Goal: Answer question/provide support

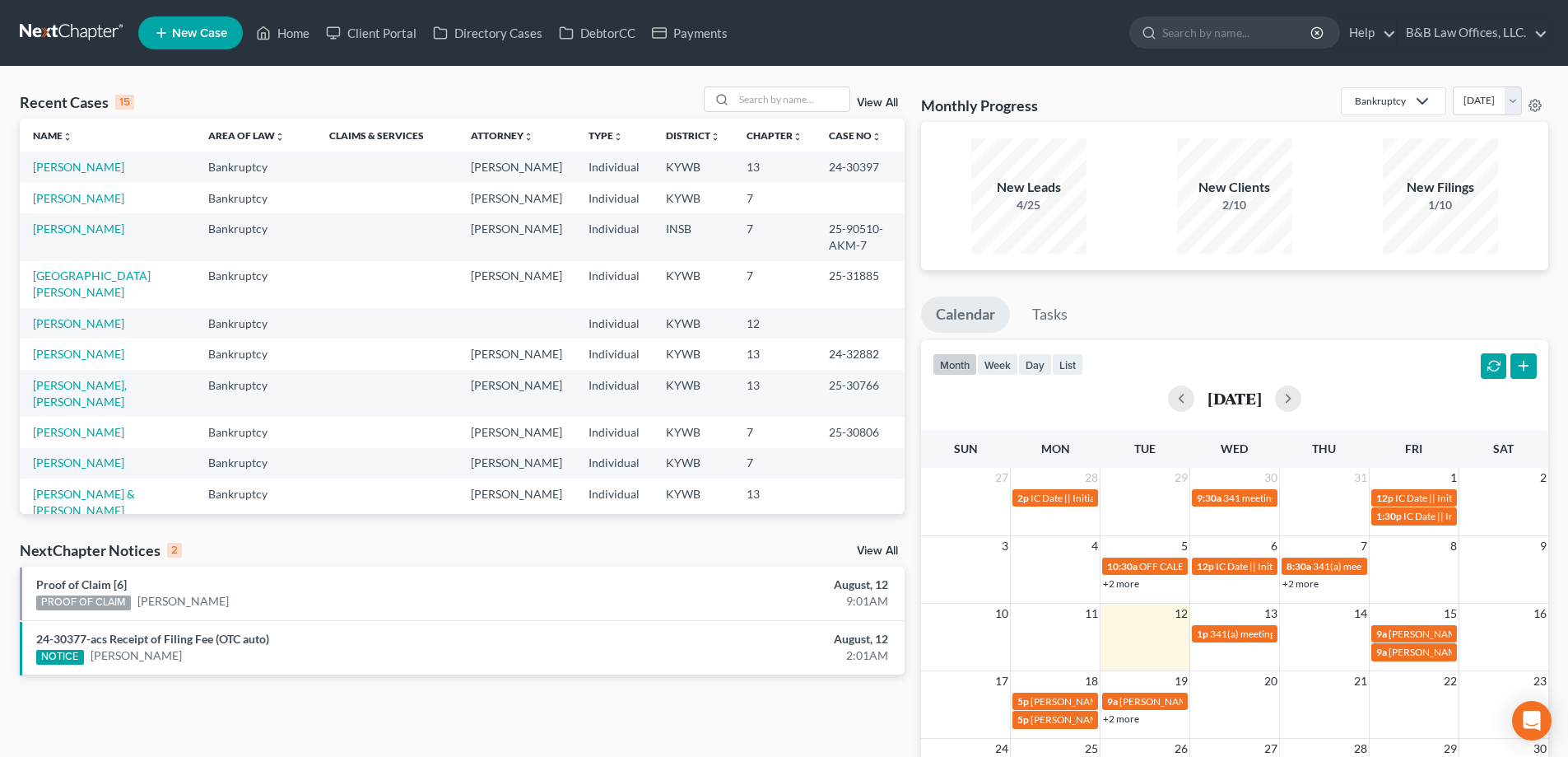
click at [883, 549] on link "View All" at bounding box center [877, 552] width 41 height 12
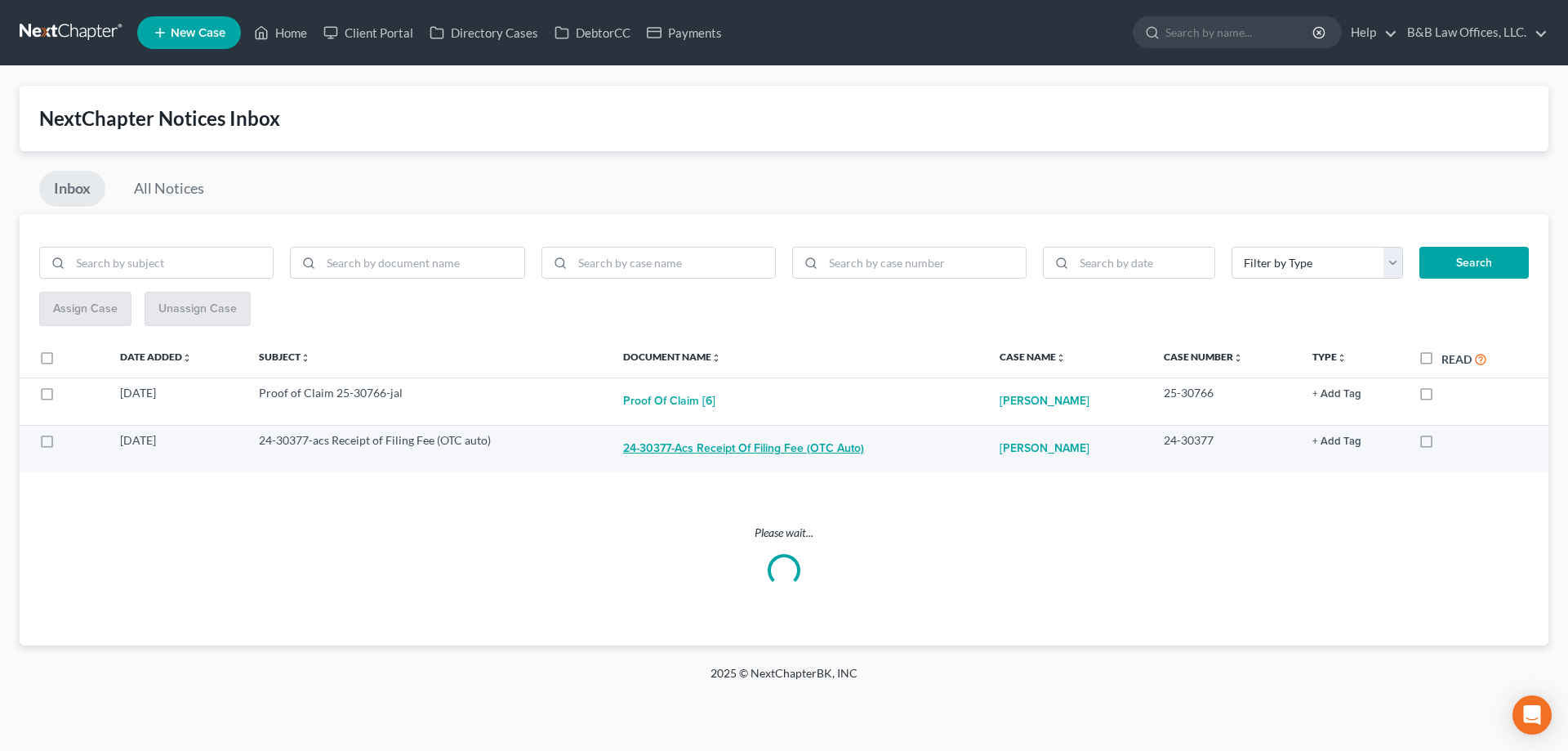
click at [771, 449] on button "24-30377-acs Receipt of Filing Fee (OTC auto)" at bounding box center [743, 448] width 241 height 33
checkbox input "true"
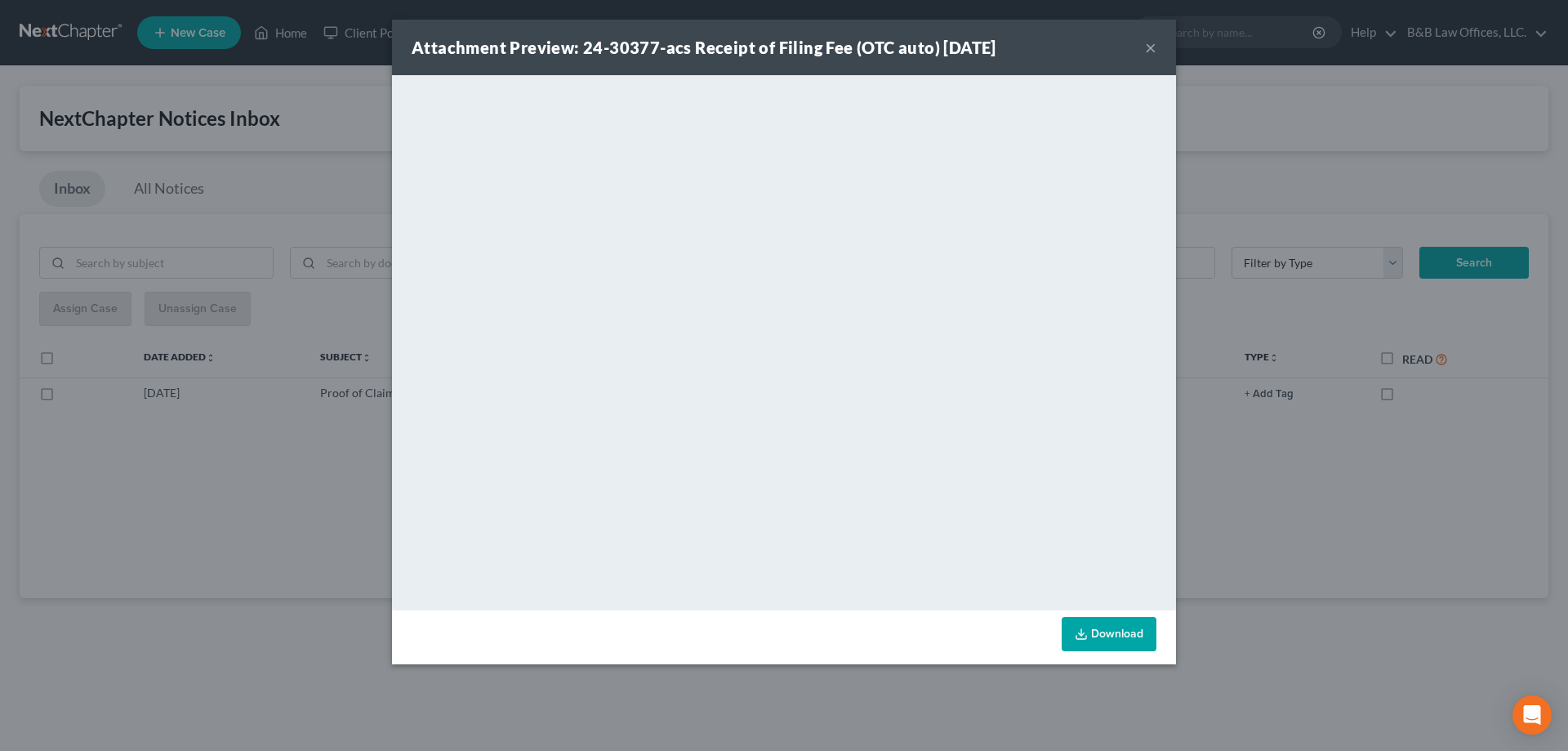
click at [1151, 48] on button "×" at bounding box center [1151, 47] width 12 height 19
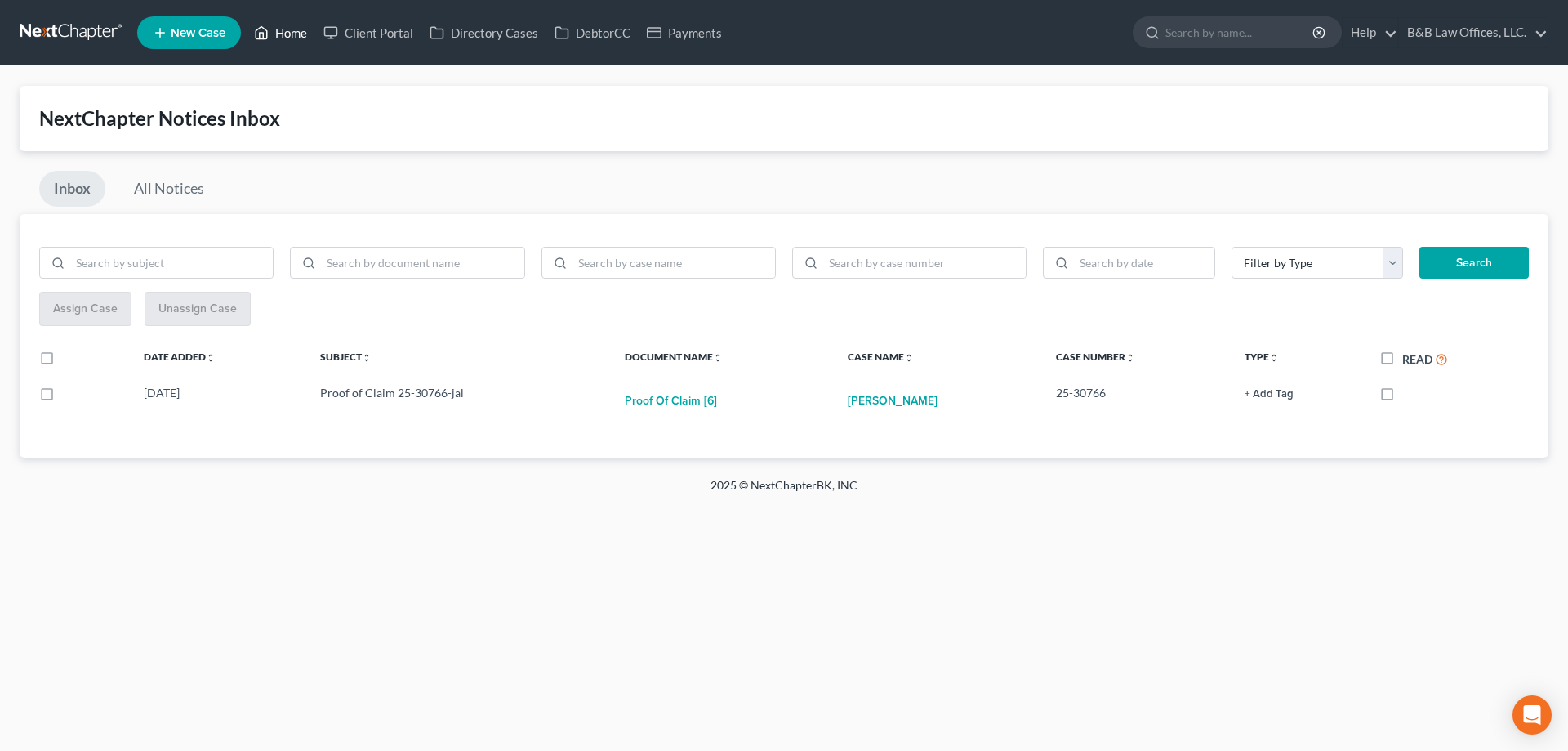
click at [286, 26] on link "Home" at bounding box center [280, 33] width 69 height 29
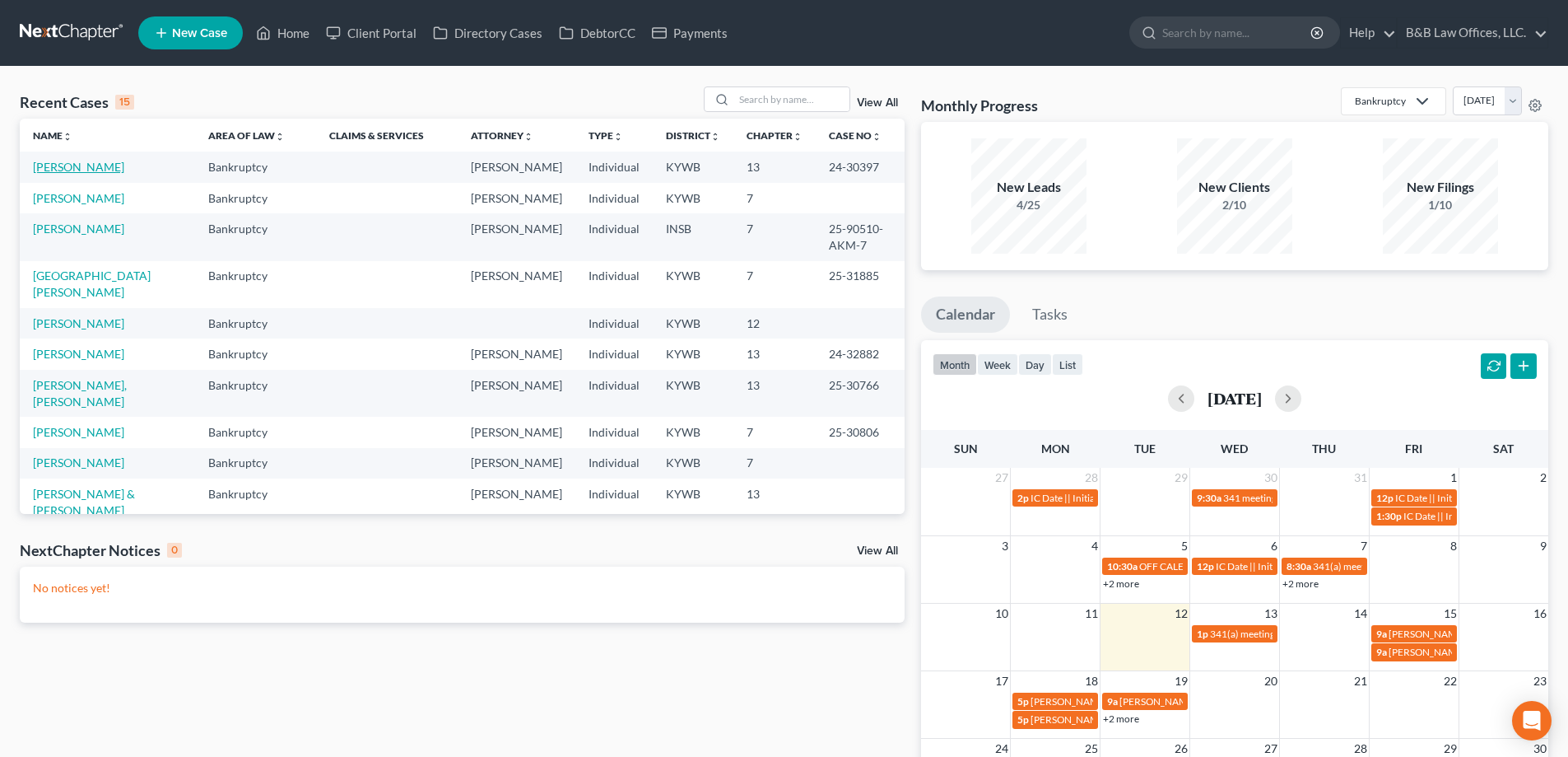
click at [85, 173] on link "[PERSON_NAME]" at bounding box center [78, 167] width 92 height 14
select select "2"
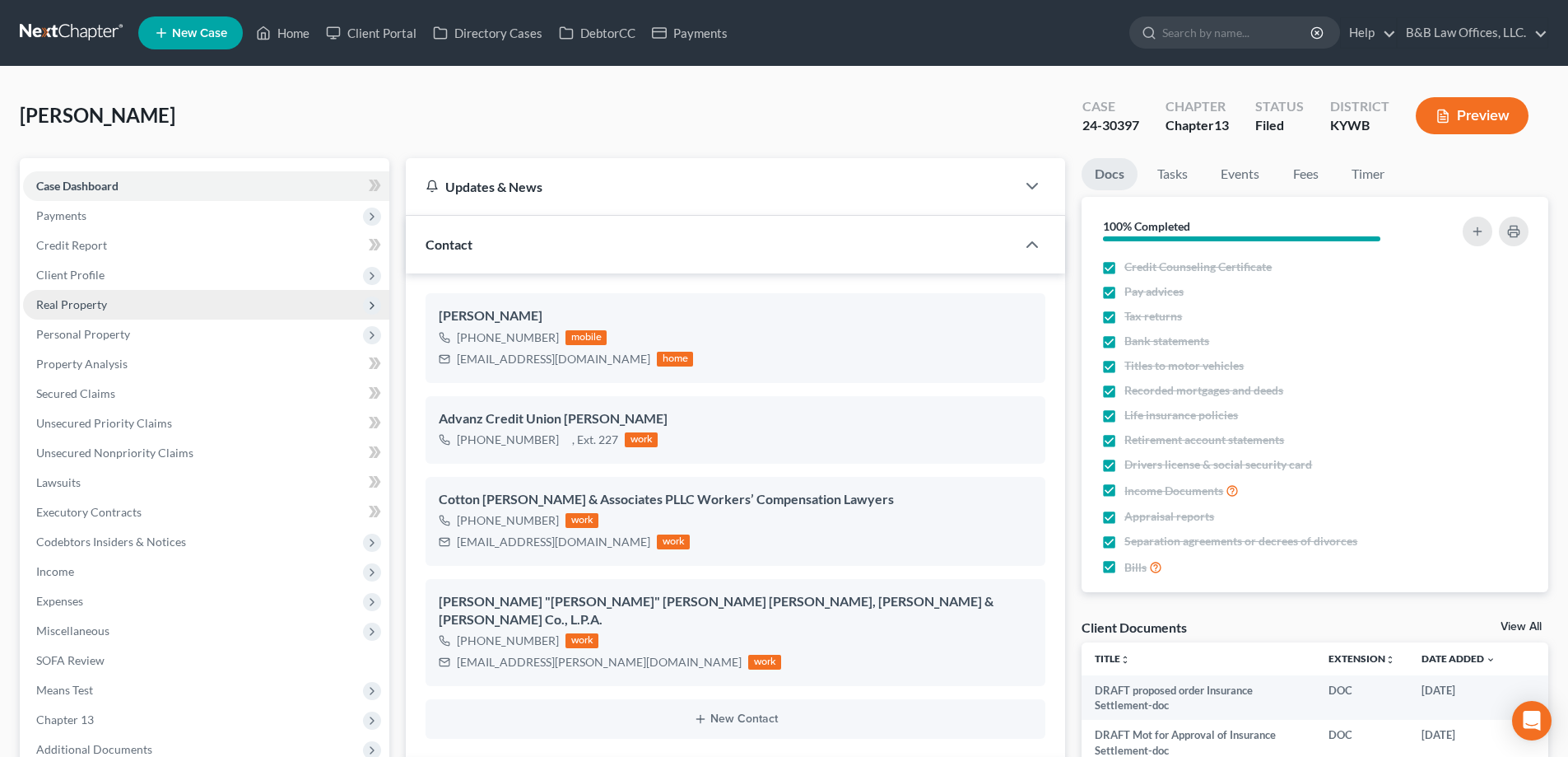
scroll to position [23941, 0]
click at [103, 305] on span "Real Property" at bounding box center [72, 304] width 71 height 14
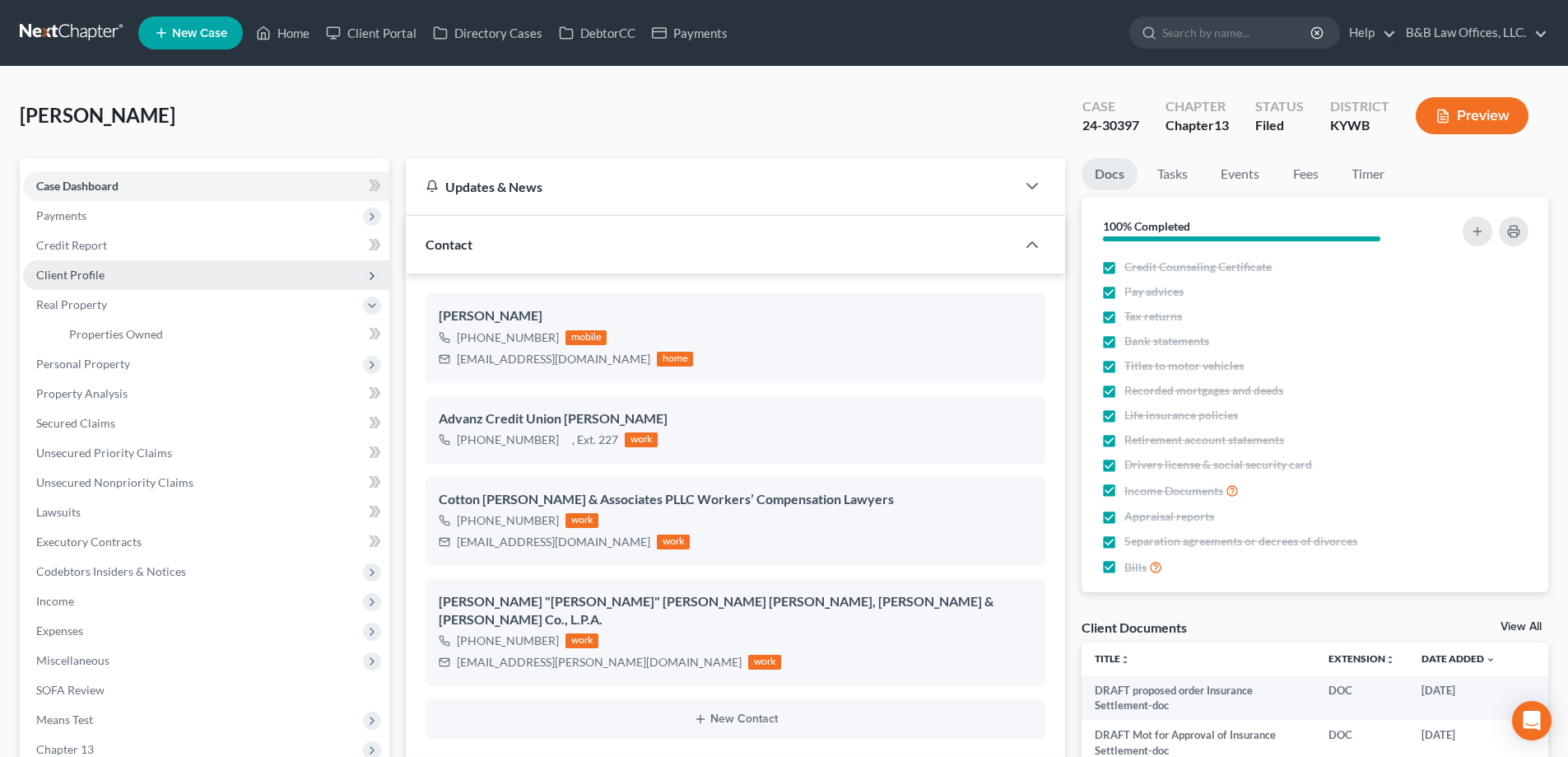
click at [104, 285] on span "Client Profile" at bounding box center [205, 275] width 366 height 29
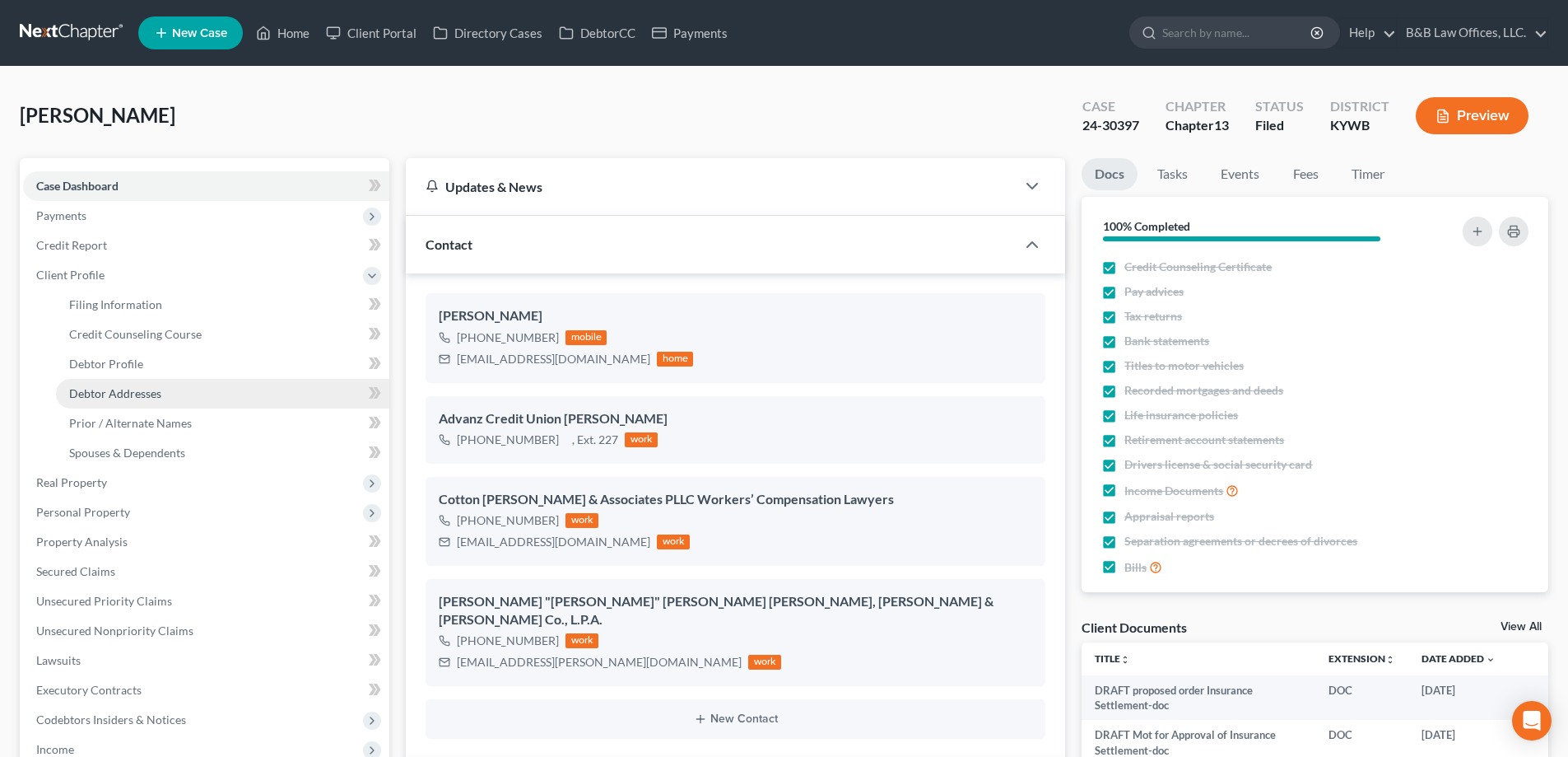
click at [137, 399] on span "Debtor Addresses" at bounding box center [115, 393] width 93 height 14
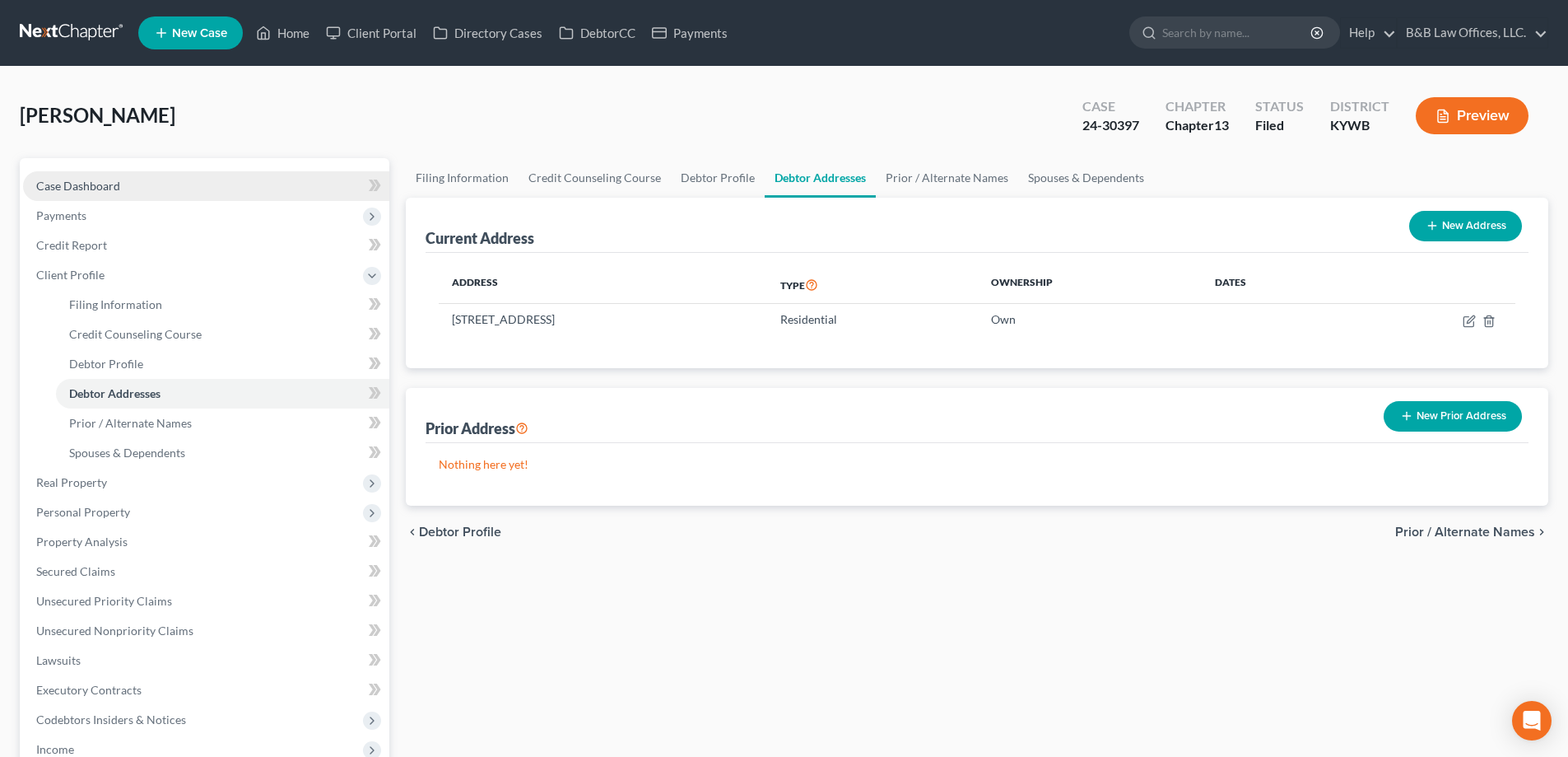
click at [90, 194] on link "Case Dashboard" at bounding box center [205, 185] width 366 height 29
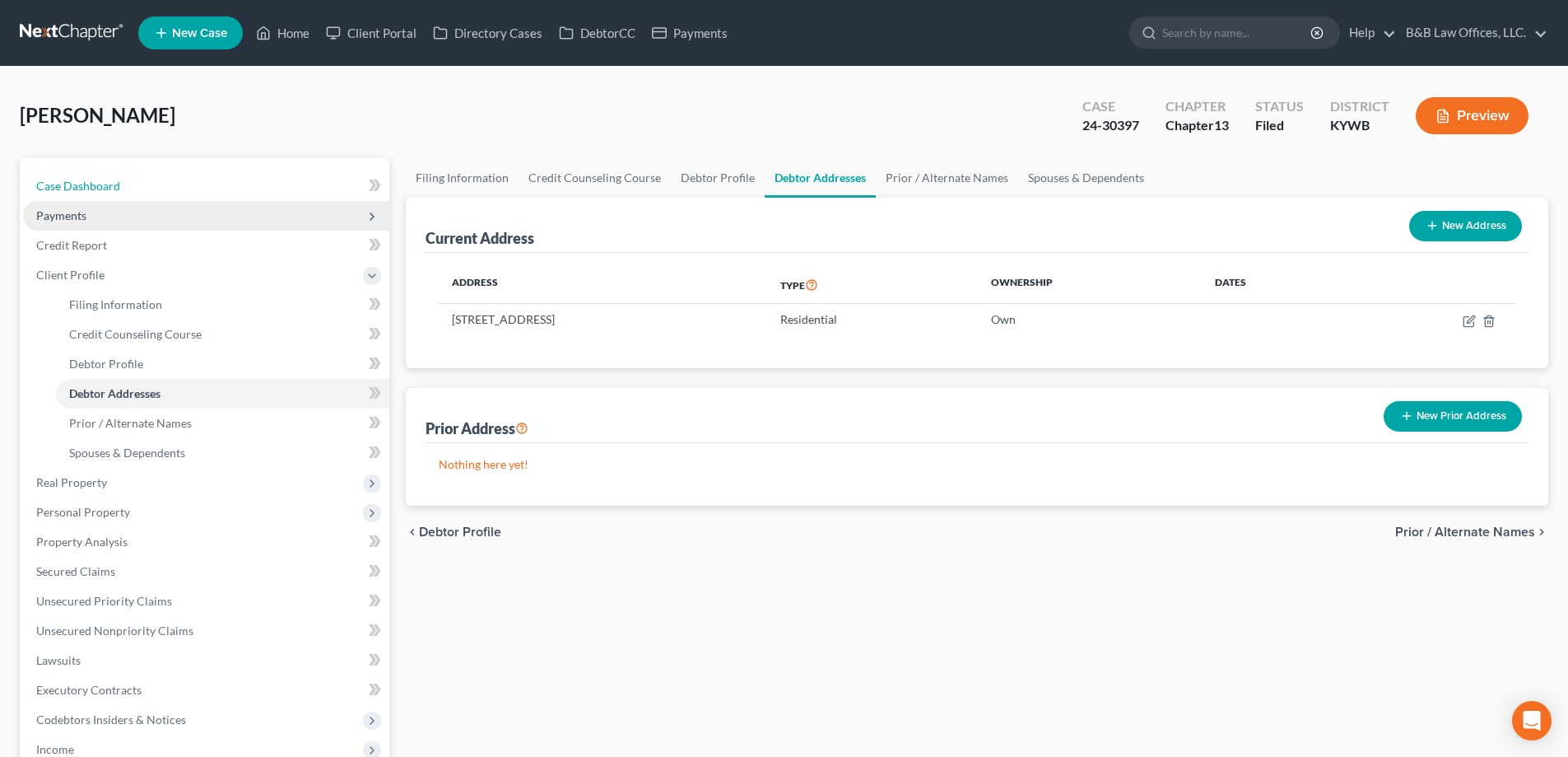
select select "2"
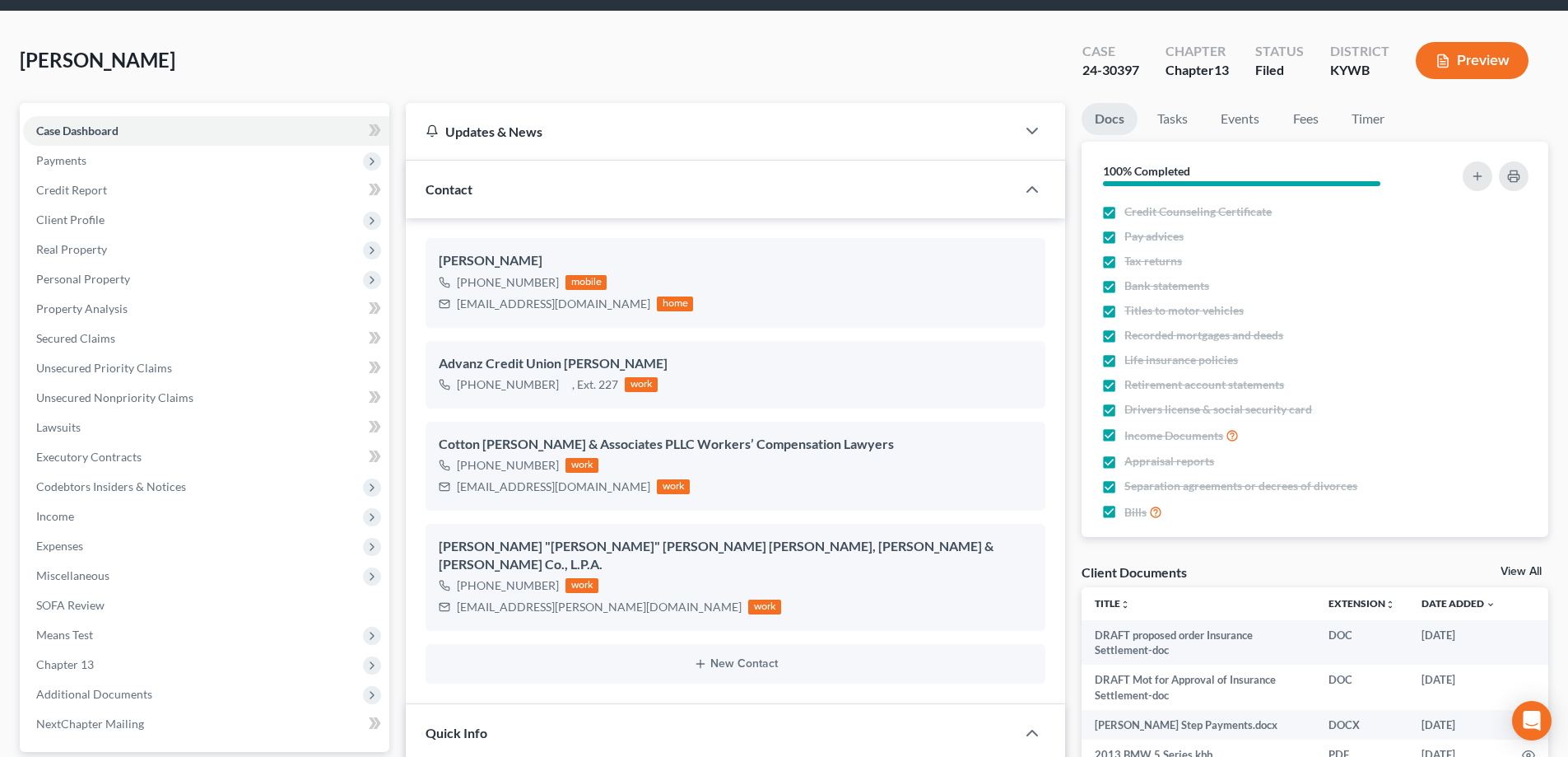
scroll to position [83, 0]
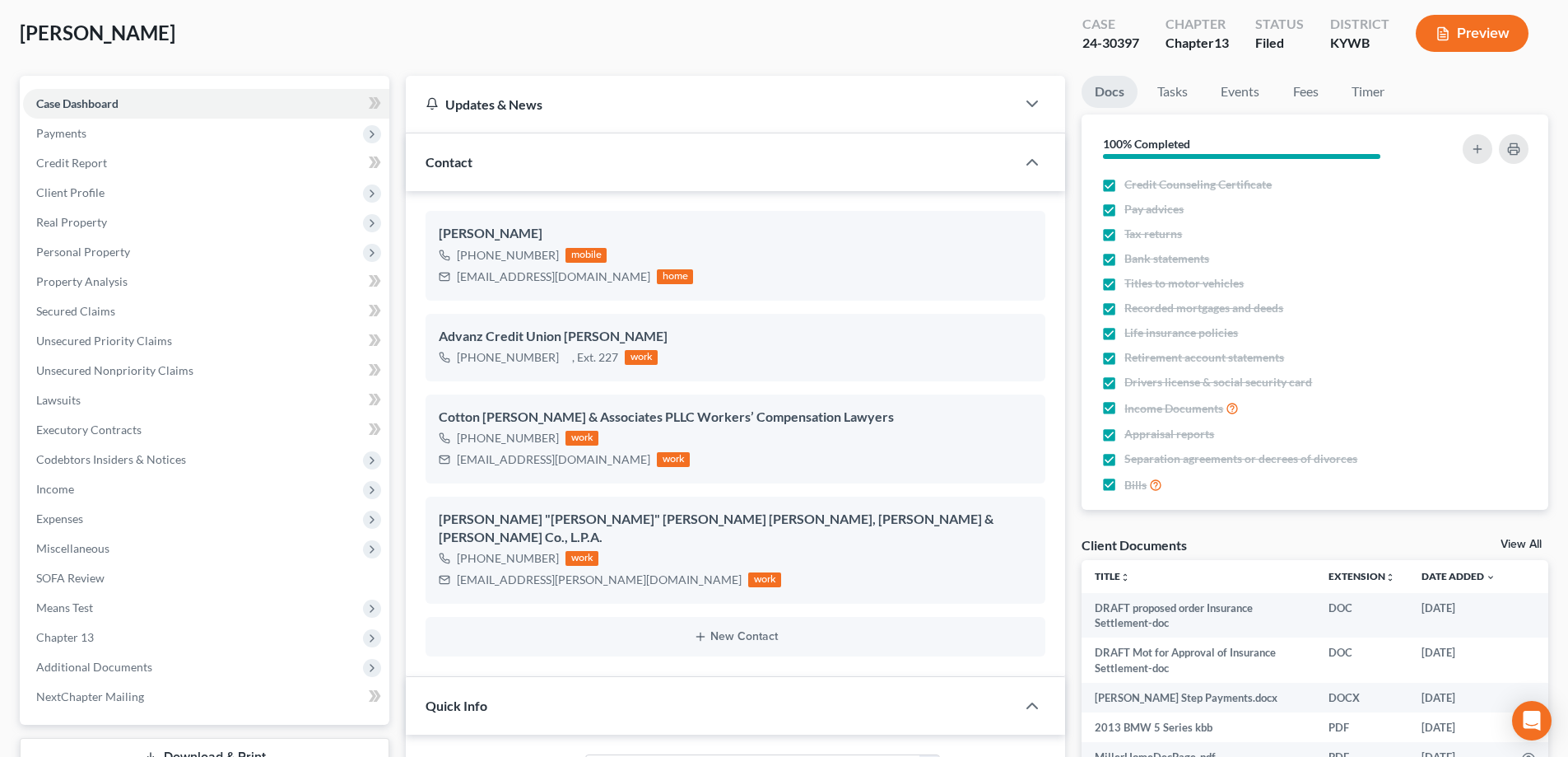
drag, startPoint x: 169, startPoint y: 29, endPoint x: 9, endPoint y: 34, distance: 160.1
click at [221, 37] on div "Miller, Deborah Upgraded Case 24-30397 Chapter Chapter 13 Status Filed District…" at bounding box center [784, 40] width 1528 height 72
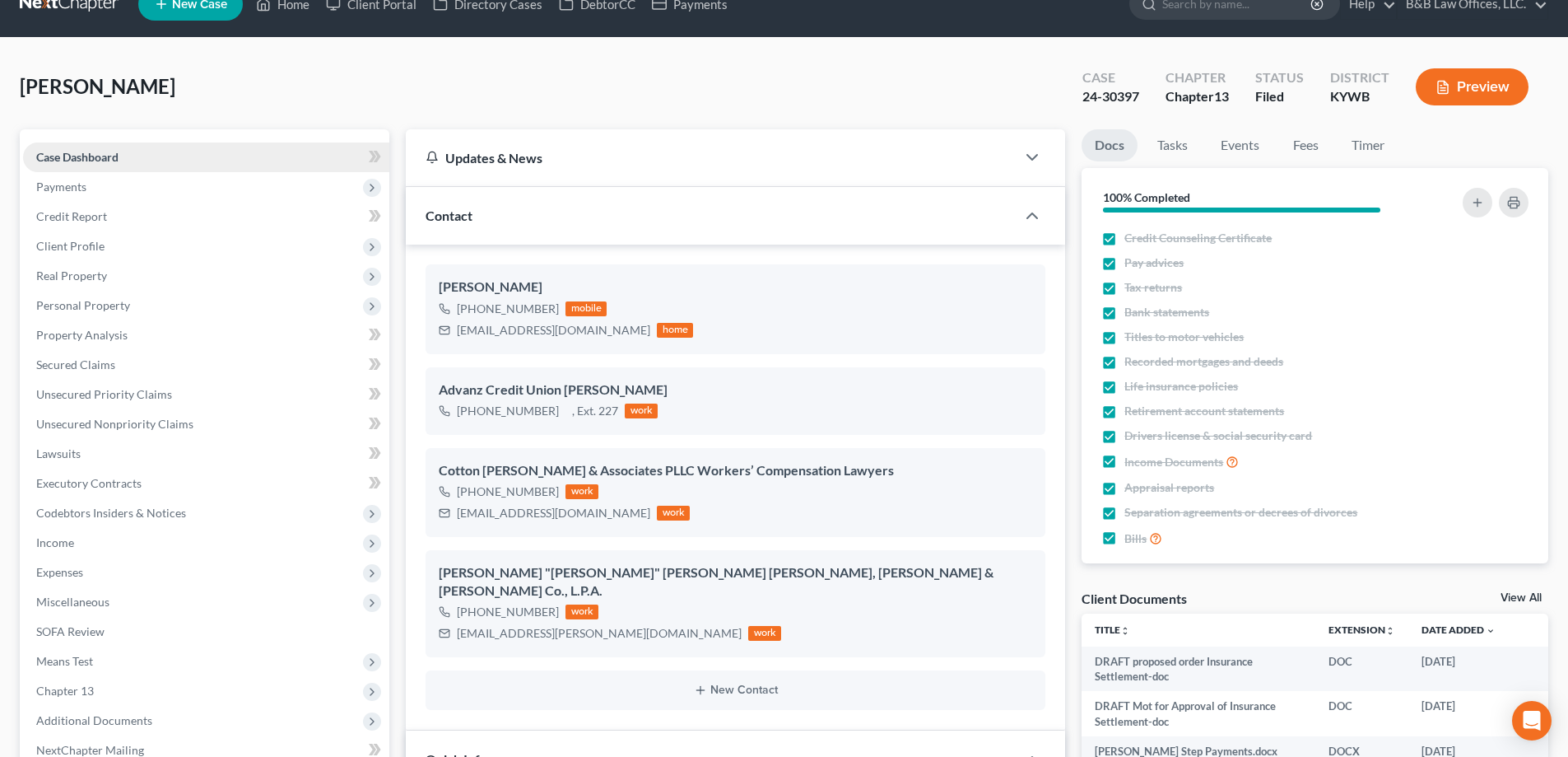
scroll to position [0, 0]
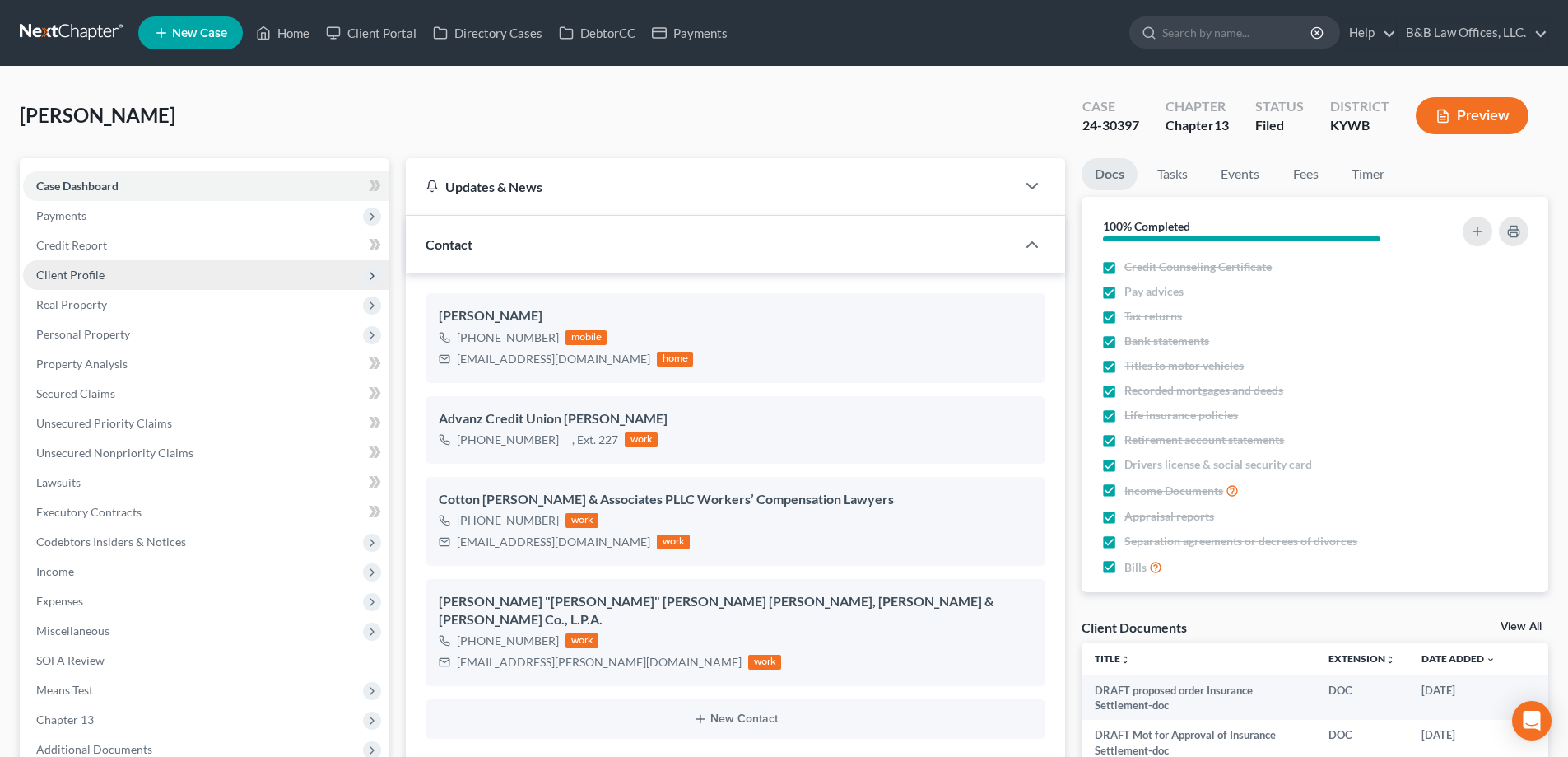
click at [123, 270] on span "Client Profile" at bounding box center [205, 275] width 366 height 29
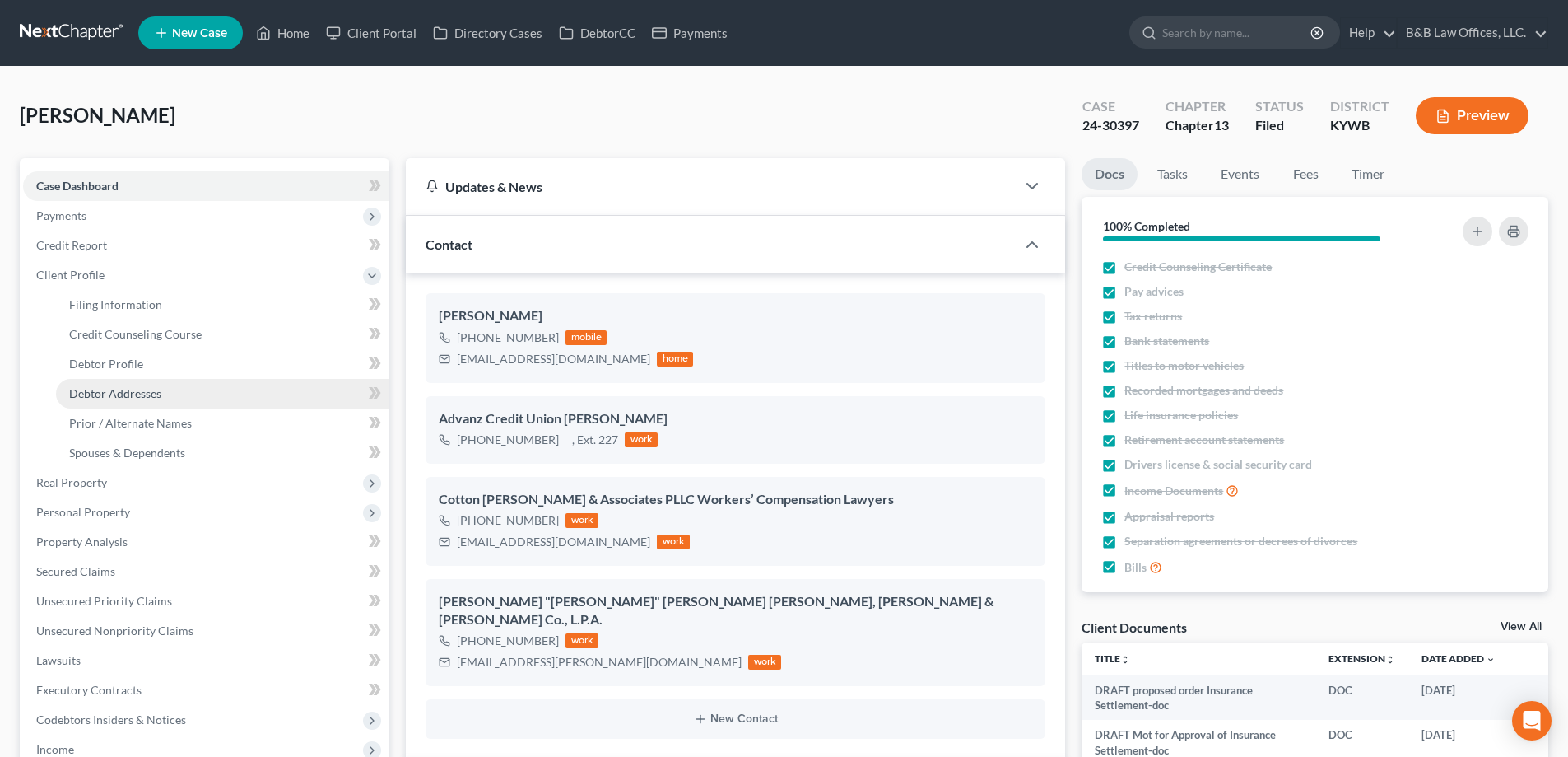
click at [132, 402] on link "Debtor Addresses" at bounding box center [223, 393] width 333 height 29
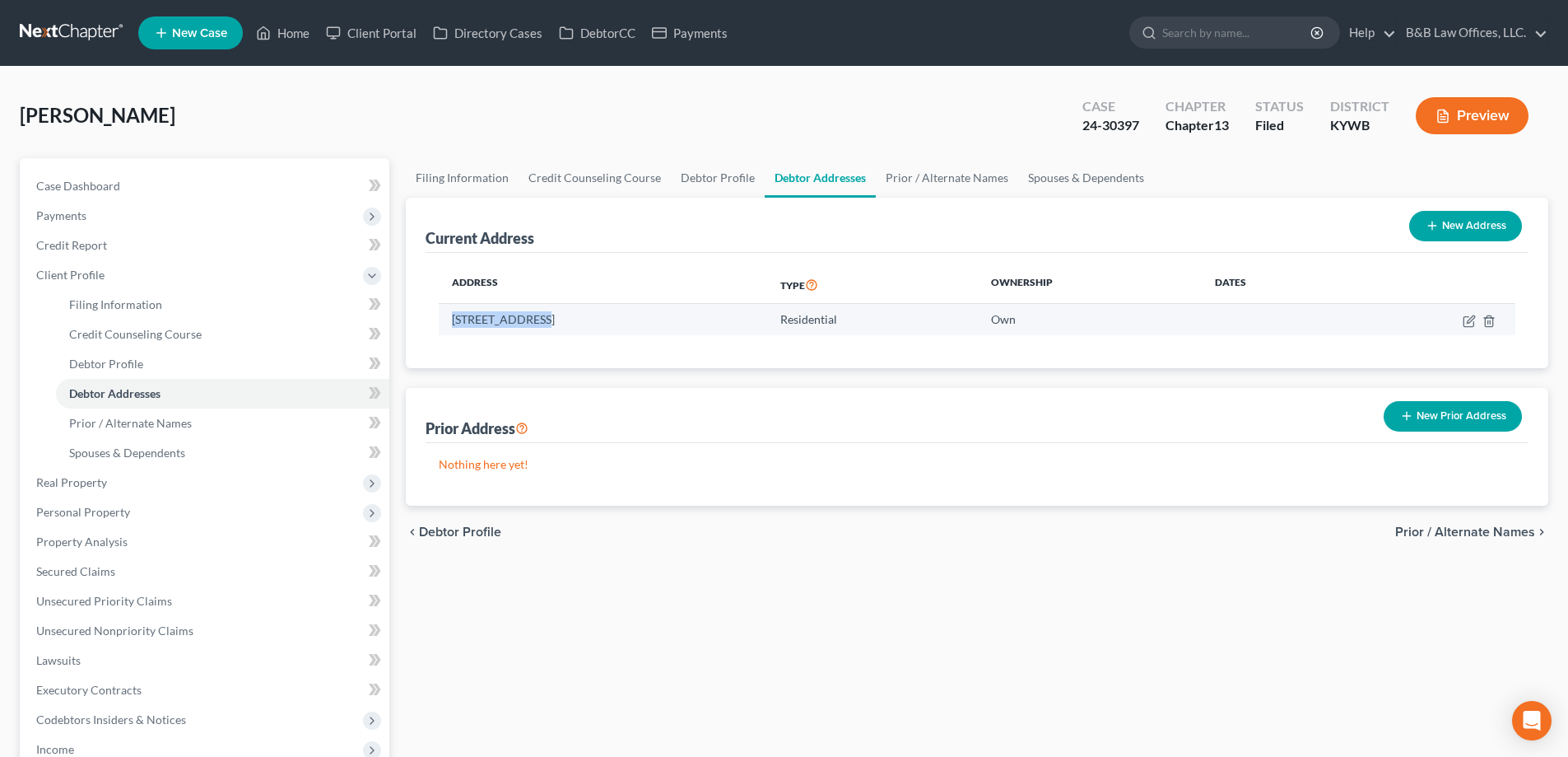
drag, startPoint x: 449, startPoint y: 320, endPoint x: 534, endPoint y: 323, distance: 85.1
click at [534, 323] on td "8616 Astrid Ave, Louisville, KY 40228" at bounding box center [603, 319] width 328 height 31
copy td "8616 Astrid Ave"
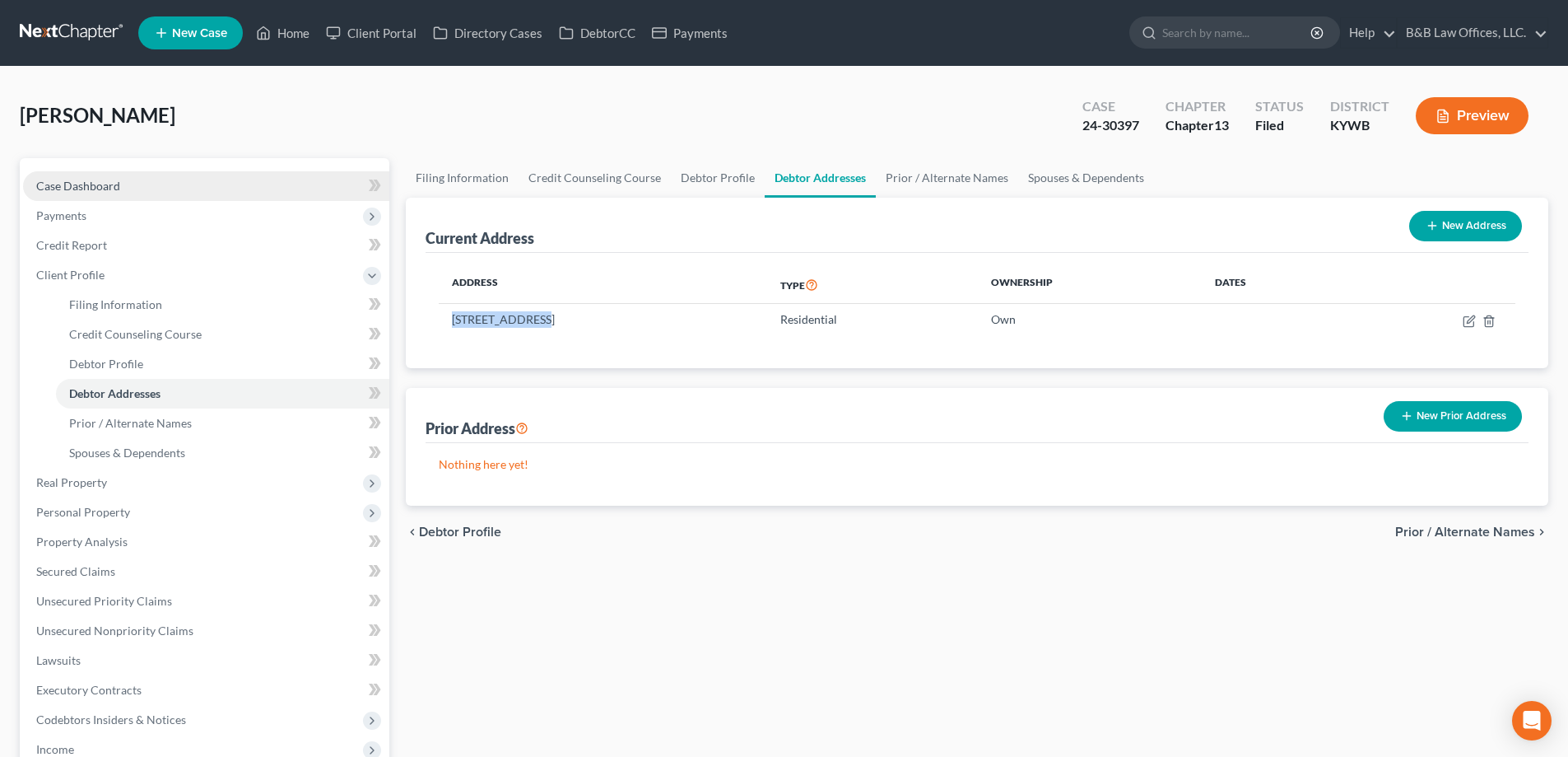
click at [107, 179] on span "Case Dashboard" at bounding box center [78, 185] width 84 height 14
select select "2"
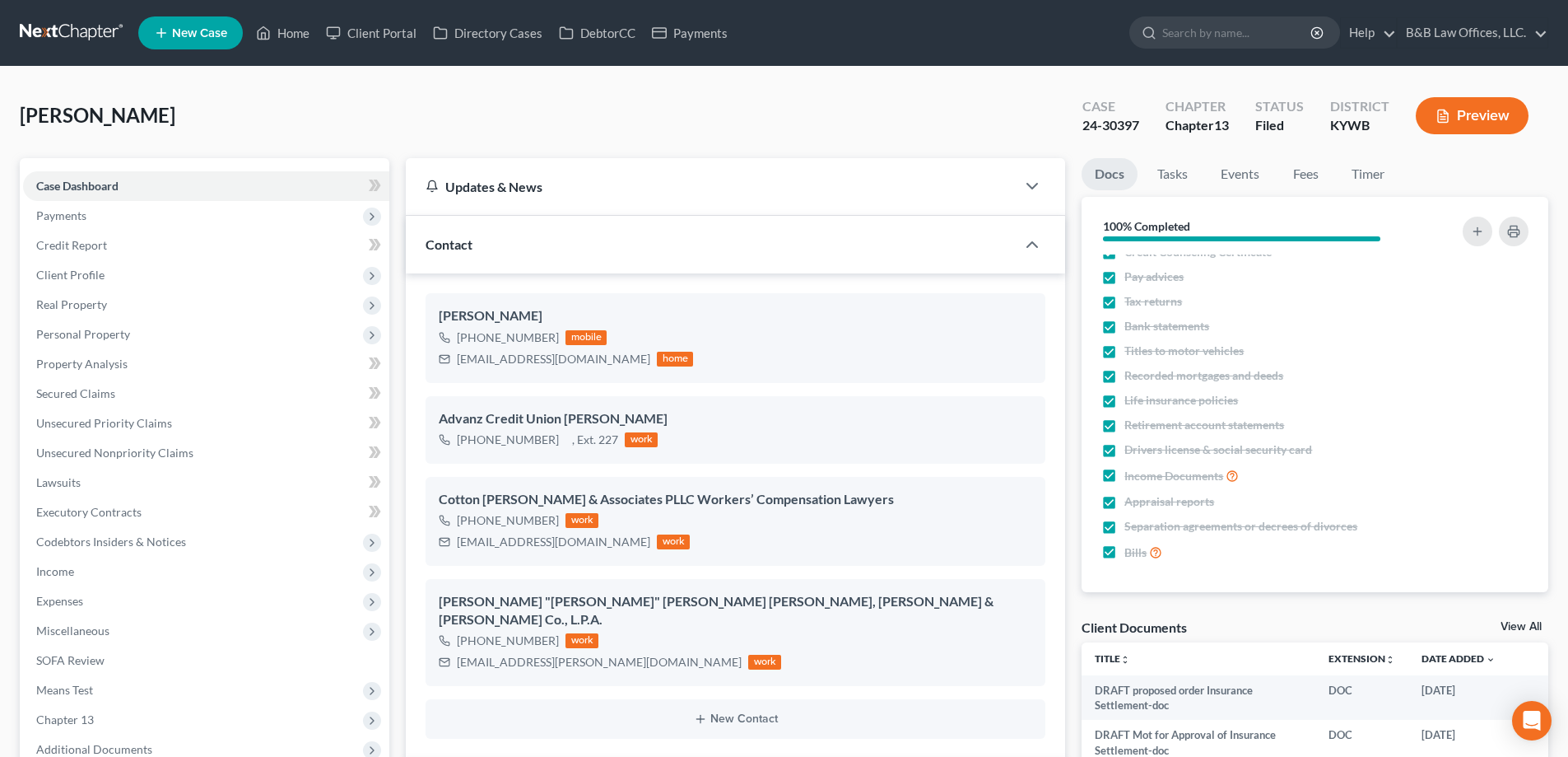
scroll to position [23941, 0]
click at [1513, 625] on link "View All" at bounding box center [1521, 627] width 41 height 12
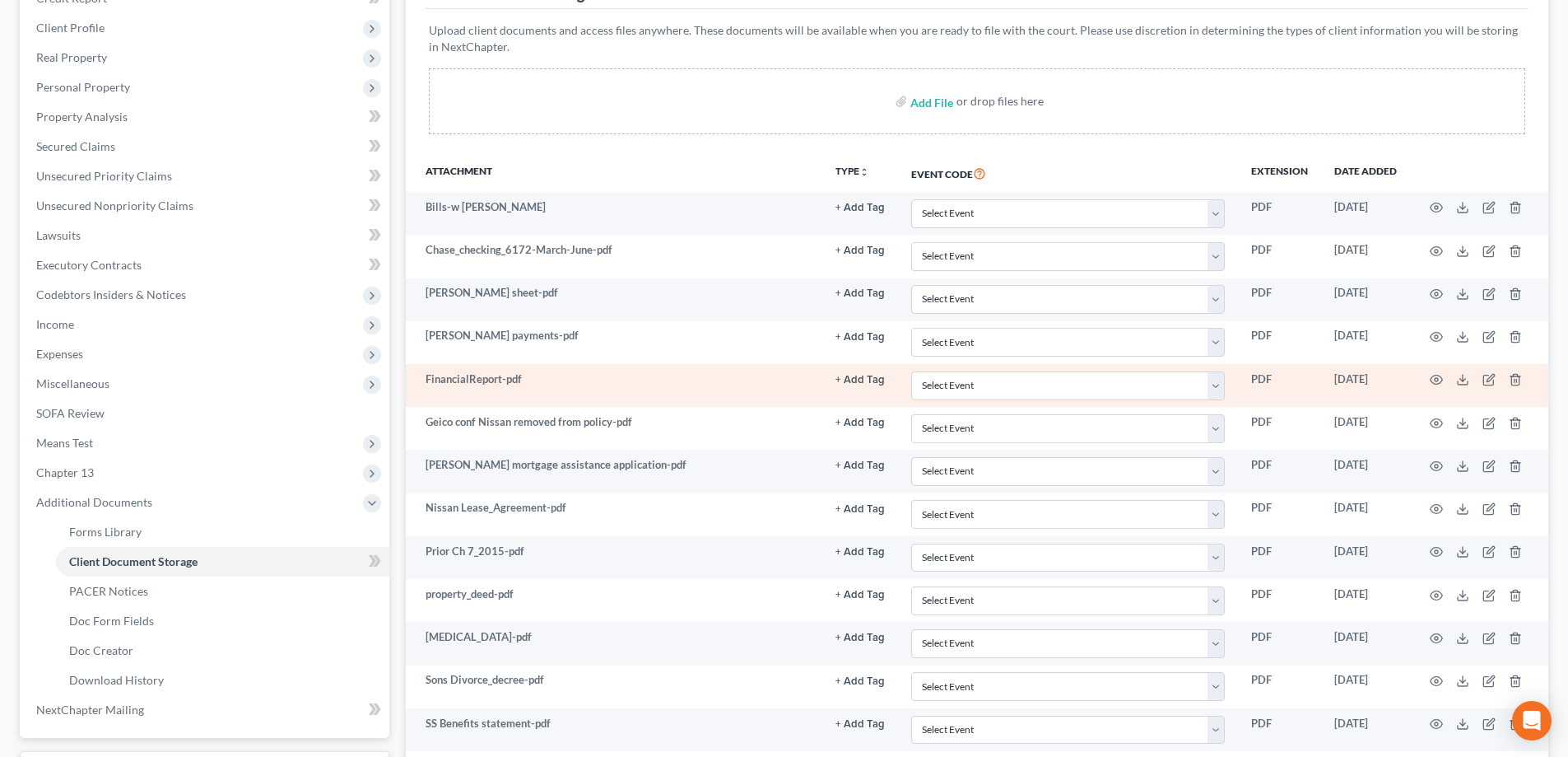
scroll to position [577, 0]
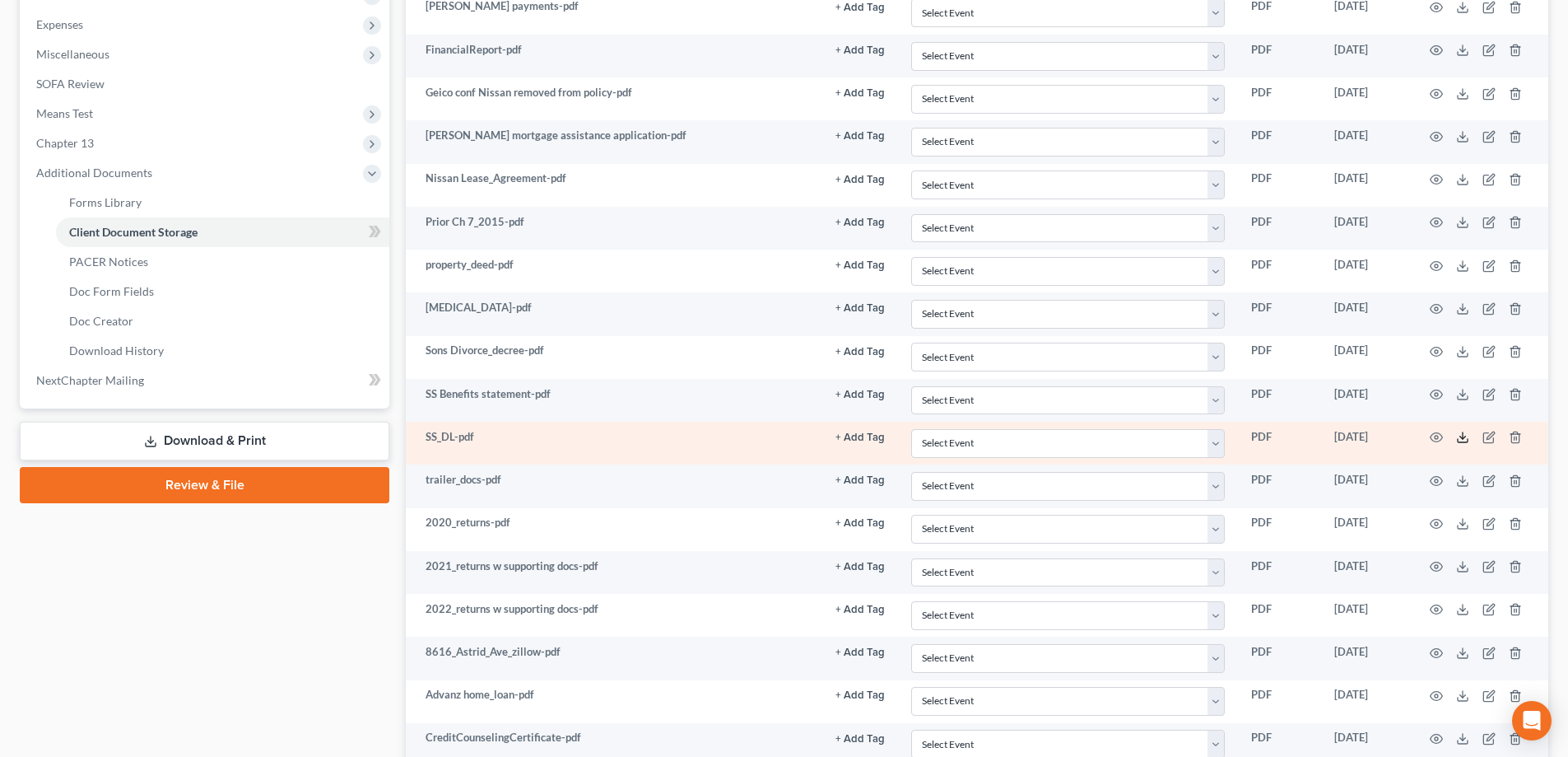
click at [1460, 440] on icon at bounding box center [1463, 438] width 13 height 13
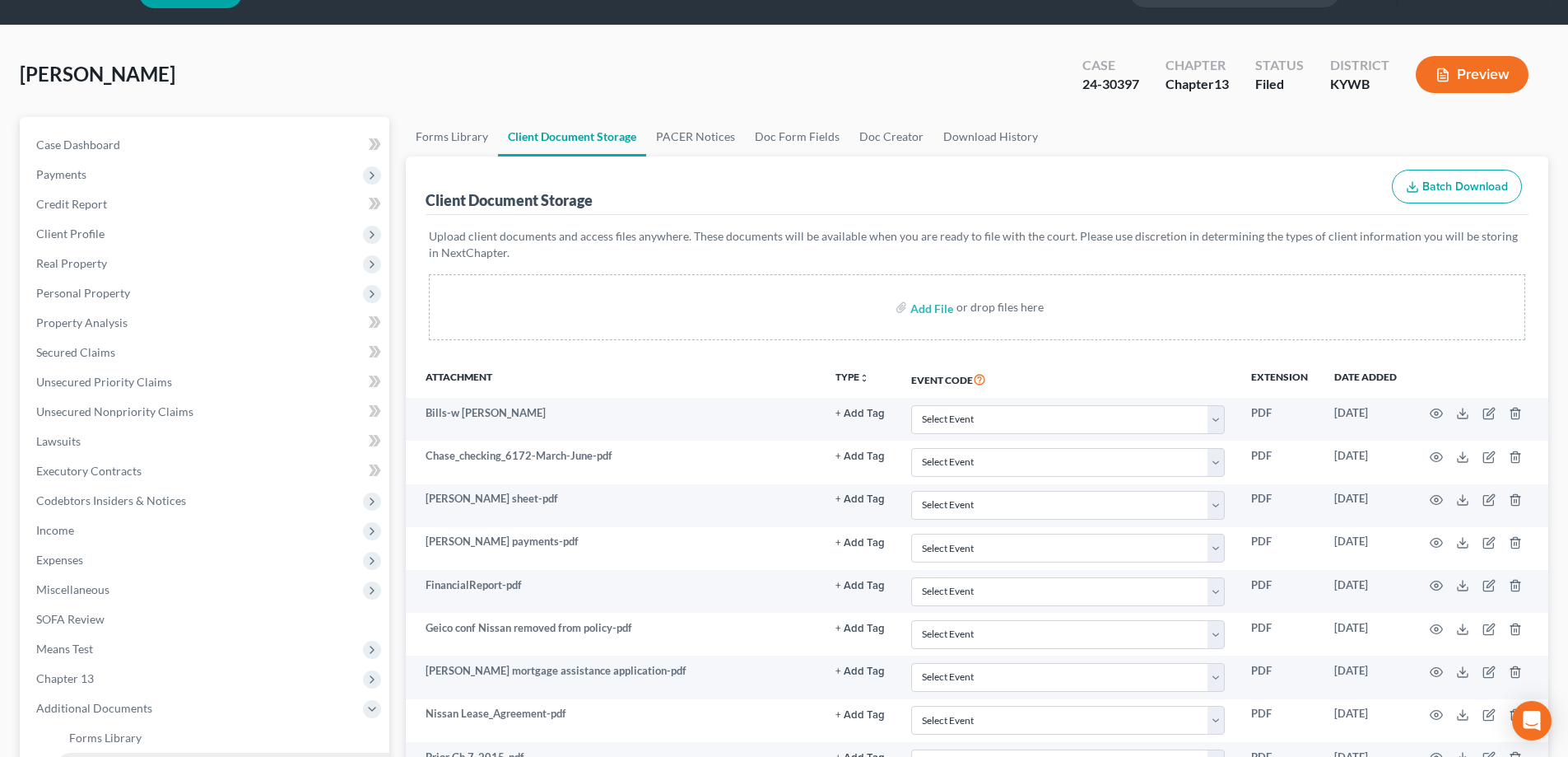
scroll to position [0, 0]
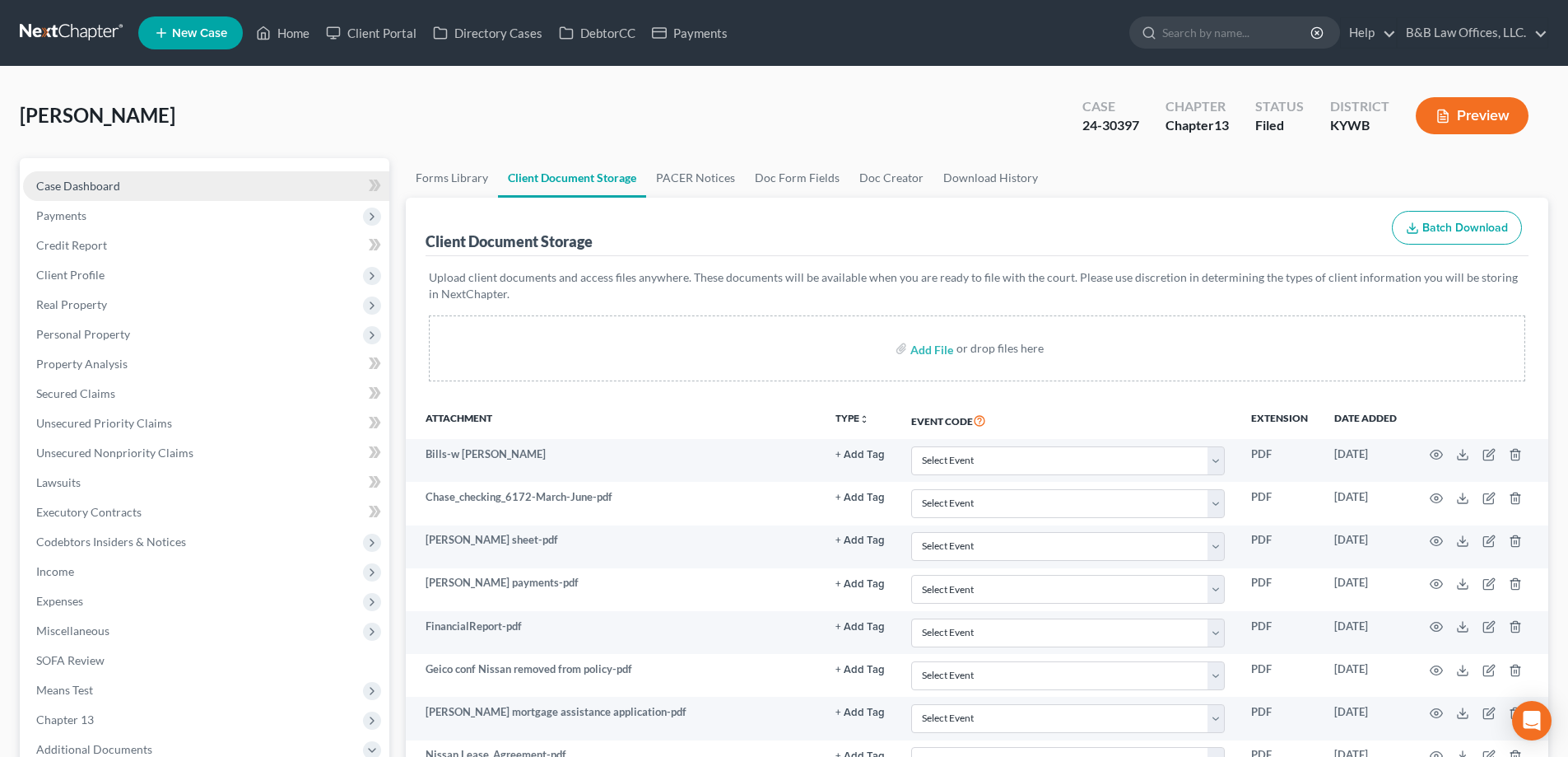
click at [117, 191] on span "Case Dashboard" at bounding box center [78, 185] width 84 height 14
select select "2"
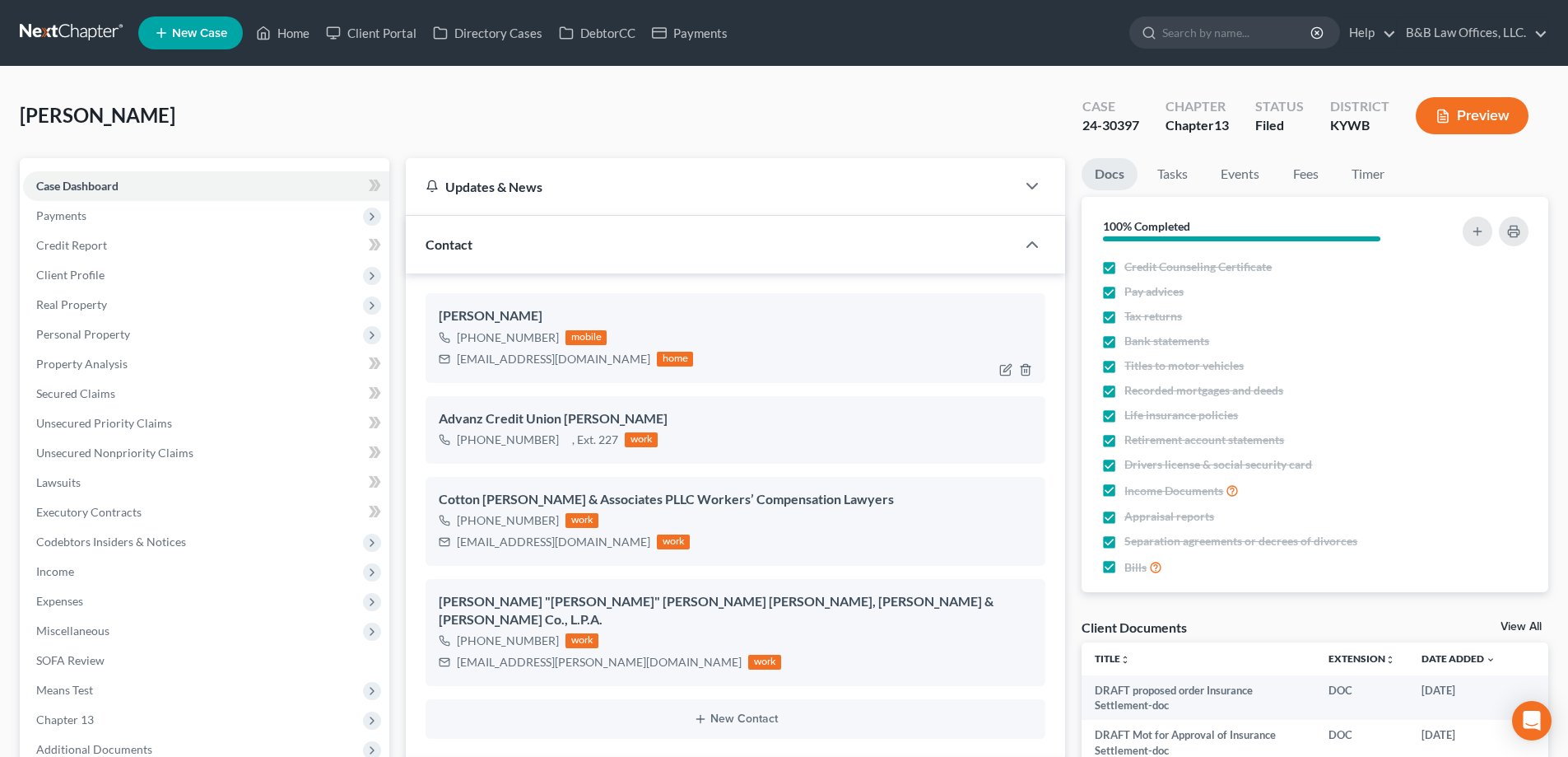
scroll to position [23941, 0]
drag, startPoint x: 472, startPoint y: 340, endPoint x: 555, endPoint y: 339, distance: 83.0
click at [555, 339] on div "+1 (502) 416-5718 mobile" at bounding box center [566, 337] width 254 height 21
copy div "(502) 416-5718"
drag, startPoint x: 458, startPoint y: 360, endPoint x: 609, endPoint y: 371, distance: 151.4
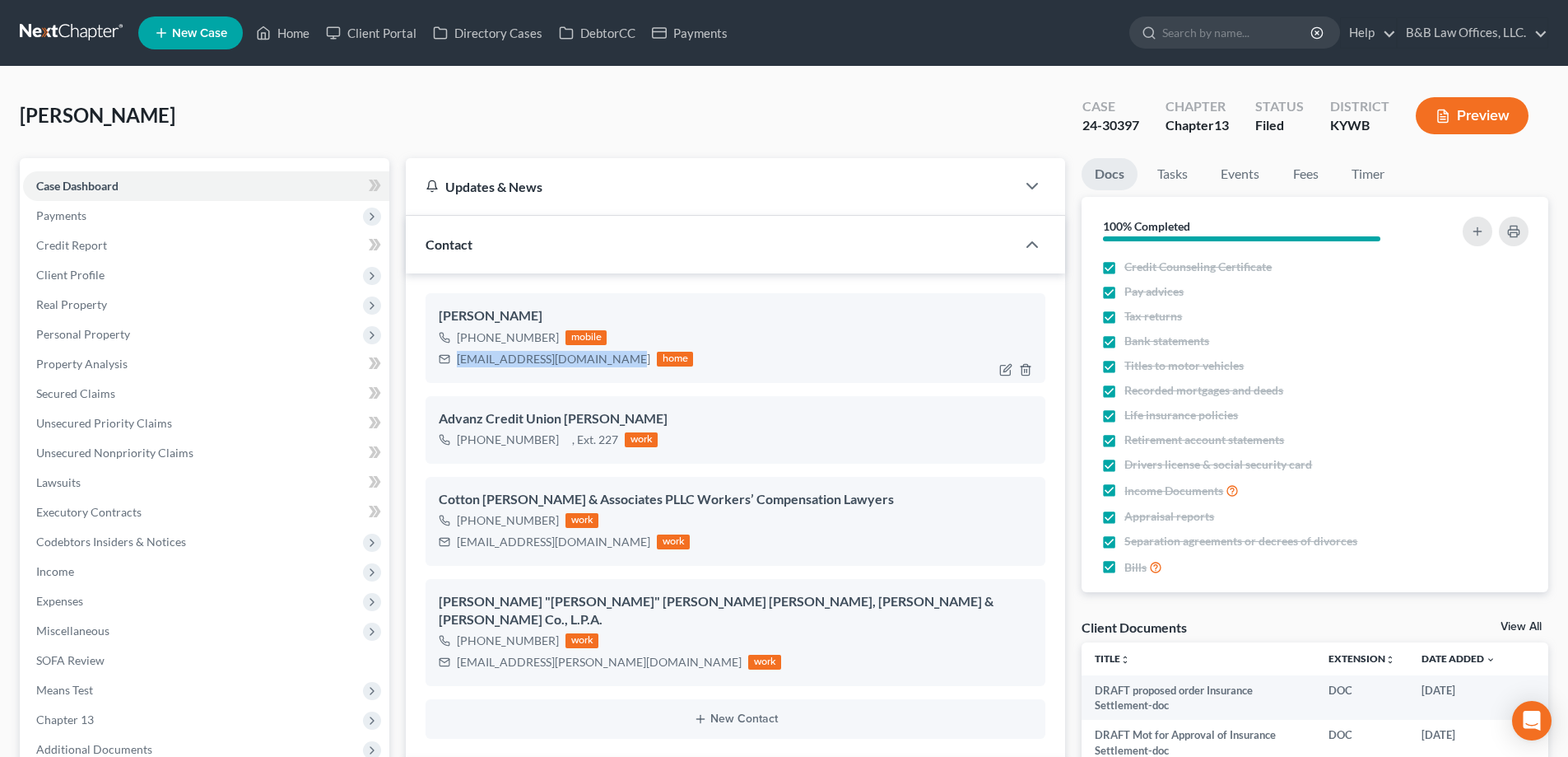
click at [609, 371] on div "Deborah Miller +1 (502) 416-5718 mobile debbiejmiller1956@gmail.com home" at bounding box center [736, 338] width 620 height 89
copy div "debbiejmiller1956@gmail.com"
click at [101, 371] on link "Property Analysis" at bounding box center [205, 364] width 366 height 29
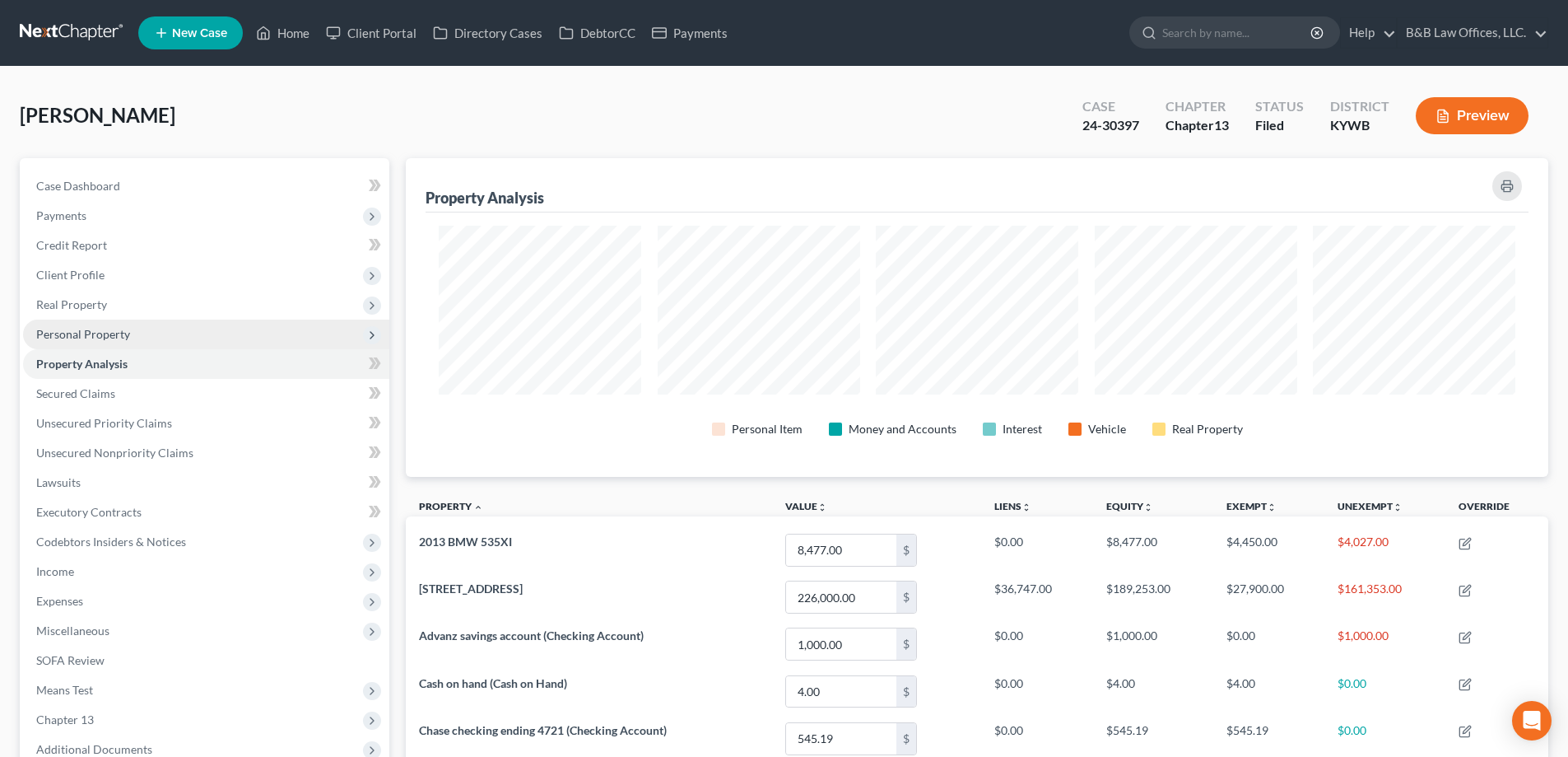
scroll to position [319, 1143]
click at [104, 303] on span "Real Property" at bounding box center [72, 304] width 71 height 14
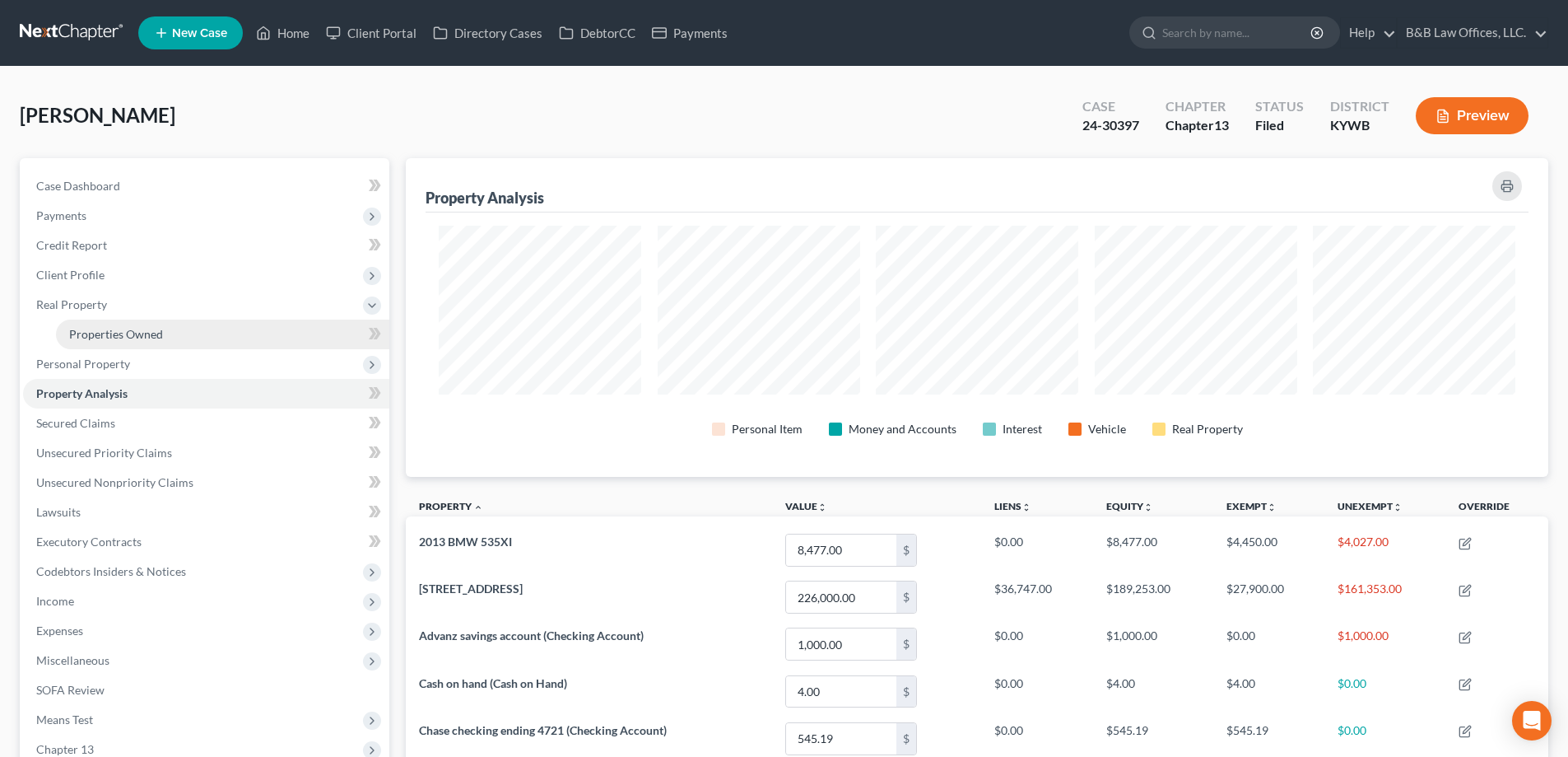
click at [111, 338] on span "Properties Owned" at bounding box center [116, 333] width 94 height 14
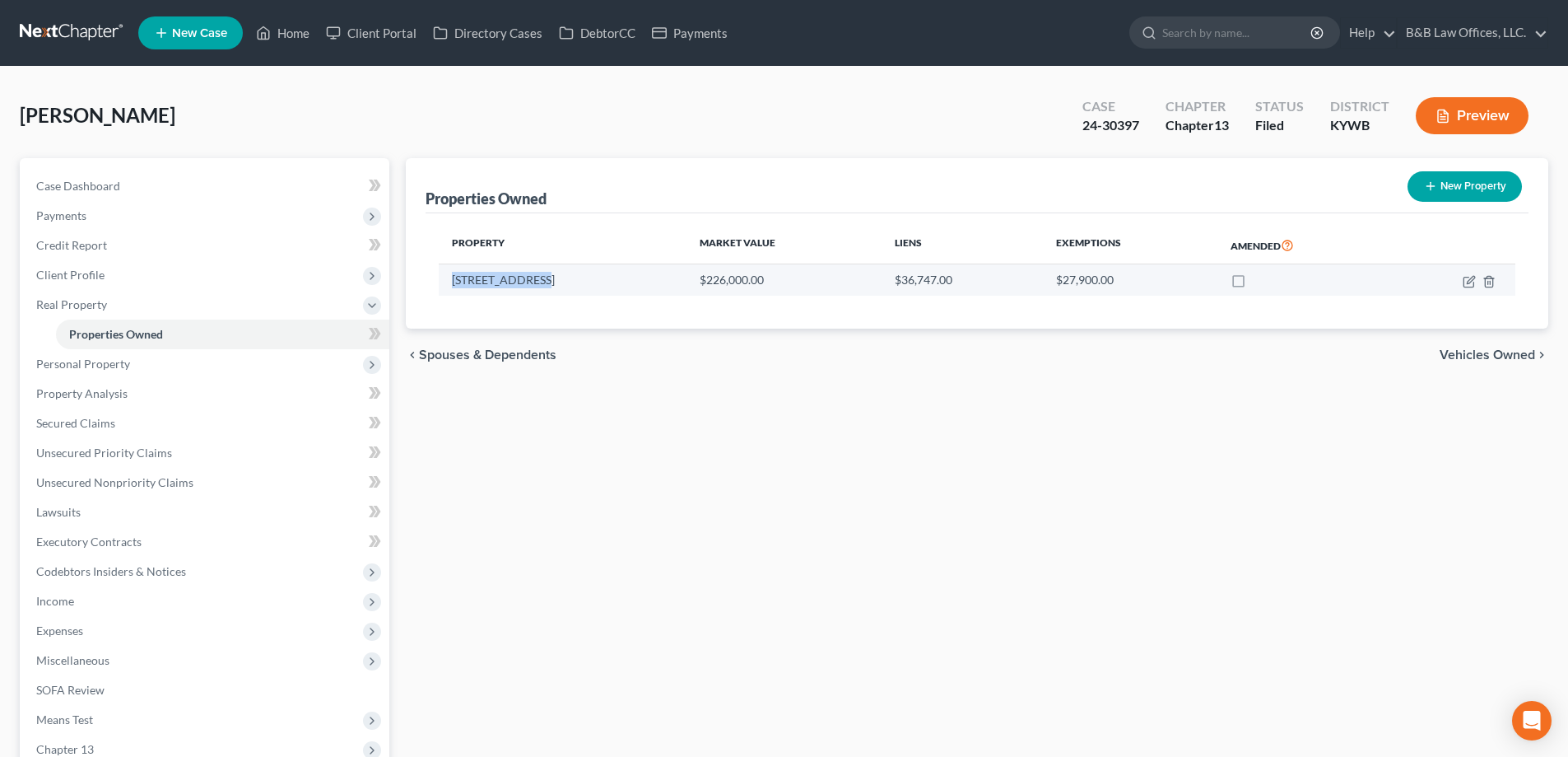
drag, startPoint x: 447, startPoint y: 279, endPoint x: 553, endPoint y: 283, distance: 106.1
click at [553, 283] on td "8616 Astrid Ave" at bounding box center [562, 280] width 247 height 31
drag, startPoint x: 1480, startPoint y: 283, endPoint x: 1471, endPoint y: 283, distance: 9.0
click at [1475, 283] on td at bounding box center [1453, 280] width 126 height 31
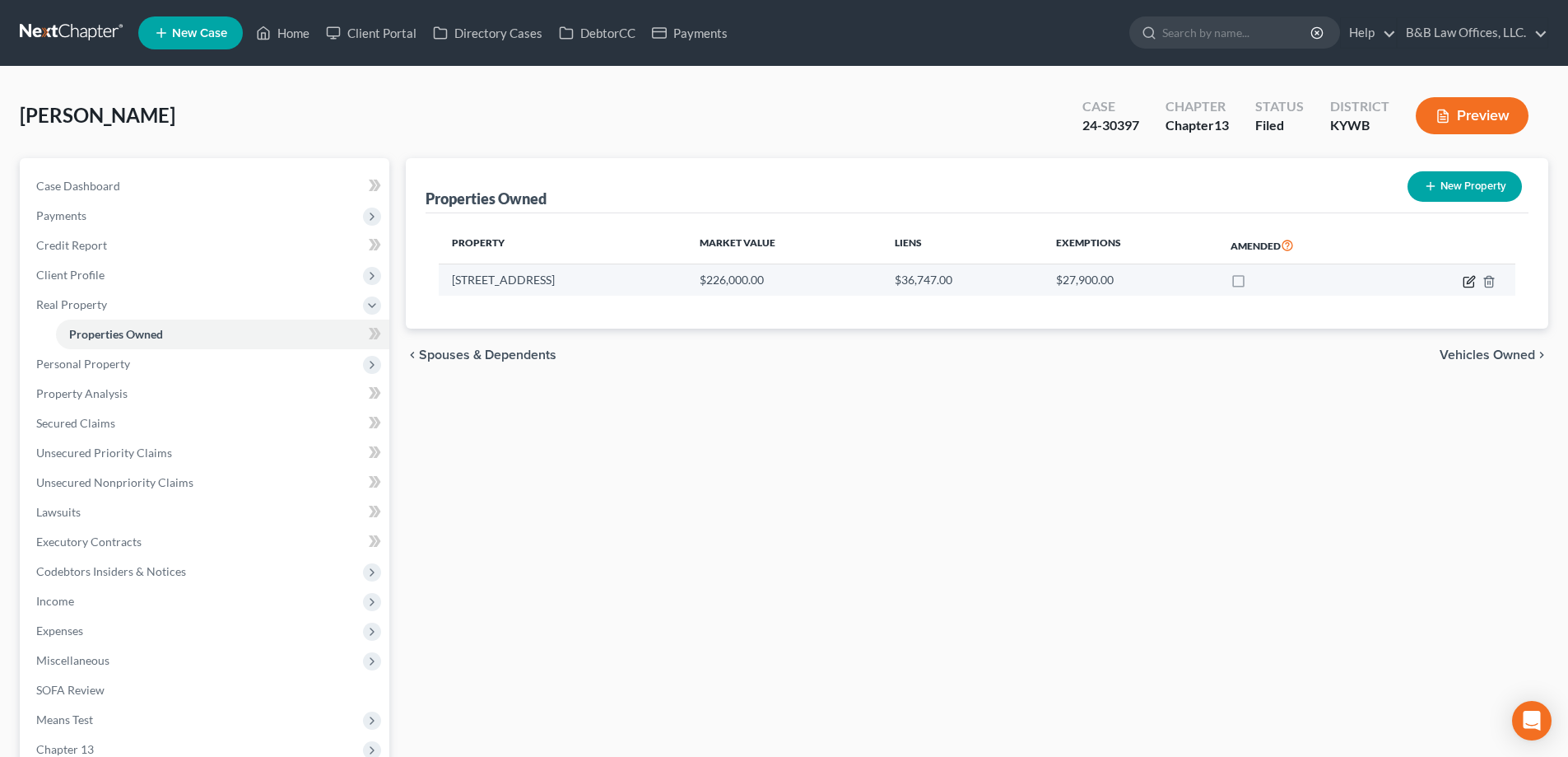
click at [1465, 284] on icon "button" at bounding box center [1470, 282] width 13 height 13
select select "18"
select select "0"
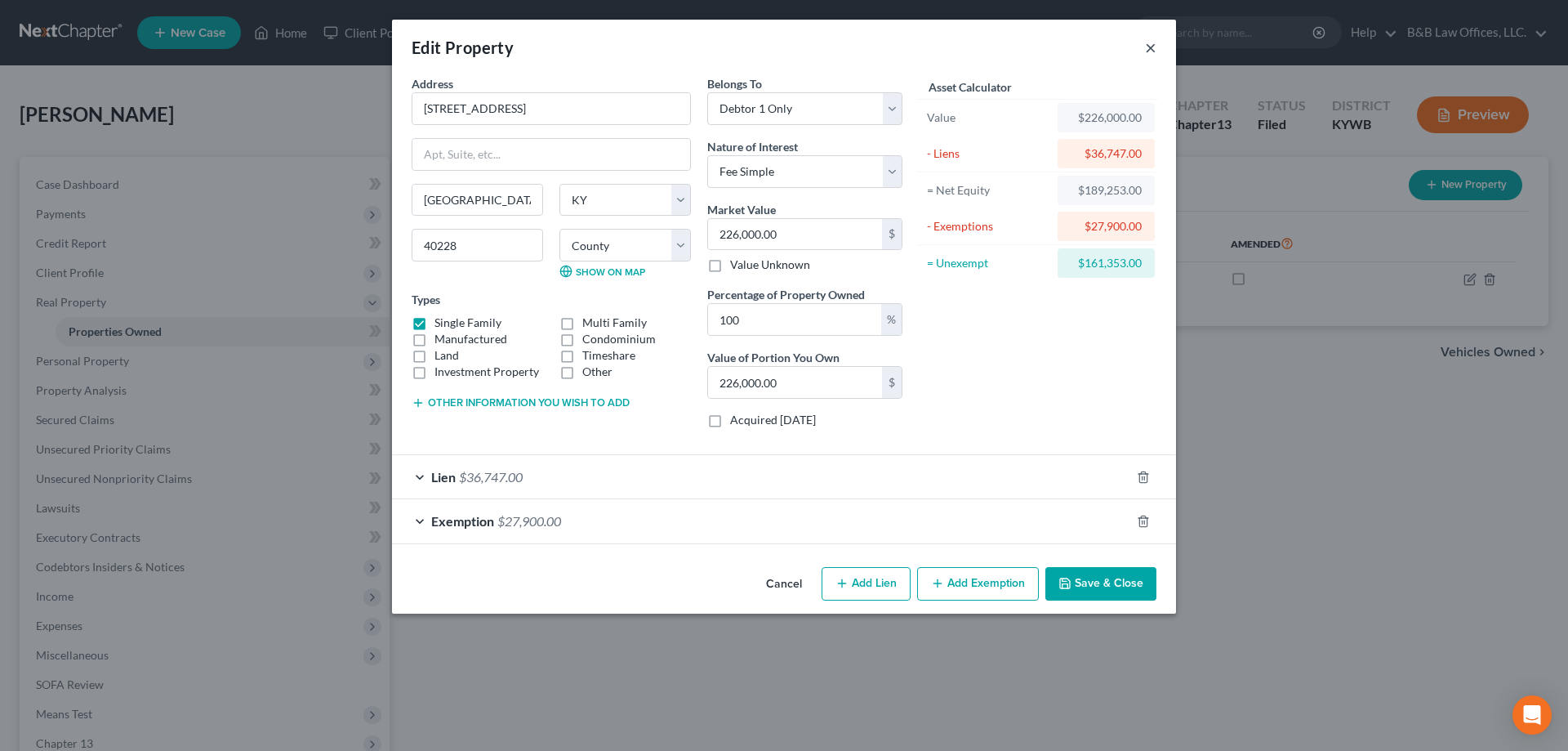
click at [1146, 45] on button "×" at bounding box center [1151, 47] width 12 height 19
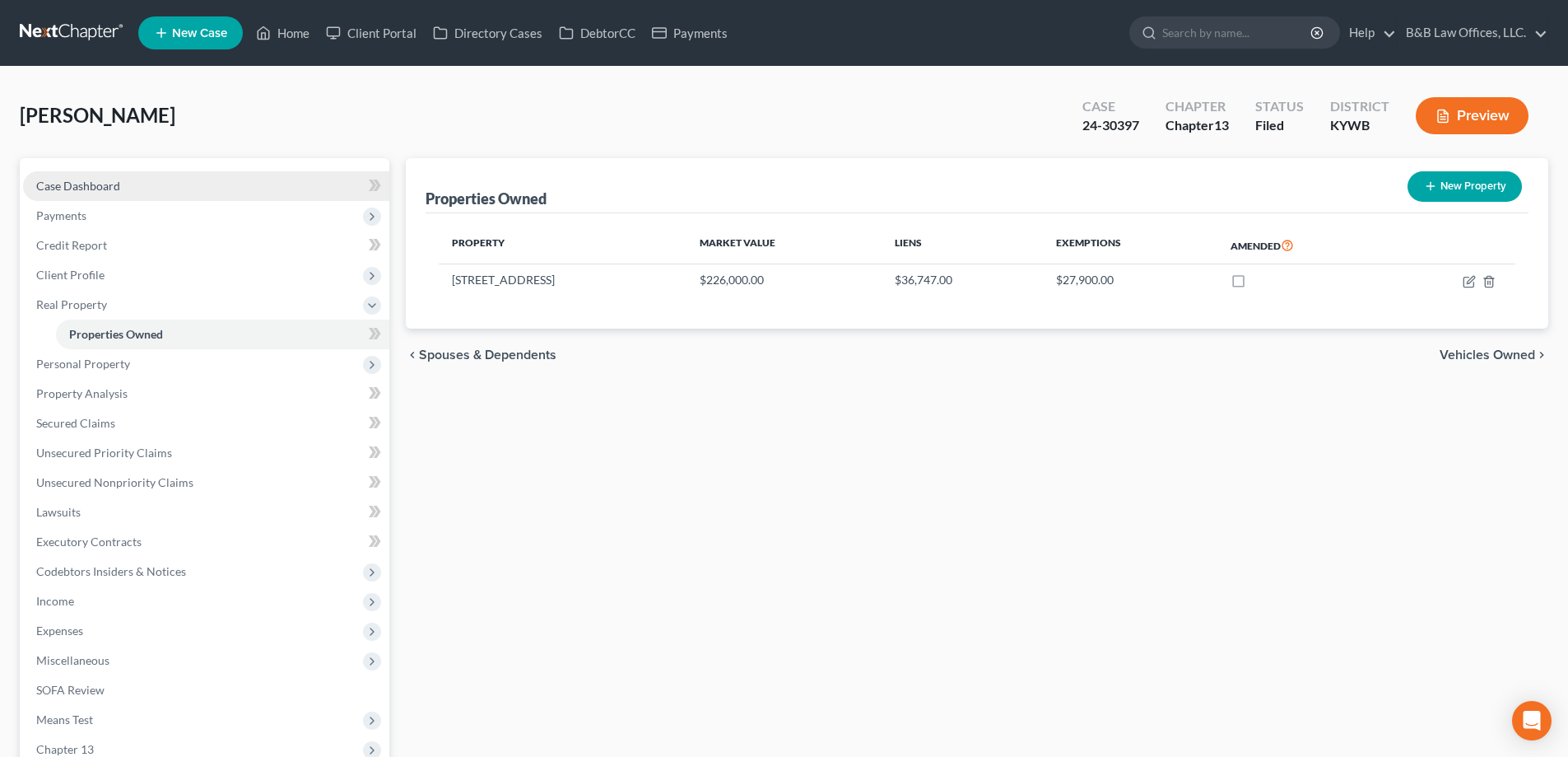
click at [94, 196] on link "Case Dashboard" at bounding box center [205, 185] width 366 height 29
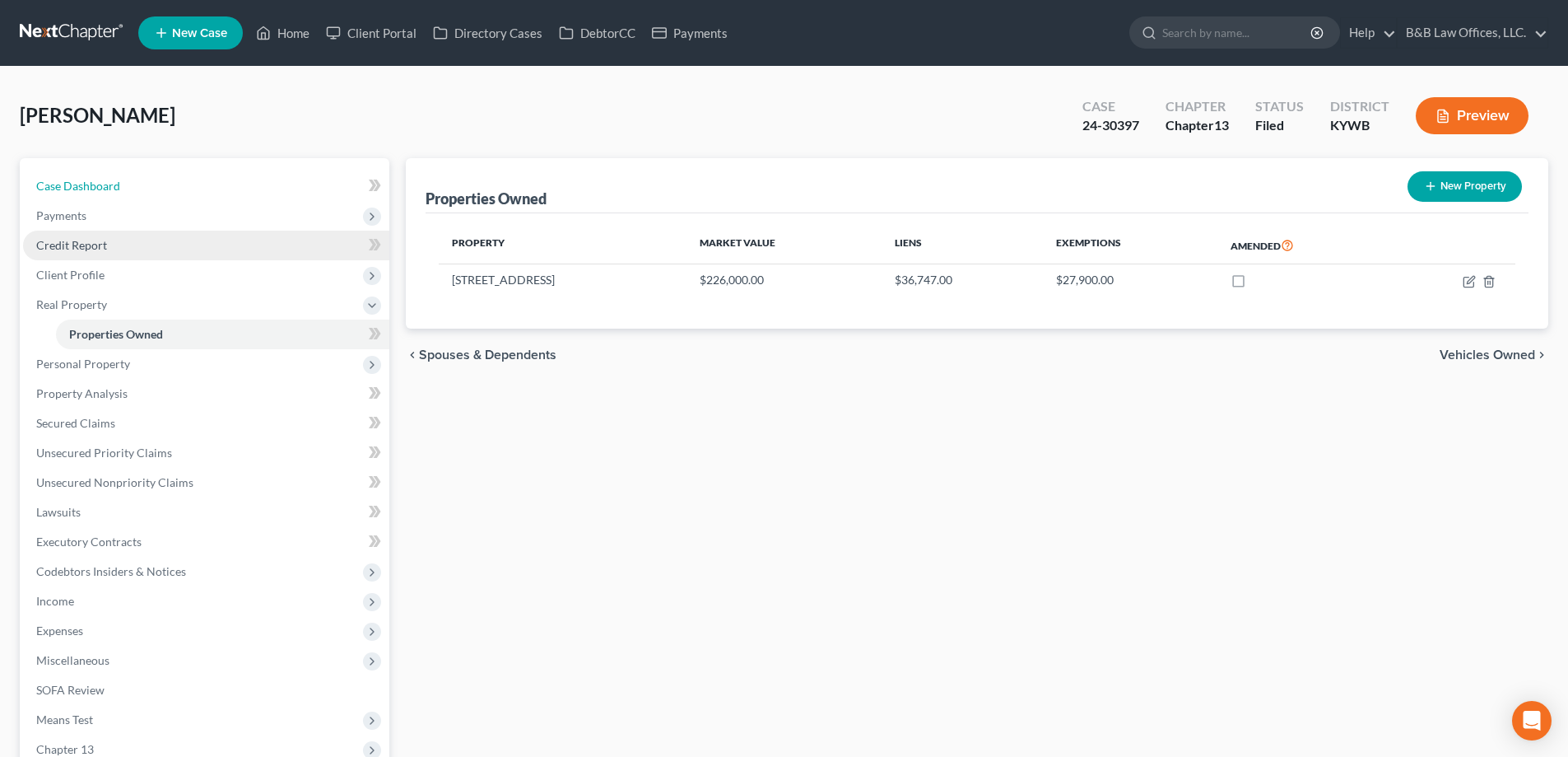
select select "2"
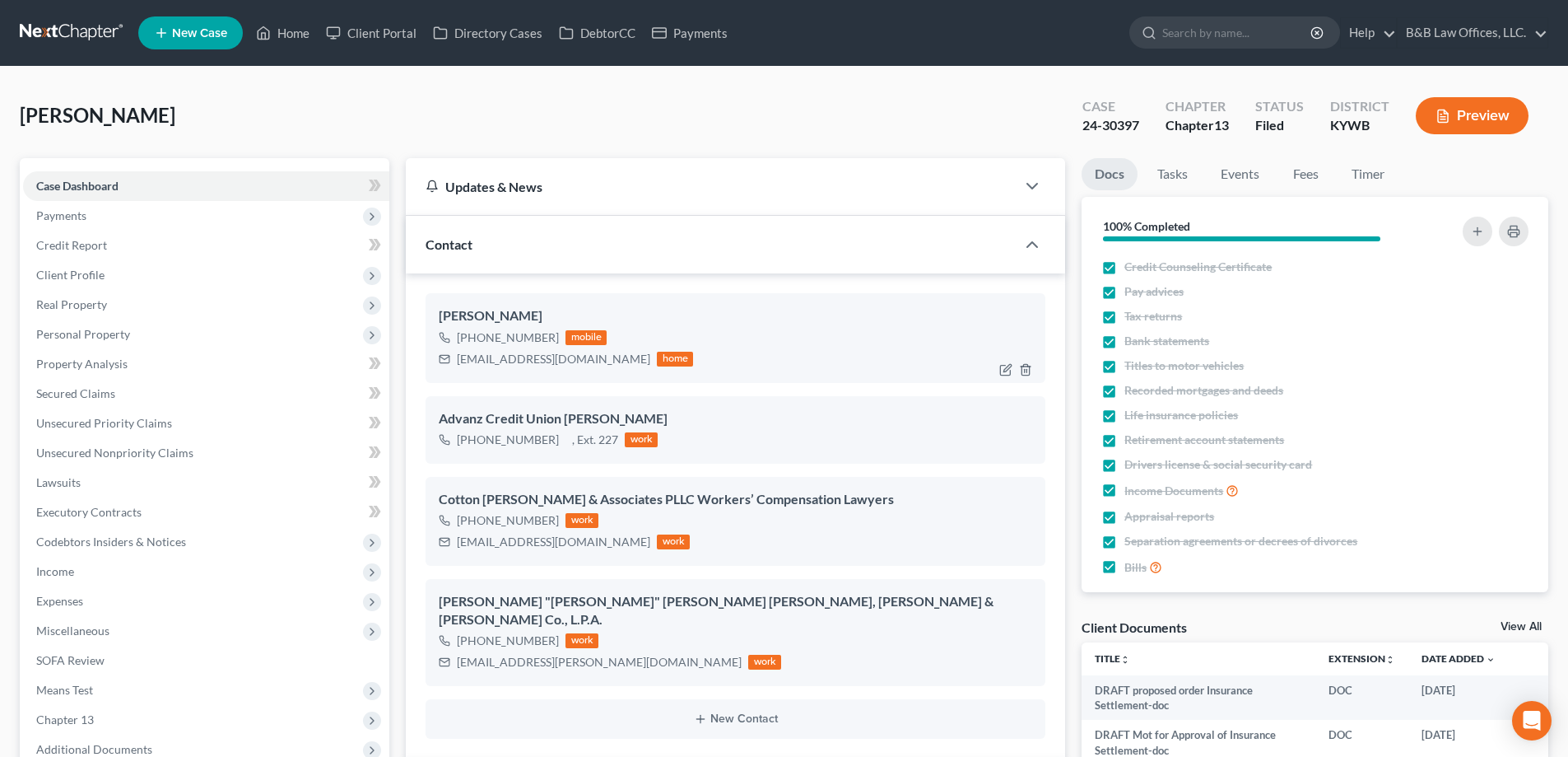
scroll to position [23941, 0]
drag, startPoint x: 471, startPoint y: 338, endPoint x: 555, endPoint y: 337, distance: 84.0
click at [555, 337] on div "+1 (502) 416-5718 mobile" at bounding box center [566, 337] width 254 height 21
copy div "(502) 416-5718"
drag, startPoint x: 459, startPoint y: 358, endPoint x: 609, endPoint y: 364, distance: 150.1
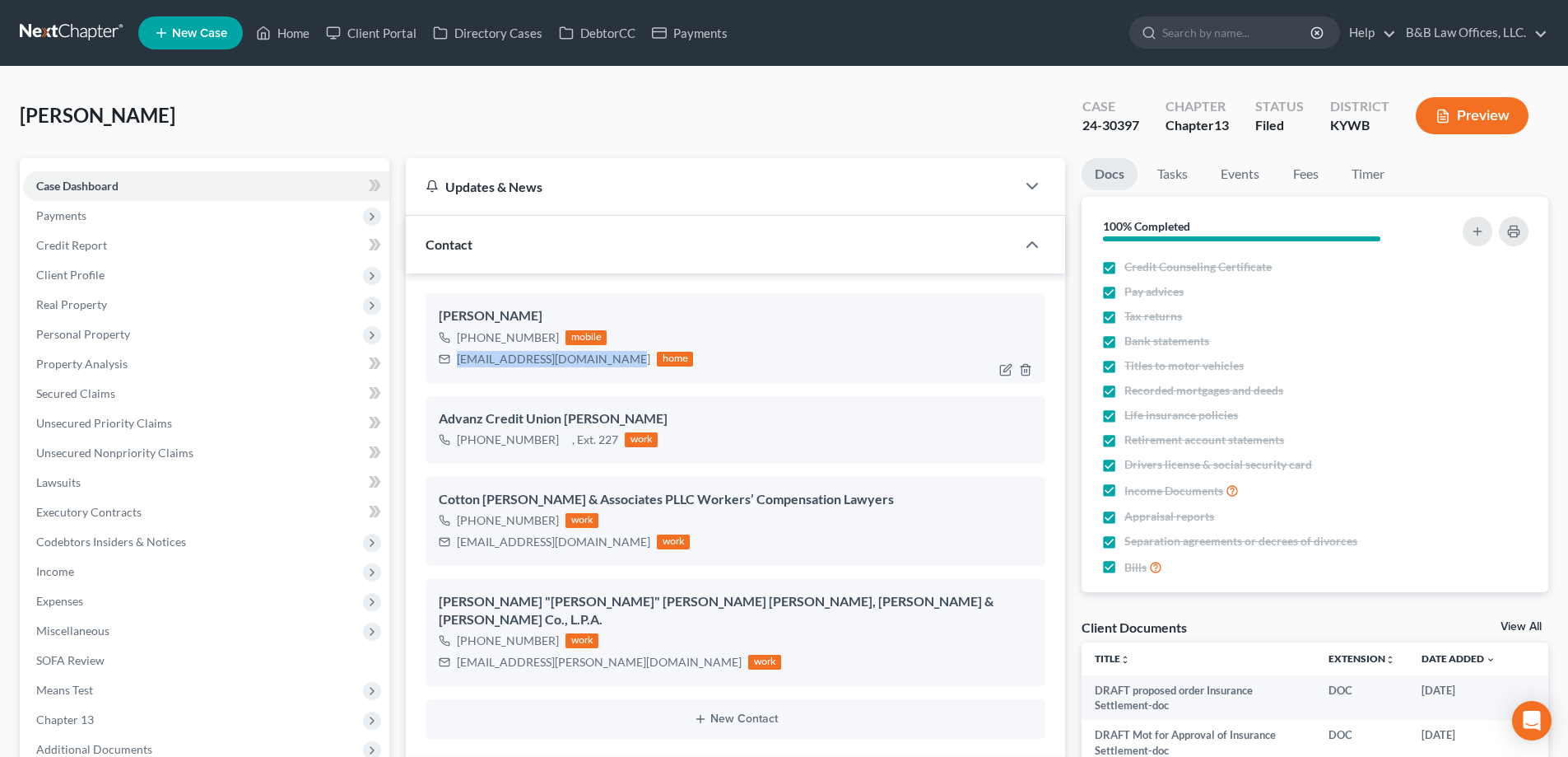
click at [609, 364] on div "debbiejmiller1956@gmail.com" at bounding box center [554, 360] width 194 height 17
copy div "debbiejmiller1956@gmail.com"
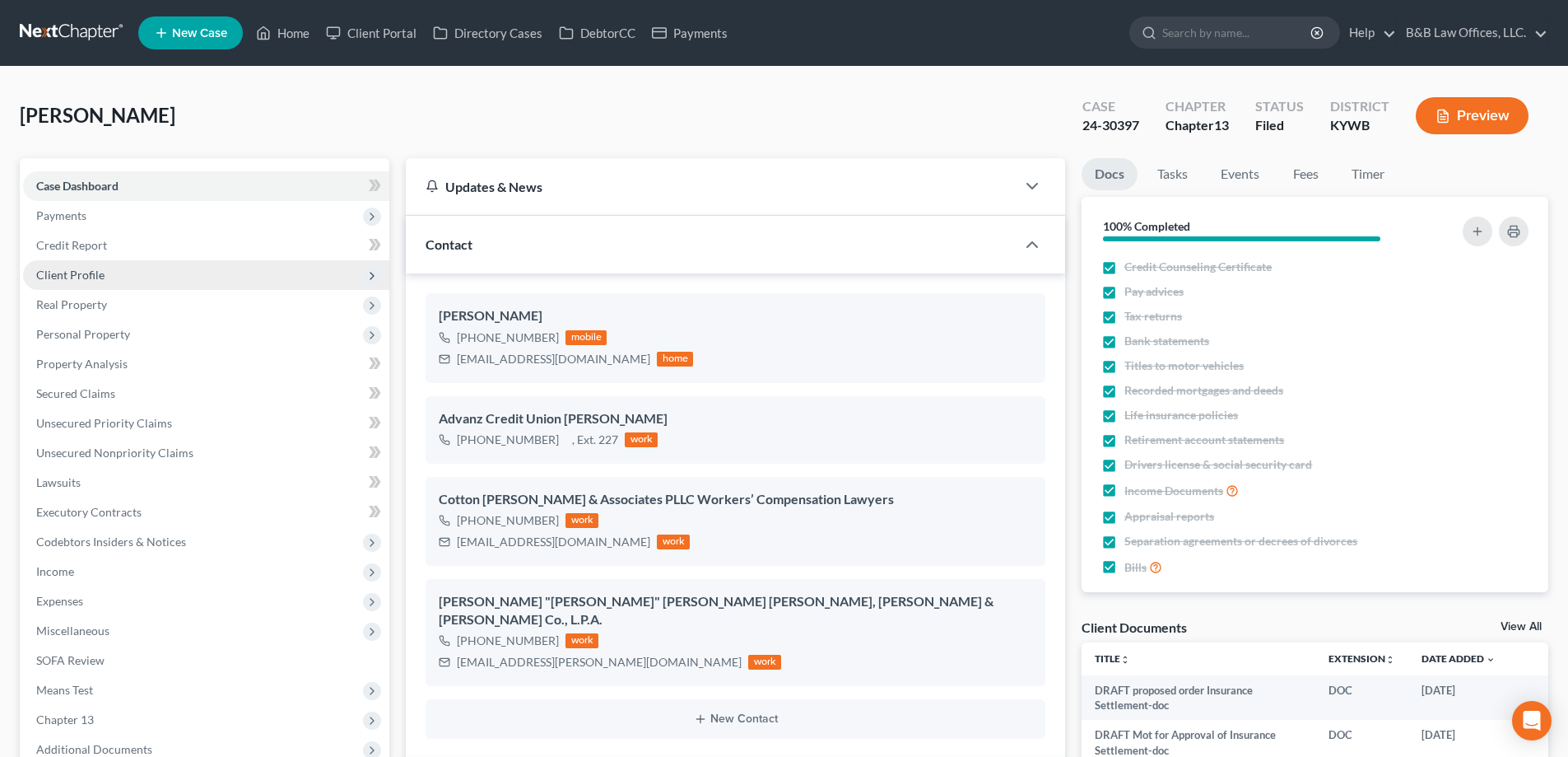
click at [134, 284] on span "Client Profile" at bounding box center [205, 275] width 366 height 29
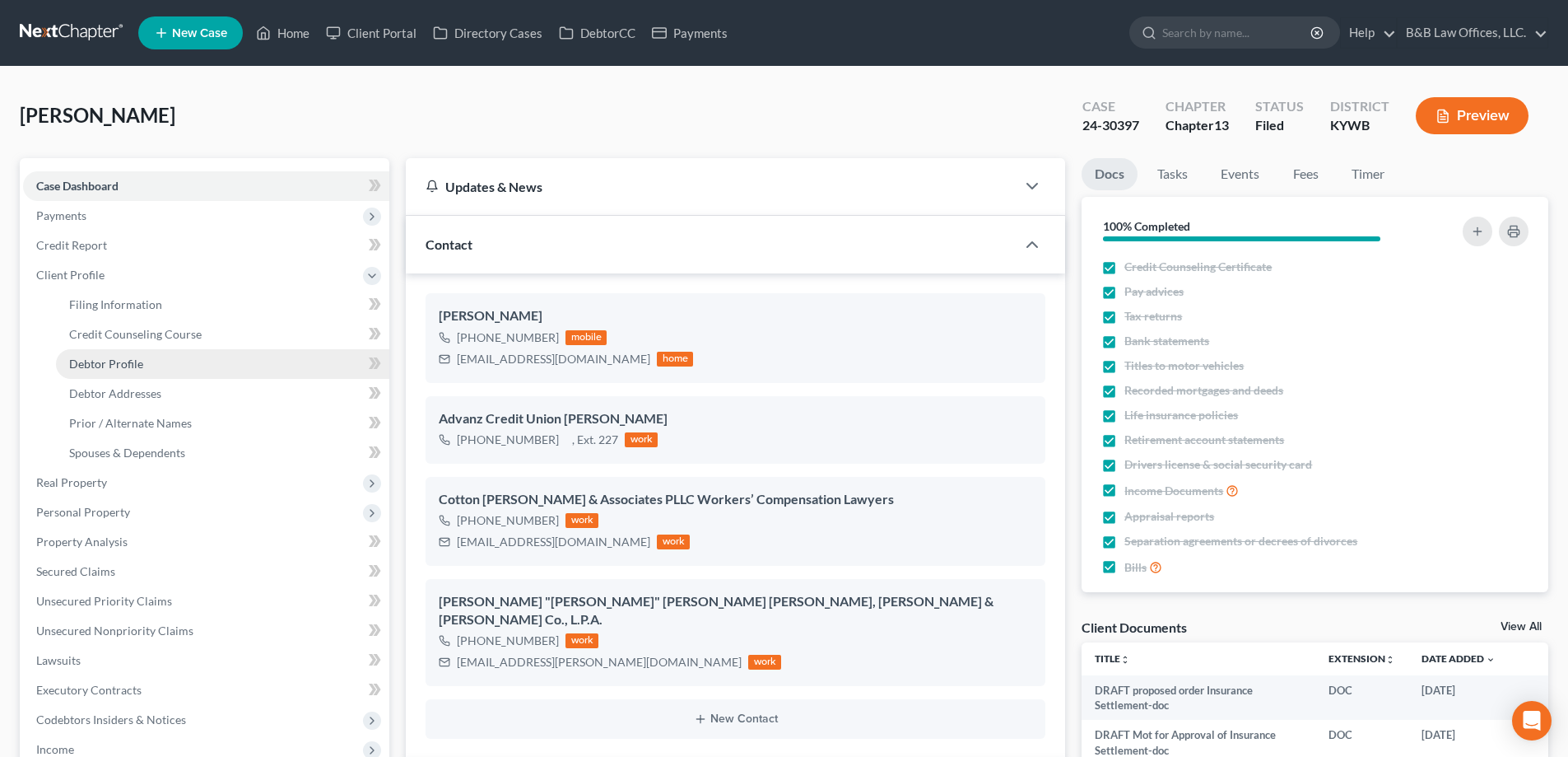
click at [136, 360] on span "Debtor Profile" at bounding box center [106, 364] width 74 height 14
select select "0"
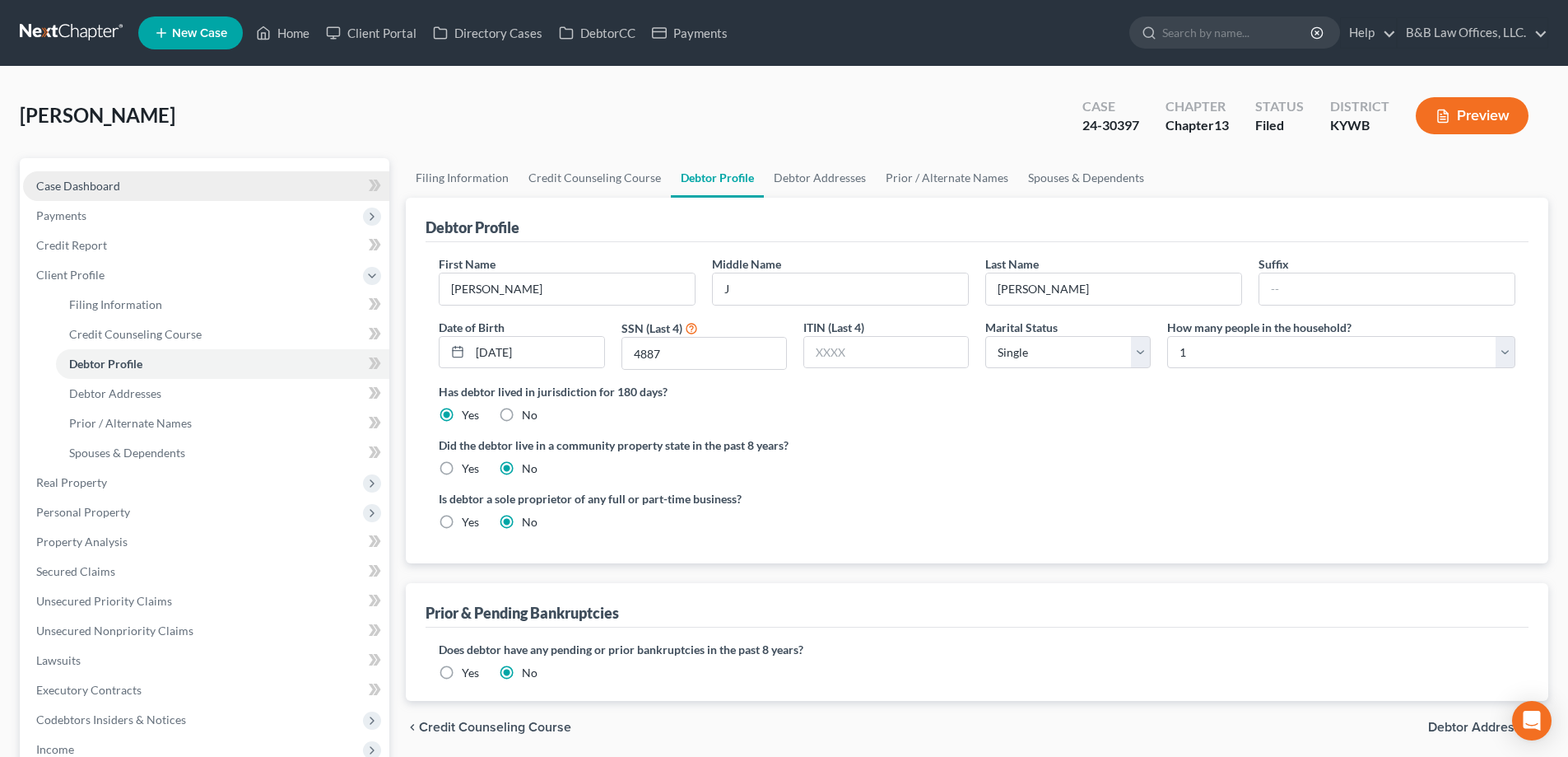
click at [109, 189] on span "Case Dashboard" at bounding box center [78, 185] width 84 height 14
select select "2"
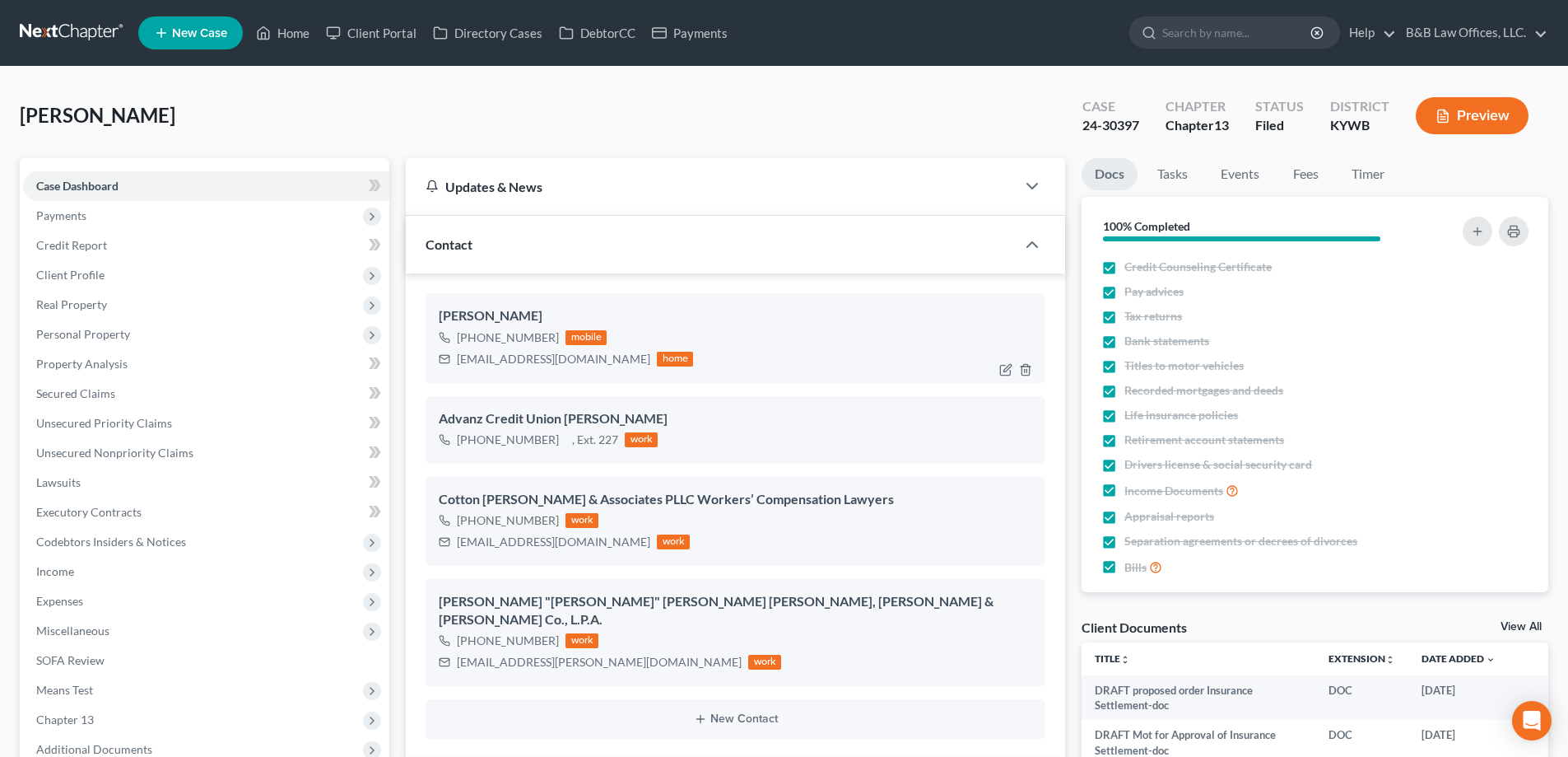
scroll to position [23941, 0]
drag, startPoint x: 475, startPoint y: 337, endPoint x: 553, endPoint y: 336, distance: 78.0
click at [553, 336] on div "+1 (502) 416-5718 mobile" at bounding box center [566, 337] width 254 height 21
copy div "502) 416-5718"
drag, startPoint x: 458, startPoint y: 359, endPoint x: 616, endPoint y: 366, distance: 158.2
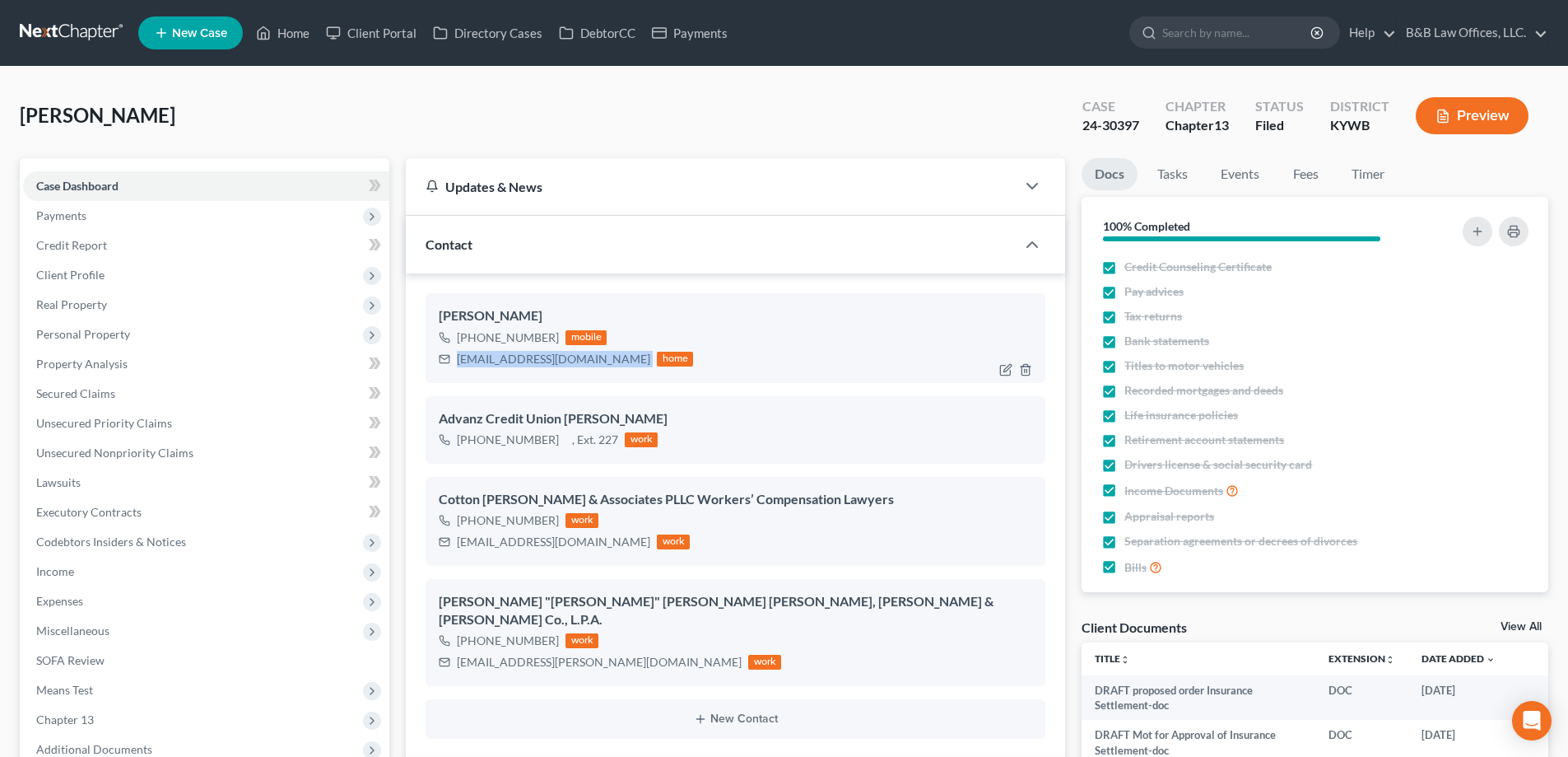
click at [616, 366] on div "debbiejmiller1956@gmail.com home" at bounding box center [566, 359] width 254 height 21
copy div "debbiejmiller1956@gmail.com"
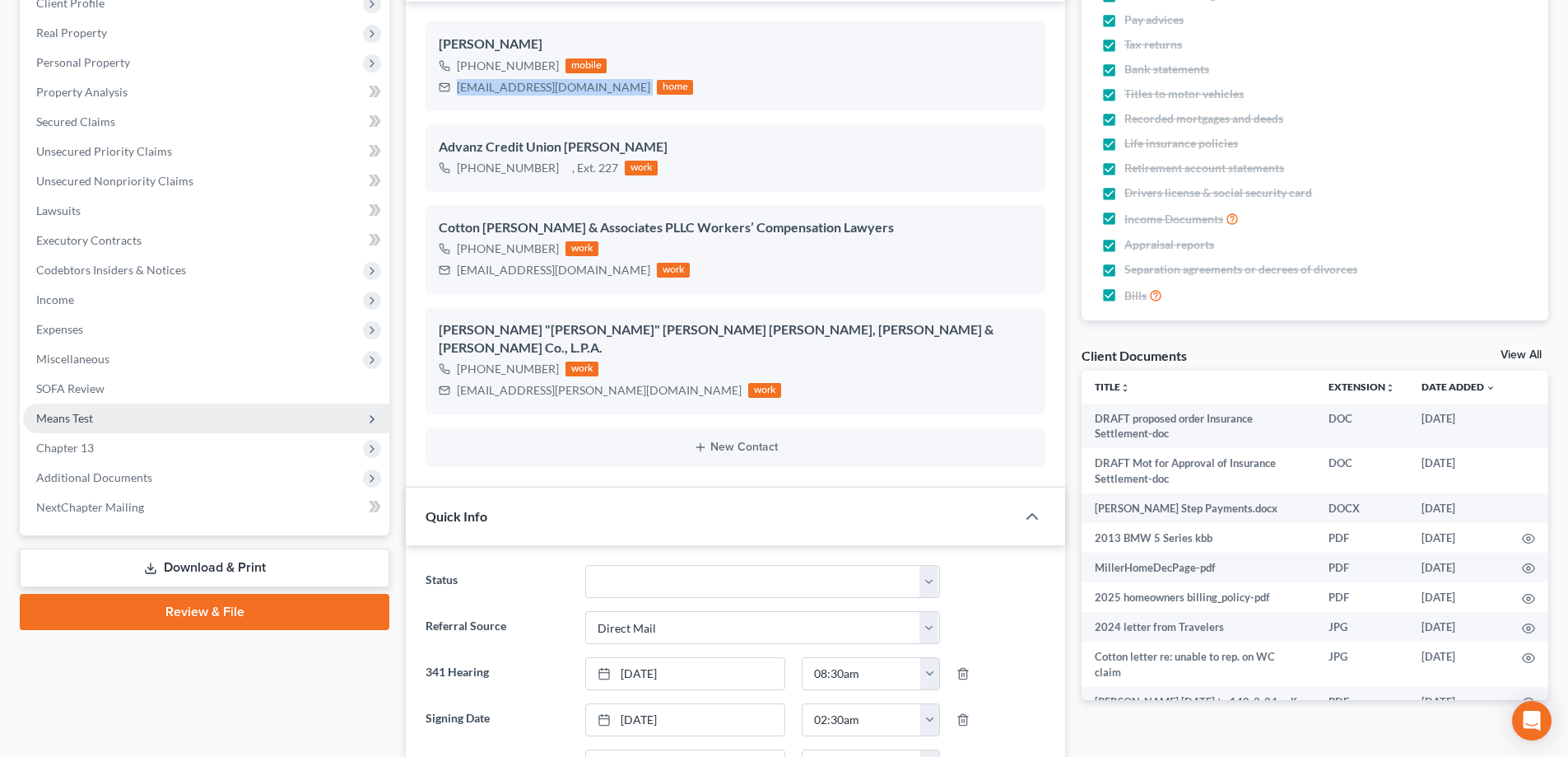
scroll to position [329, 0]
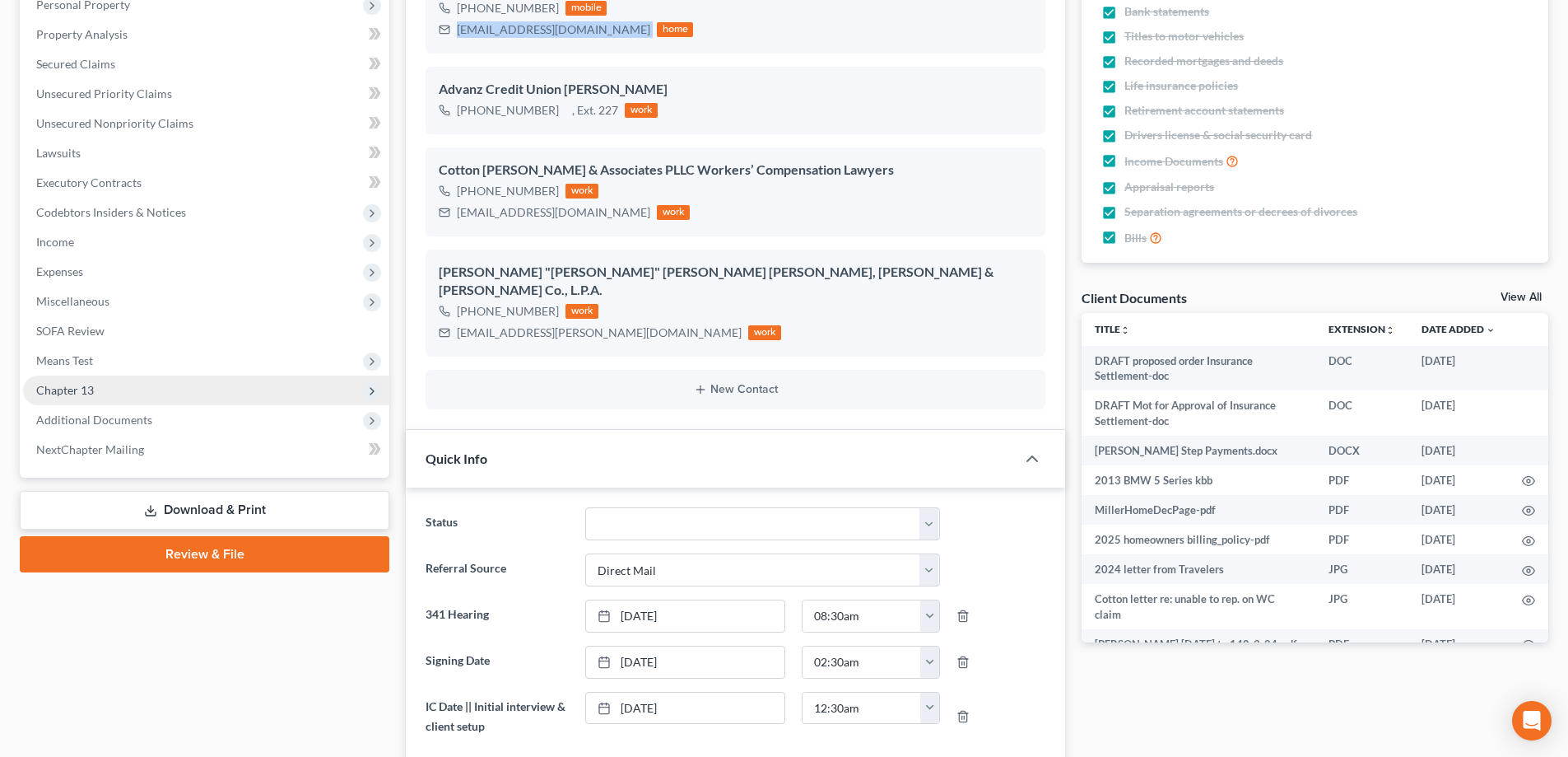
click at [104, 402] on span "Chapter 13" at bounding box center [205, 390] width 366 height 29
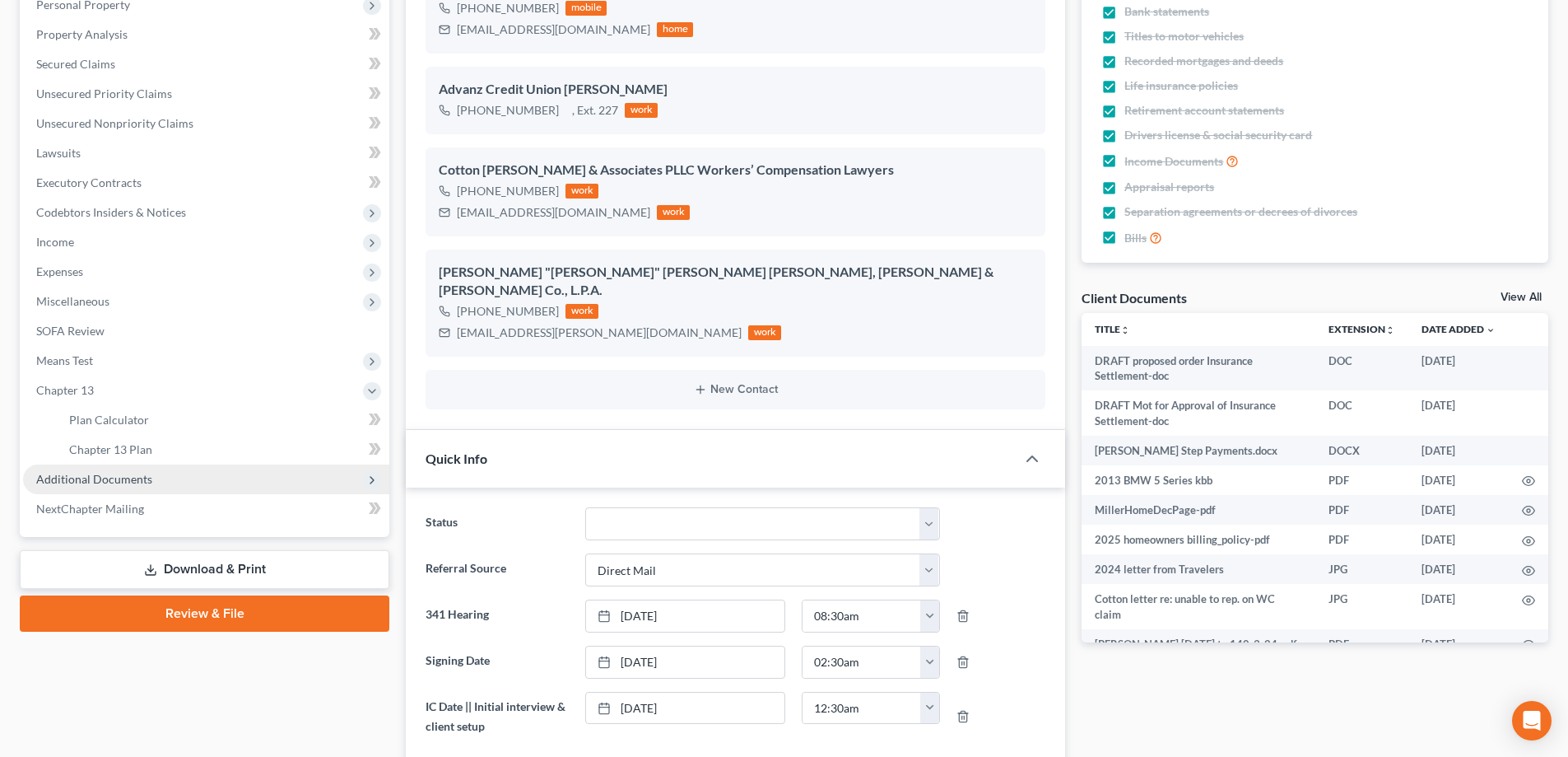
click at [114, 491] on span "Additional Documents" at bounding box center [205, 479] width 366 height 29
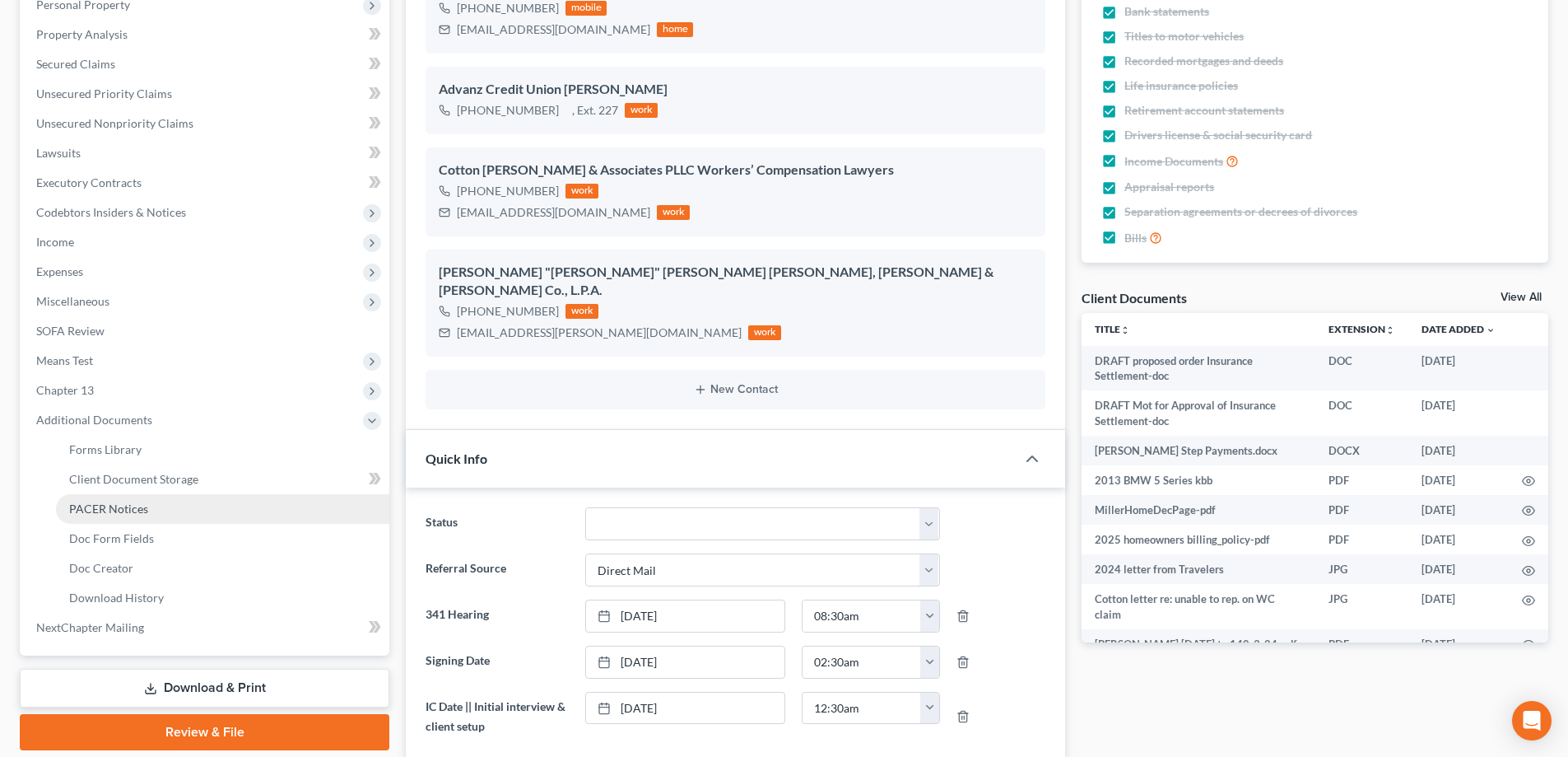
click at [146, 501] on link "PACER Notices" at bounding box center [223, 509] width 333 height 29
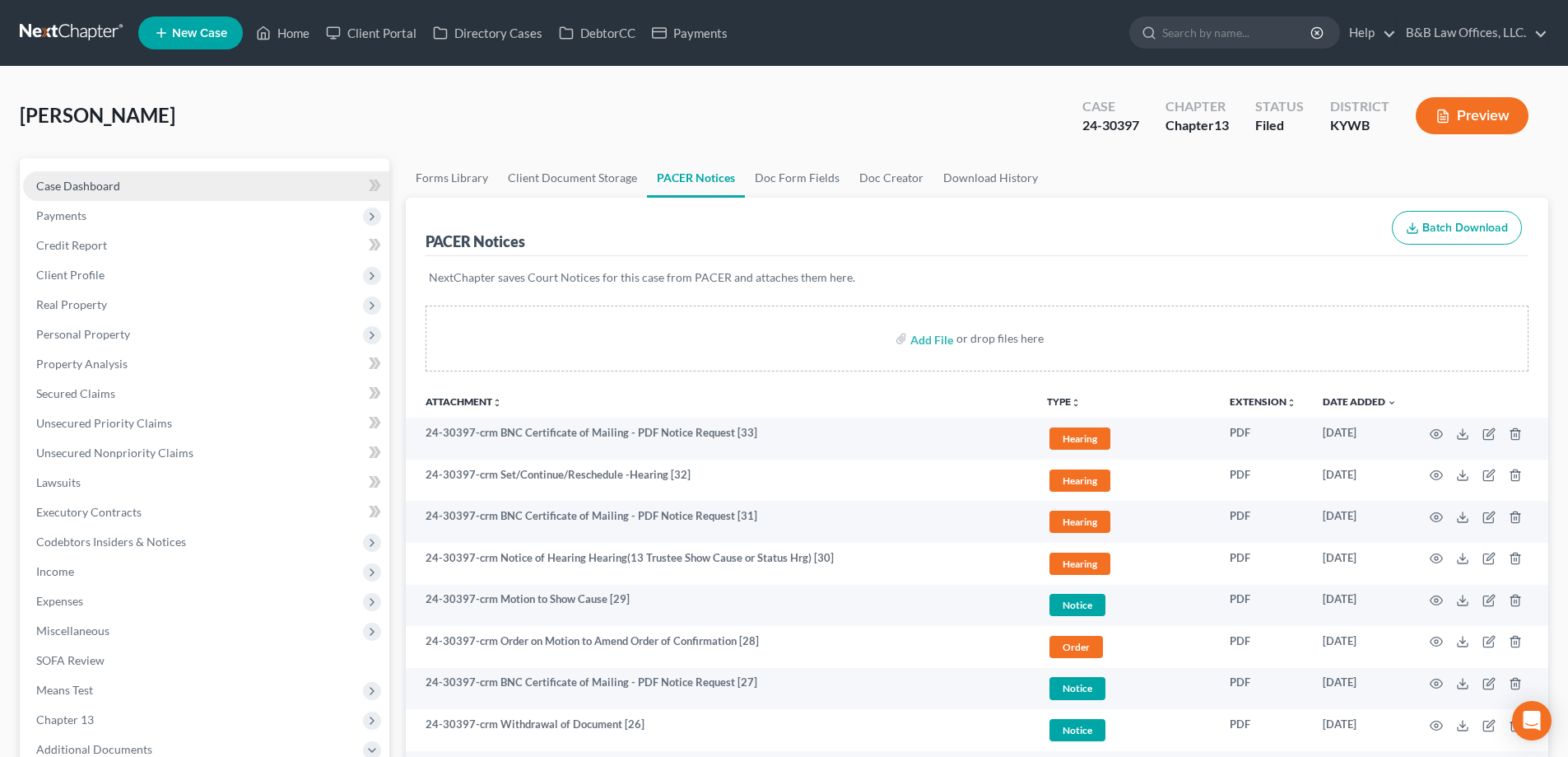
click at [118, 179] on span "Case Dashboard" at bounding box center [78, 185] width 84 height 14
select select "2"
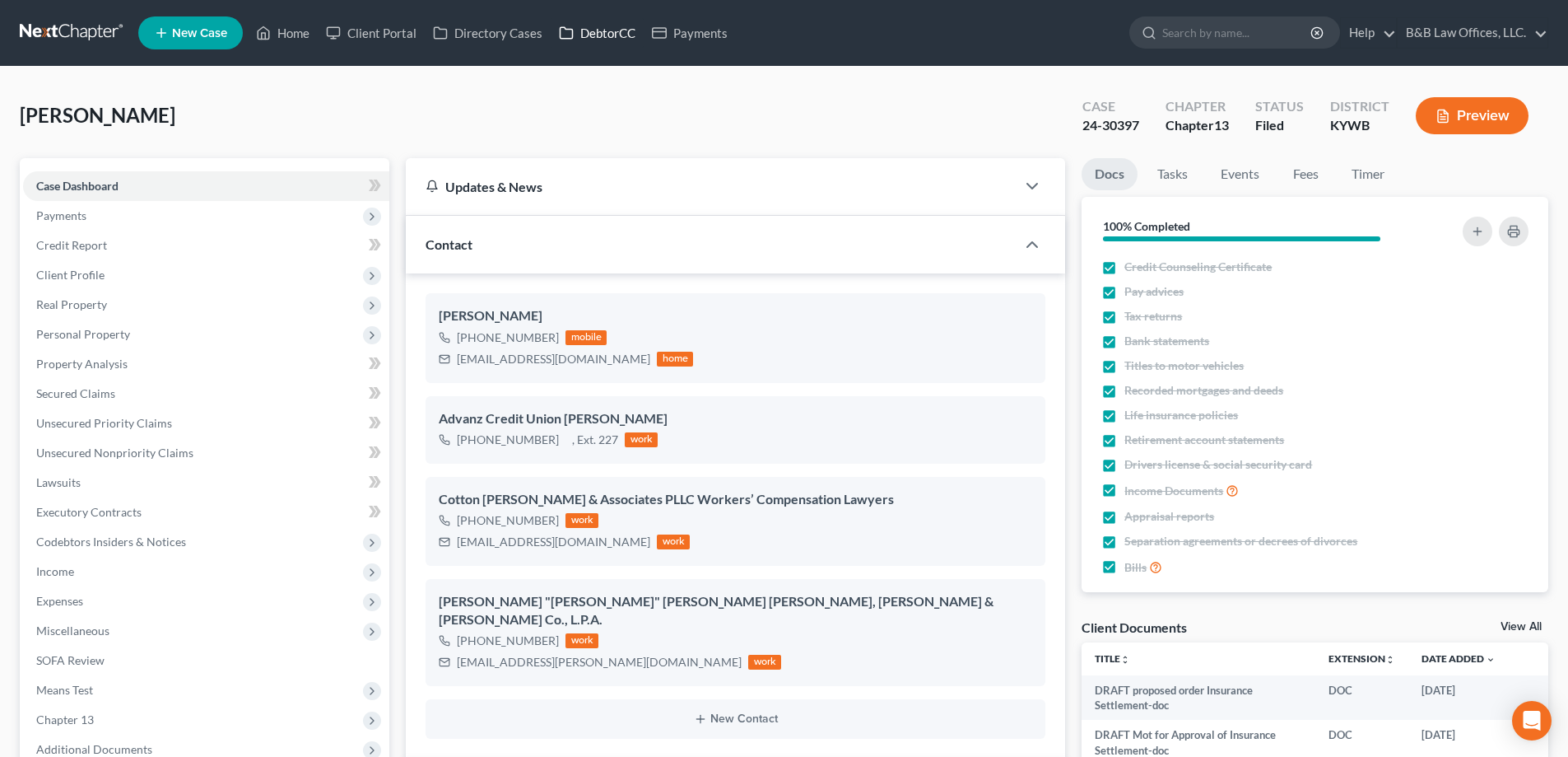
scroll to position [23941, 0]
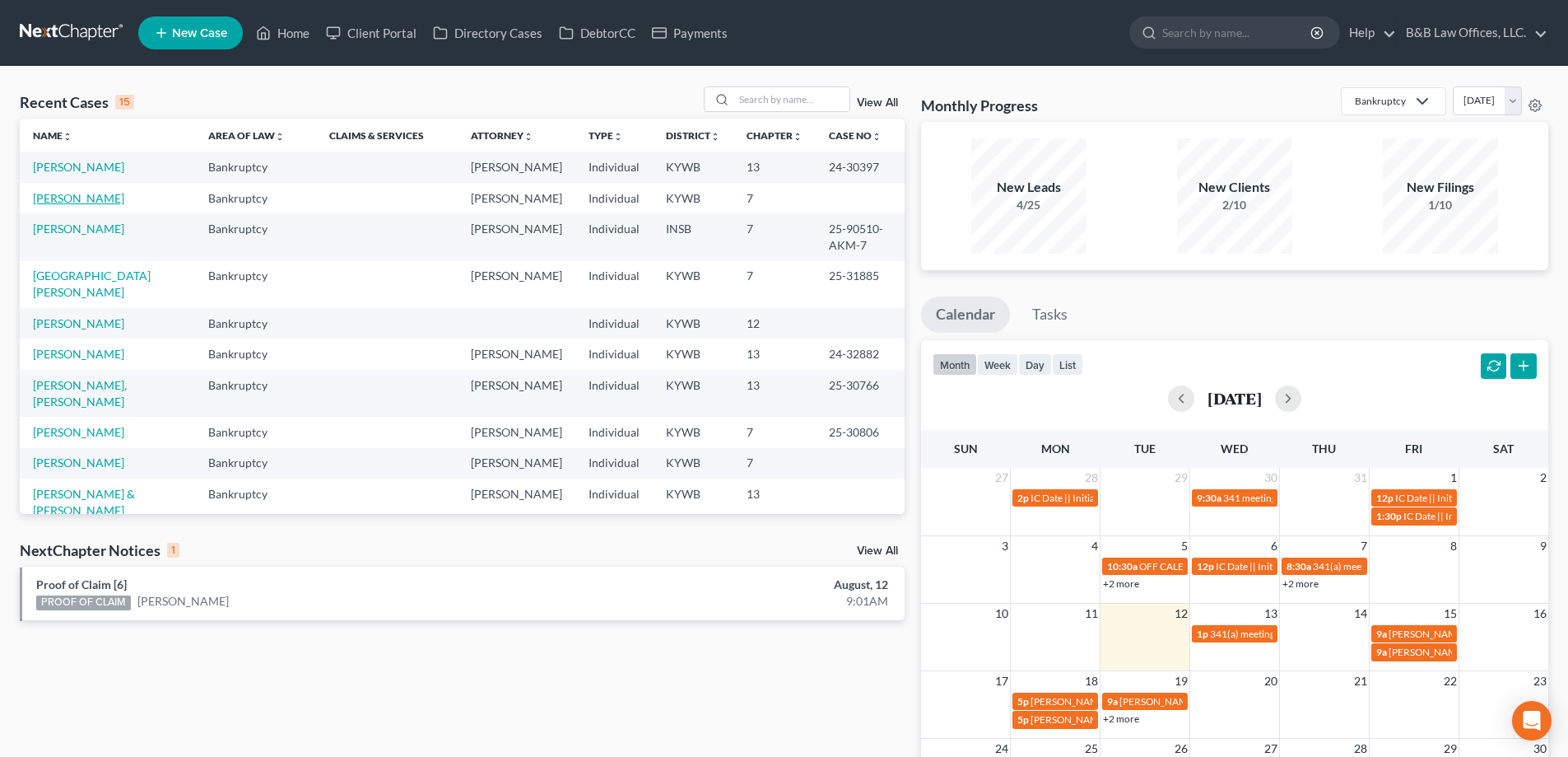
click at [90, 205] on link "[PERSON_NAME]" at bounding box center [78, 198] width 92 height 14
select select "1"
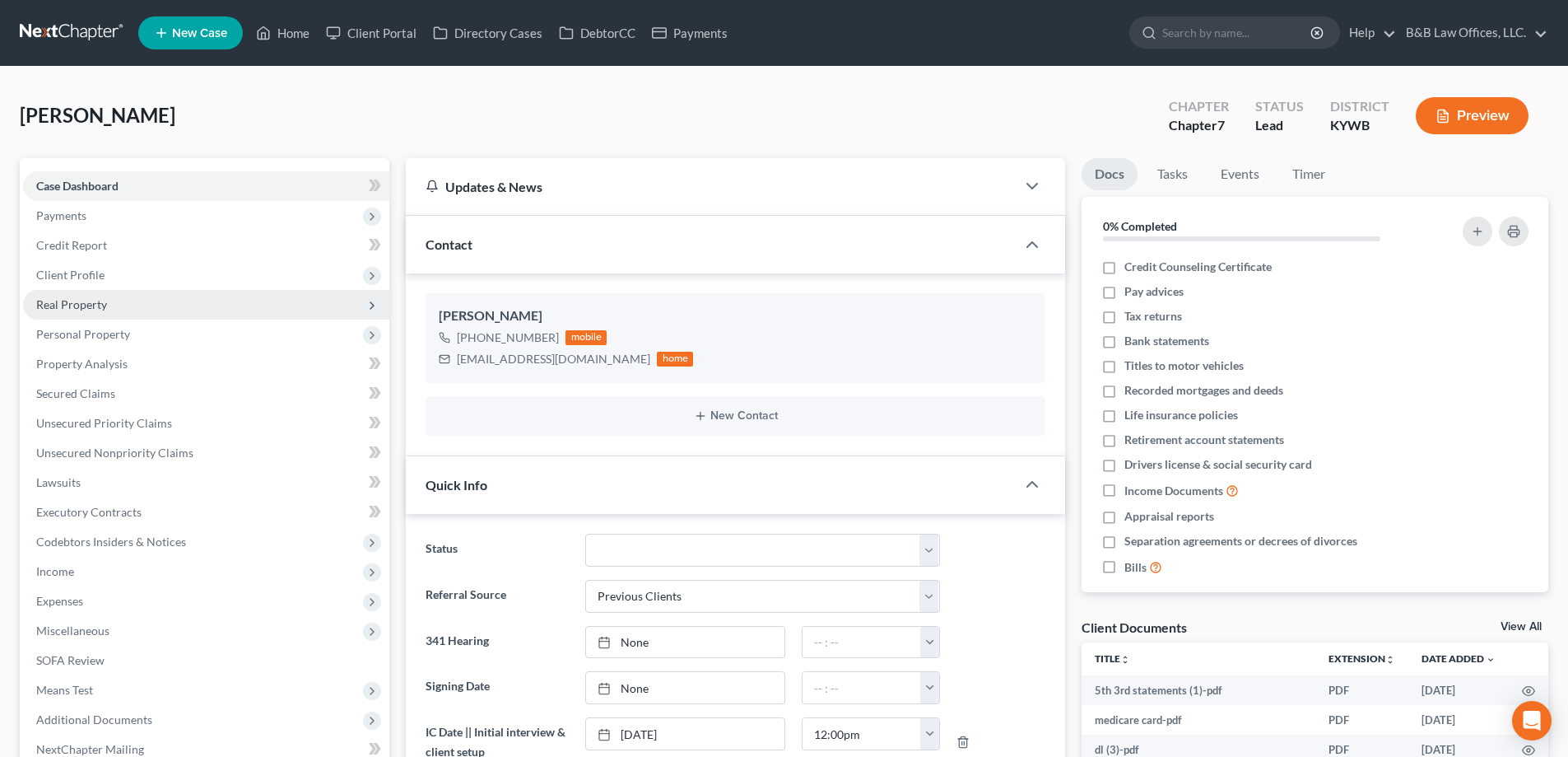
scroll to position [115, 0]
click at [113, 271] on span "Client Profile" at bounding box center [205, 275] width 366 height 29
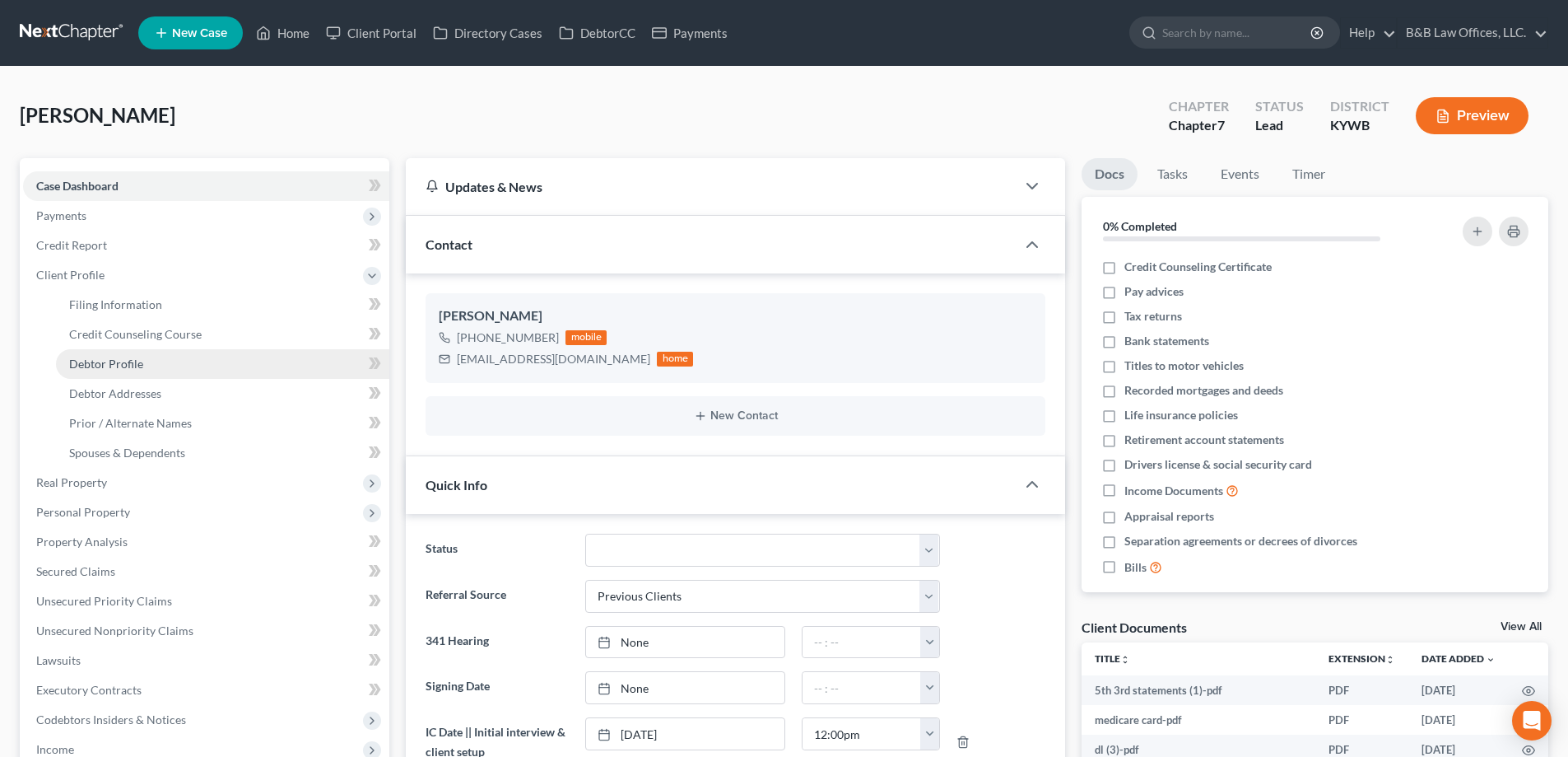
click at [115, 362] on span "Debtor Profile" at bounding box center [106, 364] width 74 height 14
select select "1"
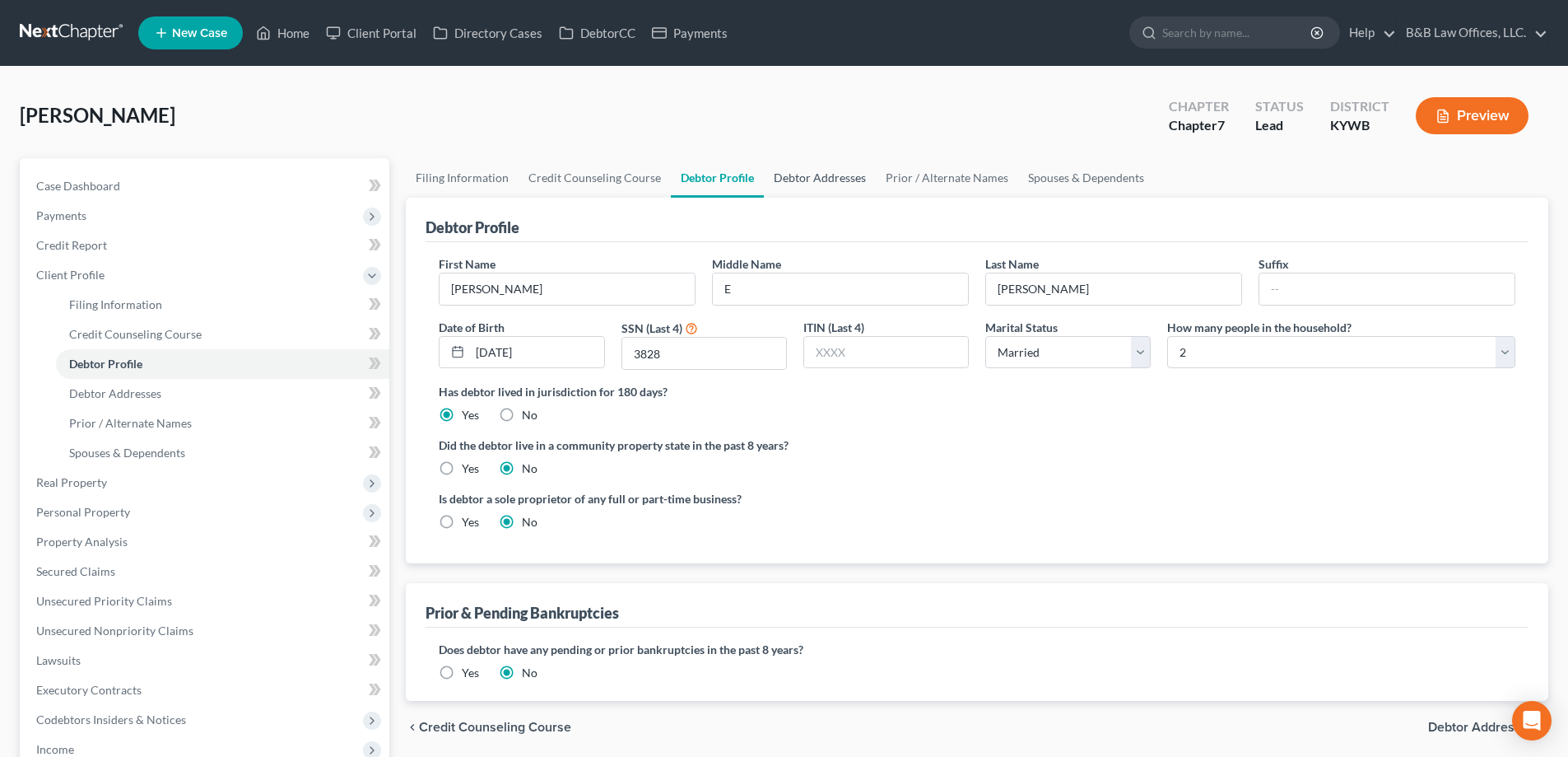
click at [827, 177] on link "Debtor Addresses" at bounding box center [820, 178] width 112 height 40
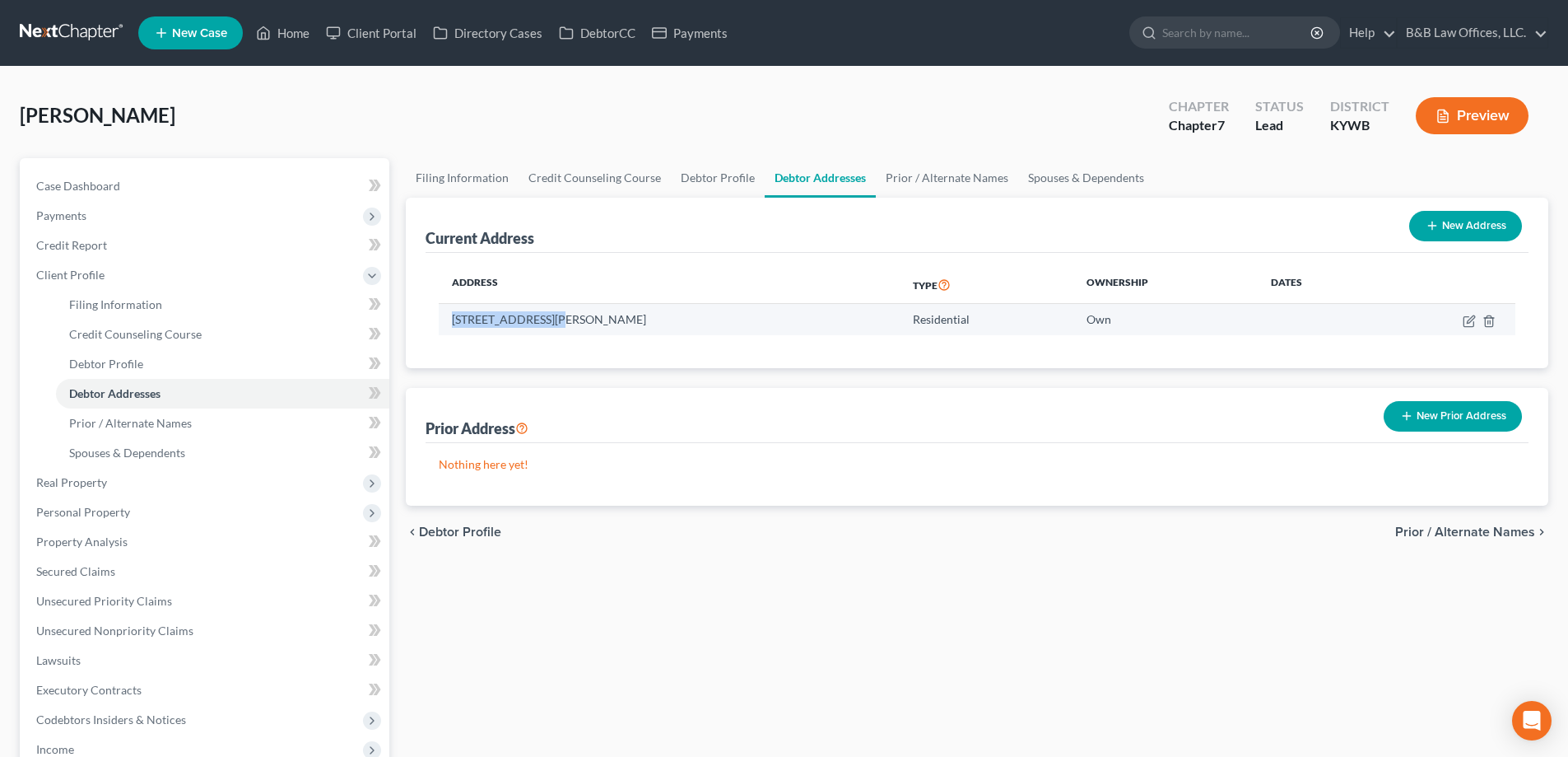
drag, startPoint x: 449, startPoint y: 321, endPoint x: 547, endPoint y: 326, distance: 98.1
click at [550, 327] on td "620 N. Hite Avenue, Louisville, KY 40206" at bounding box center [669, 319] width 461 height 31
copy td "620 N. Hite Avenue"
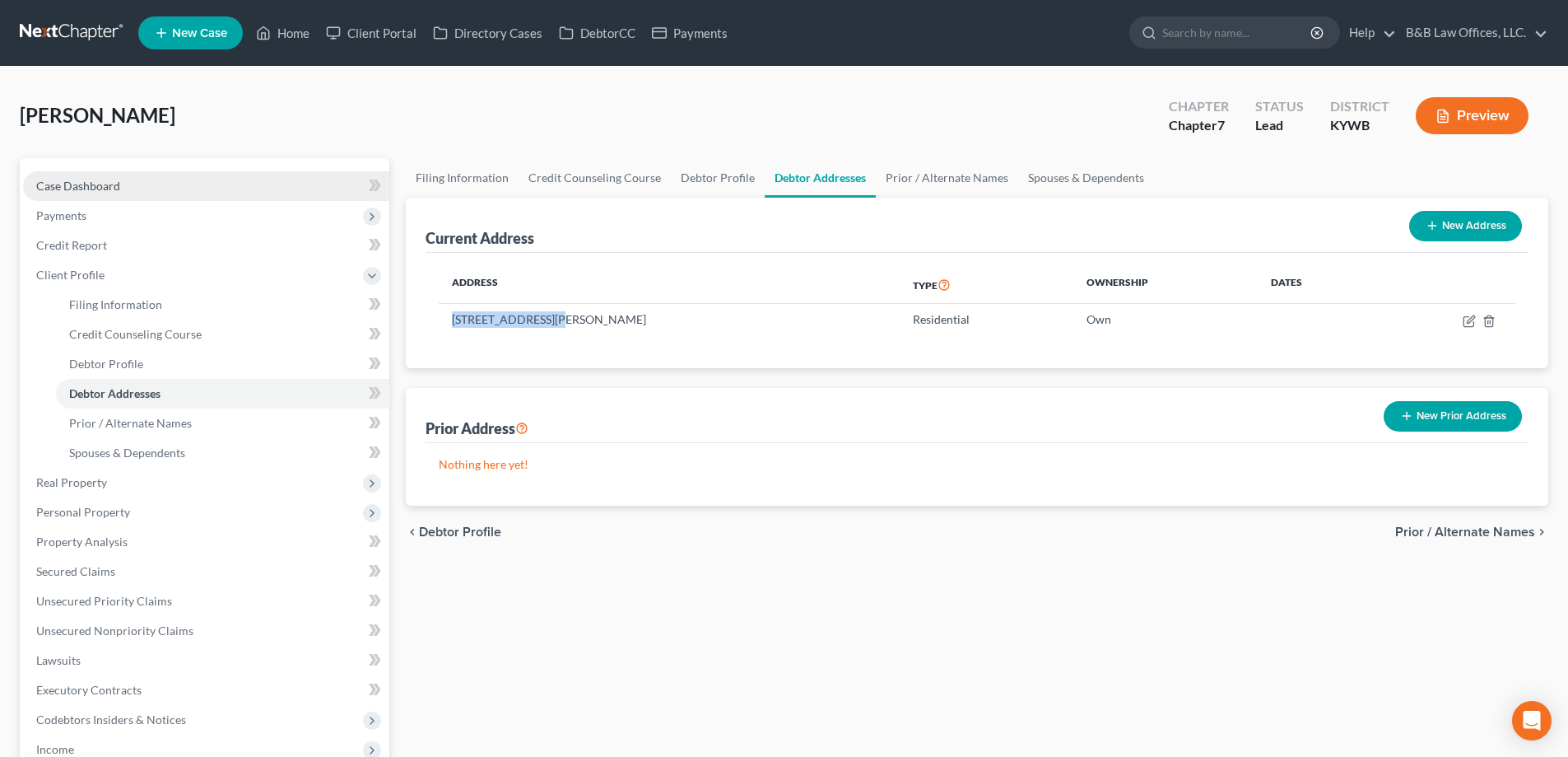
click at [217, 178] on link "Case Dashboard" at bounding box center [205, 185] width 366 height 29
select select "1"
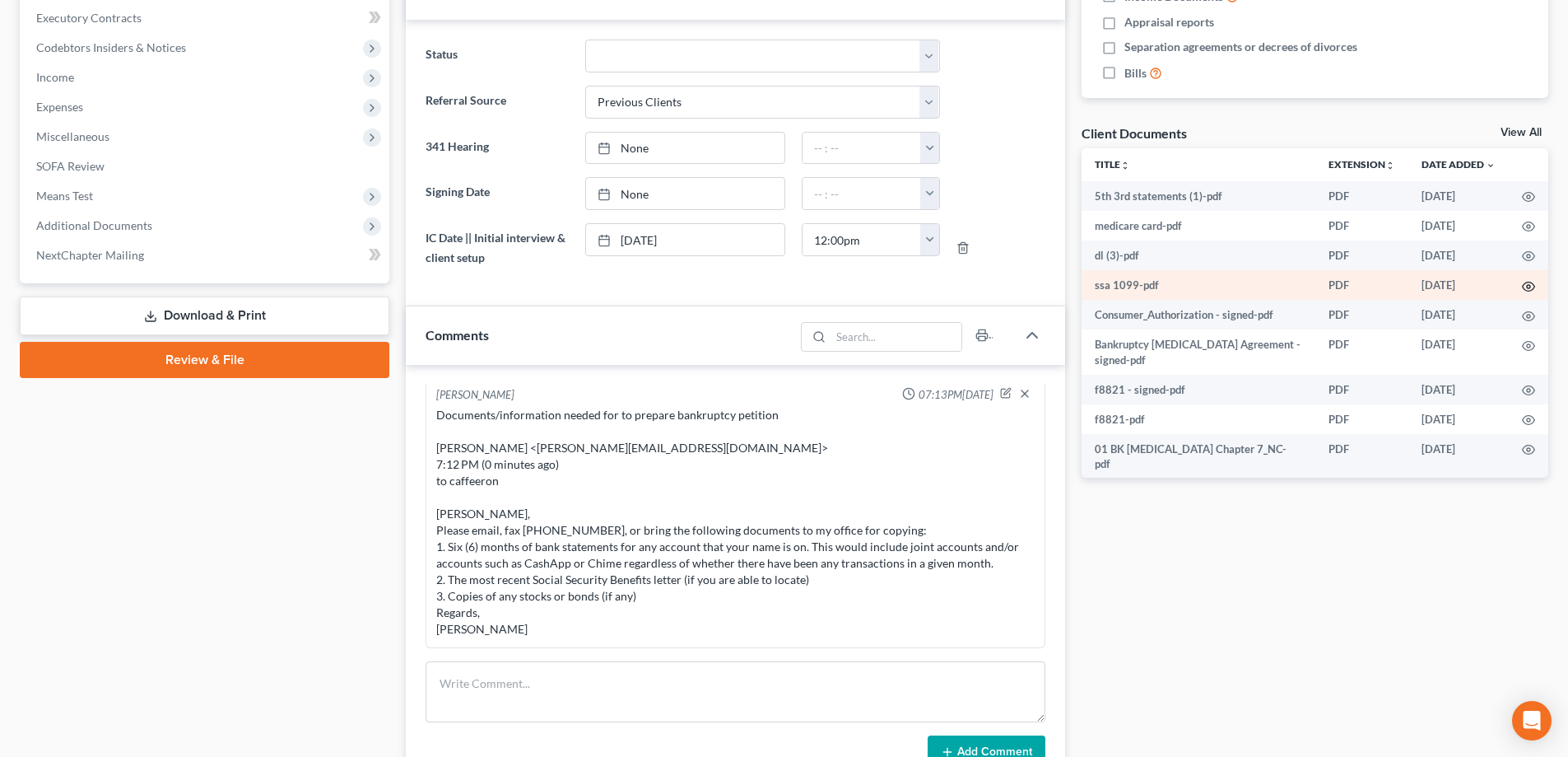
click at [1523, 286] on icon "button" at bounding box center [1529, 287] width 13 height 13
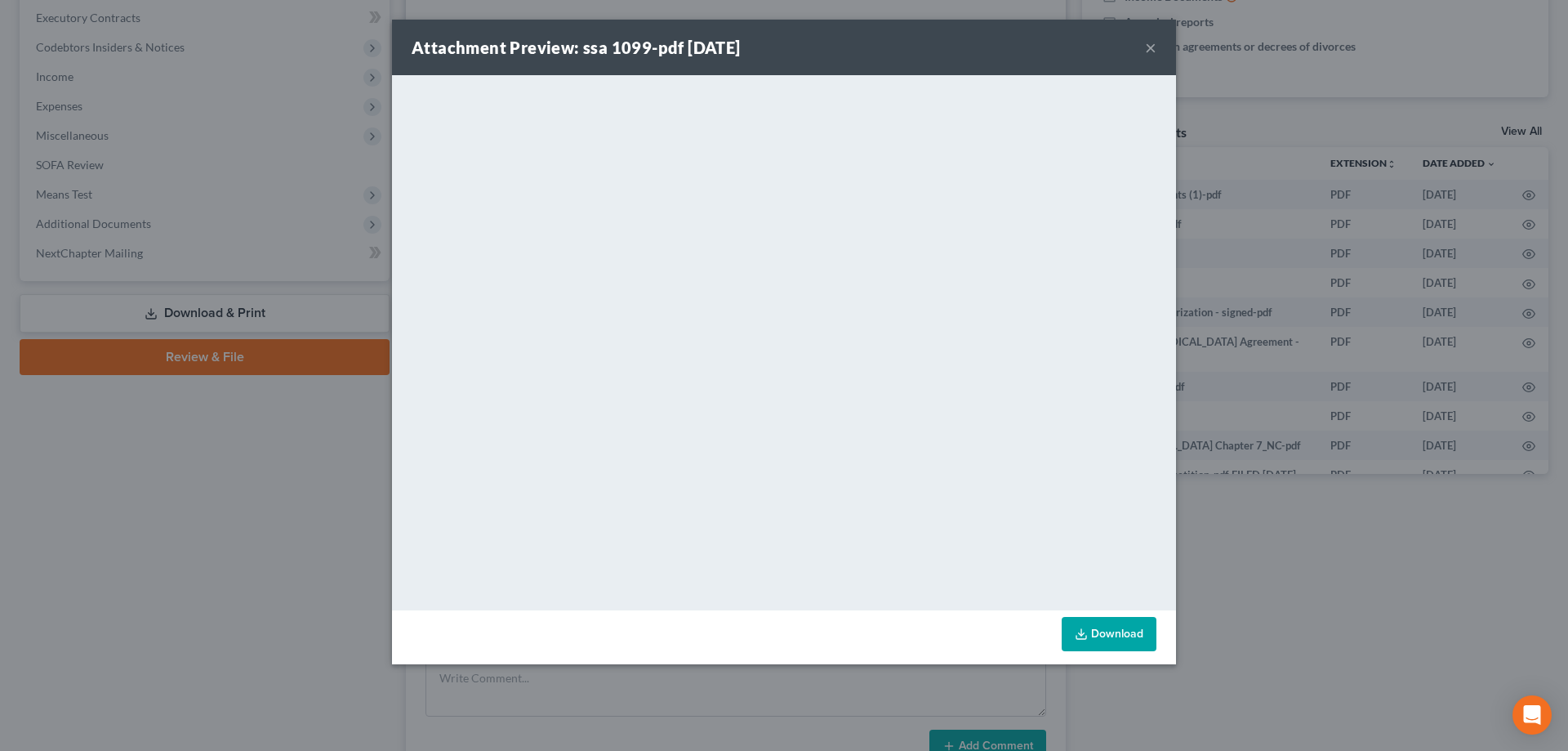
drag, startPoint x: 1151, startPoint y: 48, endPoint x: 1138, endPoint y: 28, distance: 23.9
click at [1151, 48] on button "×" at bounding box center [1151, 47] width 12 height 19
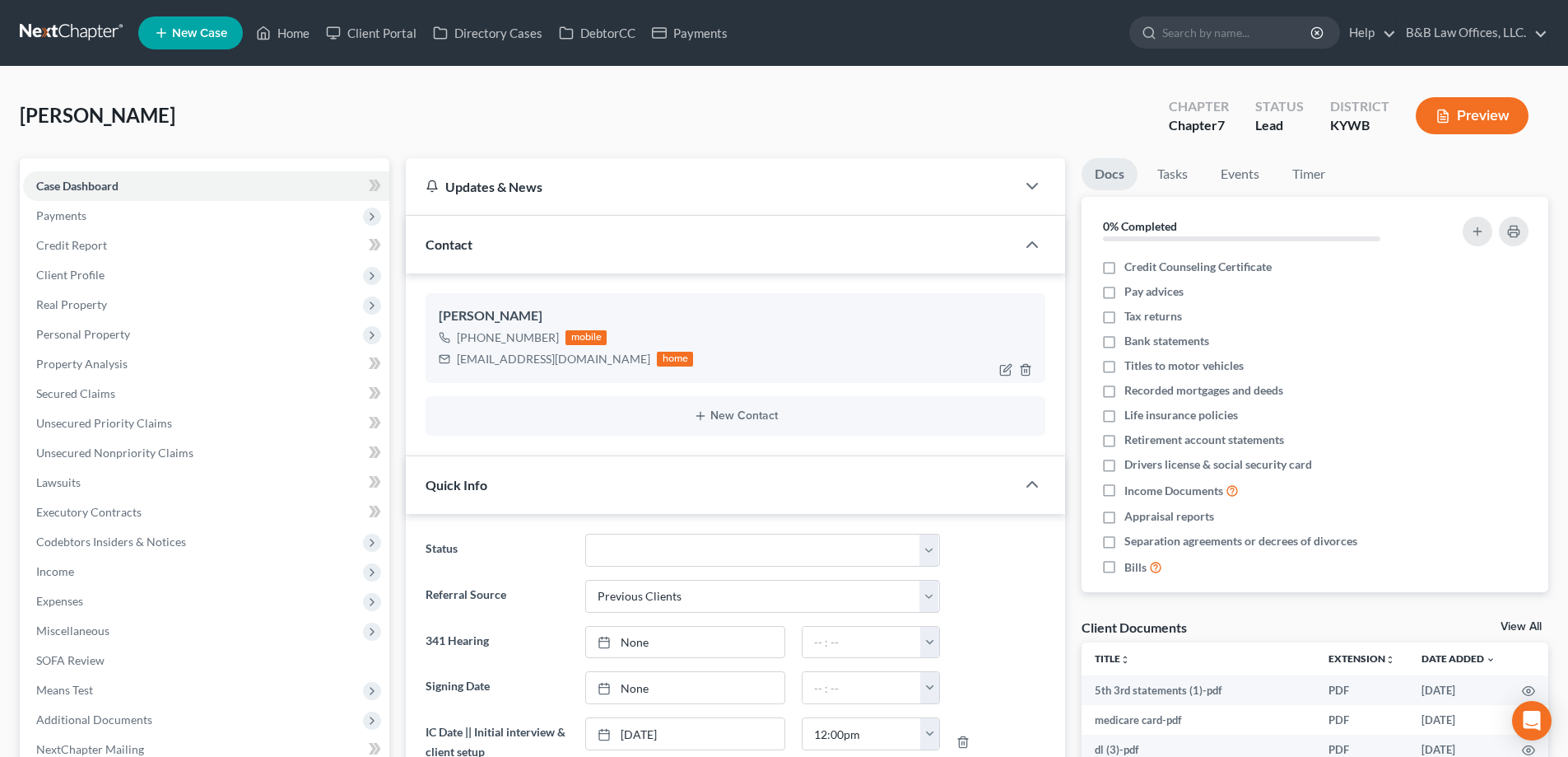
drag, startPoint x: 472, startPoint y: 337, endPoint x: 552, endPoint y: 336, distance: 80.0
click at [552, 336] on div "+1 (502) 295-4429" at bounding box center [508, 338] width 102 height 17
copy div "(502) 295-4429"
drag, startPoint x: 459, startPoint y: 360, endPoint x: 572, endPoint y: 366, distance: 113.2
click at [572, 366] on div "caffeeron@yahoo.com home" at bounding box center [566, 359] width 254 height 21
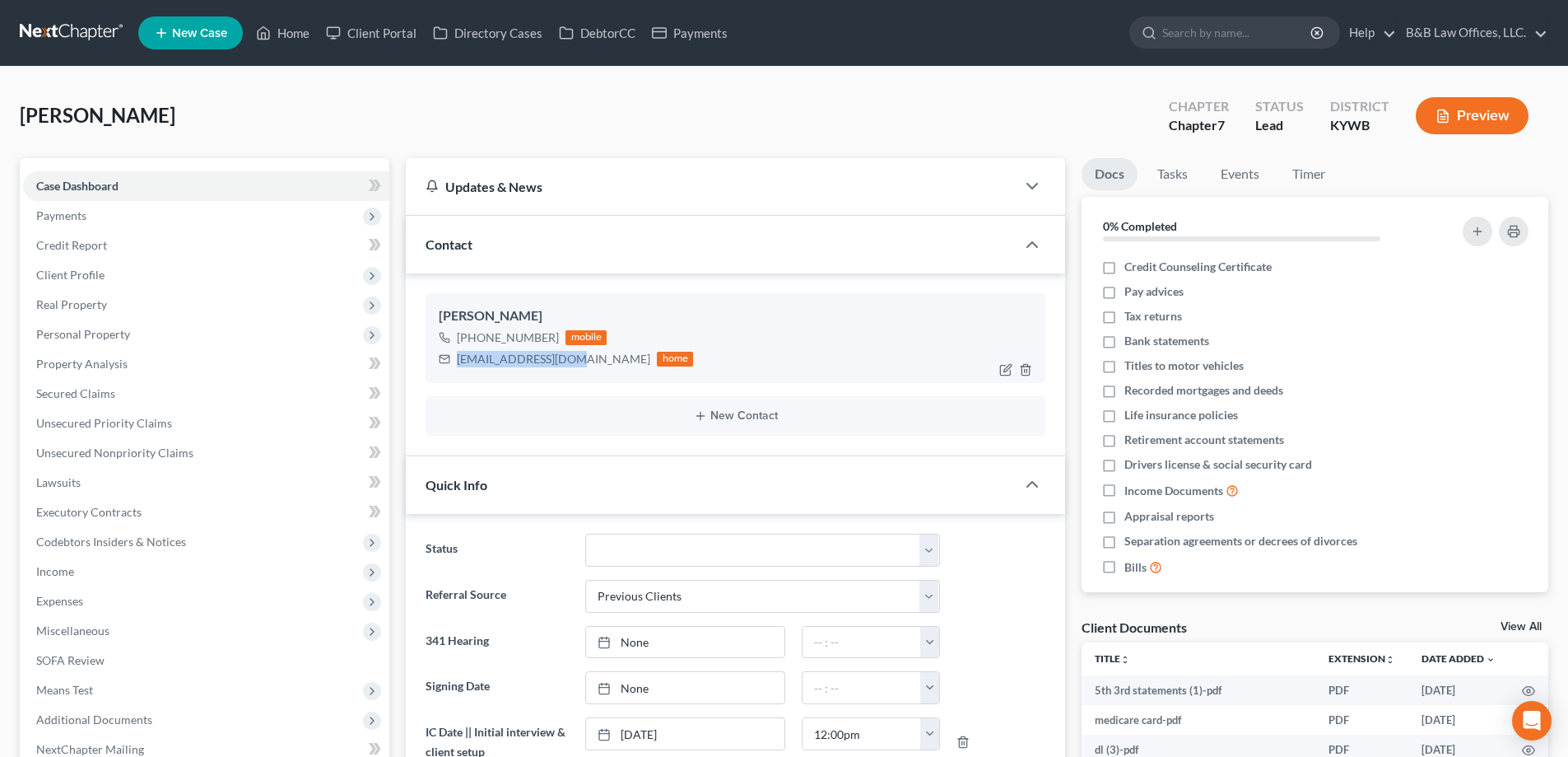
copy div "caffeeron@yahoo.com"
click at [105, 277] on span "Client Profile" at bounding box center [205, 275] width 366 height 29
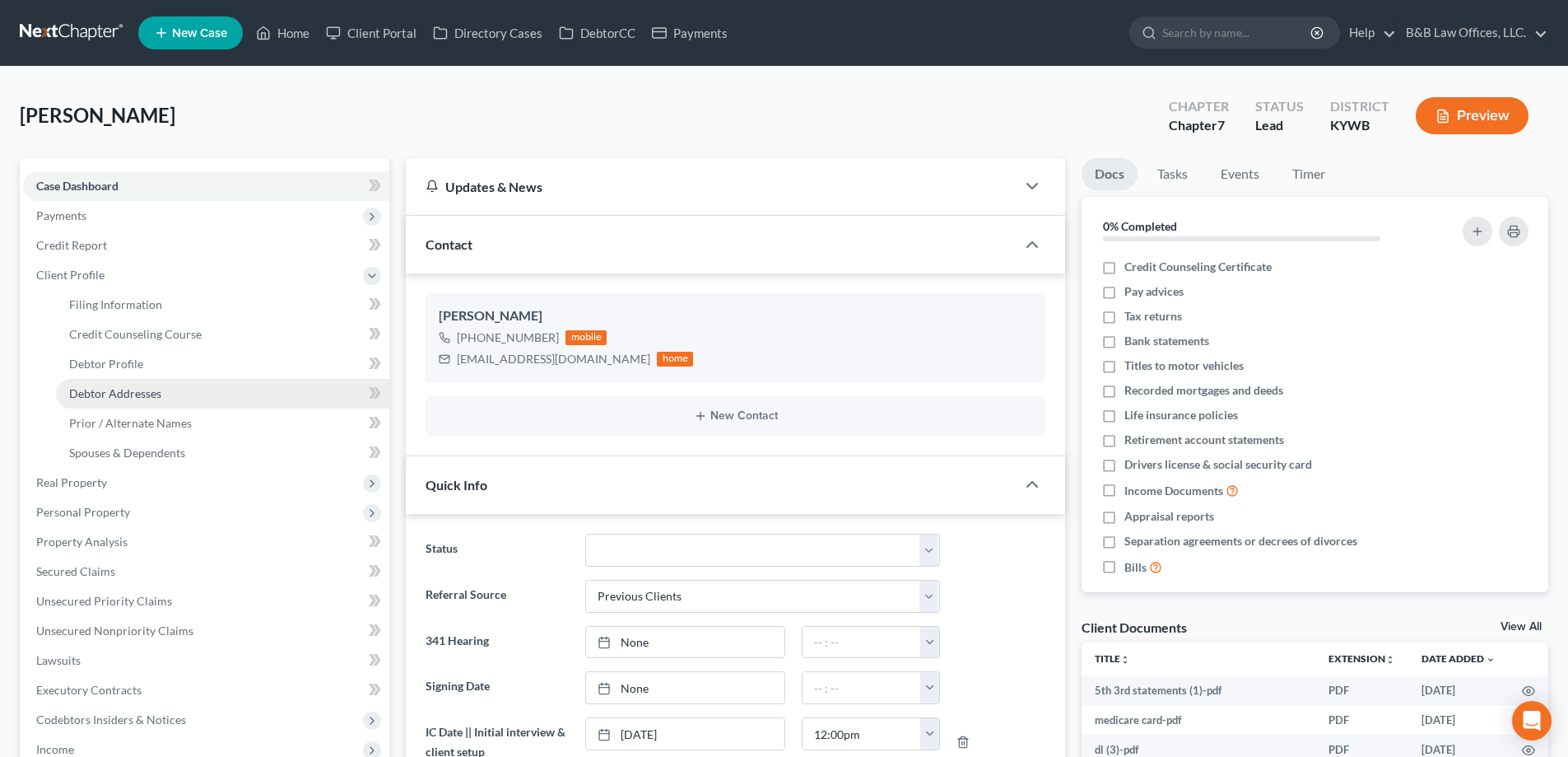
click at [120, 394] on span "Debtor Addresses" at bounding box center [115, 393] width 93 height 14
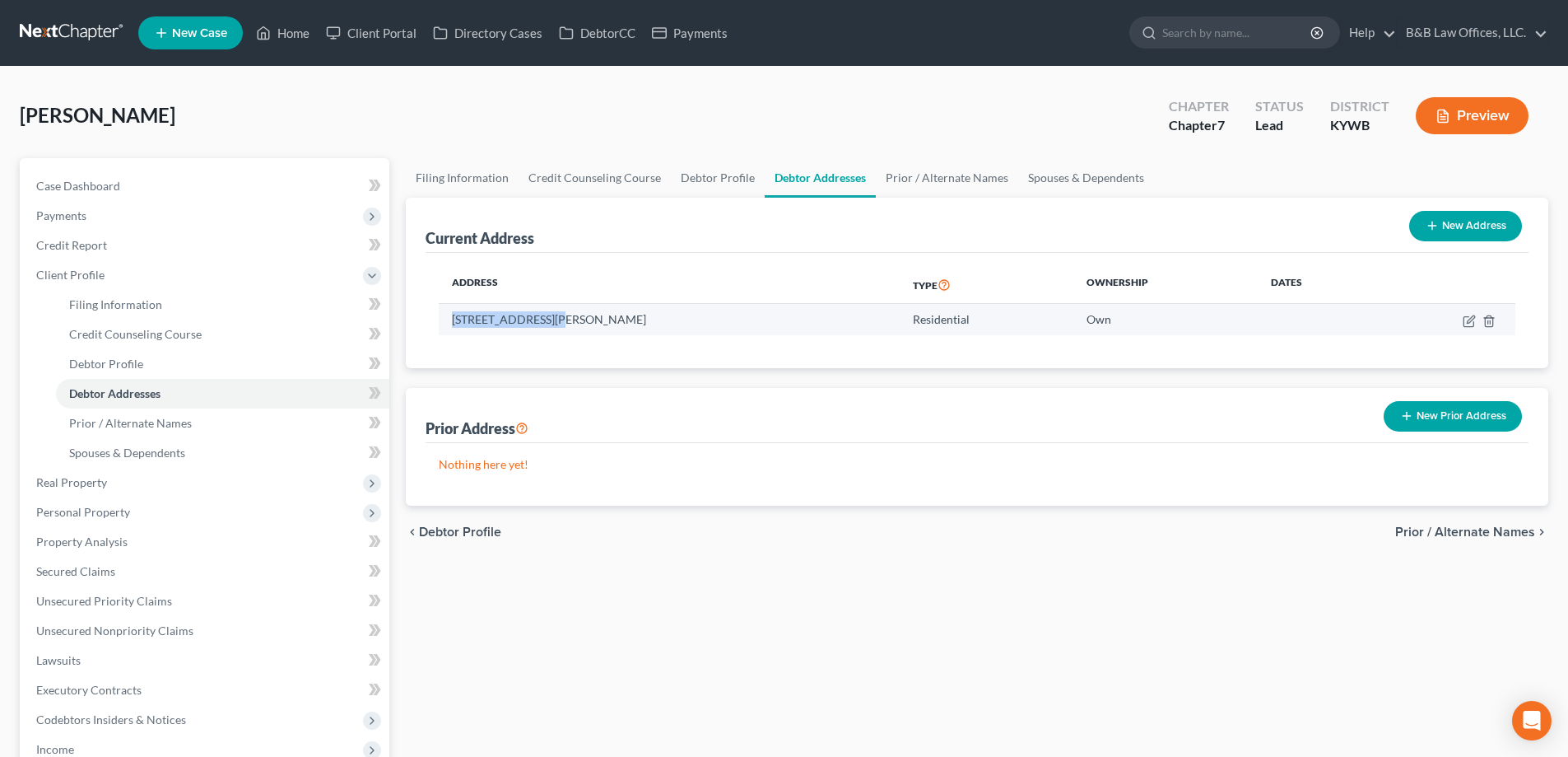
drag, startPoint x: 445, startPoint y: 323, endPoint x: 550, endPoint y: 324, distance: 105.0
click at [550, 324] on td "620 N. Hite Avenue, Louisville, KY 40206" at bounding box center [669, 319] width 461 height 31
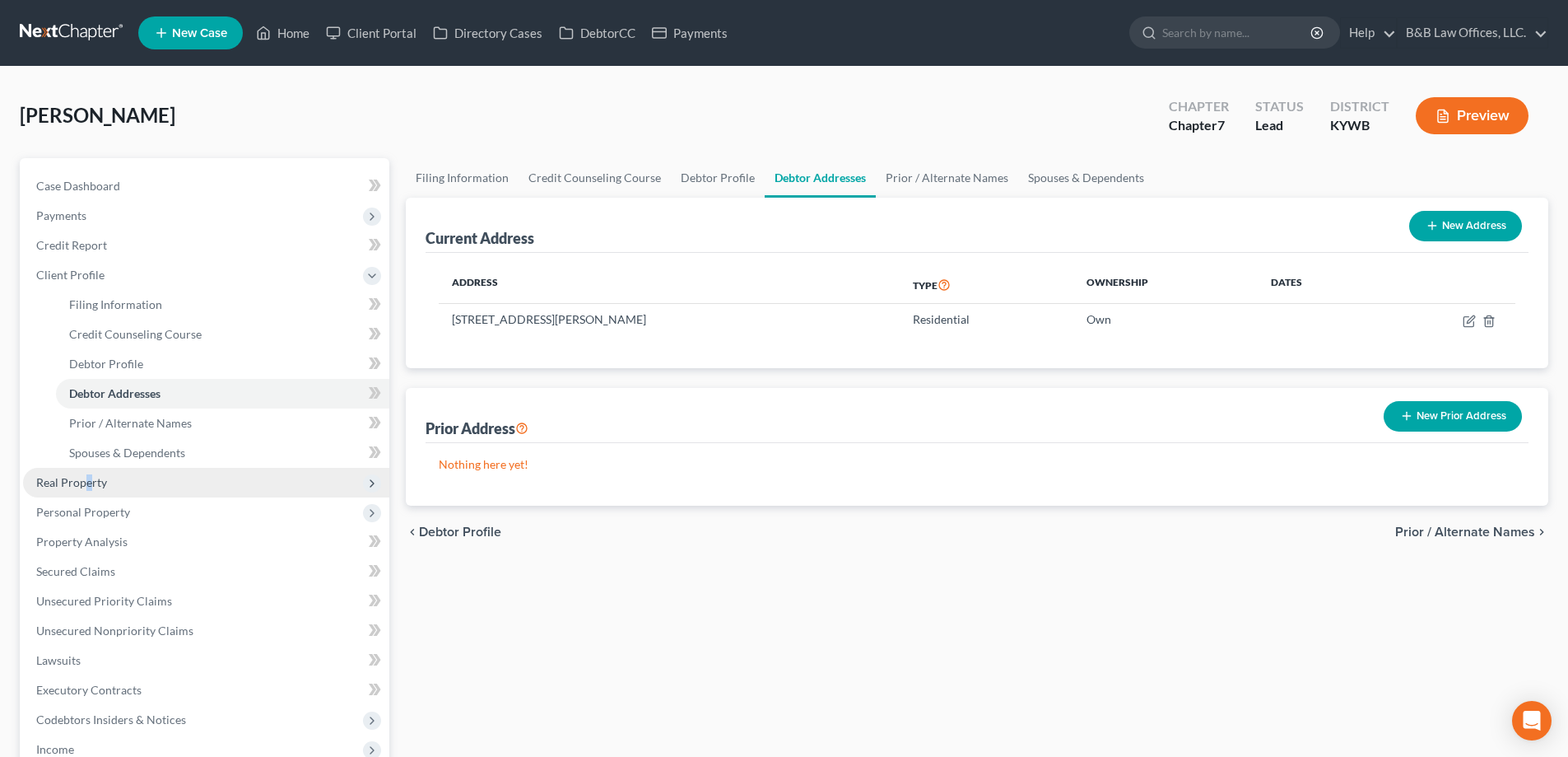
click at [89, 487] on span "Real Property" at bounding box center [72, 482] width 71 height 14
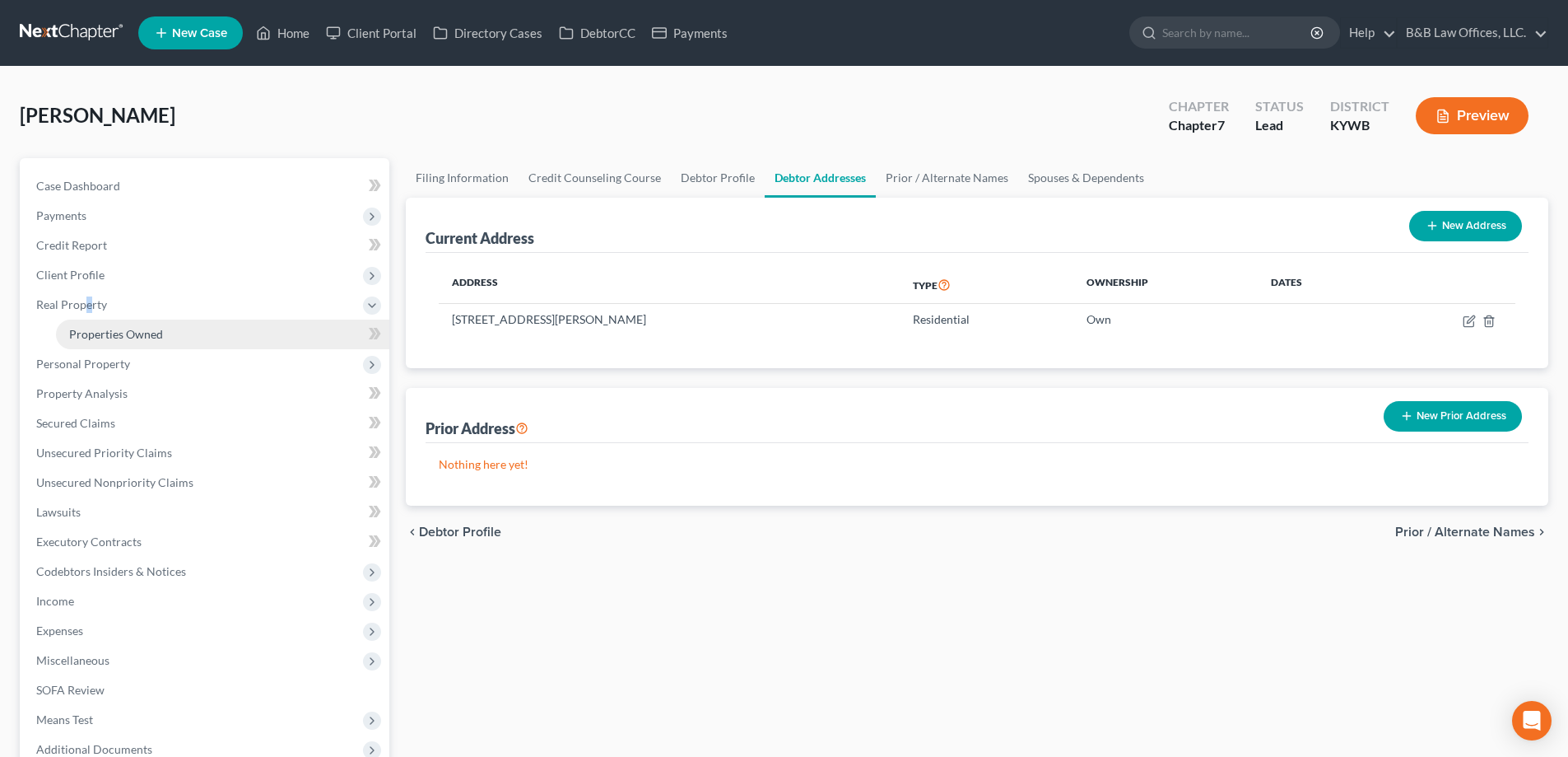
click at [95, 333] on span "Properties Owned" at bounding box center [116, 333] width 94 height 14
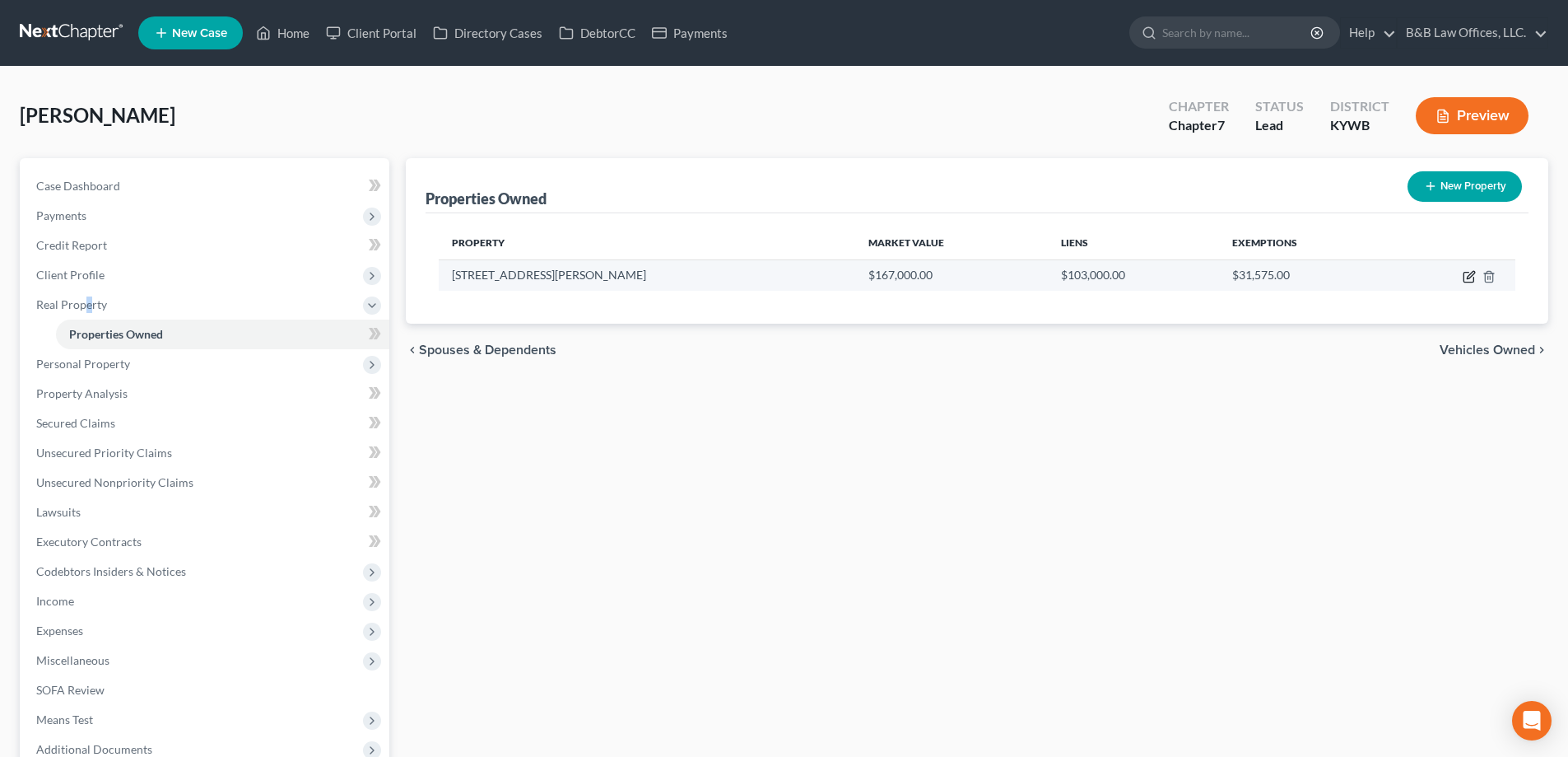
click at [1469, 278] on icon "button" at bounding box center [1470, 277] width 13 height 13
select select "18"
select select "2"
select select "1"
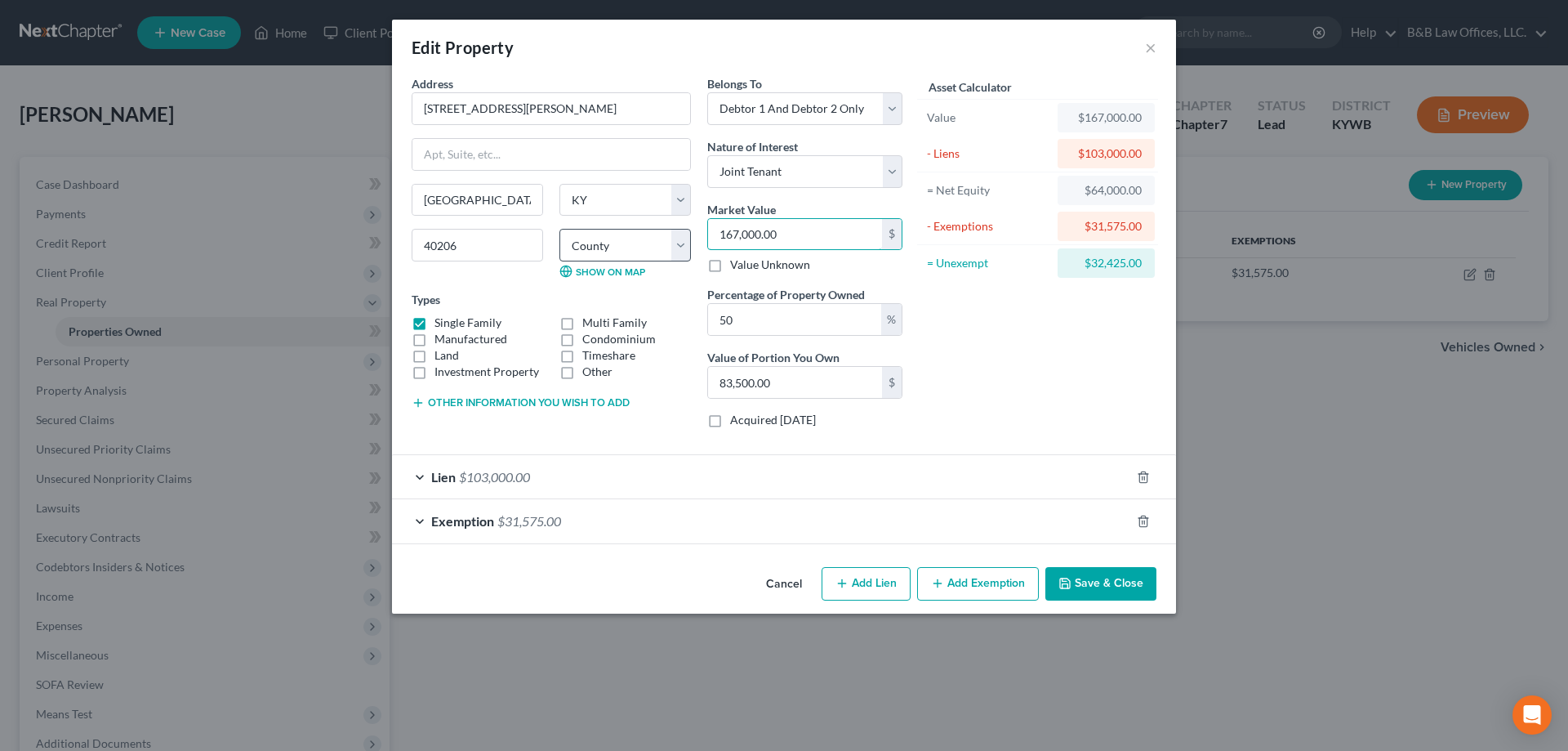
type input "1"
type input "0.50"
type input "16"
type input "8.00"
type input "168"
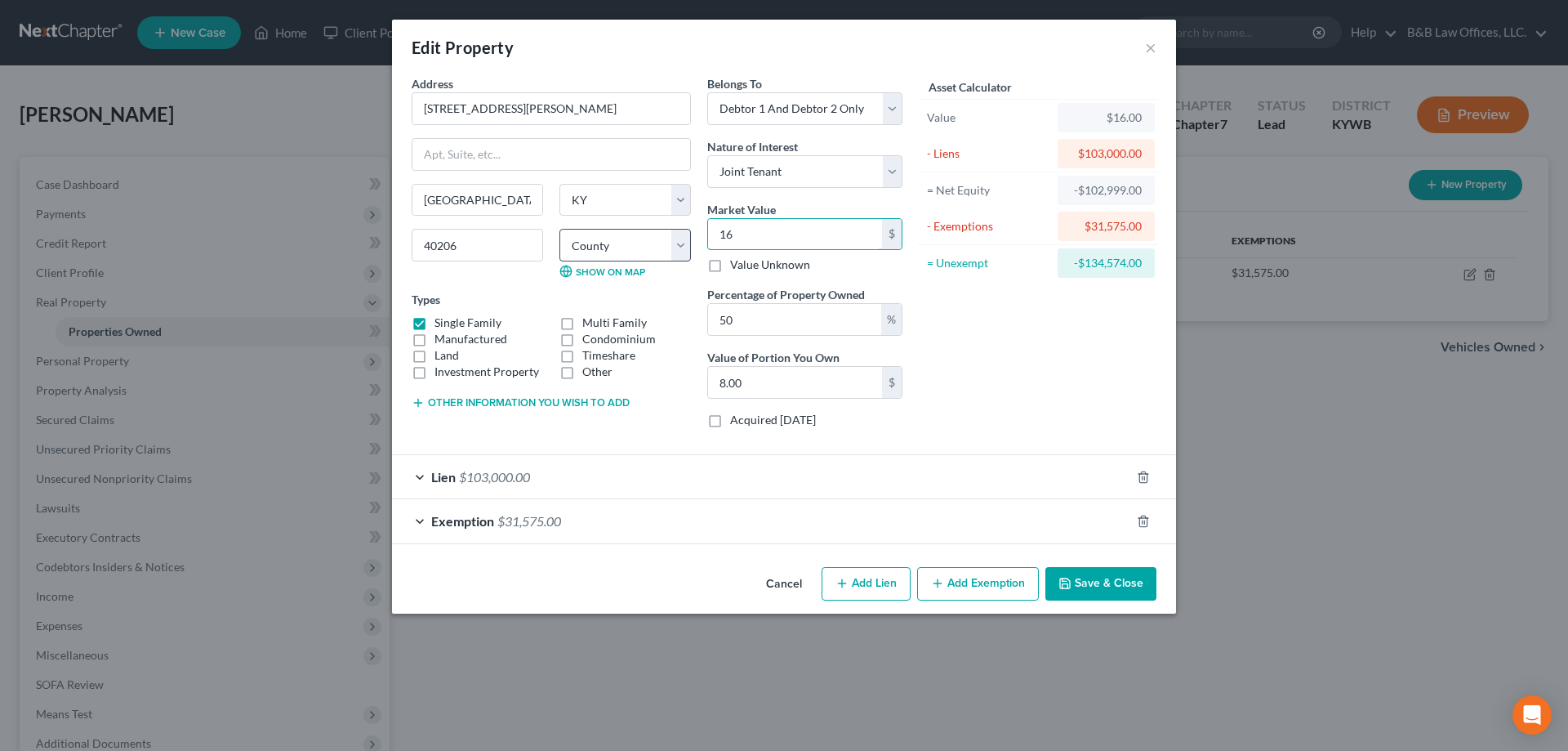
type input "84.00"
type input "1682"
type input "841.00"
type input "1,6820"
type input "8,410.00"
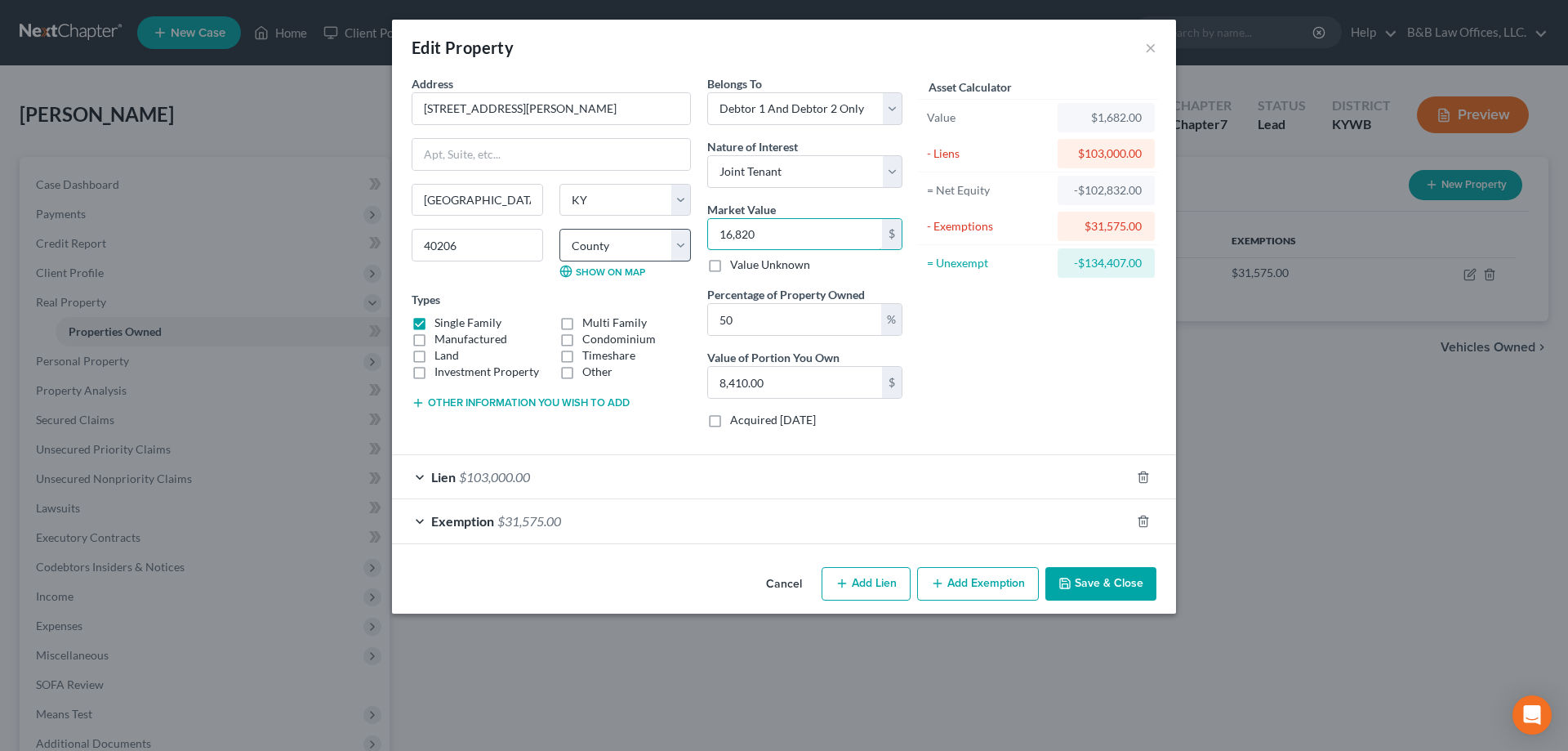
type input "16,8200"
type input "84,100.00"
type input "168,200"
click at [800, 585] on button "Cancel" at bounding box center [784, 585] width 62 height 33
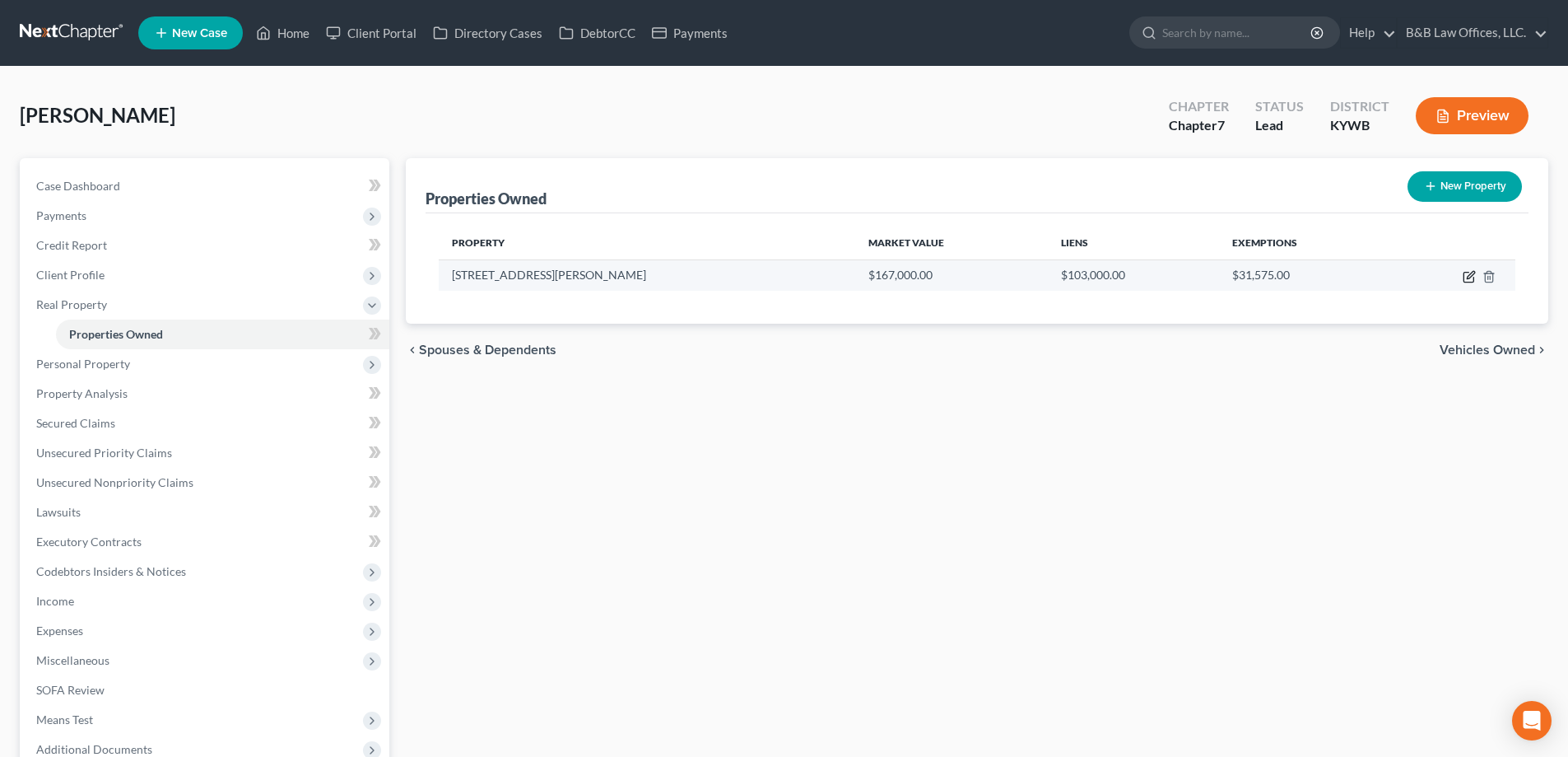
click at [1467, 275] on icon "button" at bounding box center [1470, 277] width 13 height 13
select select "18"
select select "55"
select select "2"
select select "1"
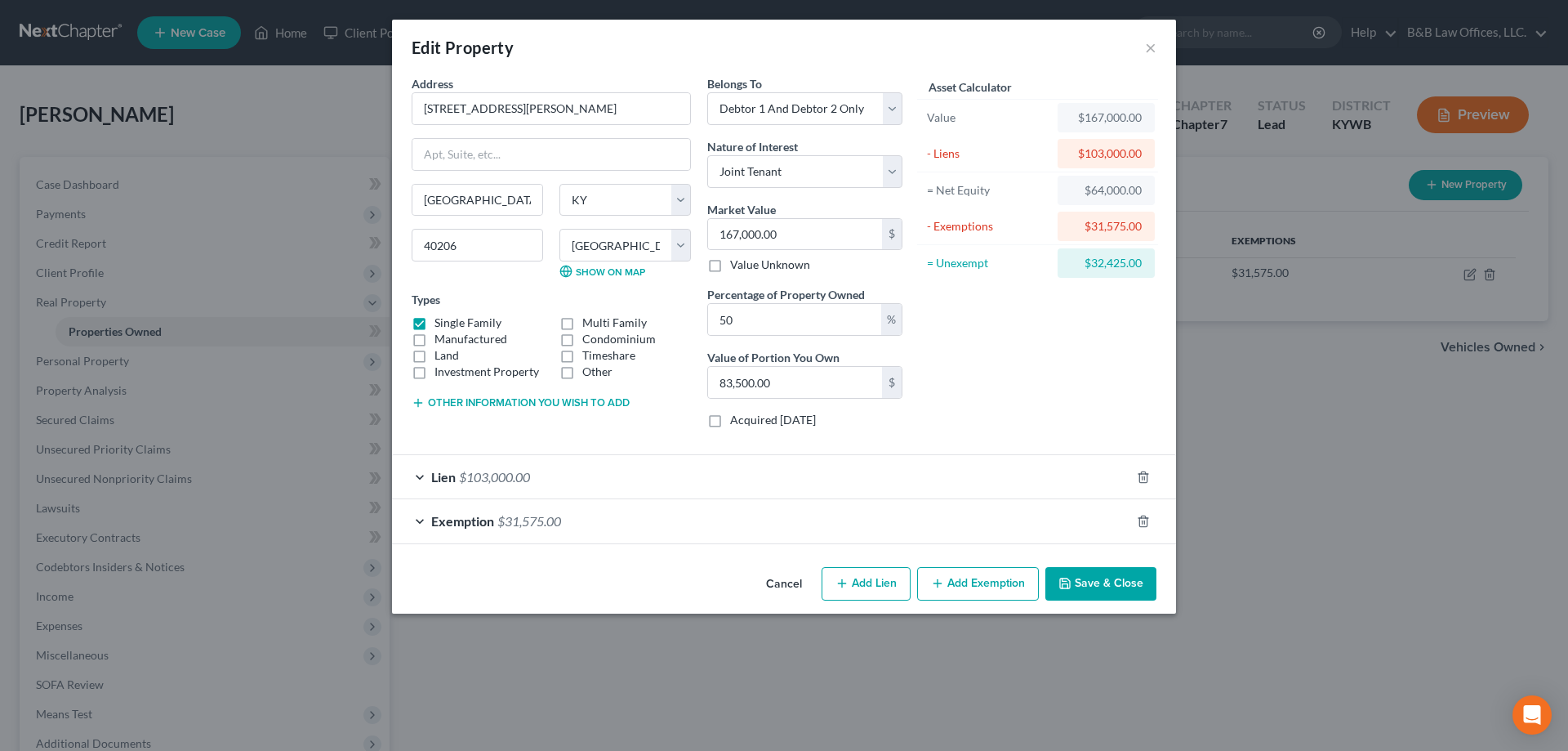
click at [448, 519] on span "Exemption" at bounding box center [462, 520] width 63 height 16
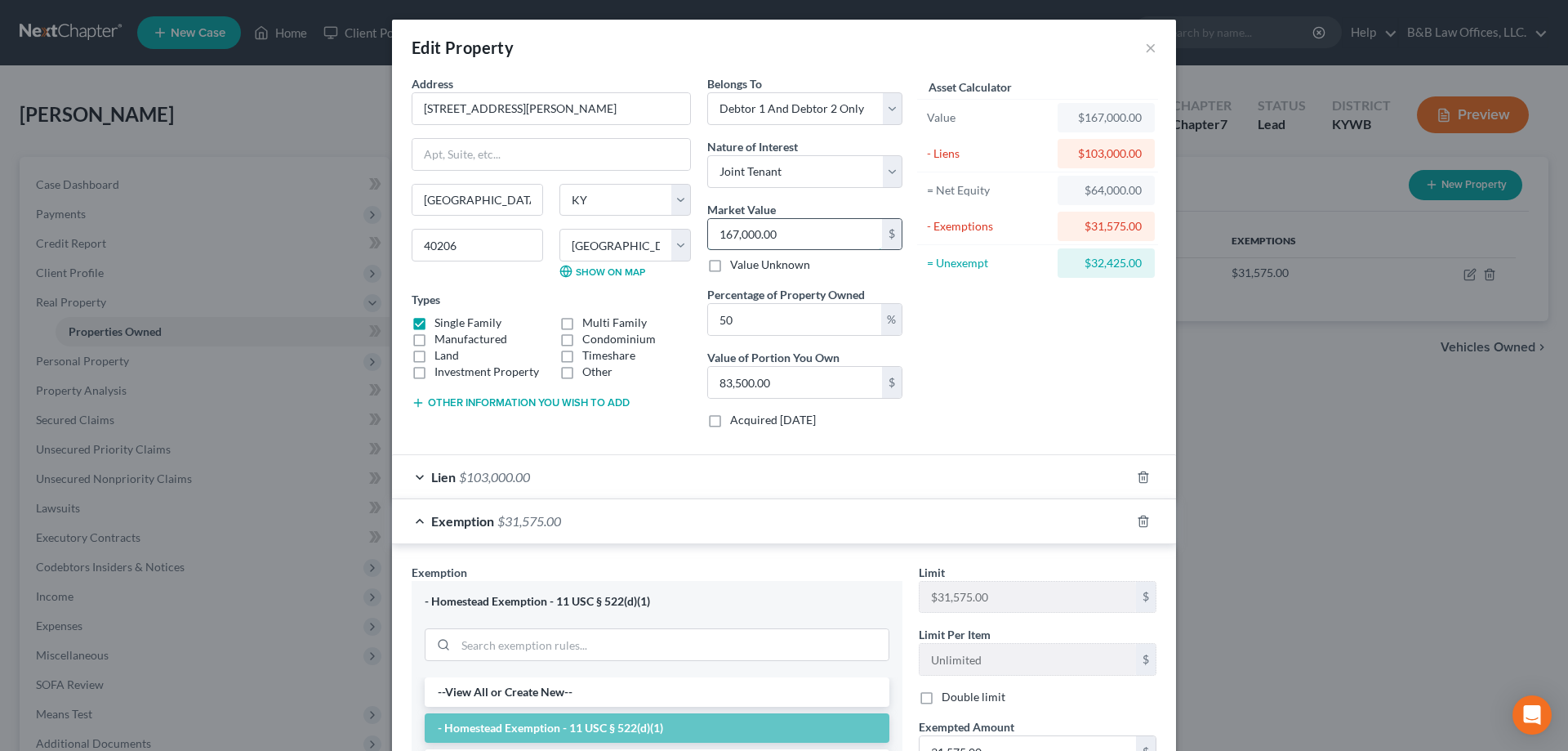
click at [821, 234] on input "167,000.00" at bounding box center [795, 234] width 174 height 31
type input "1"
type input "0.50"
type input "16"
type input "8.00"
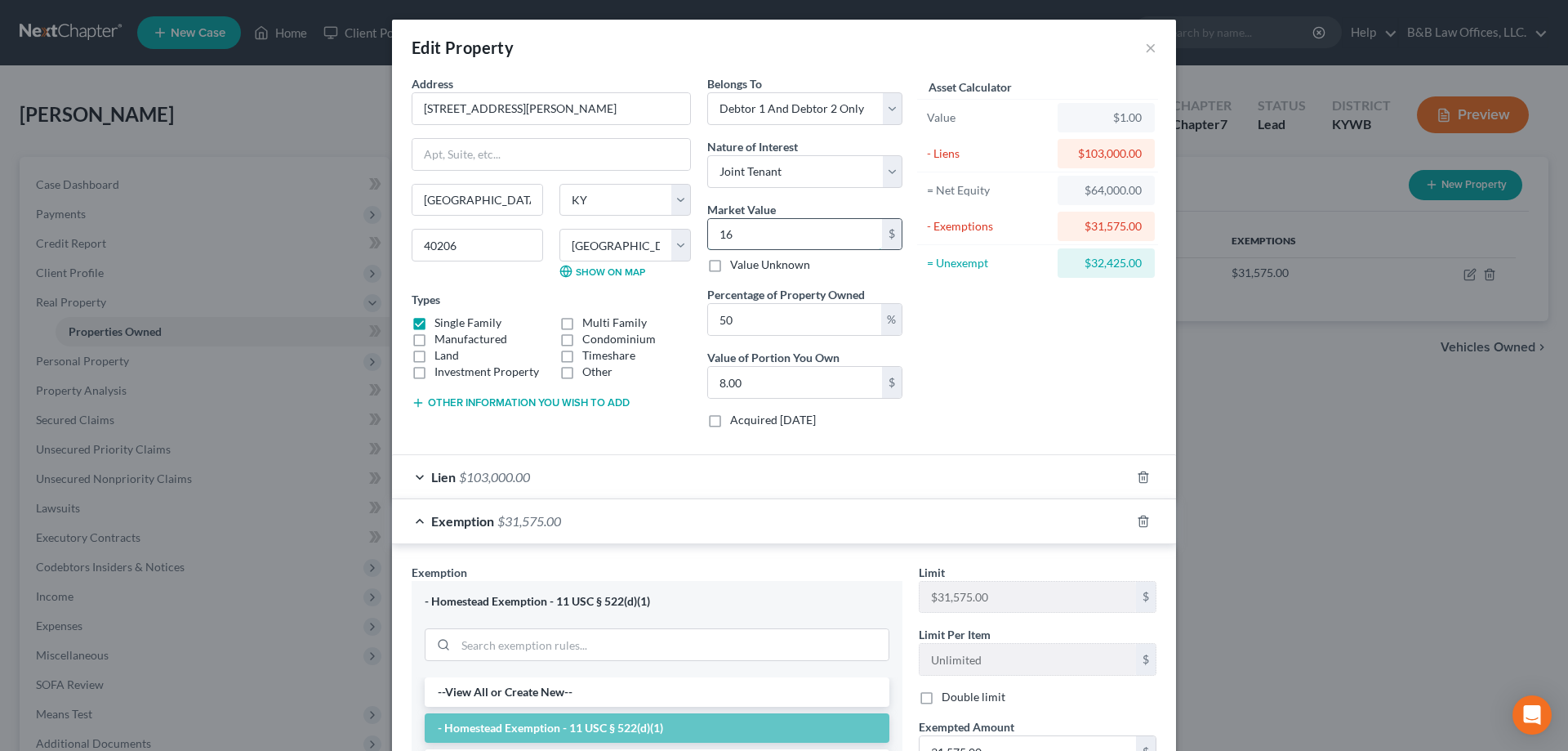
type input "166"
type input "83.00"
type input "1665"
type input "832.50"
type input "1,6650"
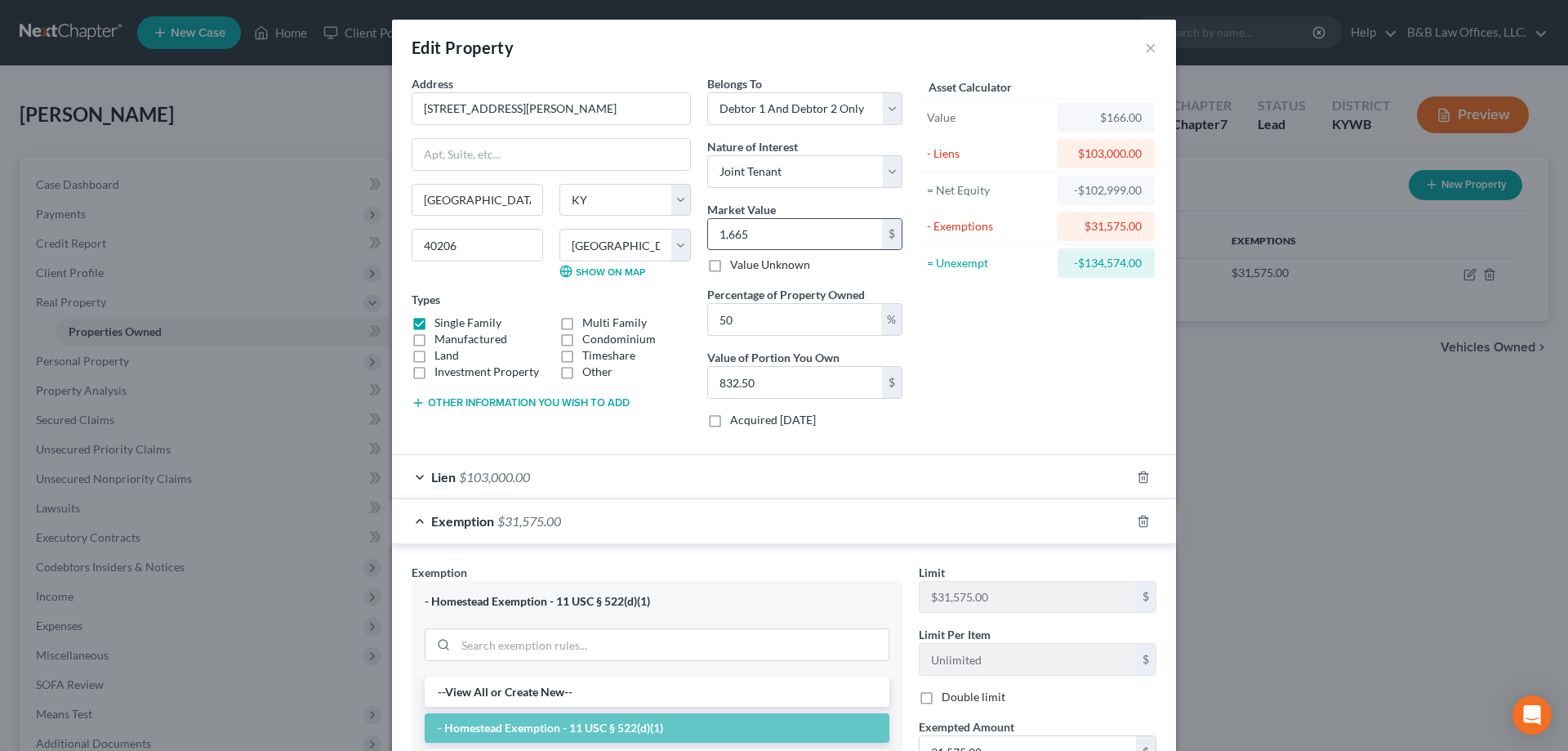
type input "8,325.00"
type input "16,6500"
type input "83,250.00"
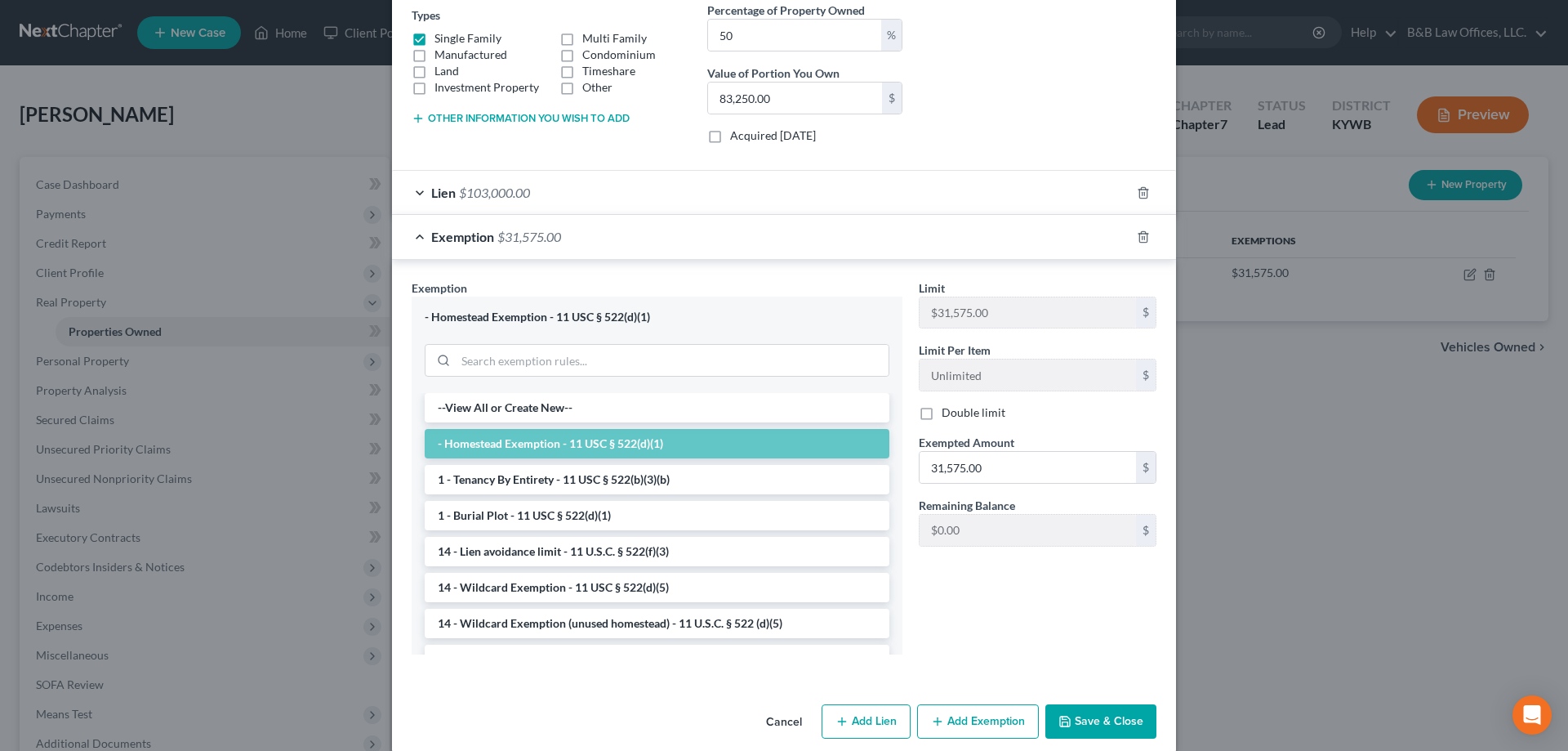
scroll to position [305, 0]
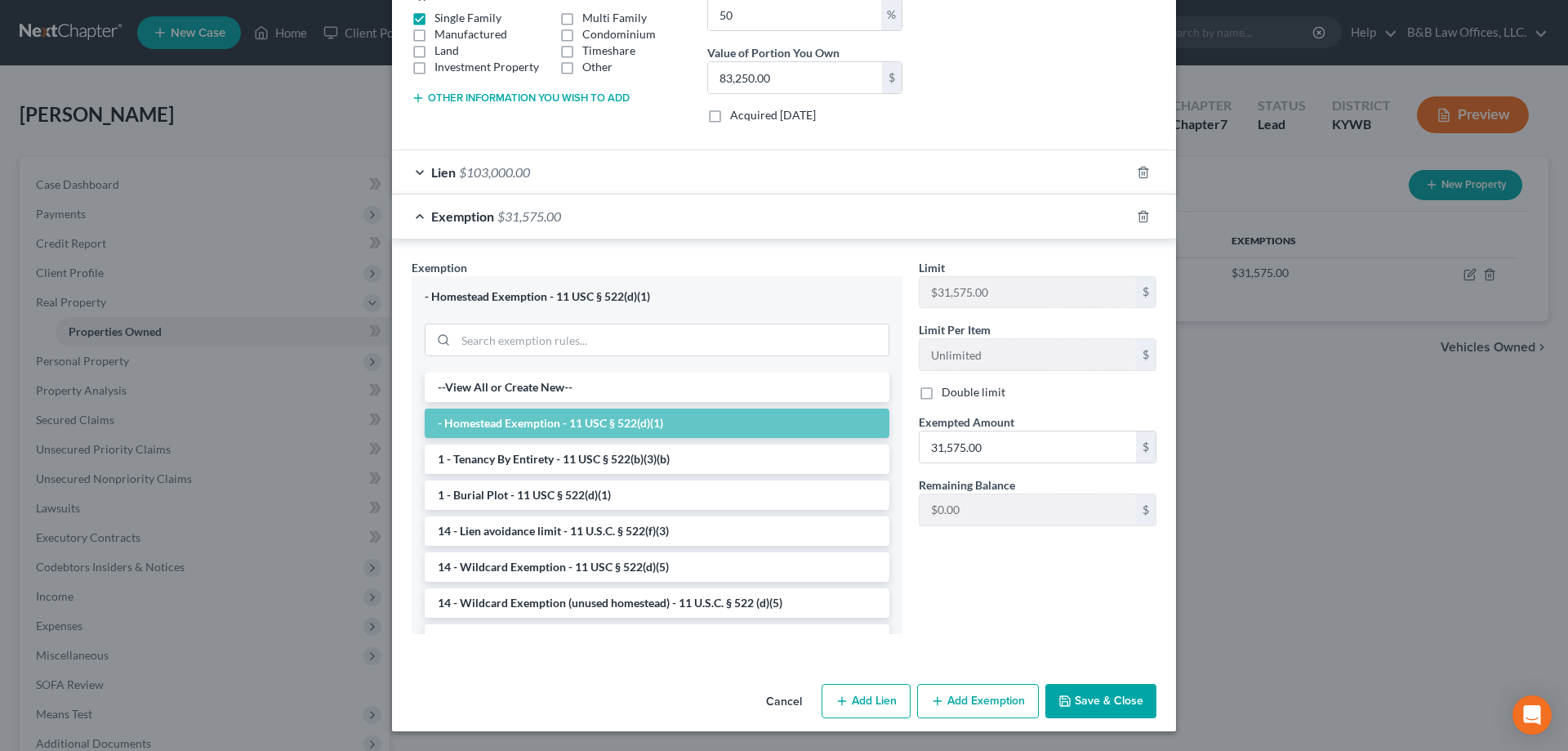
type input "166,500"
click at [1090, 696] on button "Save & Close" at bounding box center [1100, 701] width 111 height 34
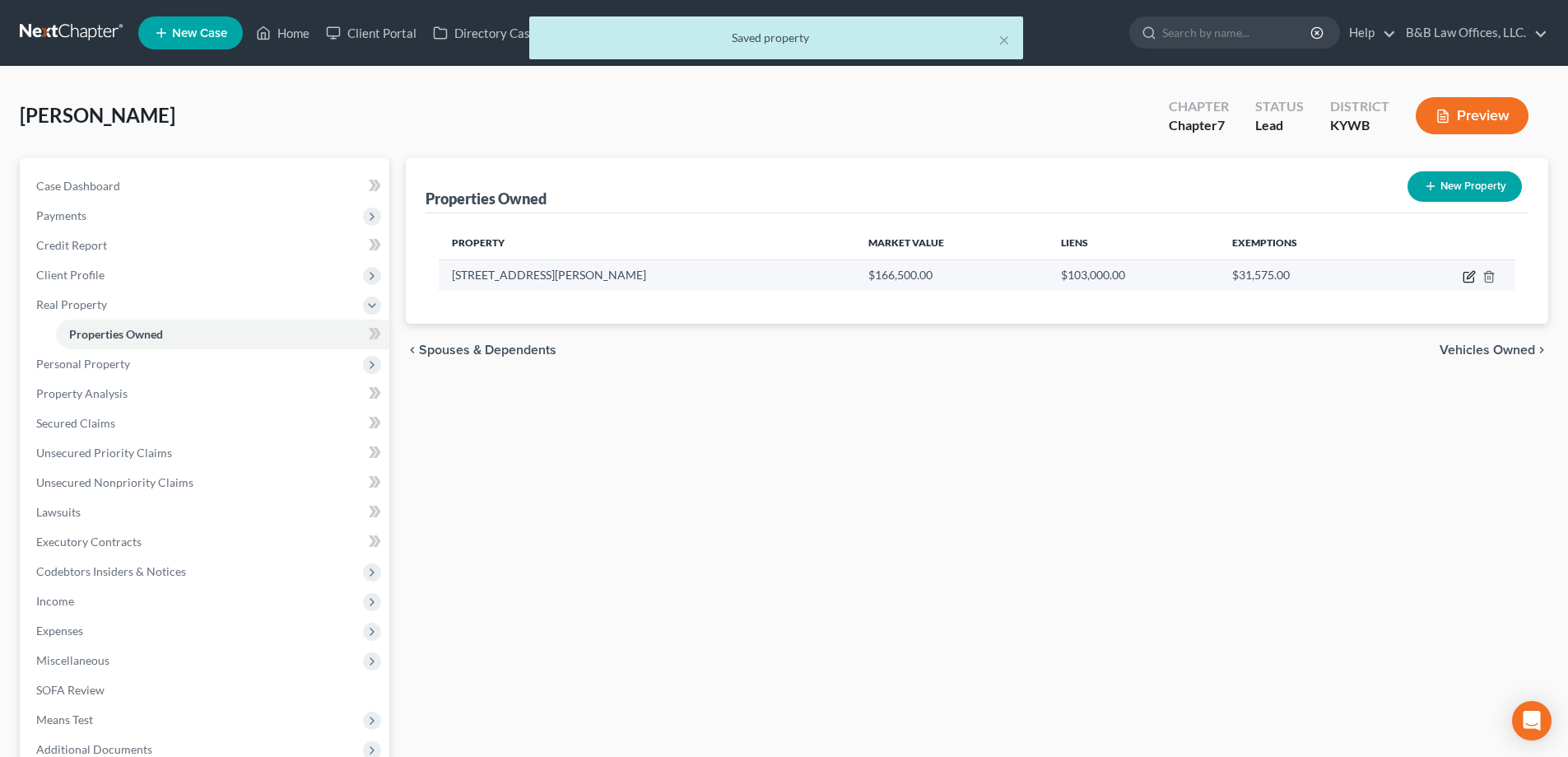
click at [1468, 277] on icon "button" at bounding box center [1470, 275] width 8 height 8
select select "18"
select select "55"
select select "2"
select select "1"
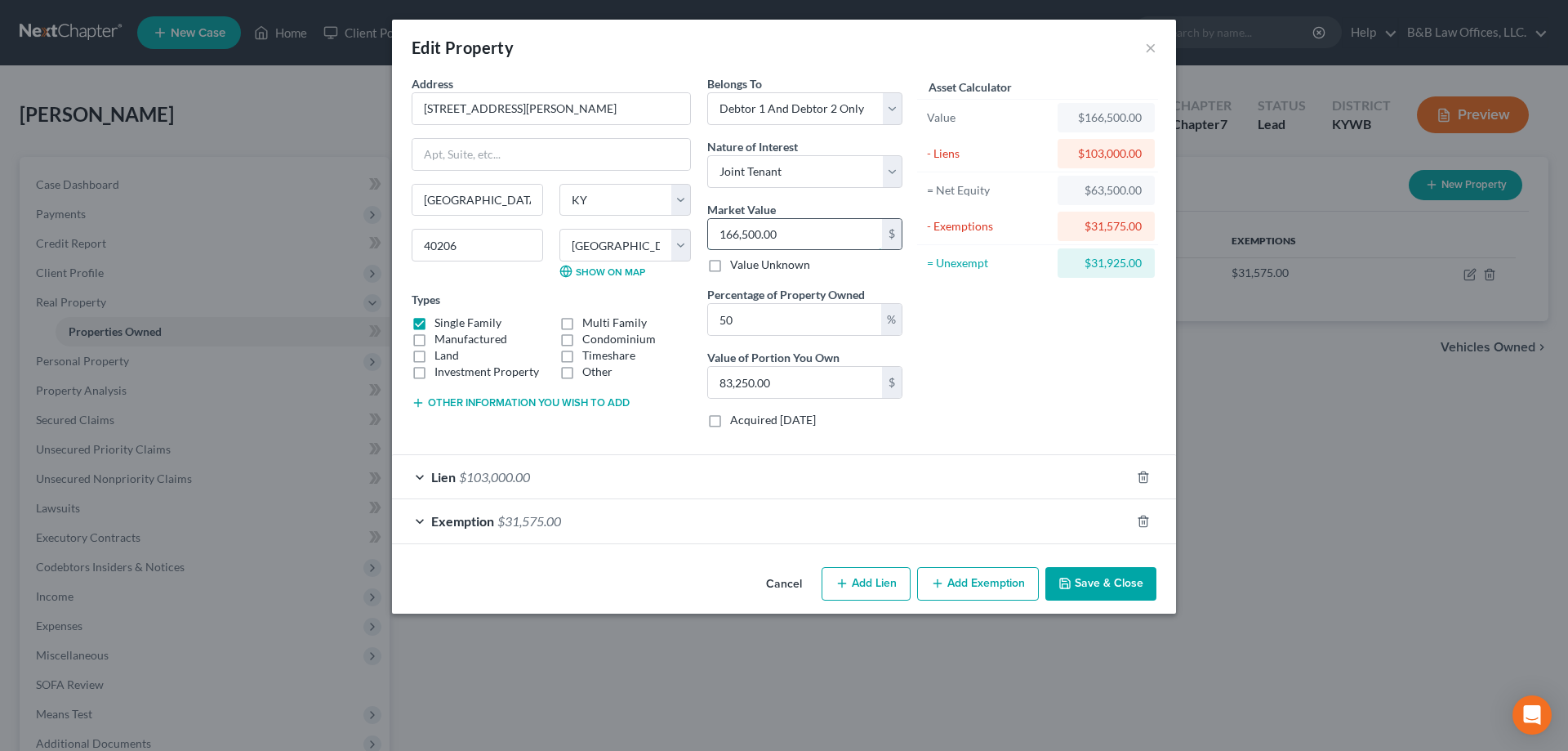
click at [809, 229] on input "166,500.00" at bounding box center [795, 234] width 174 height 31
type input "1"
type input "0.50"
type input "16"
type input "8.00"
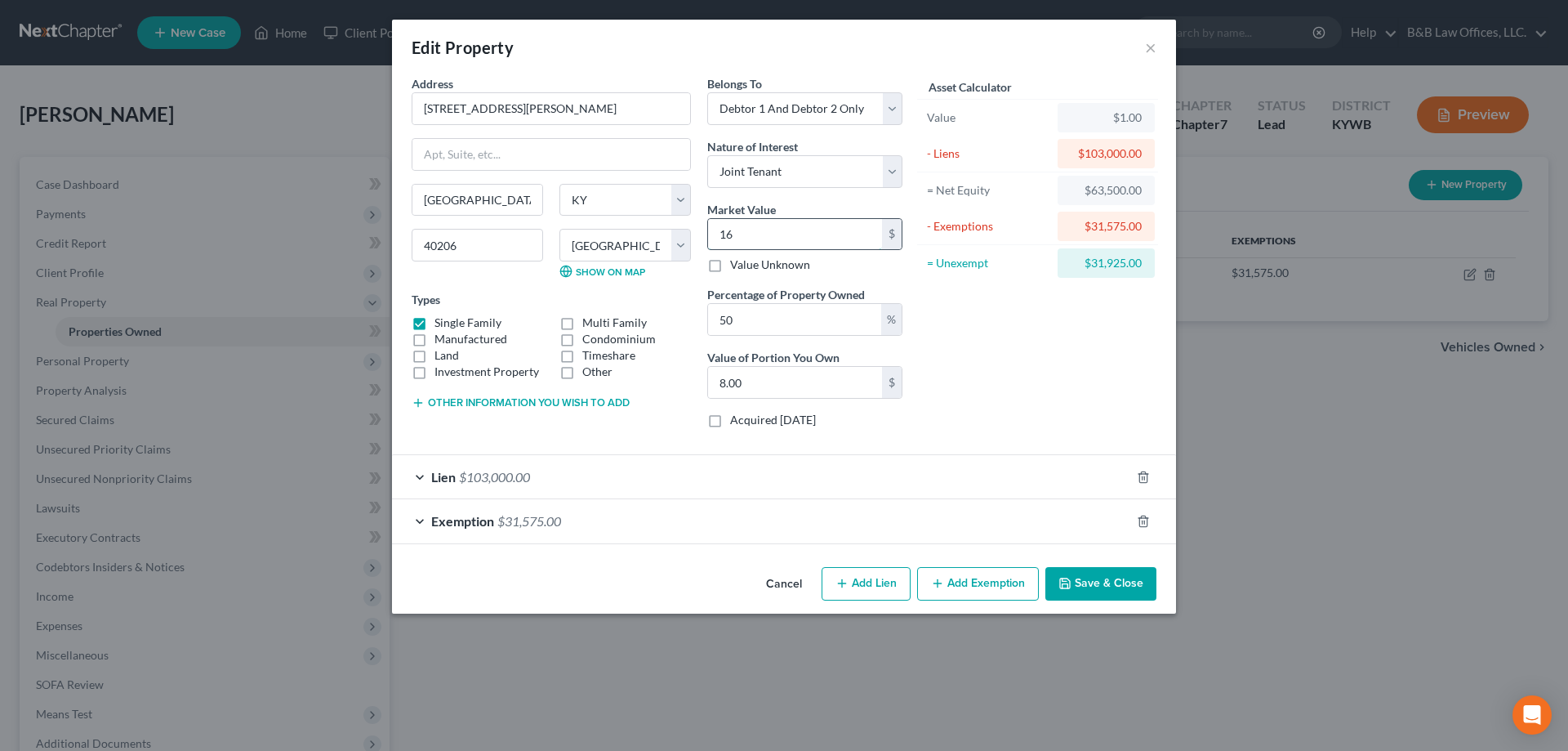
type input "166"
type input "83.00"
type input "1660"
type input "830.00"
type input "1,6600"
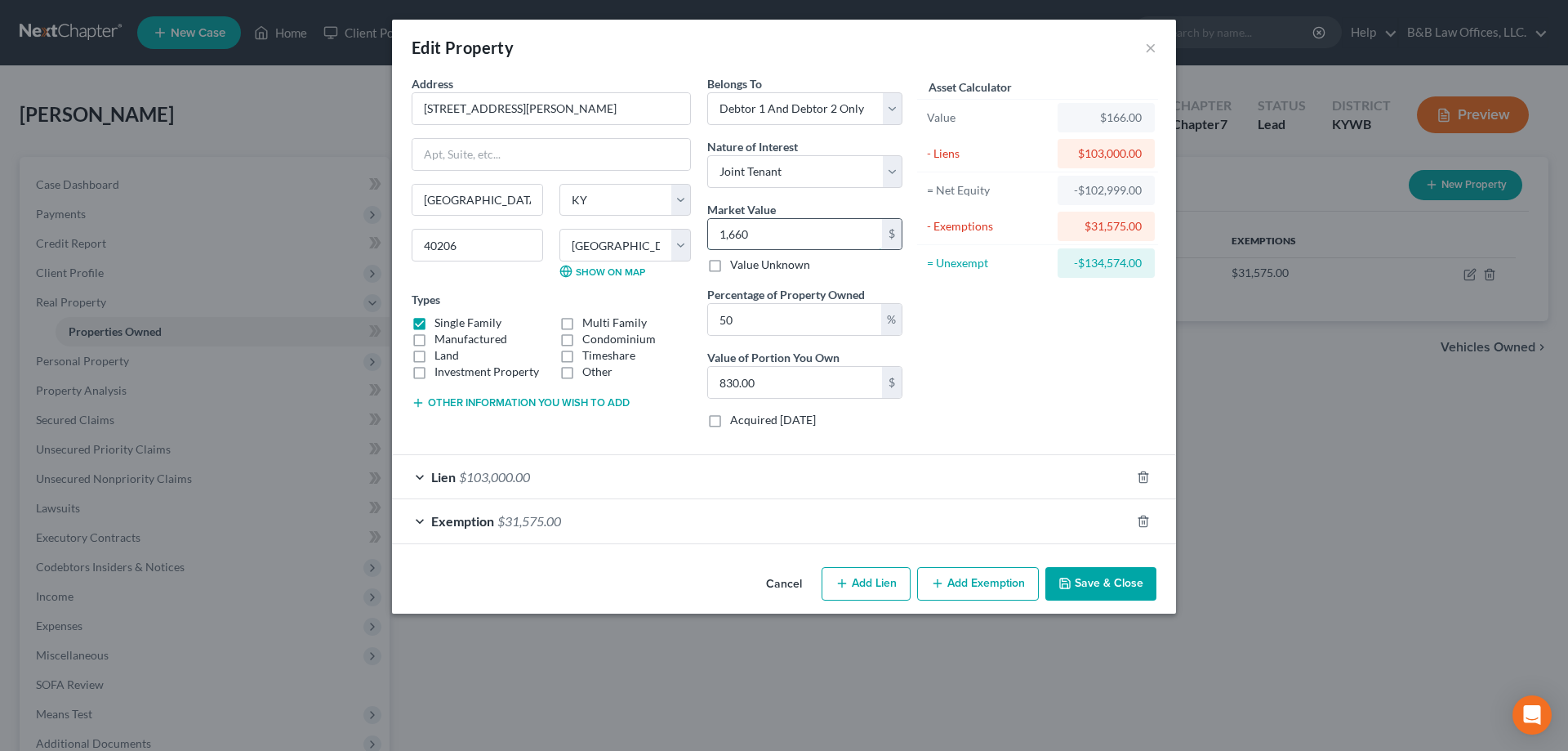
type input "8,300.00"
type input "16,6000"
type input "83,000.00"
type input "166,000"
click at [1146, 522] on icon "button" at bounding box center [1144, 521] width 13 height 13
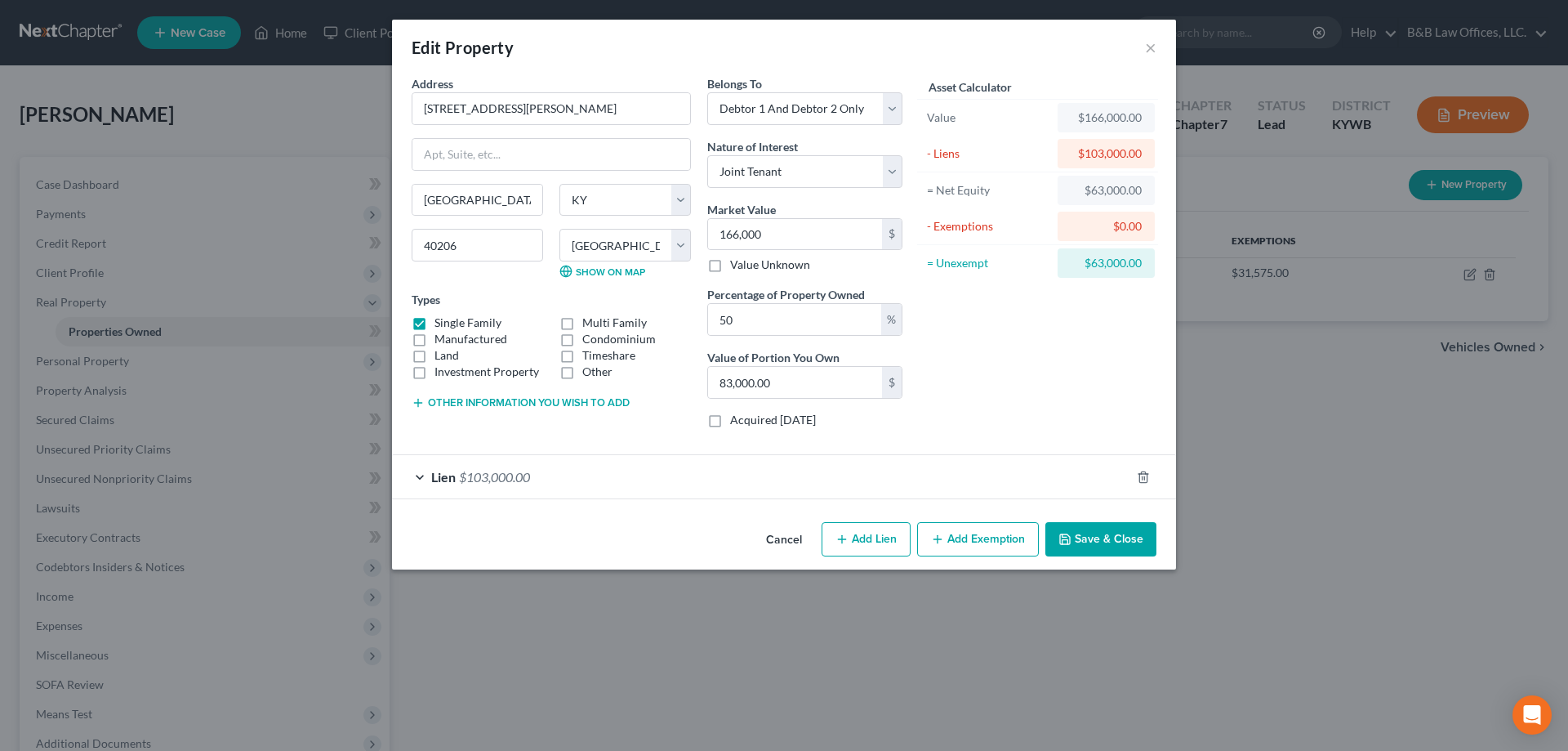
click at [979, 540] on button "Add Exemption" at bounding box center [978, 539] width 122 height 34
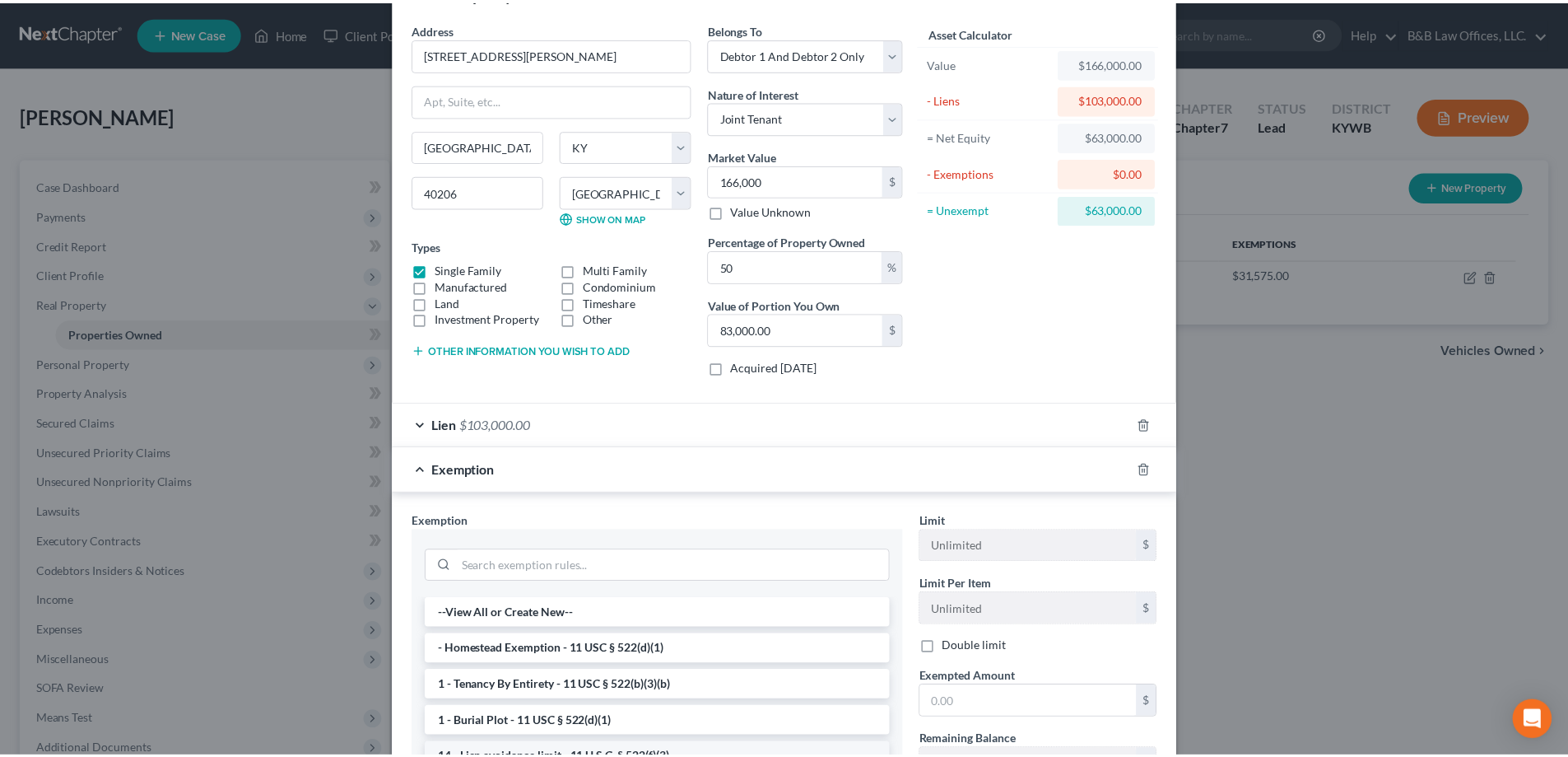
scroll to position [165, 0]
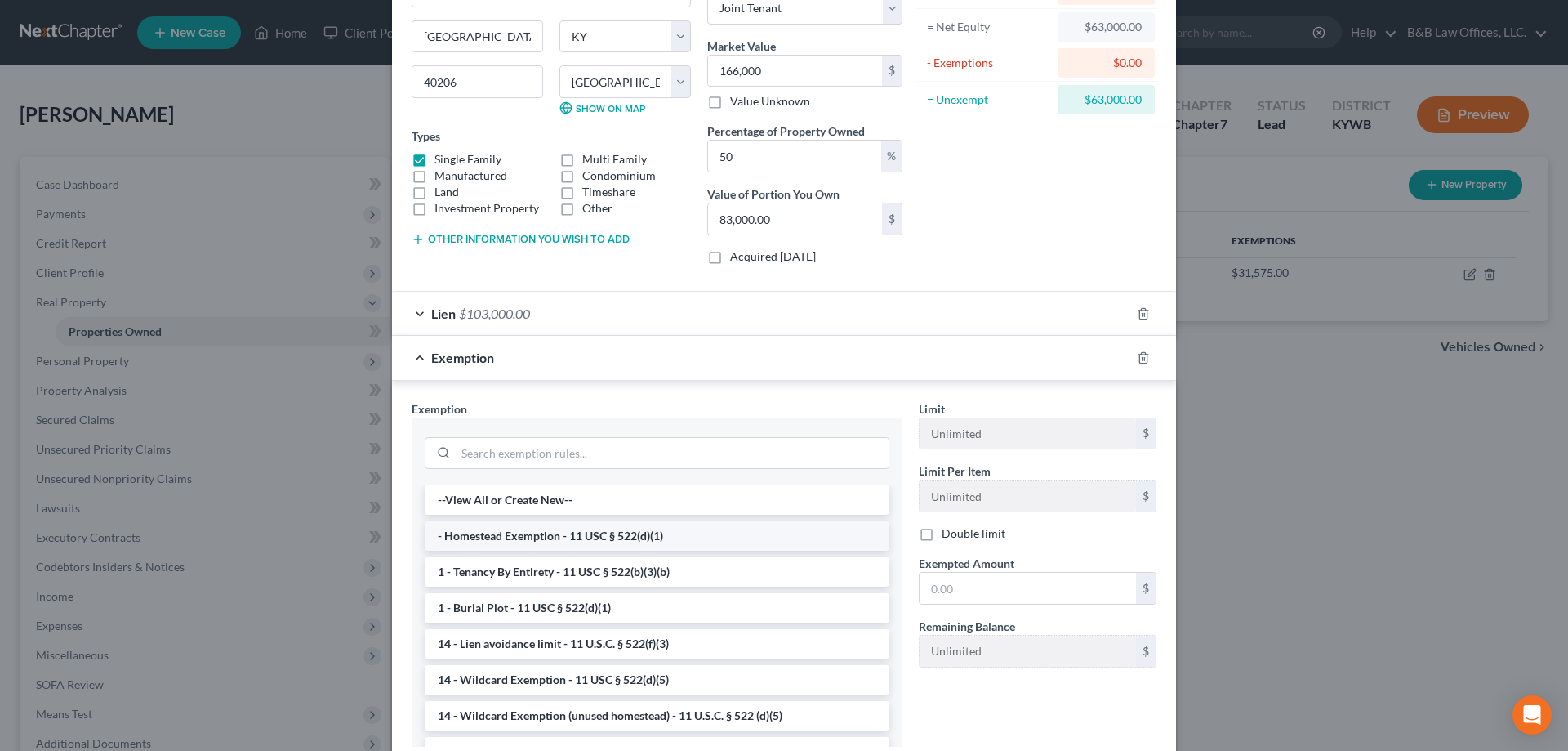
click at [513, 540] on li "- Homestead Exemption - 11 USC § 522(d)(1)" at bounding box center [657, 535] width 465 height 29
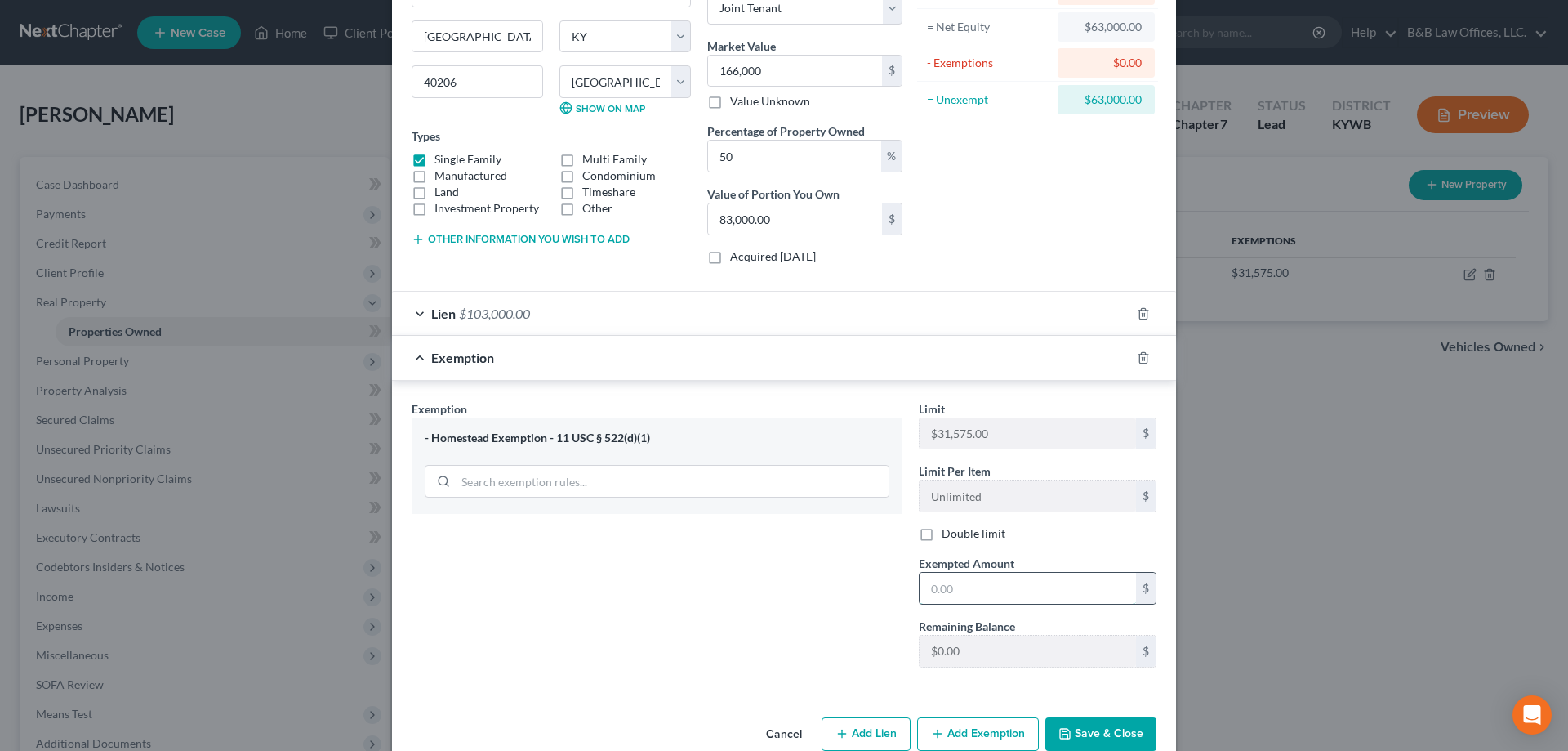
click at [960, 581] on input "text" at bounding box center [1027, 588] width 216 height 31
type input "31,500"
click at [1081, 733] on button "Save & Close" at bounding box center [1100, 734] width 111 height 34
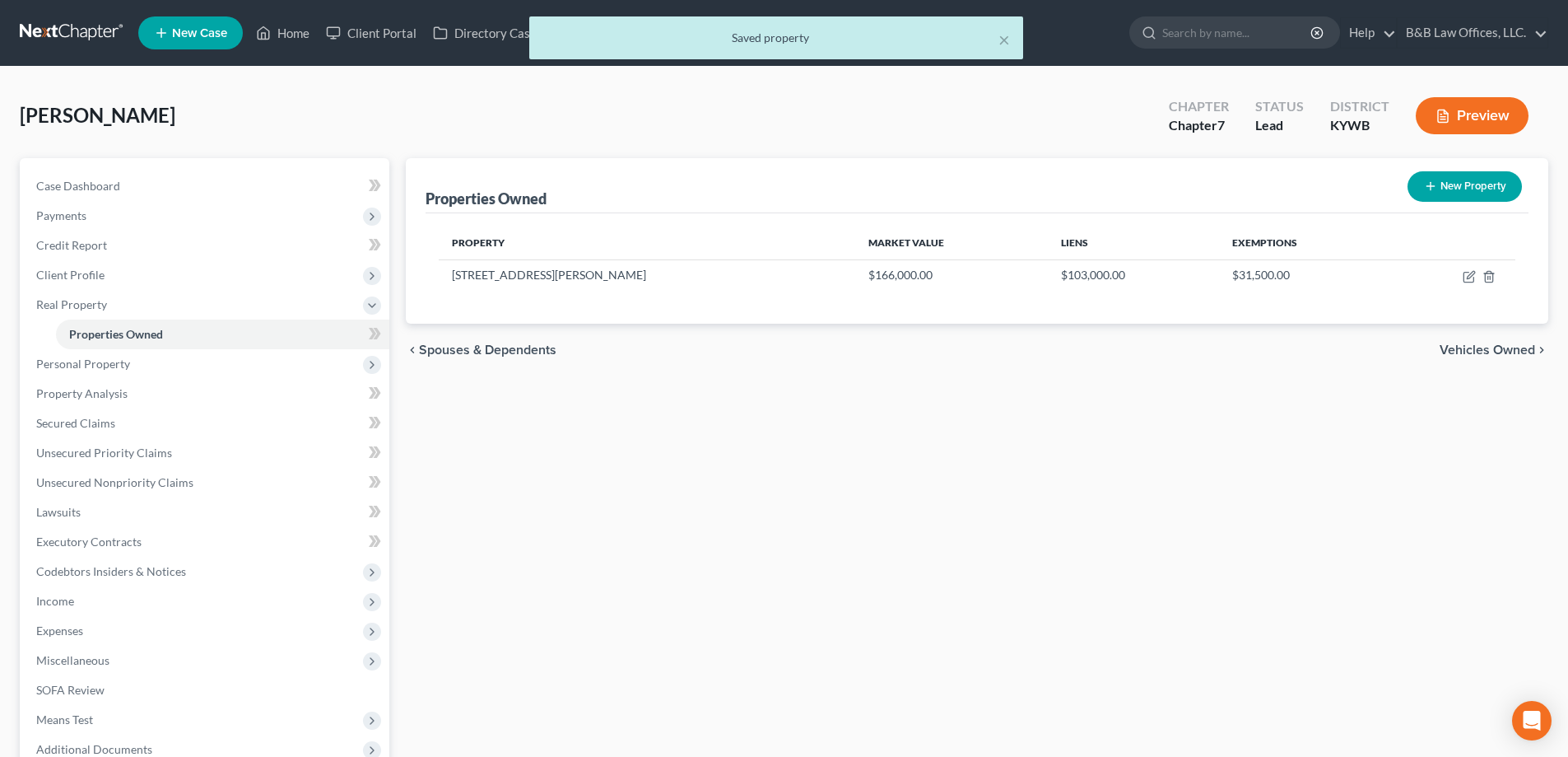
click at [1495, 354] on span "Vehicles Owned" at bounding box center [1487, 350] width 95 height 13
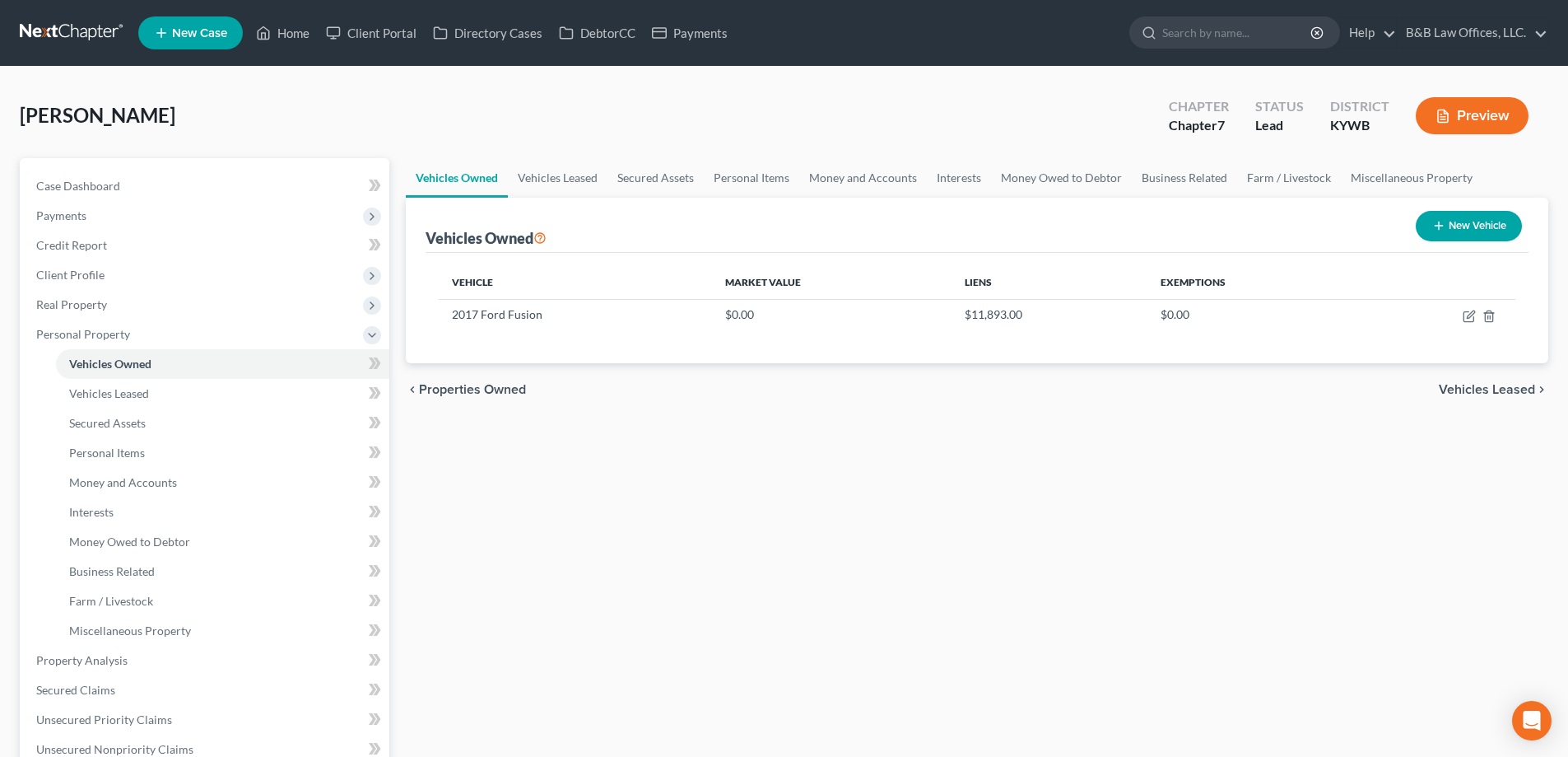
click at [1476, 389] on span "Vehicles Leased" at bounding box center [1487, 390] width 96 height 13
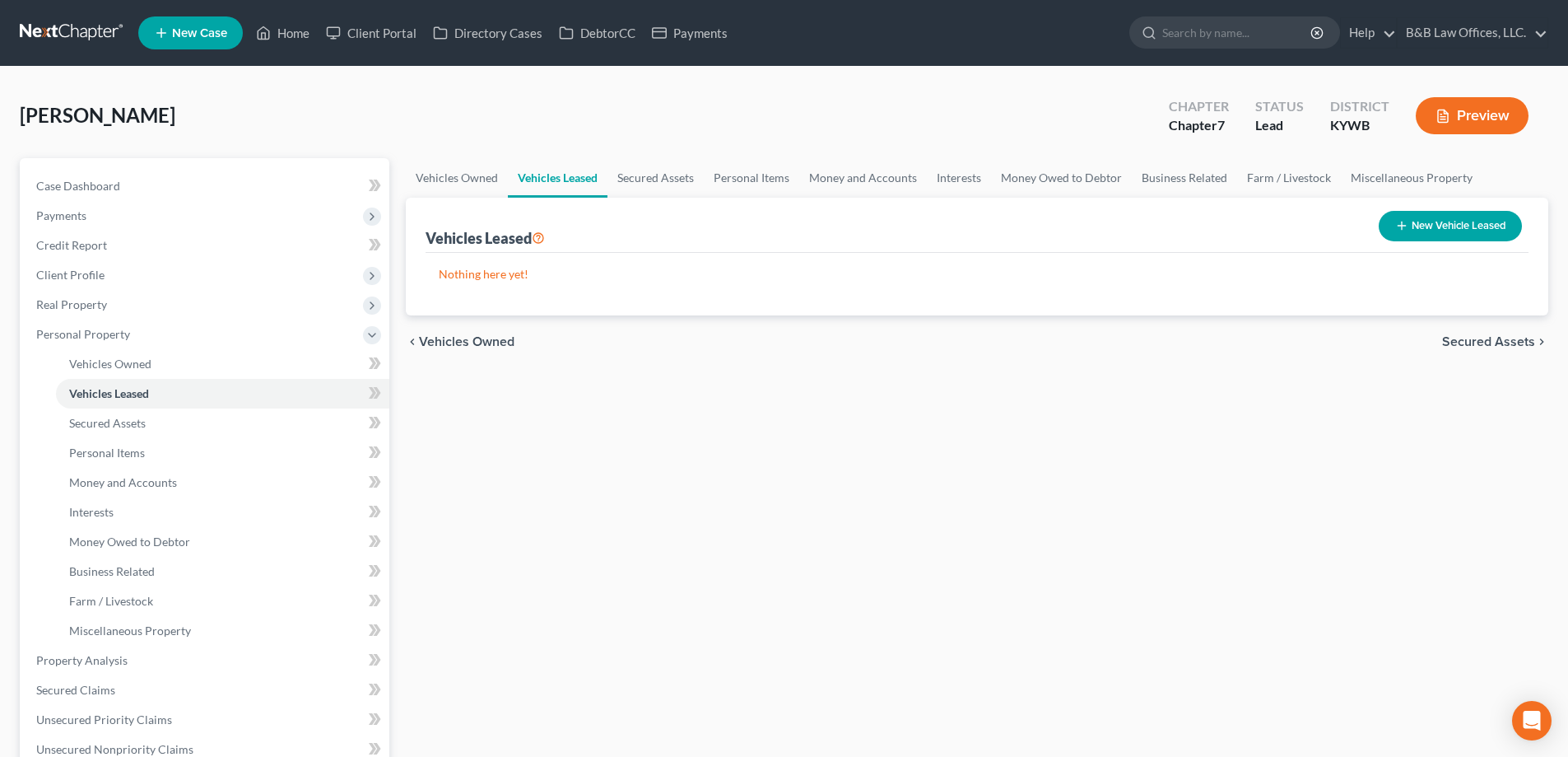
click at [1477, 349] on span "Secured Assets" at bounding box center [1489, 342] width 93 height 13
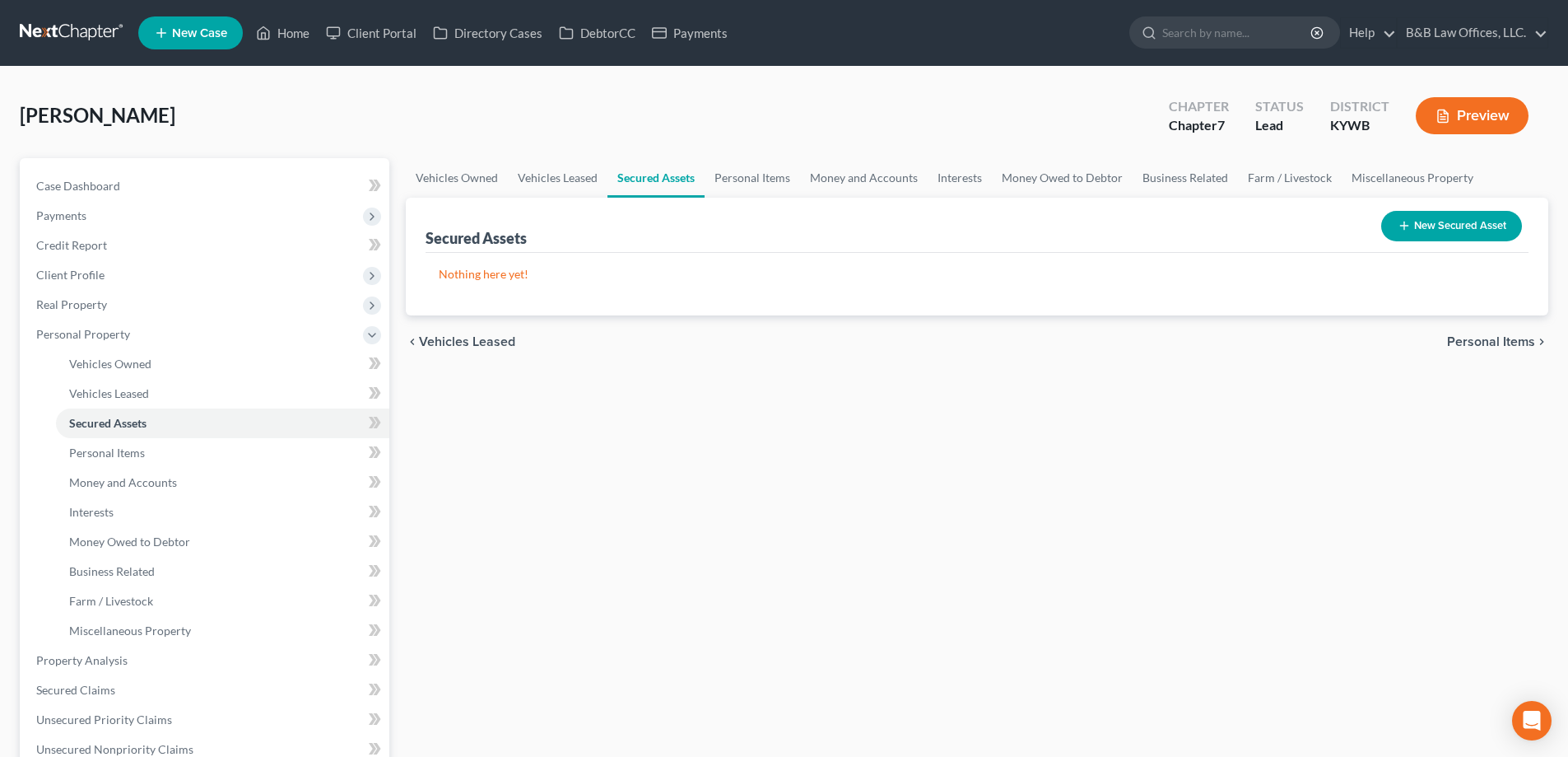
click at [1473, 336] on span "Personal Items" at bounding box center [1491, 342] width 88 height 13
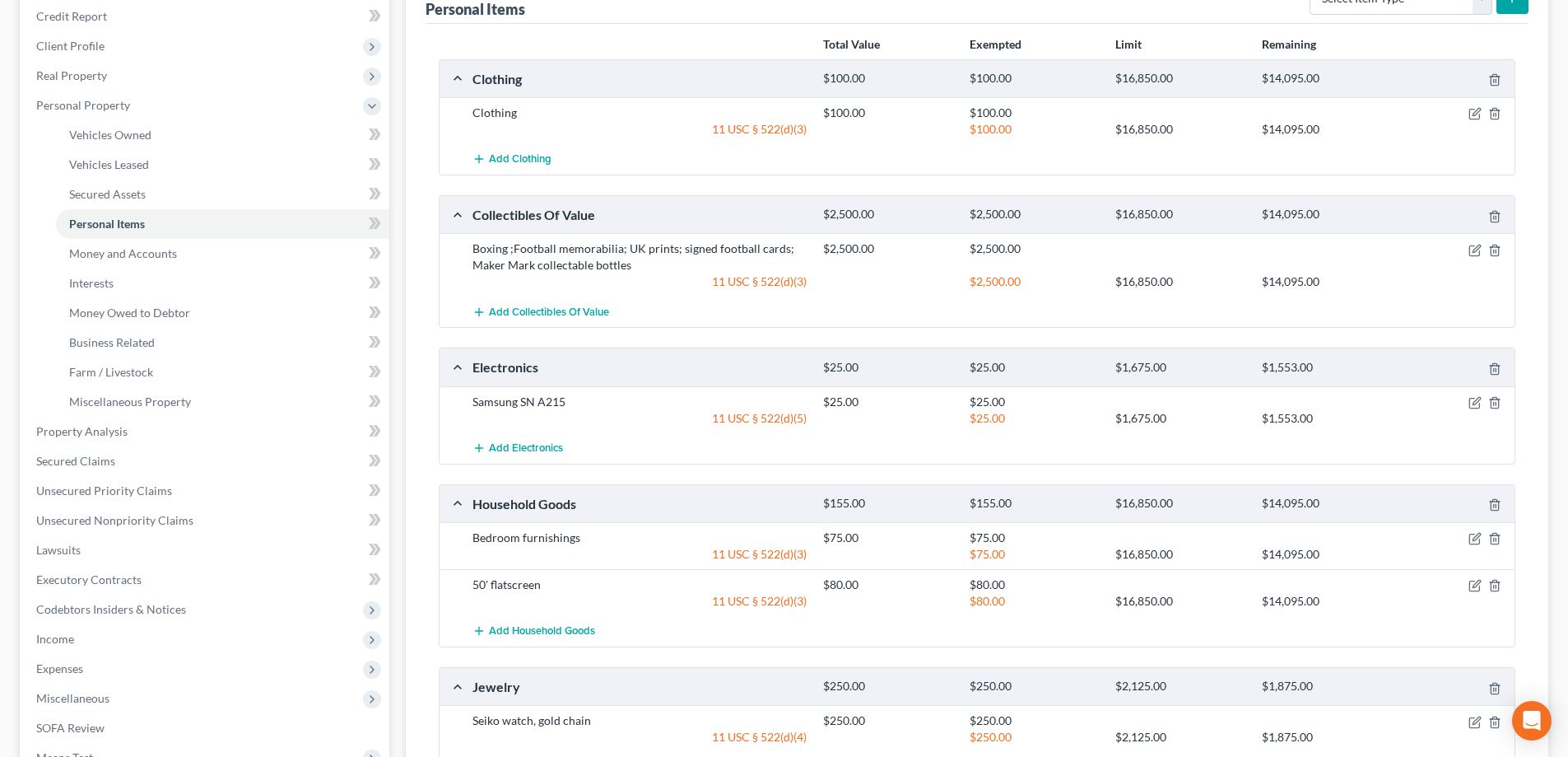
scroll to position [474, 0]
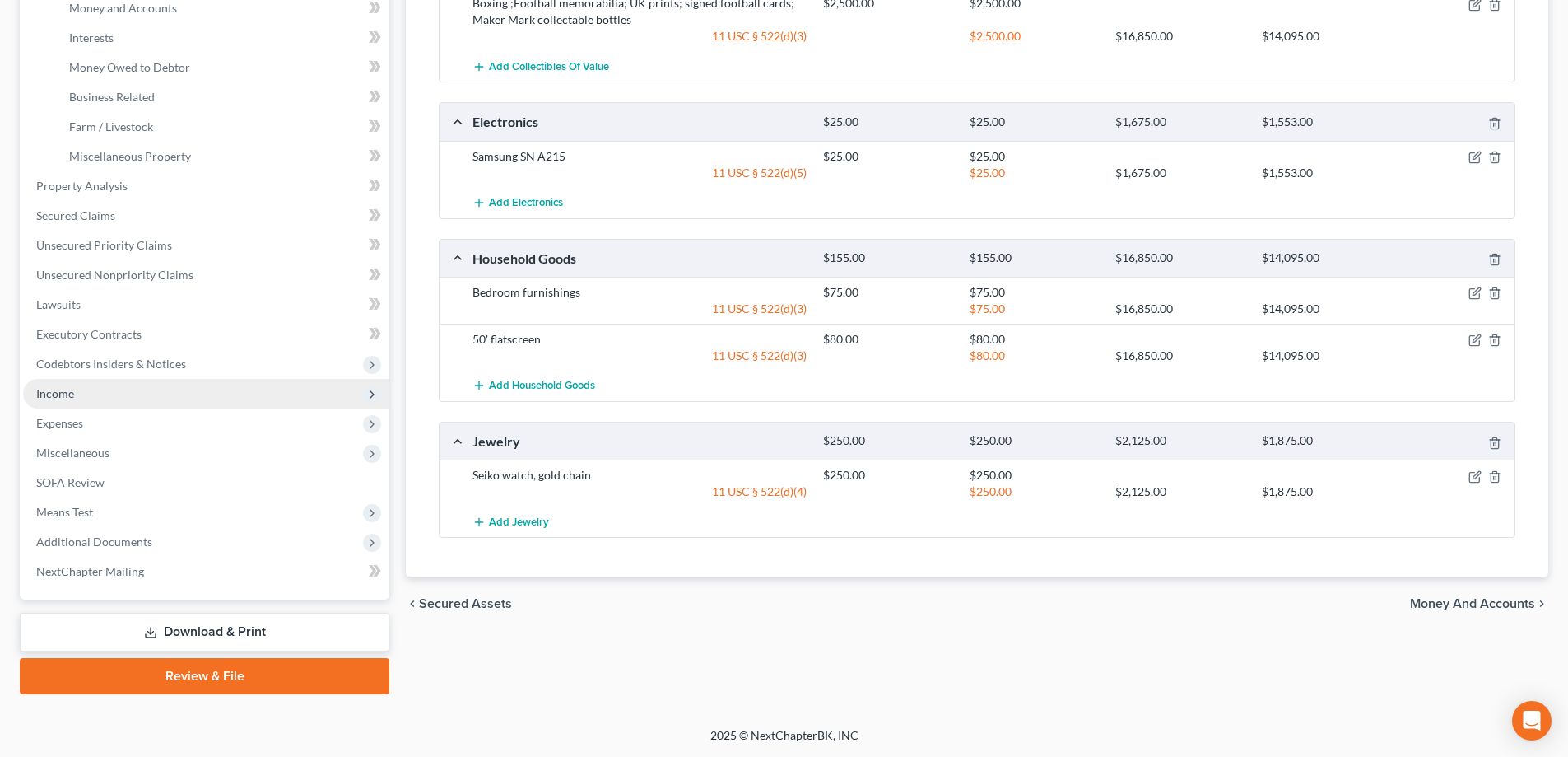
click at [56, 386] on span "Income" at bounding box center [55, 393] width 38 height 14
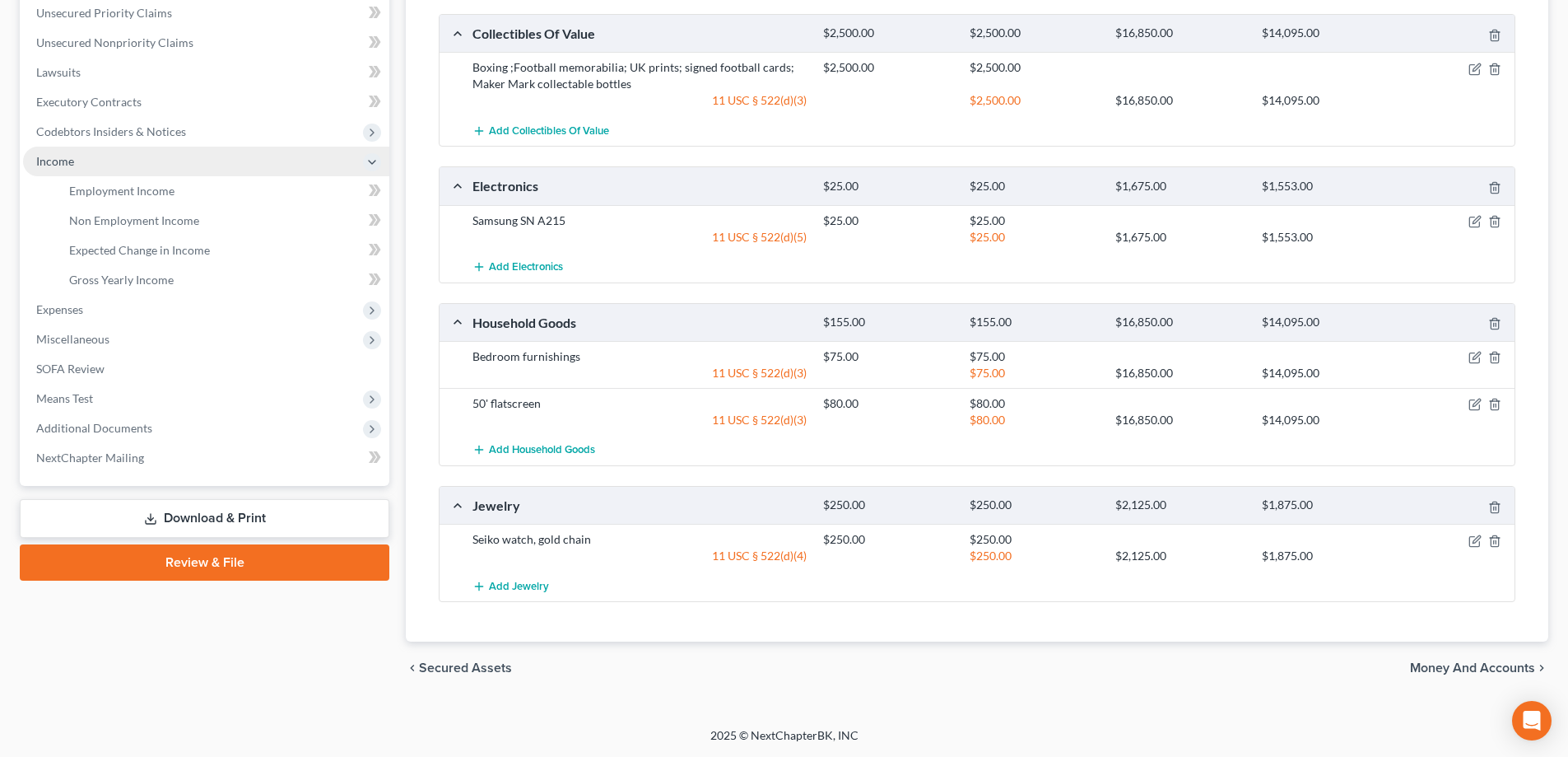
scroll to position [410, 0]
click at [140, 198] on link "Employment Income" at bounding box center [223, 190] width 333 height 29
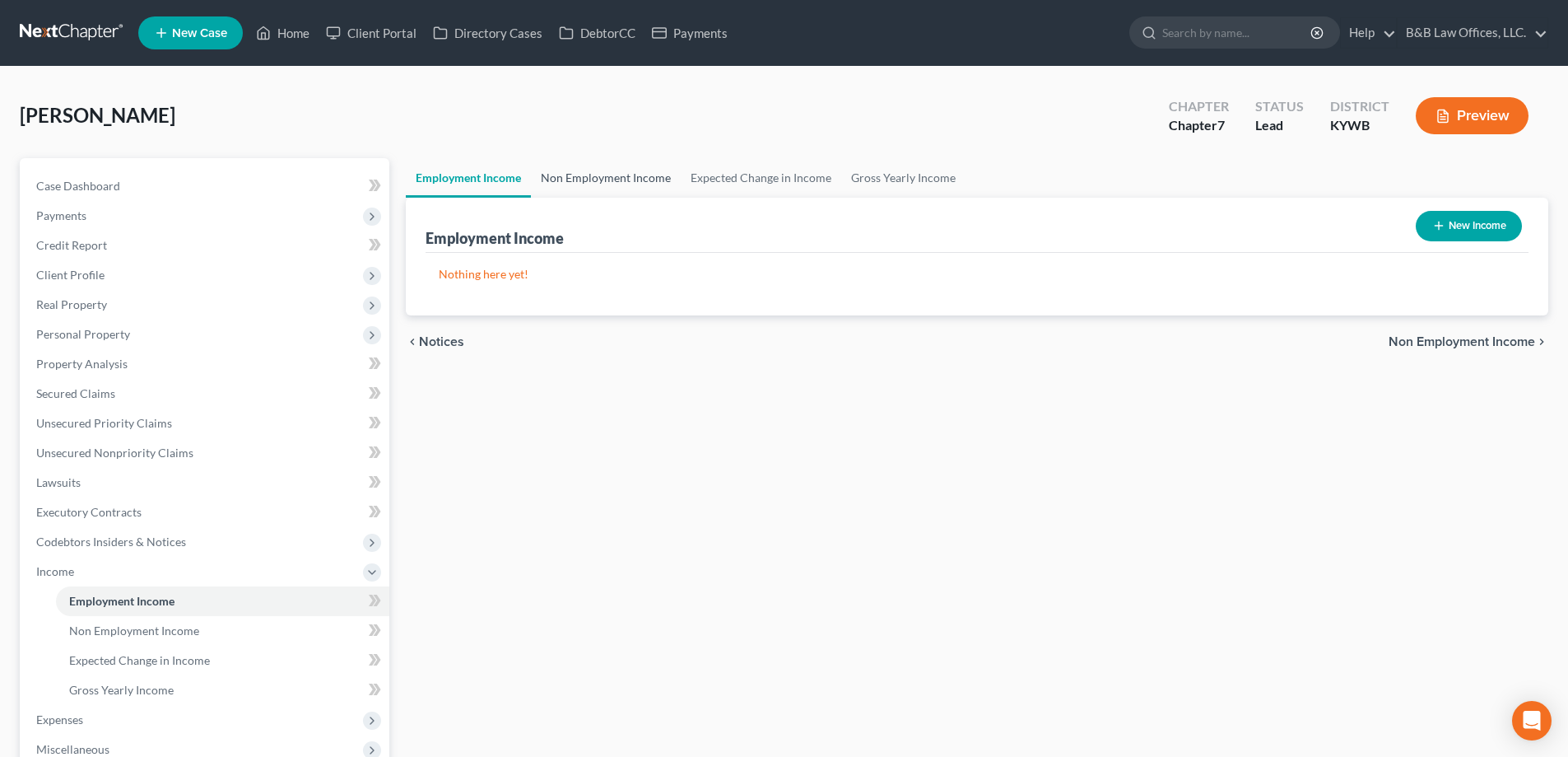
click at [594, 177] on link "Non Employment Income" at bounding box center [606, 178] width 150 height 40
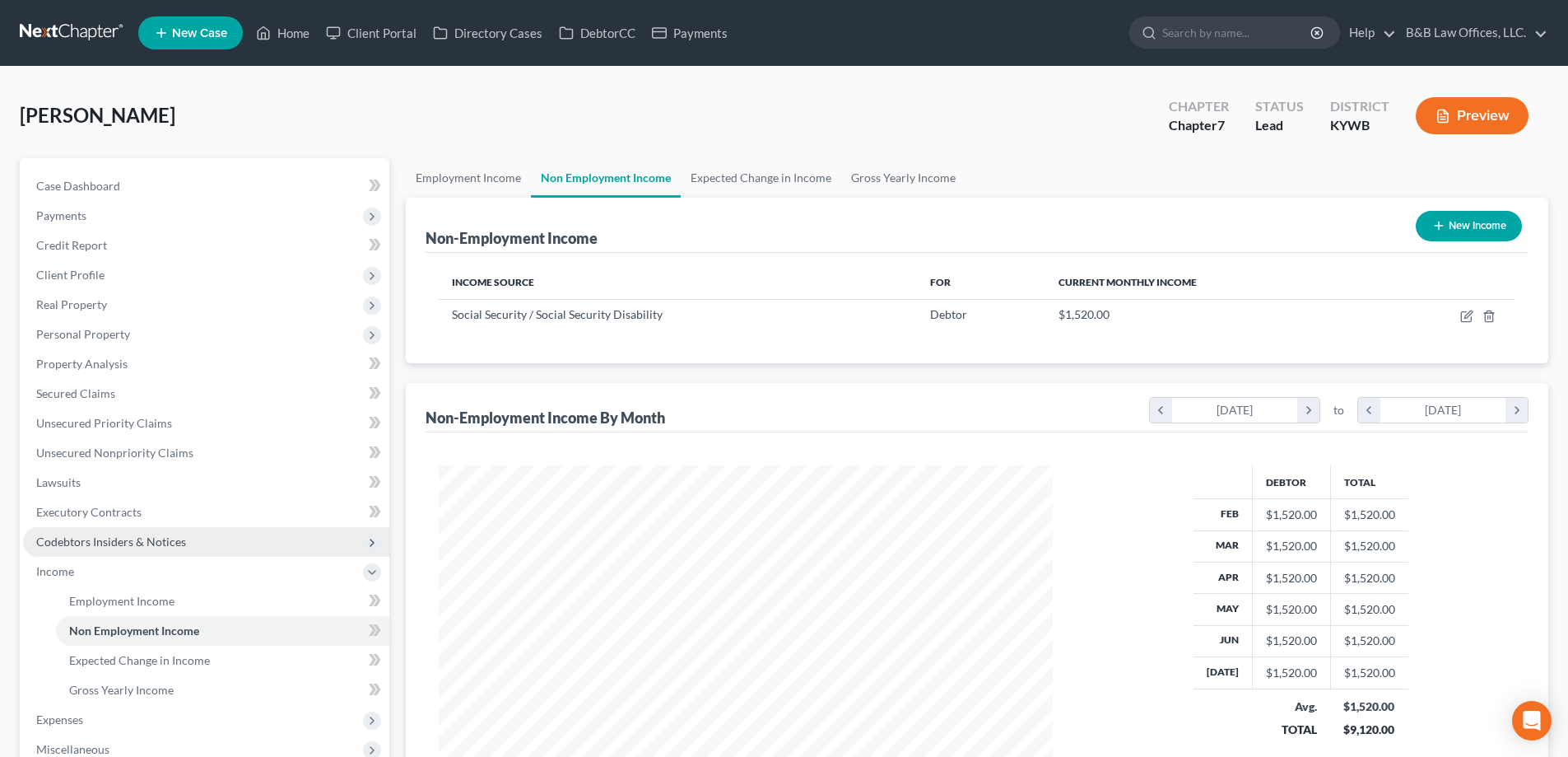
scroll to position [247, 0]
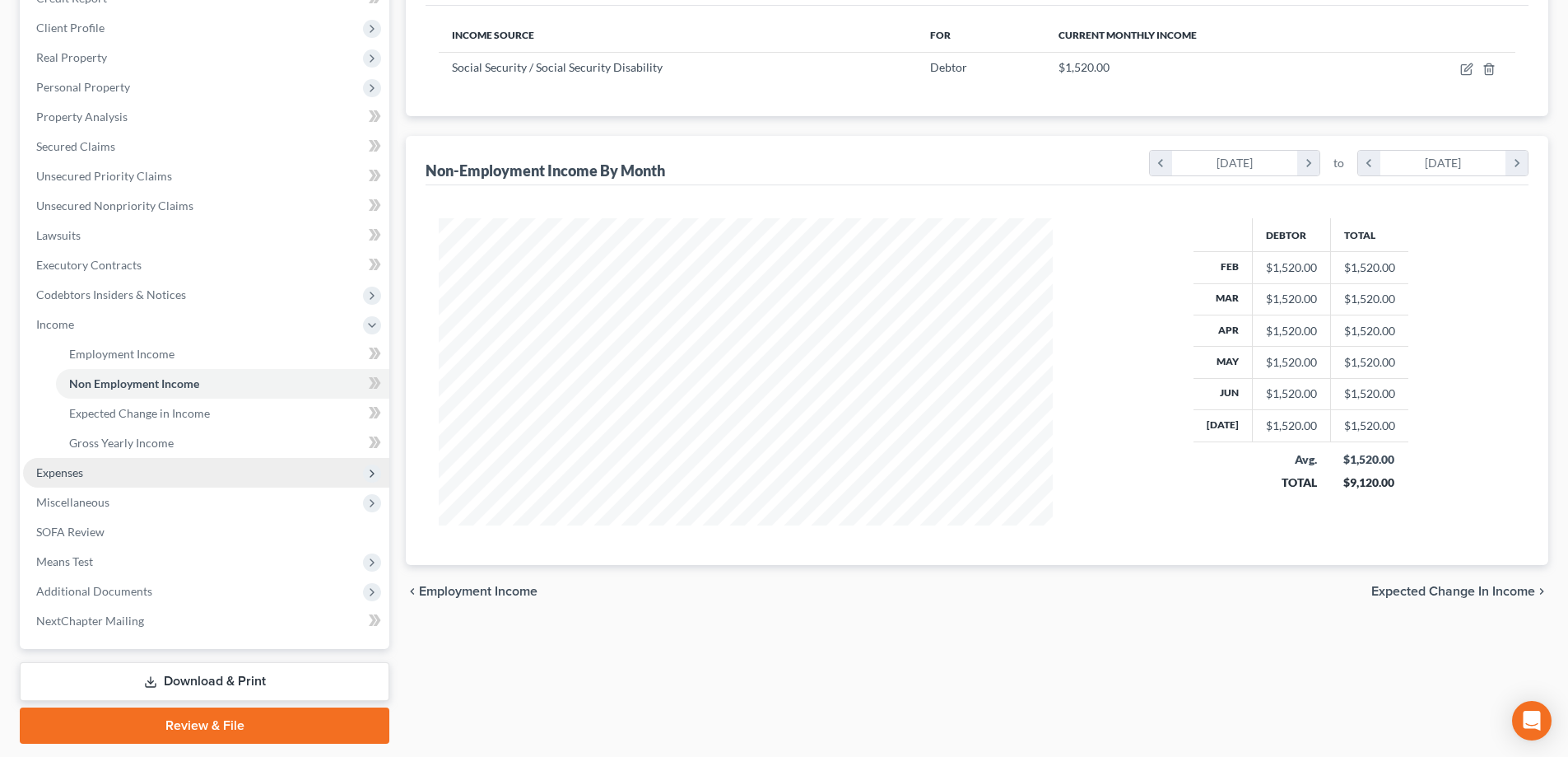
click at [75, 473] on span "Expenses" at bounding box center [60, 472] width 47 height 14
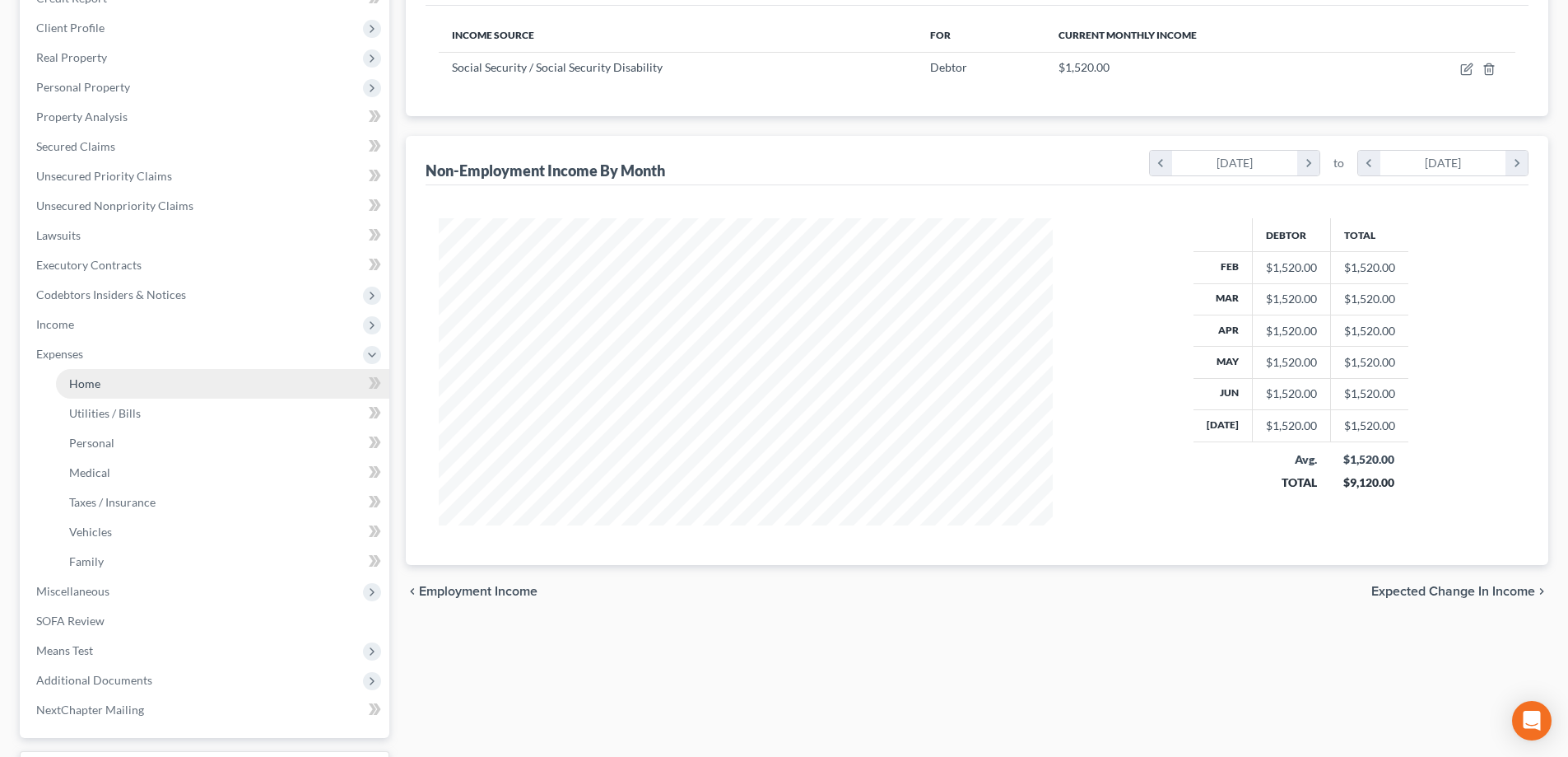
click at [107, 376] on link "Home" at bounding box center [223, 383] width 333 height 29
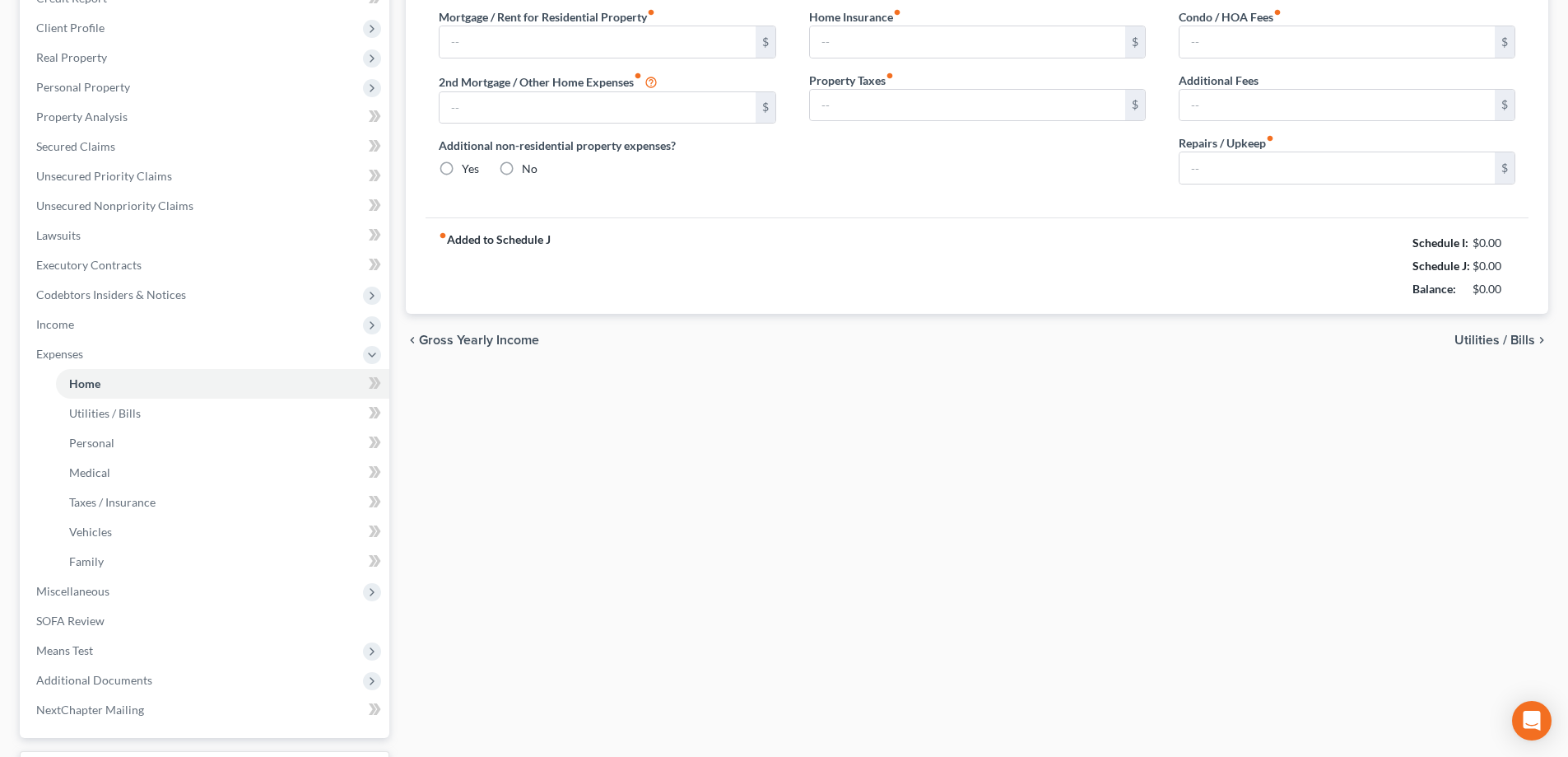
scroll to position [80, 0]
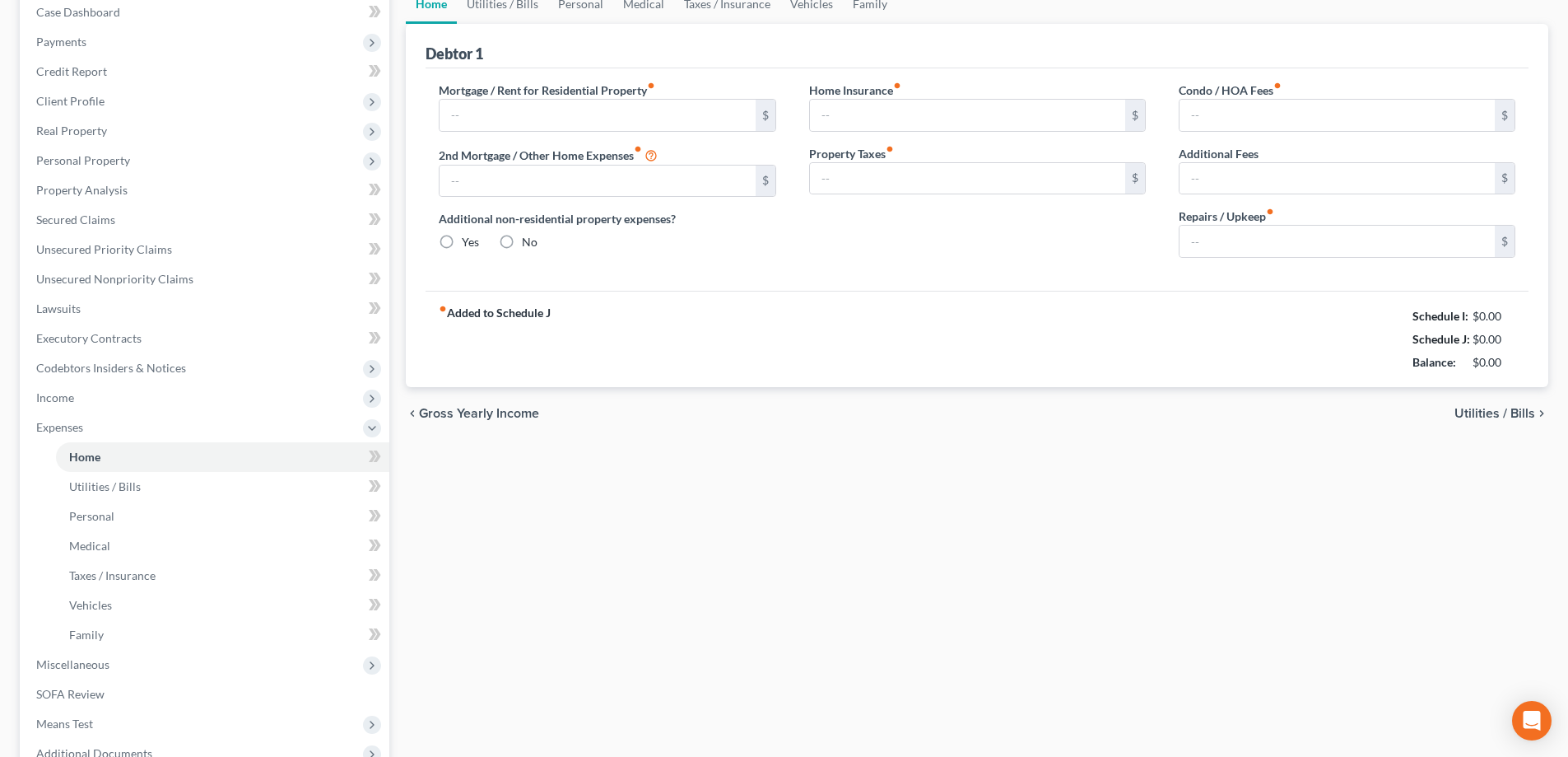
type input "500.00"
type input "0.00"
radio input "true"
type input "0.00"
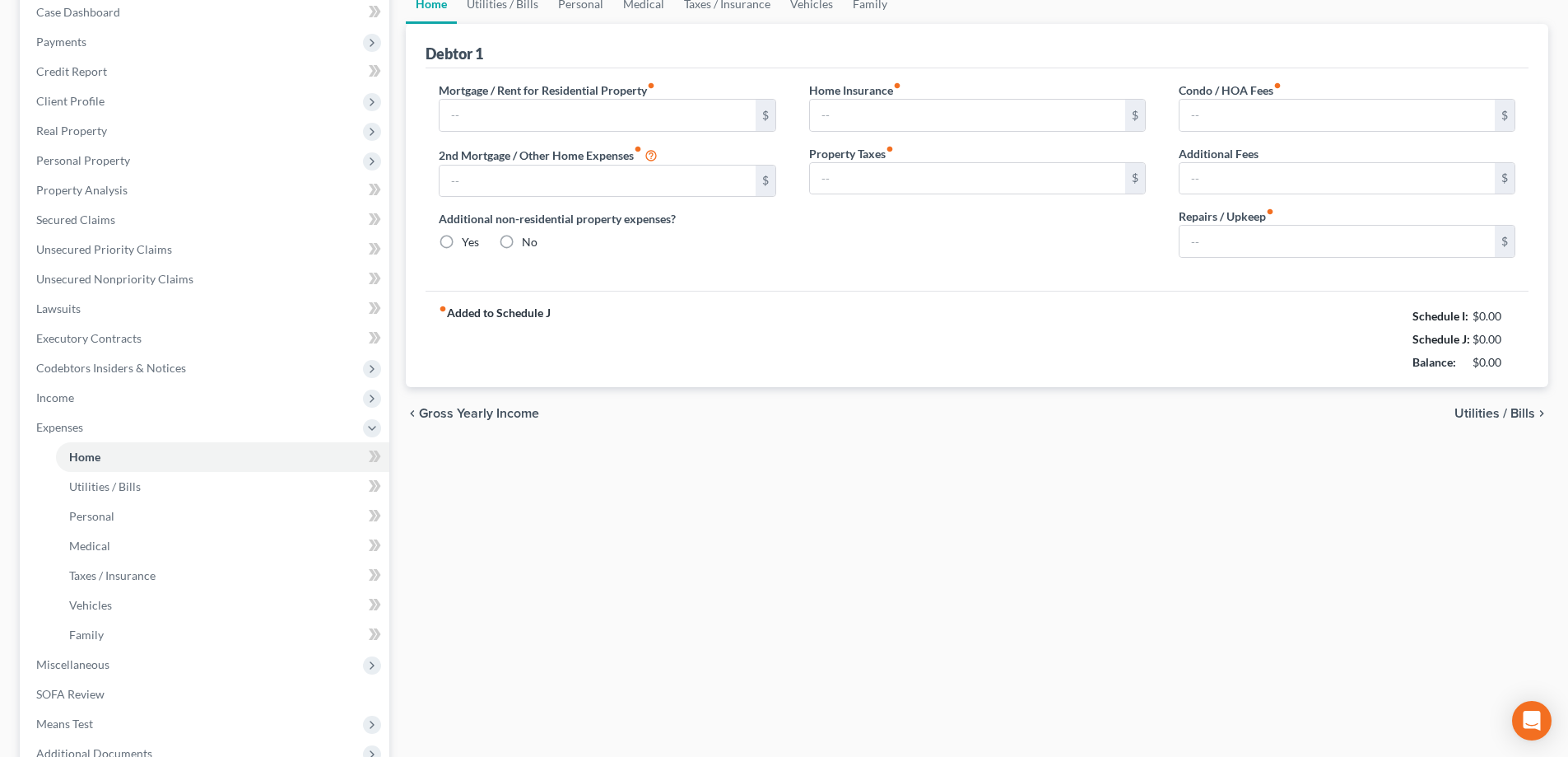
type input "0.00"
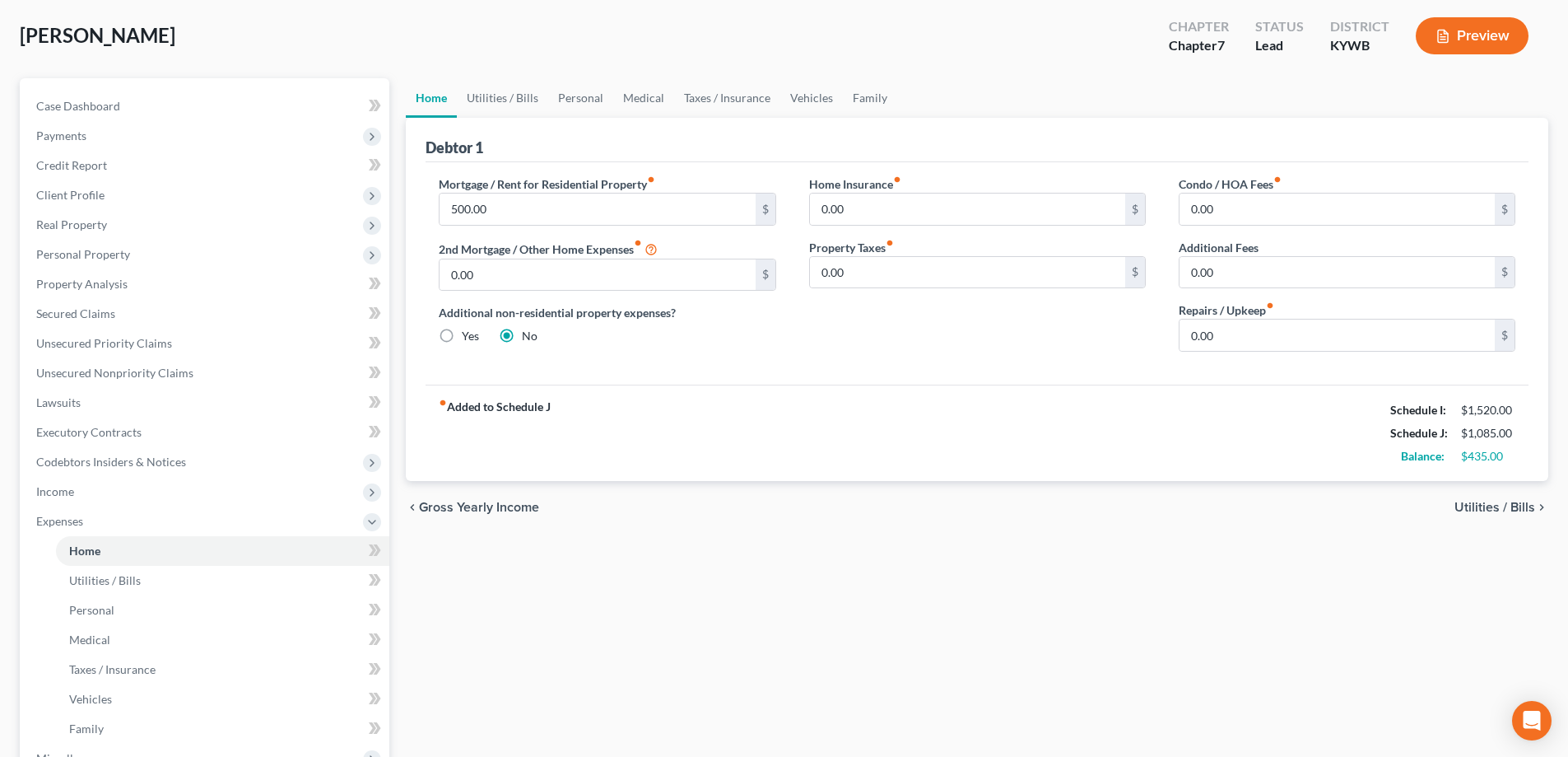
scroll to position [0, 0]
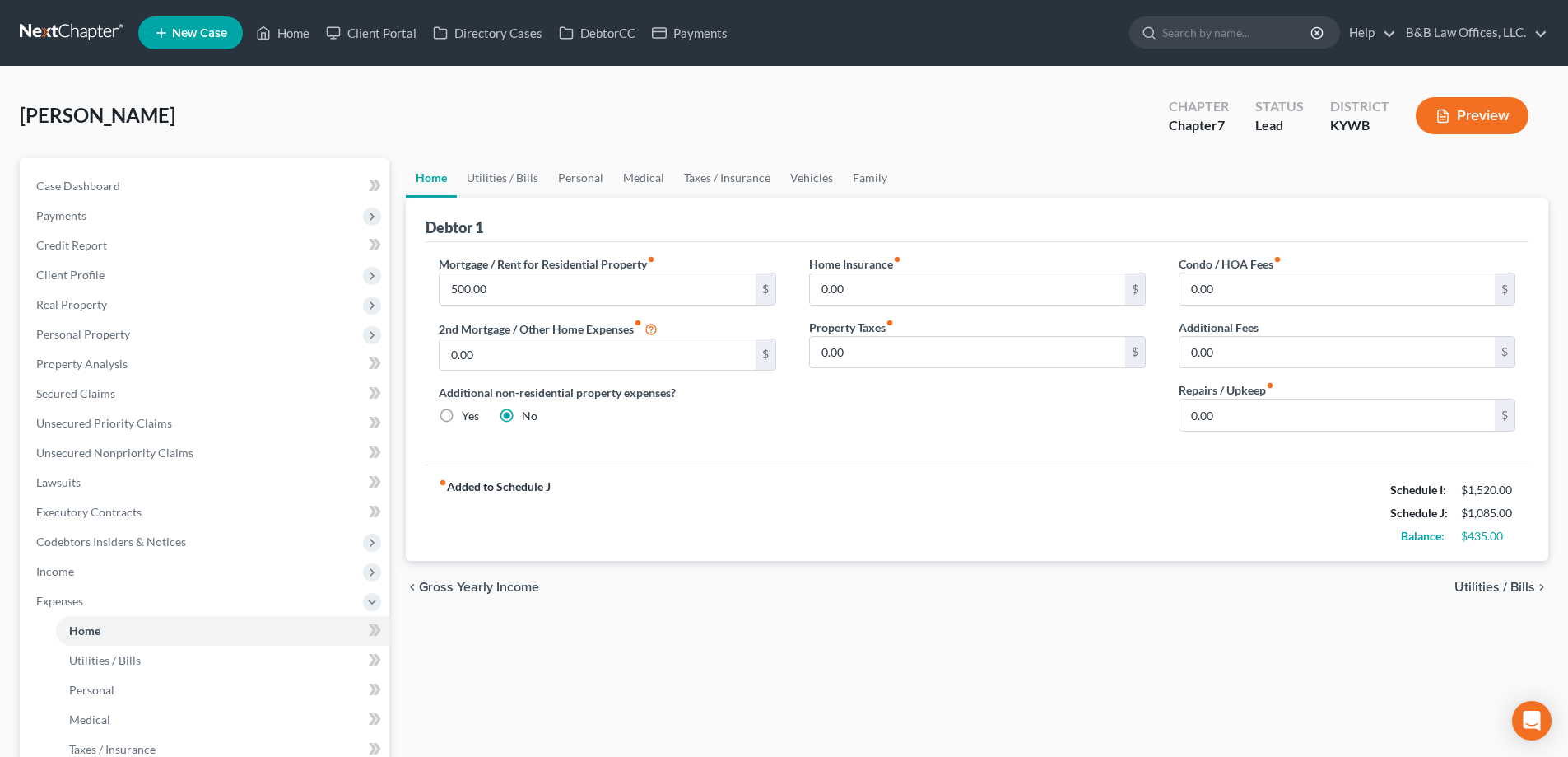
click at [1496, 588] on span "Utilities / Bills" at bounding box center [1495, 588] width 81 height 13
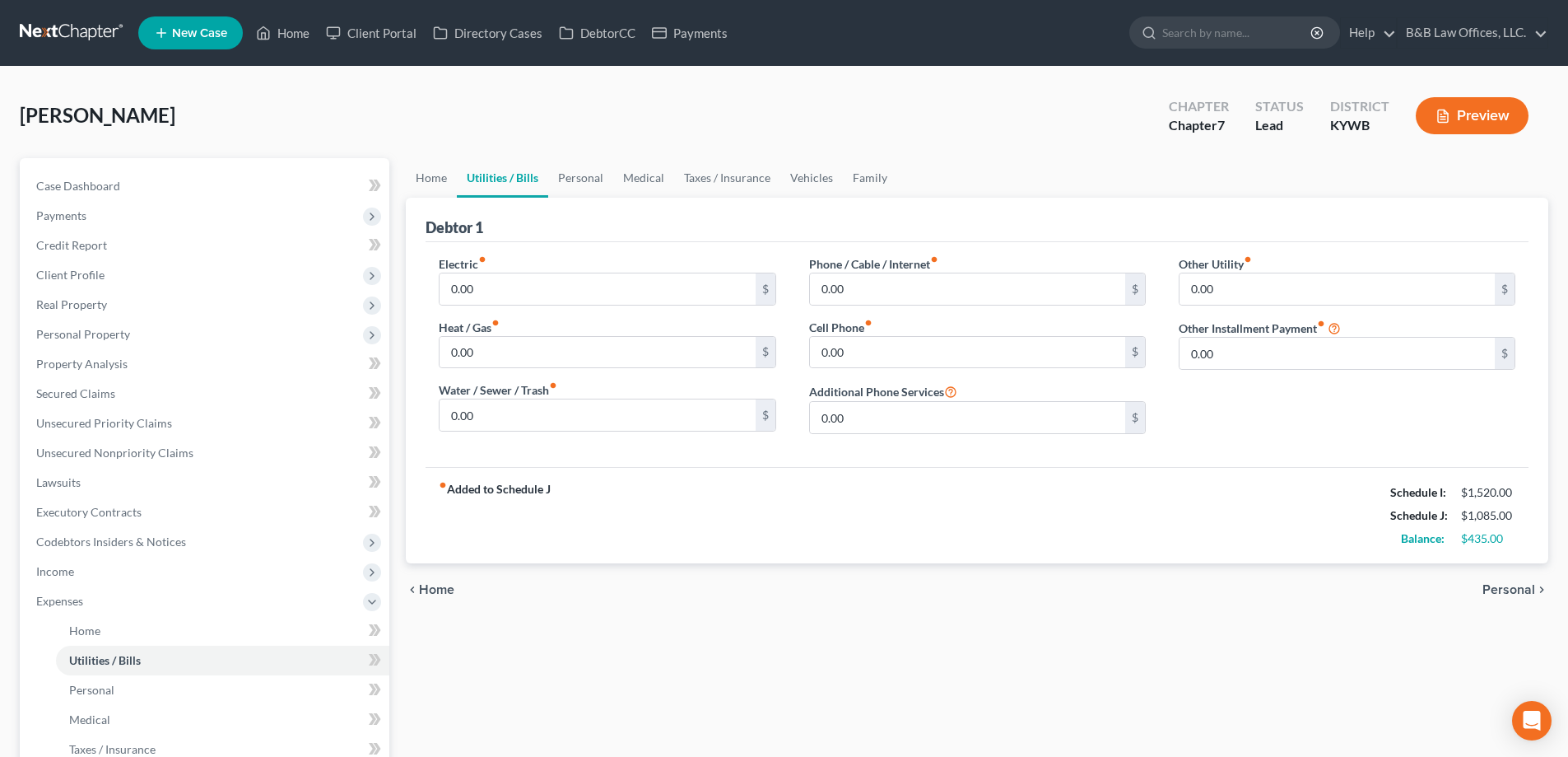
click at [1507, 584] on span "Personal" at bounding box center [1509, 590] width 53 height 13
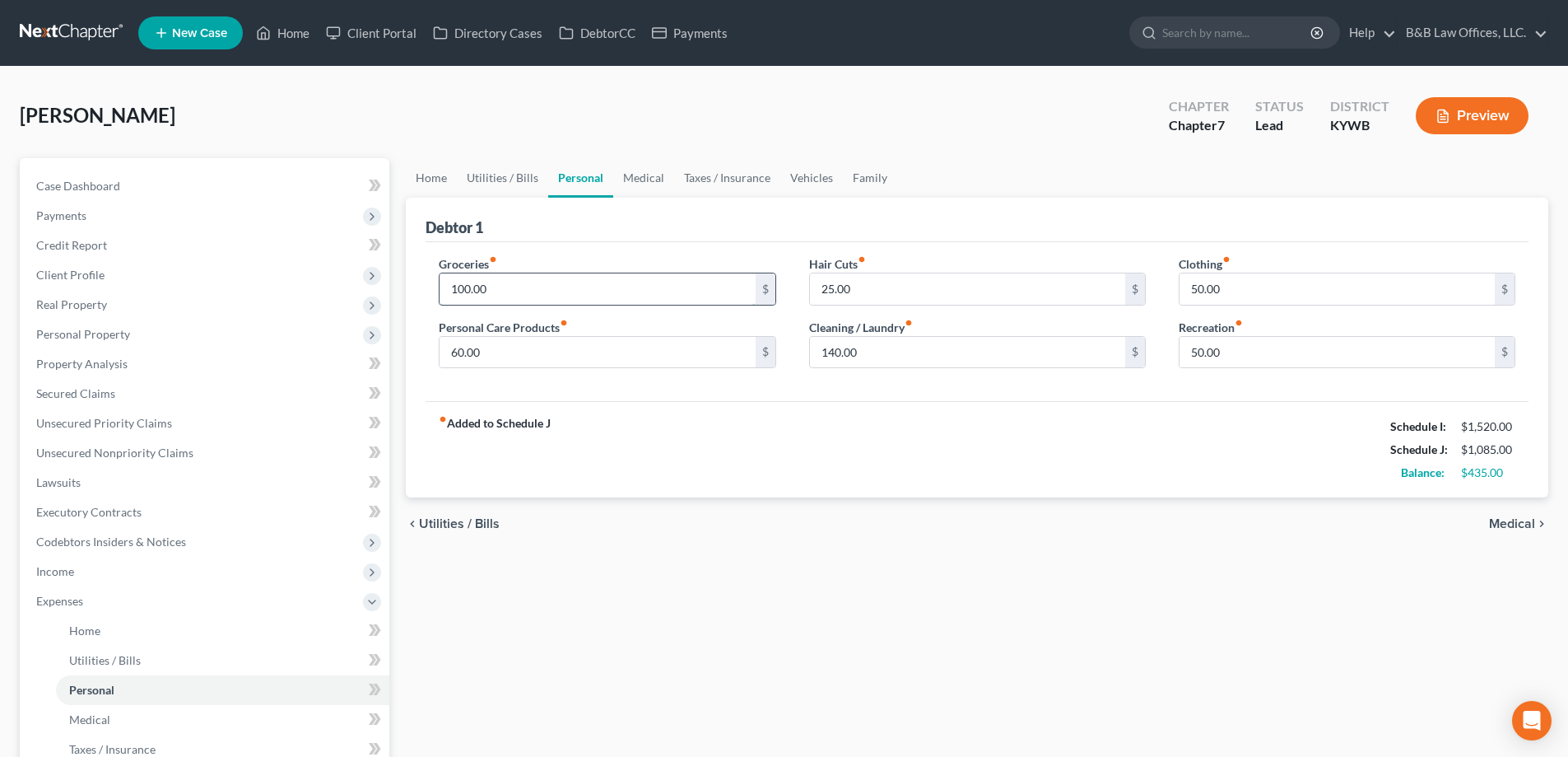
click at [607, 299] on input "100.00" at bounding box center [597, 289] width 316 height 31
type input "2"
type input "3"
click at [580, 264] on div "Groceries fiber_manual_record $" at bounding box center [607, 280] width 337 height 51
click at [574, 282] on input "text" at bounding box center [597, 289] width 316 height 31
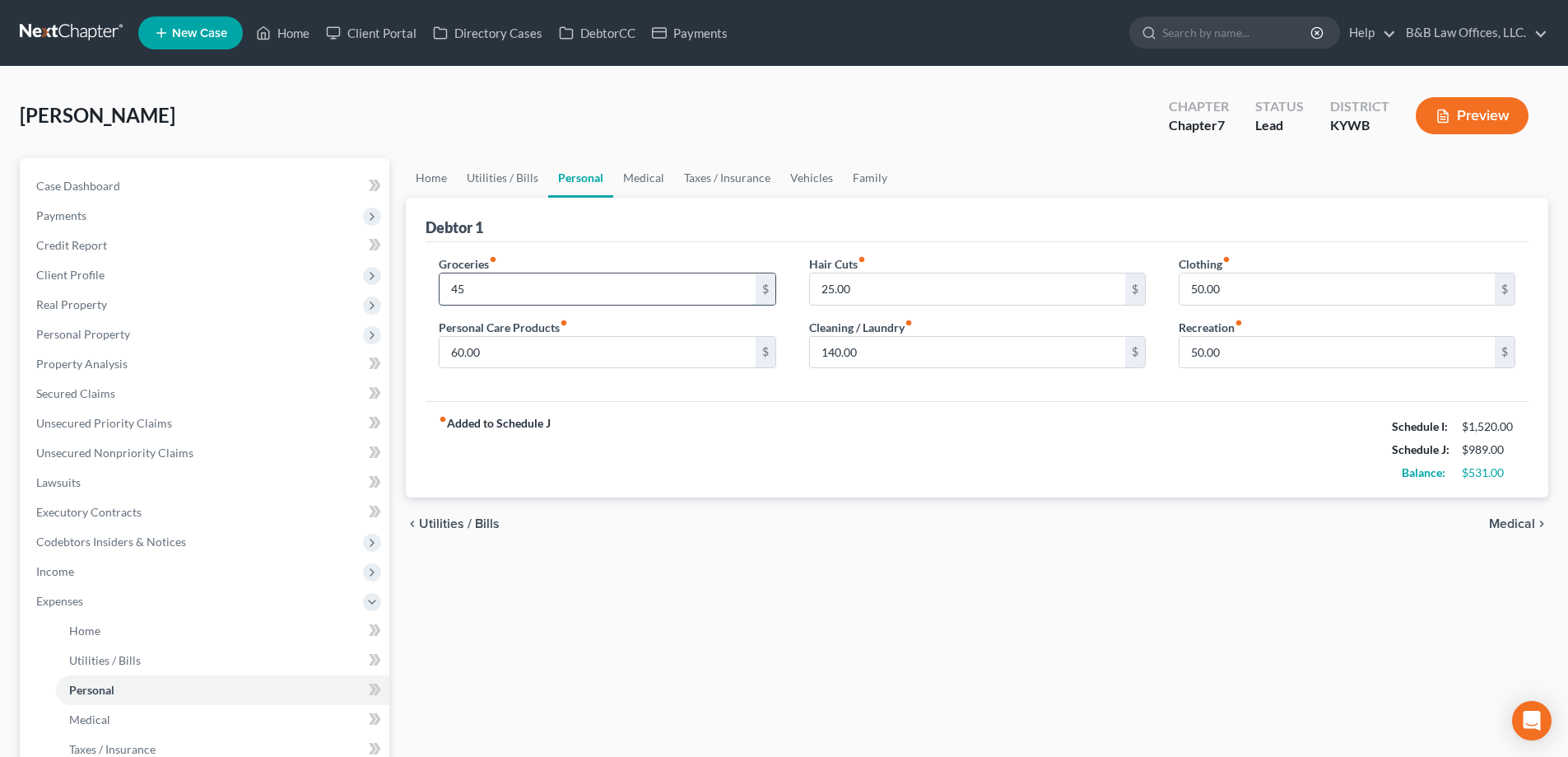
type input "4"
type input "400"
click at [1237, 278] on input "50.00" at bounding box center [1337, 289] width 316 height 31
type input "60"
type input "50"
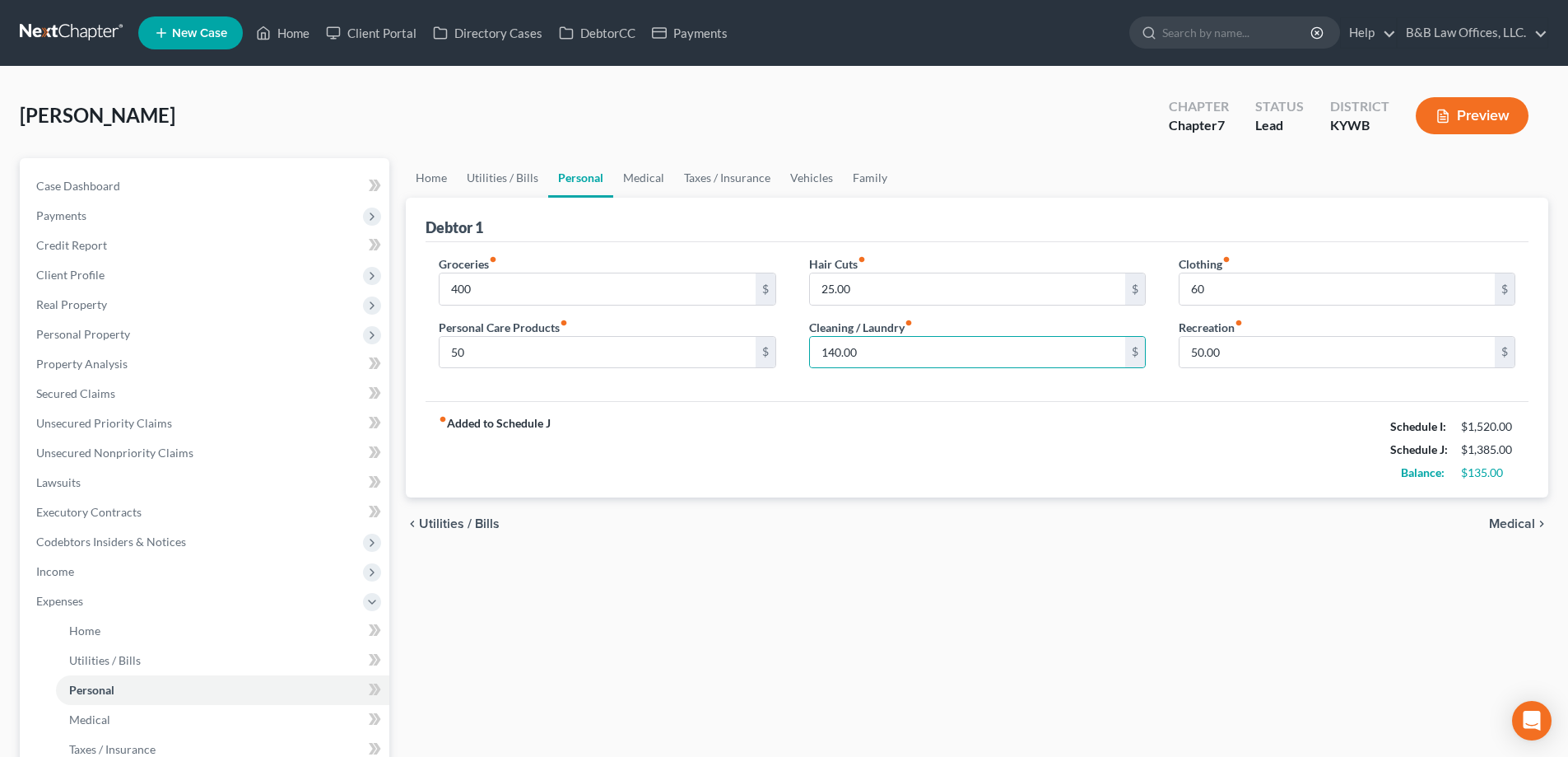
click at [1504, 519] on span "Medical" at bounding box center [1512, 524] width 46 height 13
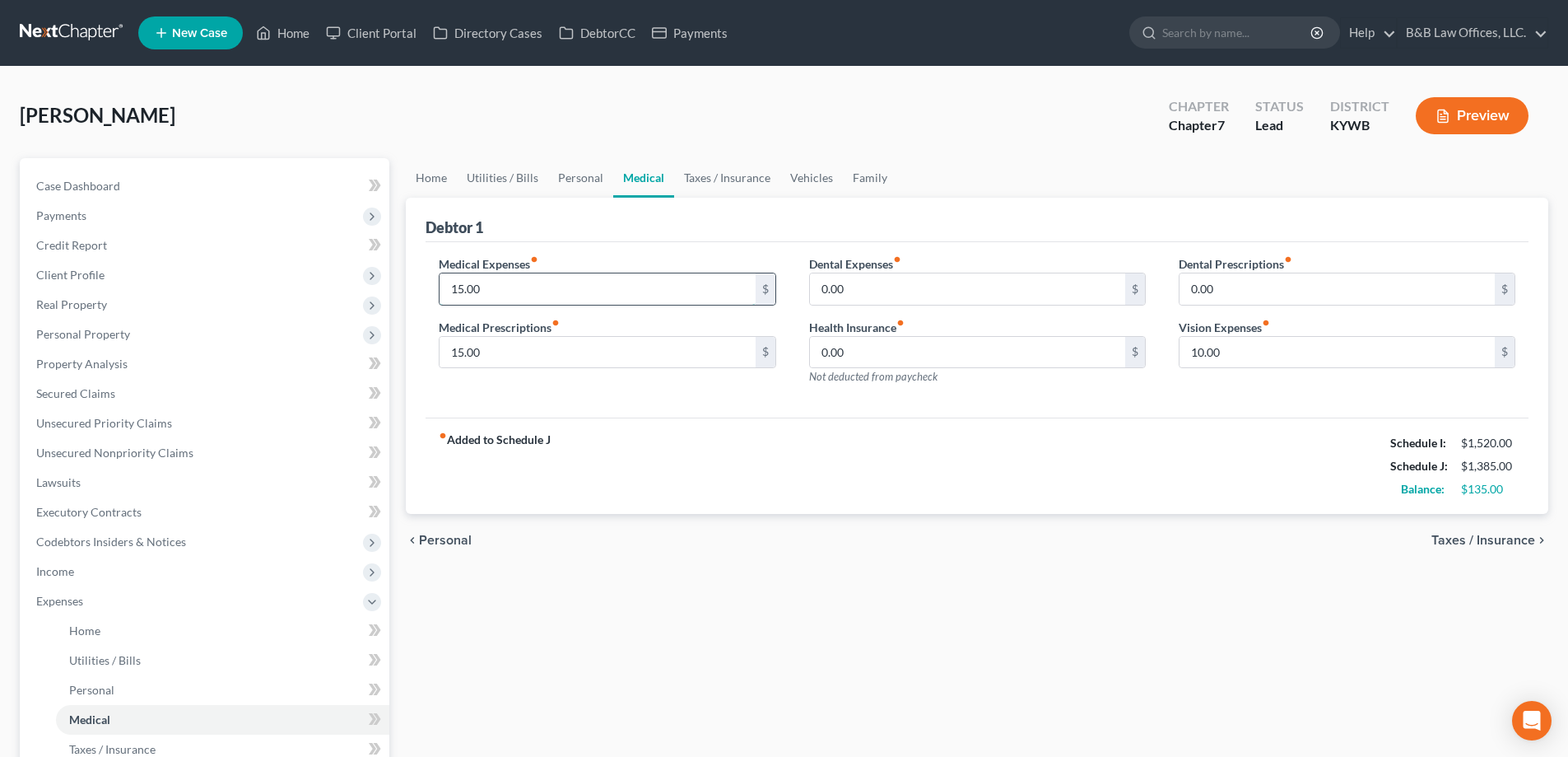
click at [658, 284] on input "15.00" at bounding box center [597, 289] width 316 height 31
type input "80"
type input "40"
click at [723, 179] on link "Taxes / Insurance" at bounding box center [727, 178] width 106 height 40
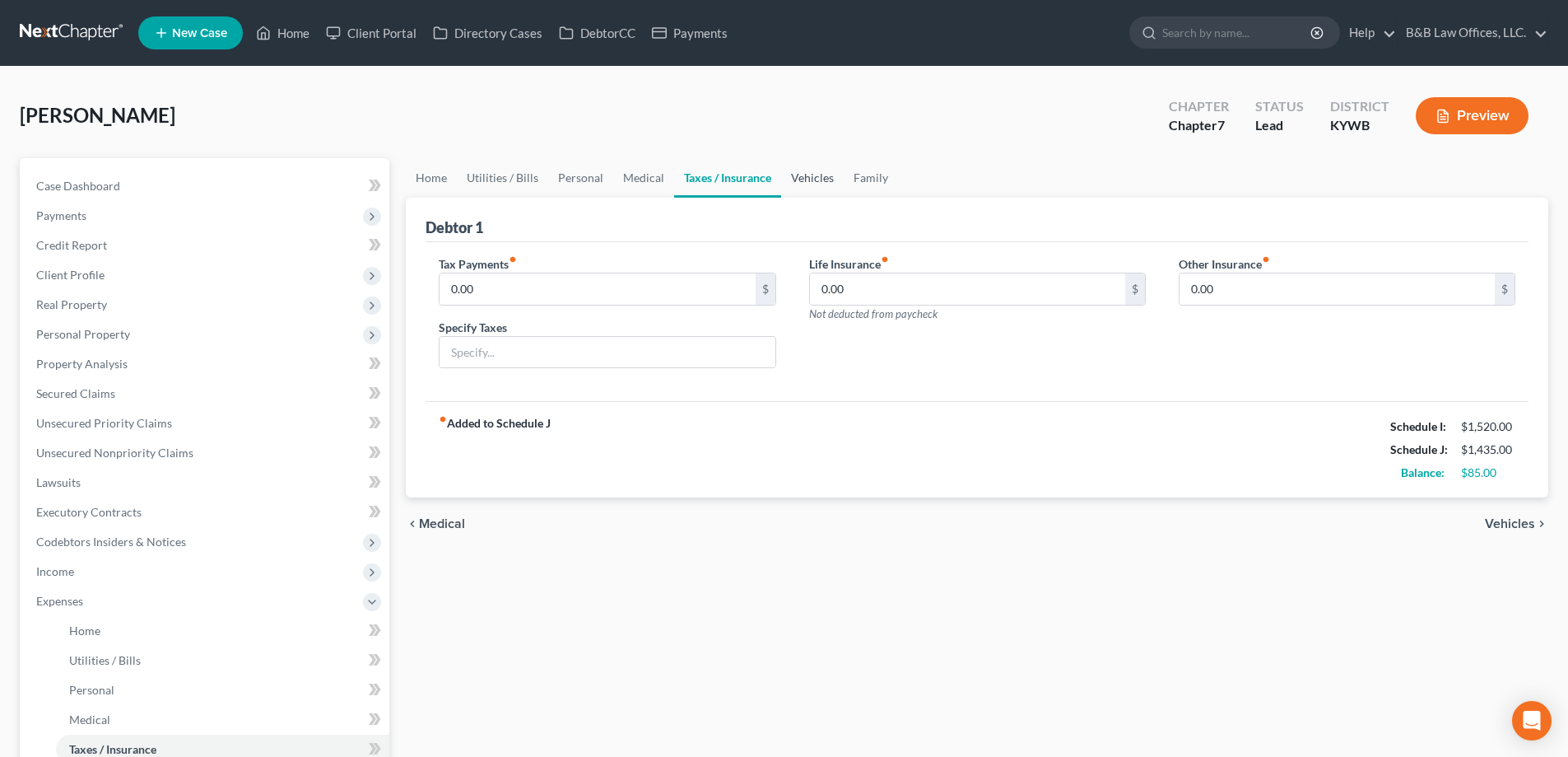
click at [801, 178] on link "Vehicles" at bounding box center [812, 178] width 62 height 40
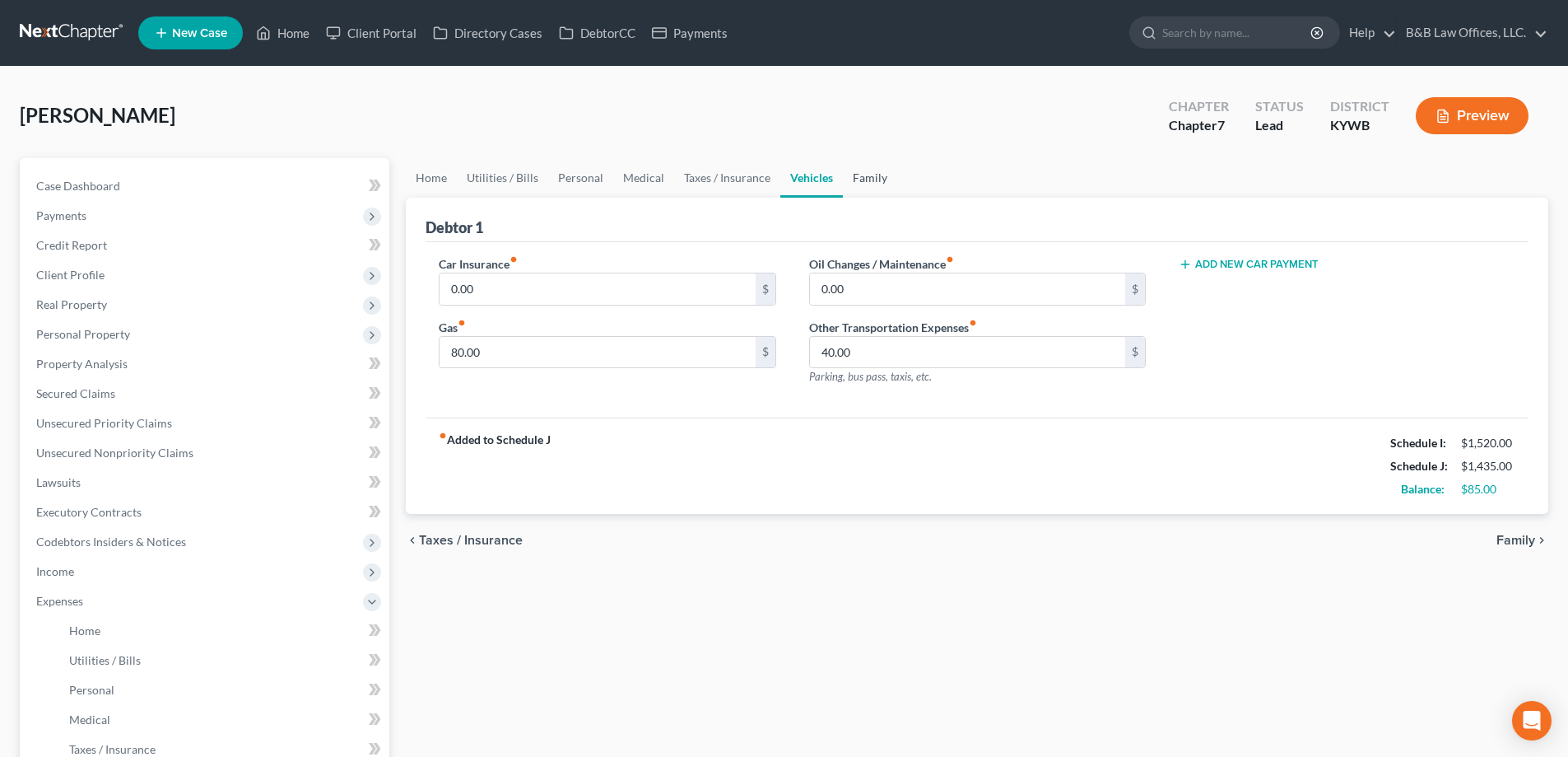
click at [865, 174] on link "Family" at bounding box center [870, 178] width 55 height 40
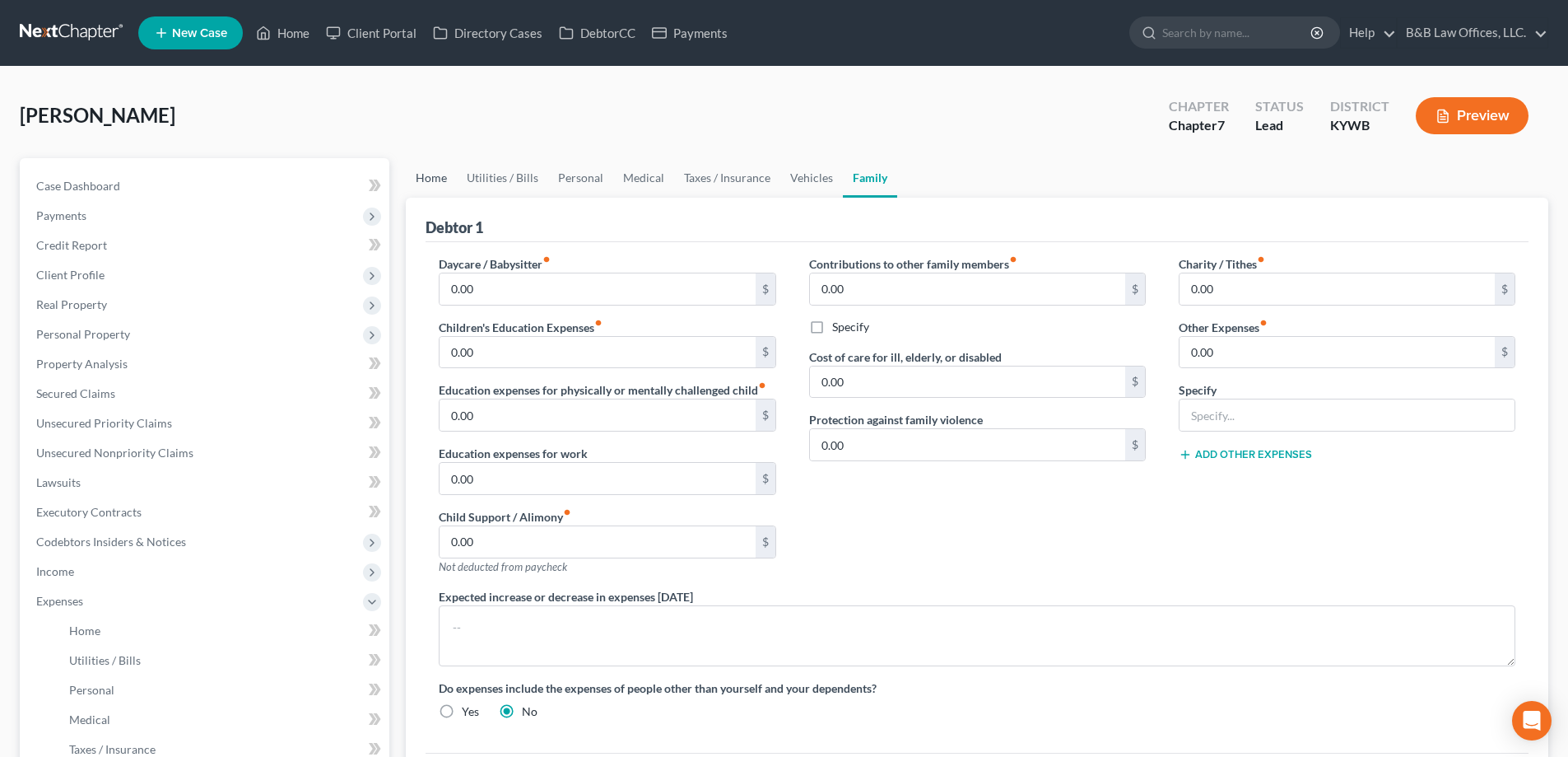
click at [425, 175] on link "Home" at bounding box center [431, 178] width 51 height 40
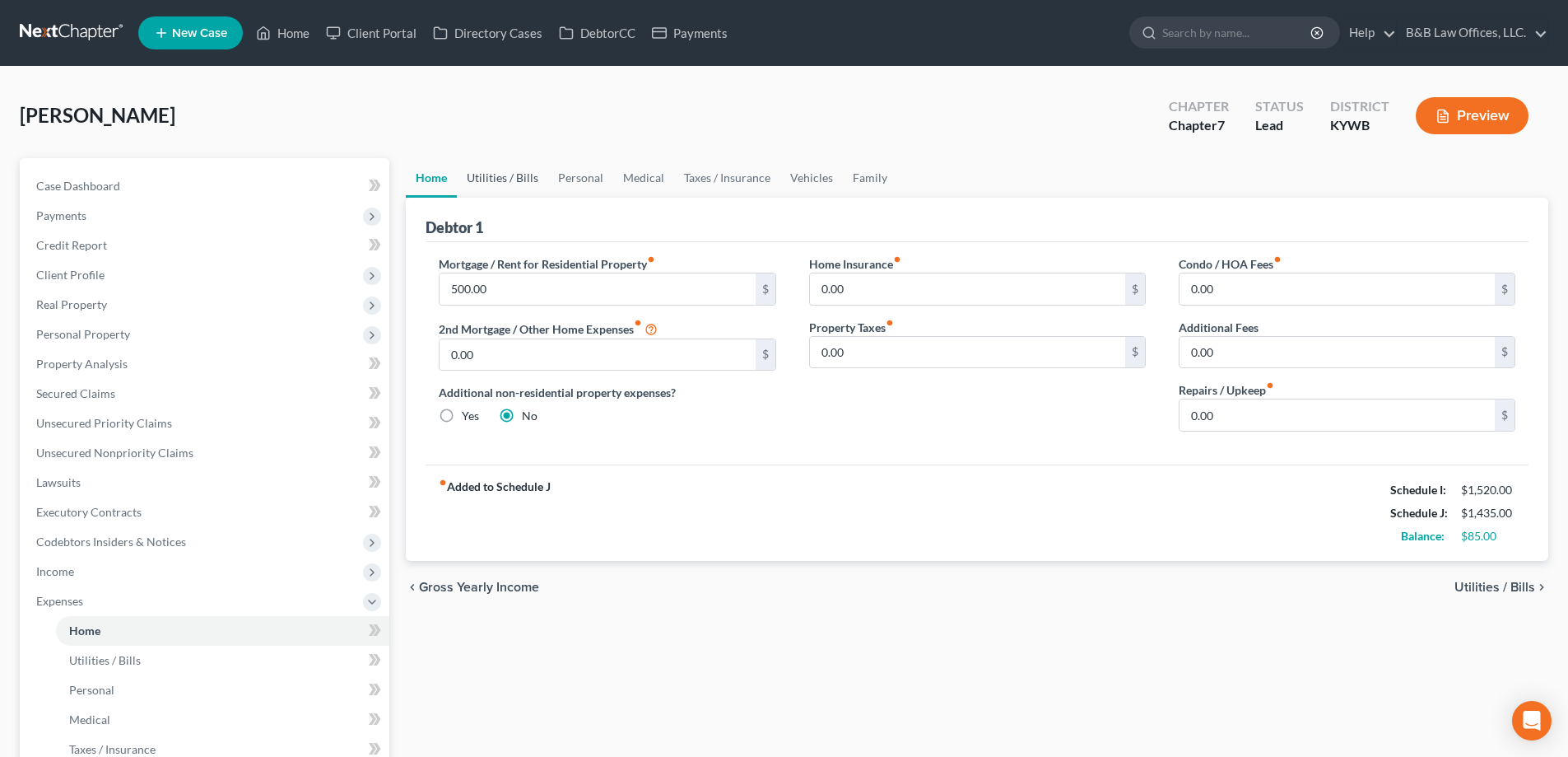
click at [489, 173] on link "Utilities / Bills" at bounding box center [502, 178] width 92 height 40
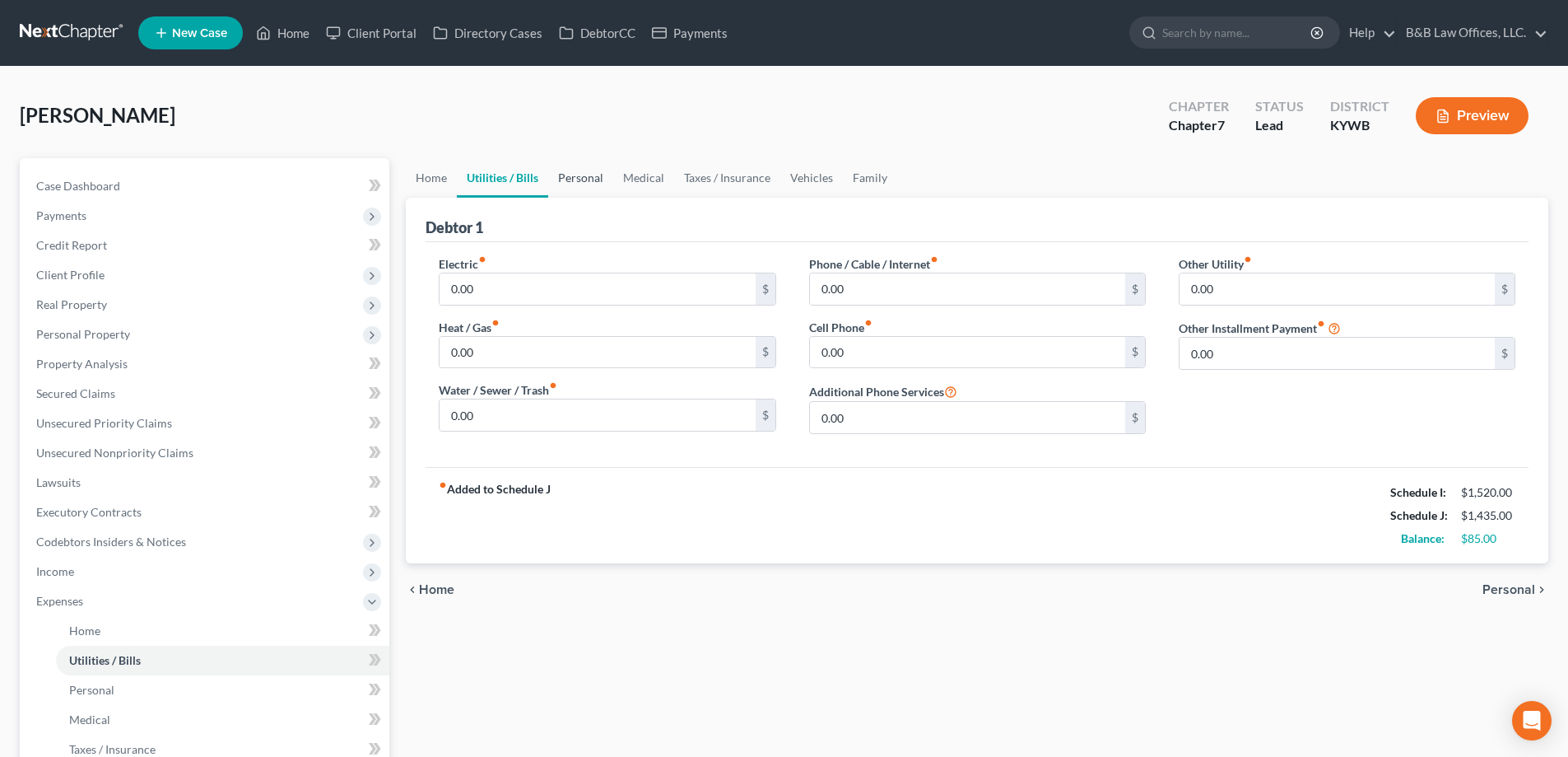
click at [577, 176] on link "Personal" at bounding box center [580, 178] width 65 height 40
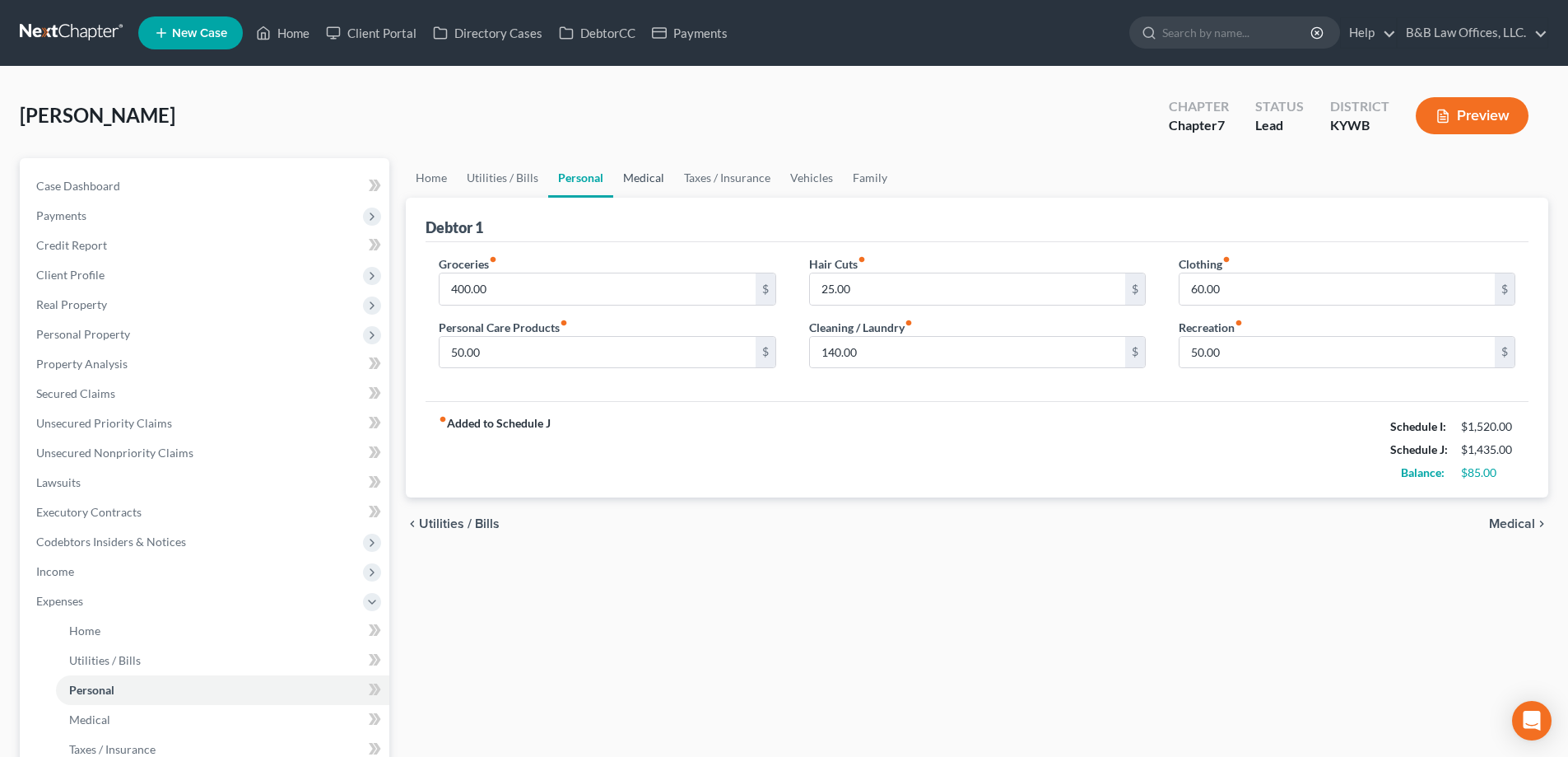
click at [633, 176] on link "Medical" at bounding box center [644, 178] width 61 height 40
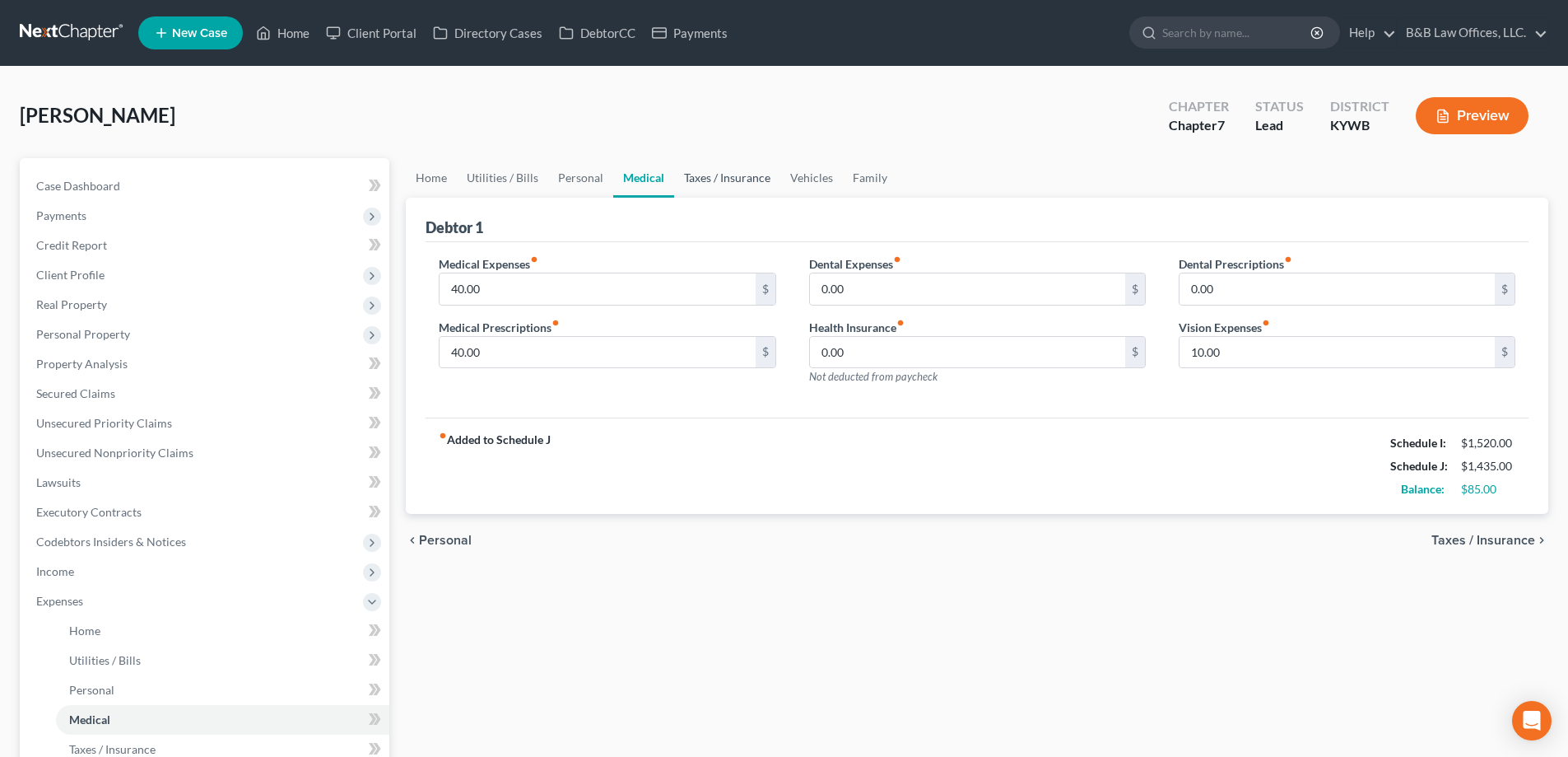
click at [728, 180] on link "Taxes / Insurance" at bounding box center [727, 178] width 106 height 40
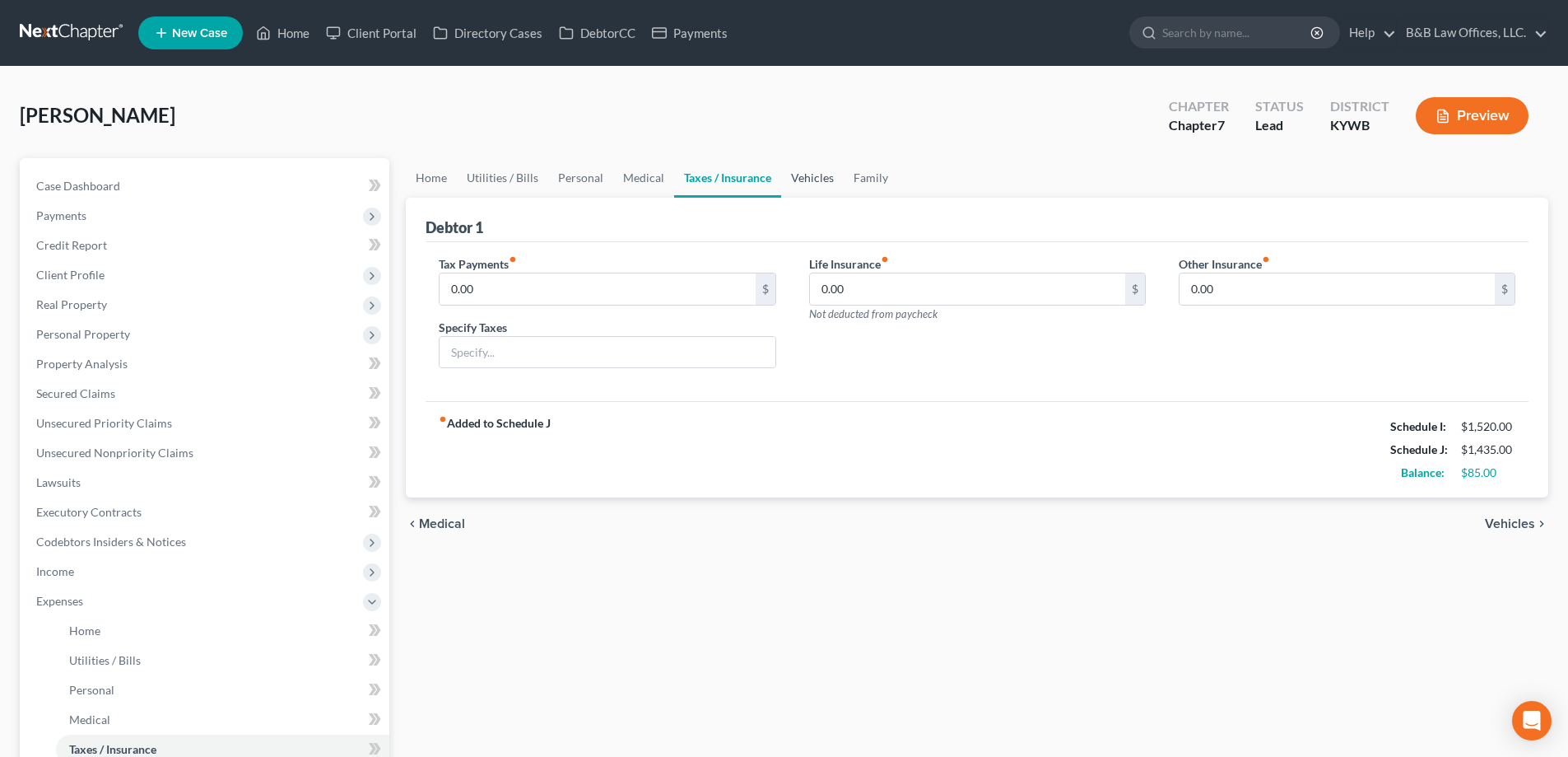
click at [795, 180] on link "Vehicles" at bounding box center [812, 178] width 62 height 40
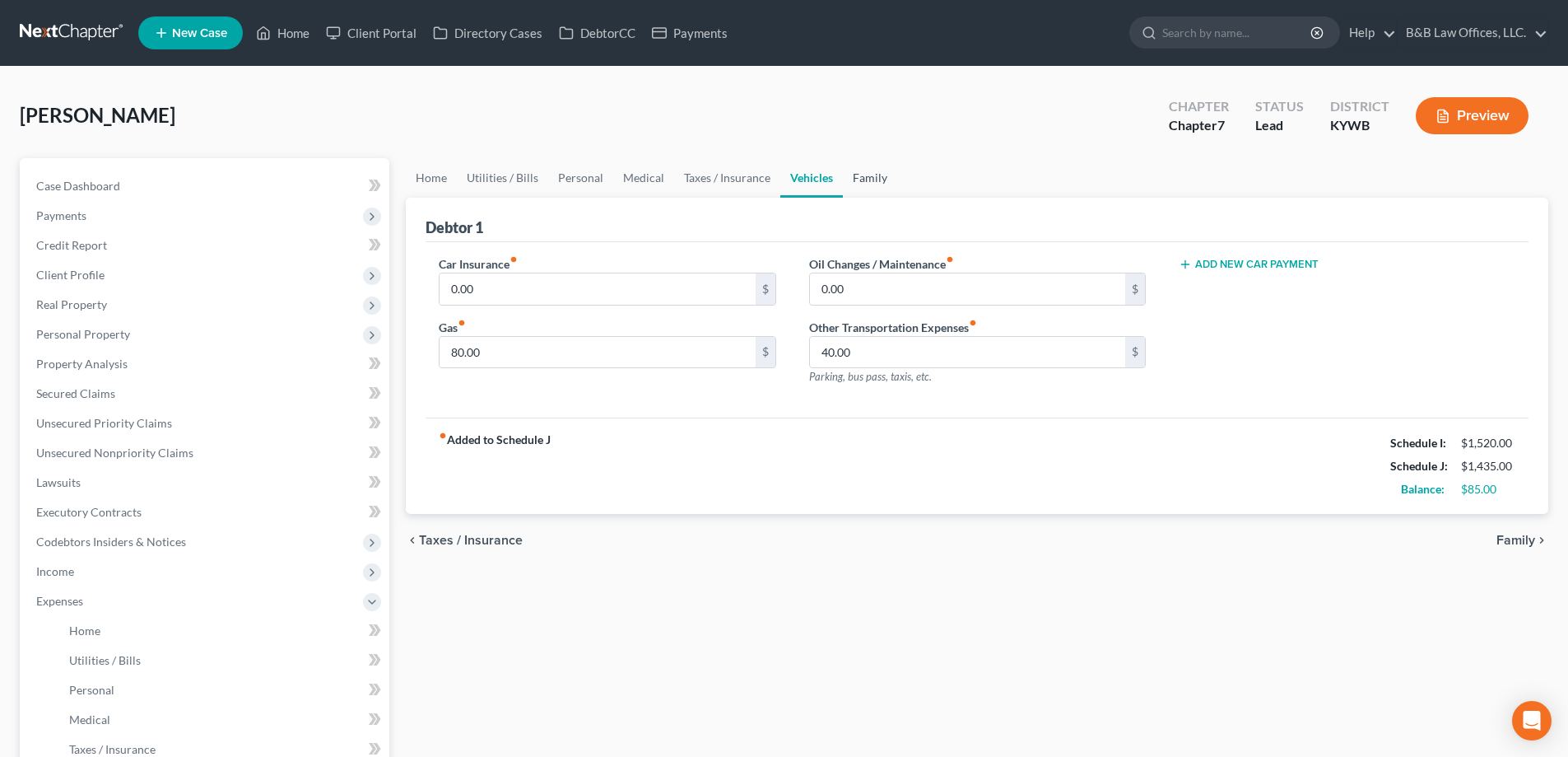
click at [868, 175] on link "Family" at bounding box center [870, 178] width 55 height 40
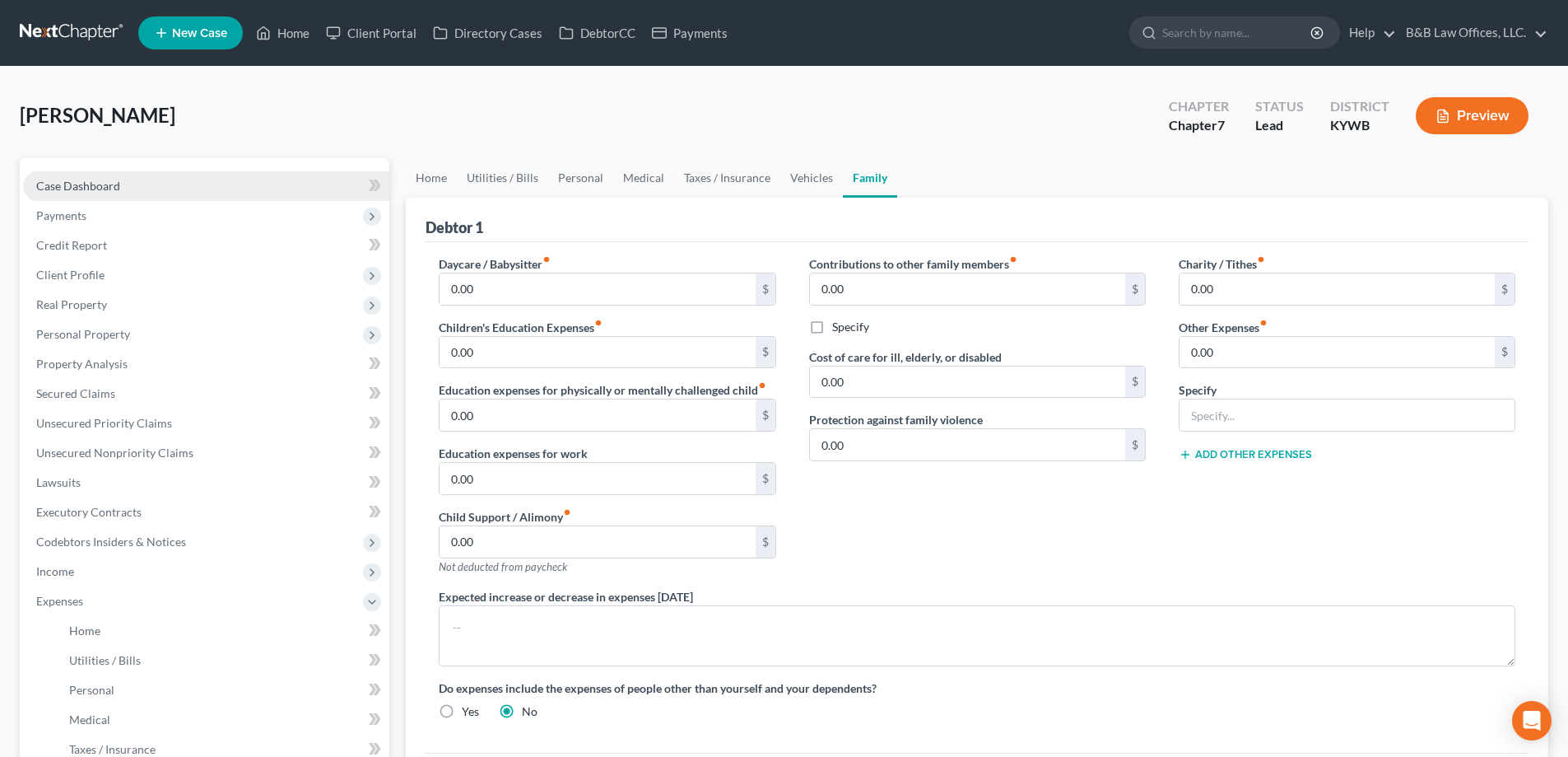
click at [73, 175] on link "Case Dashboard" at bounding box center [205, 185] width 366 height 29
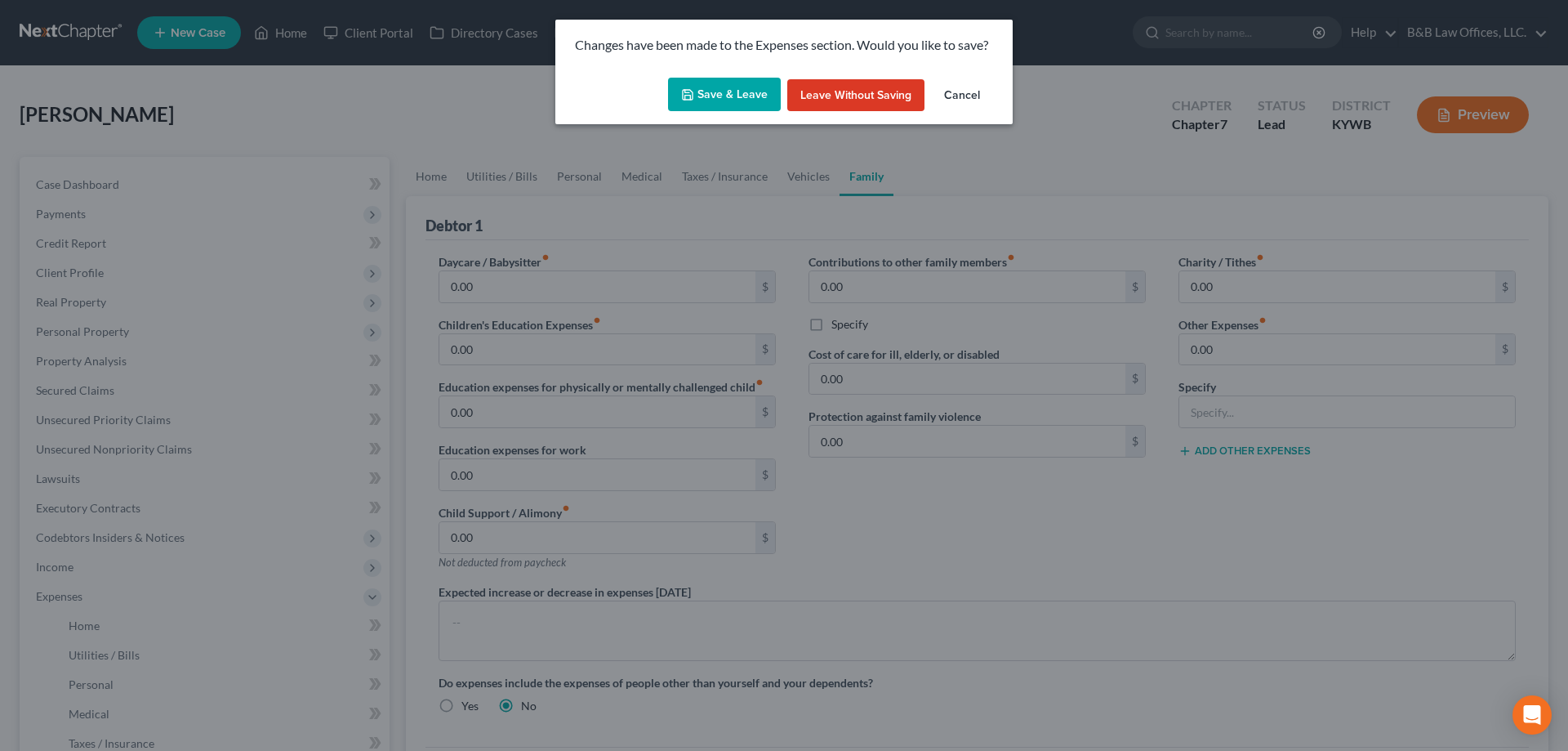
click at [698, 94] on button "Save & Leave" at bounding box center [724, 94] width 113 height 34
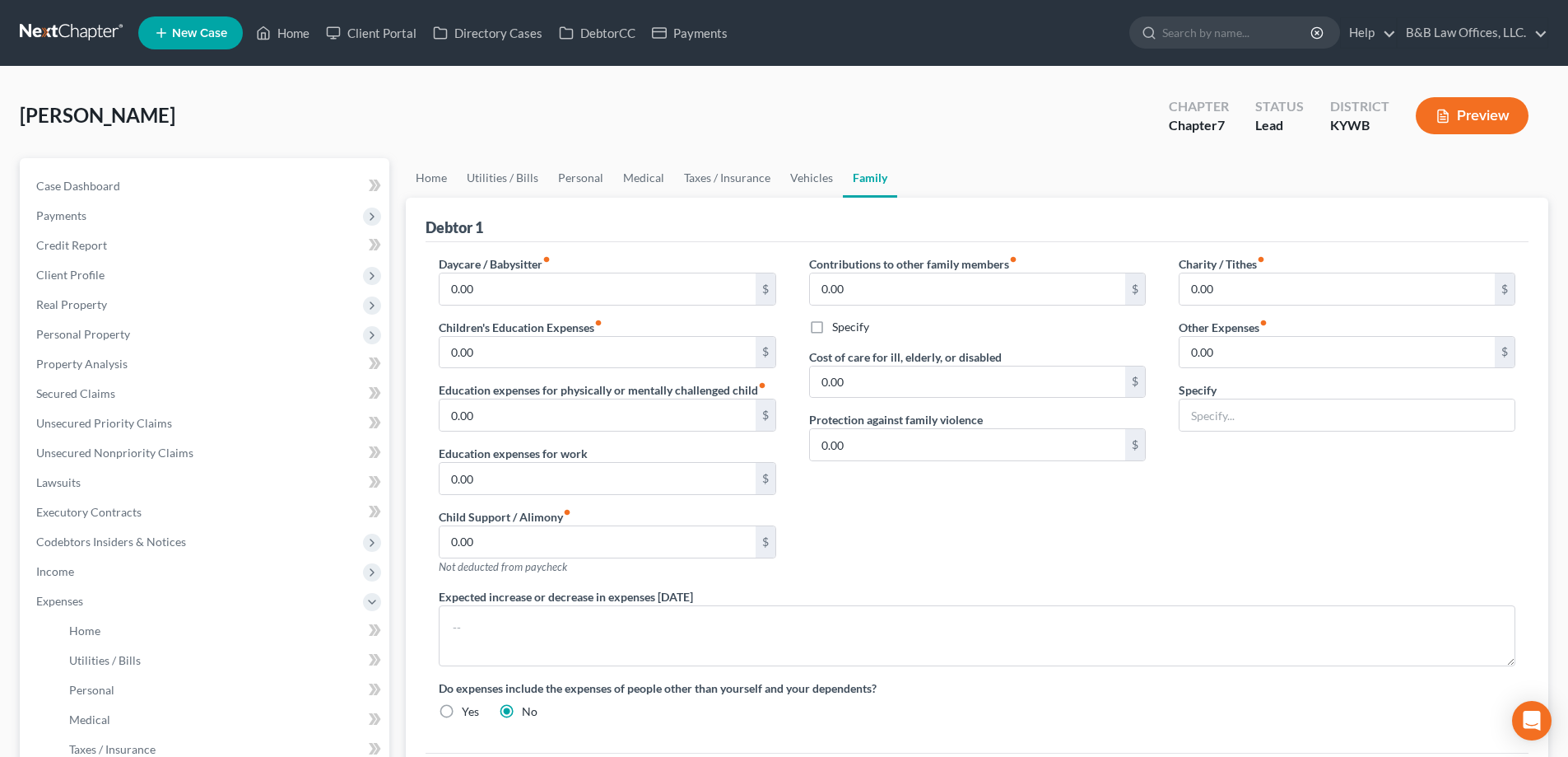
select select "1"
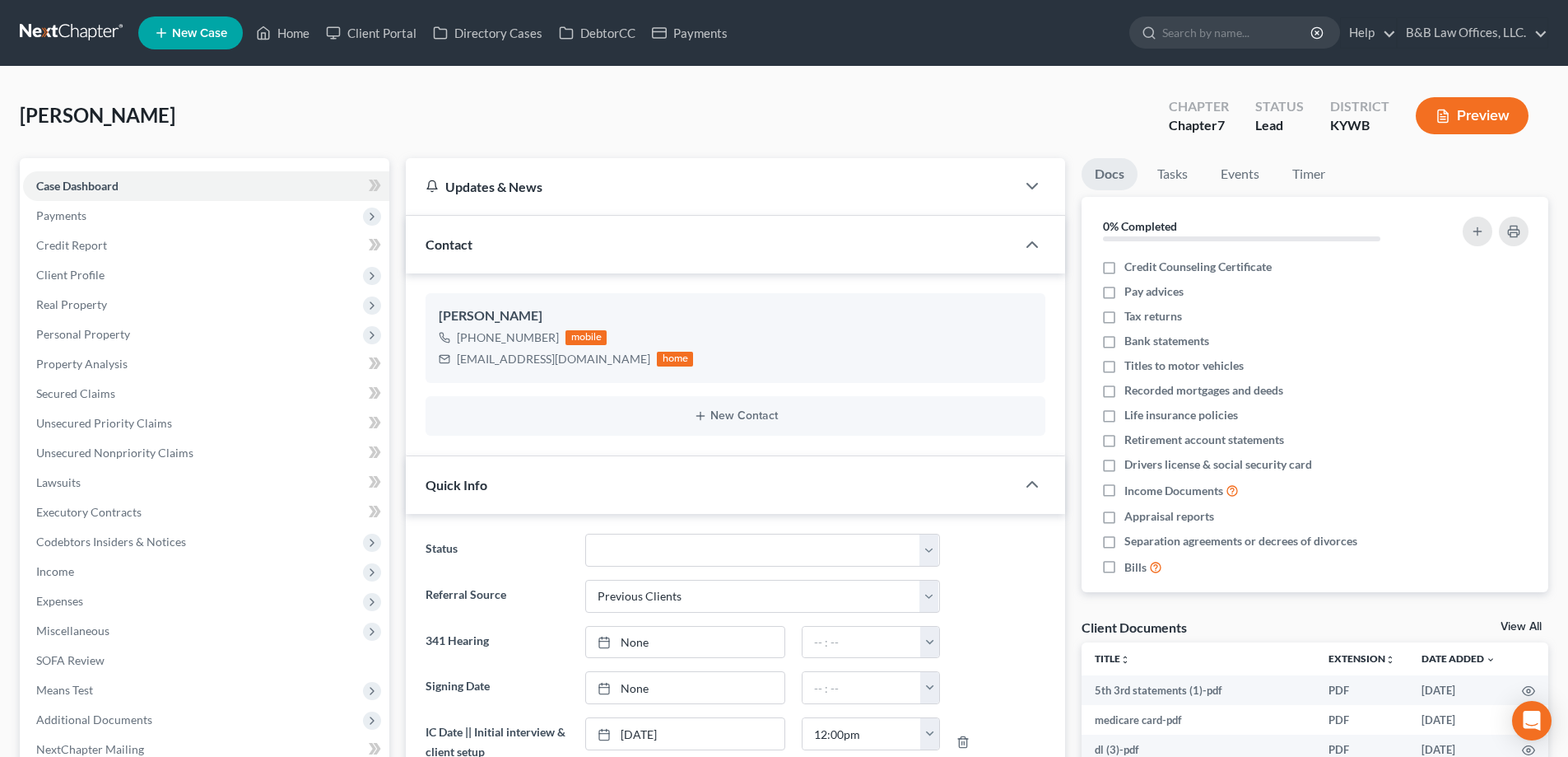
scroll to position [115, 0]
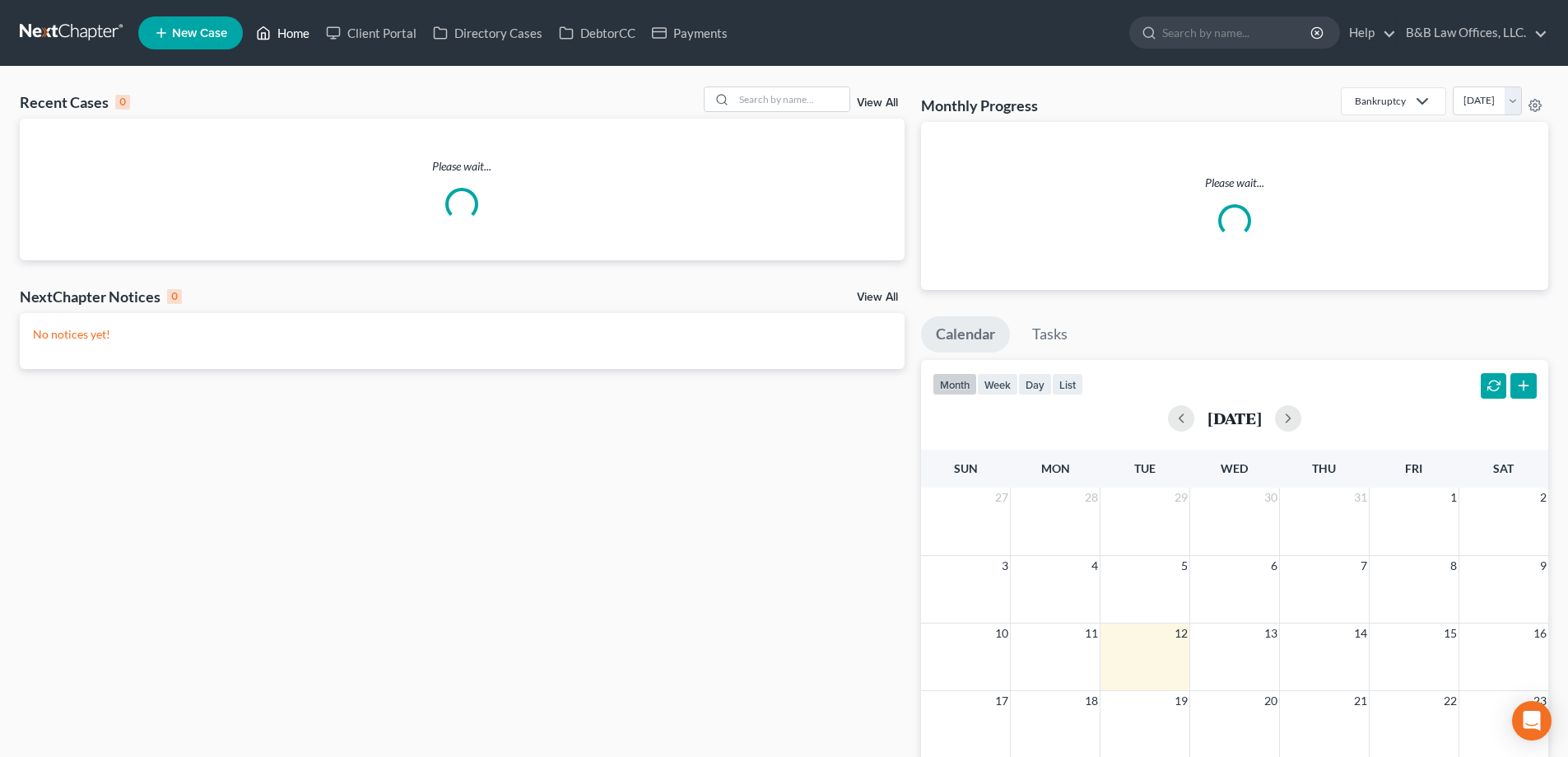
click at [288, 30] on link "Home" at bounding box center [282, 33] width 70 height 29
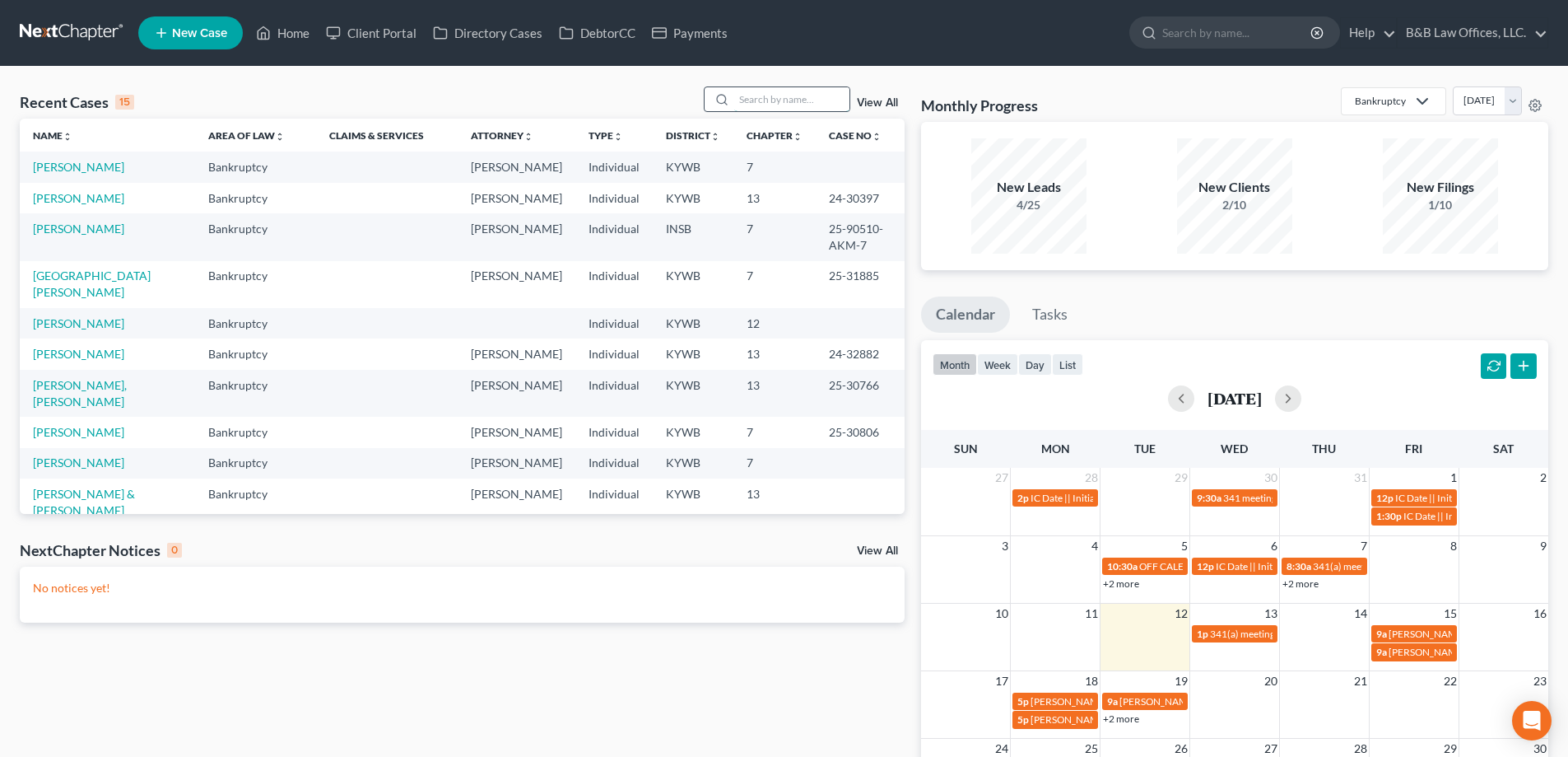
click at [756, 99] on input "search" at bounding box center [792, 99] width 115 height 24
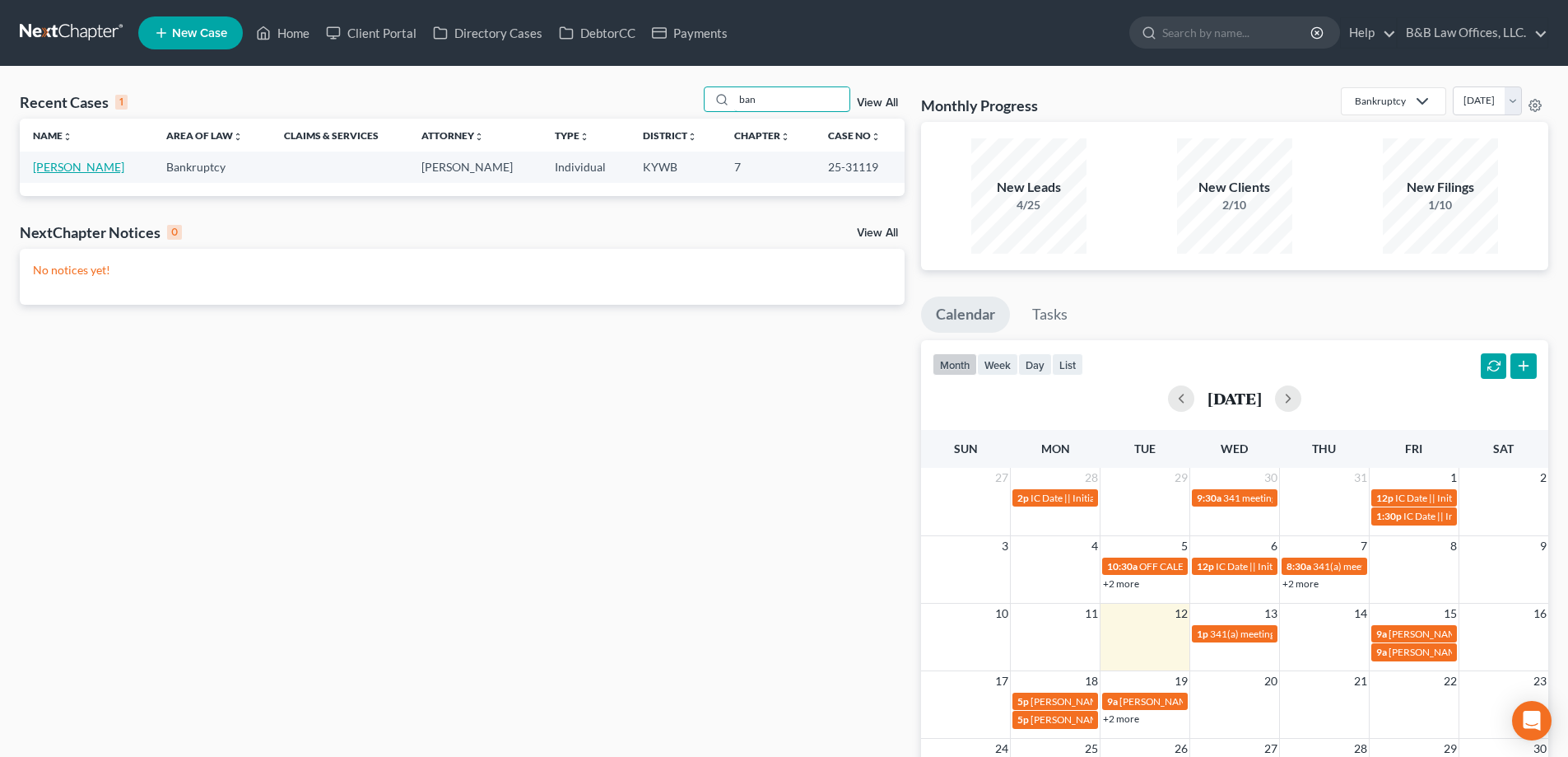
type input "ban"
click at [59, 168] on link "Banks, Demetrius" at bounding box center [78, 167] width 92 height 14
select select "2"
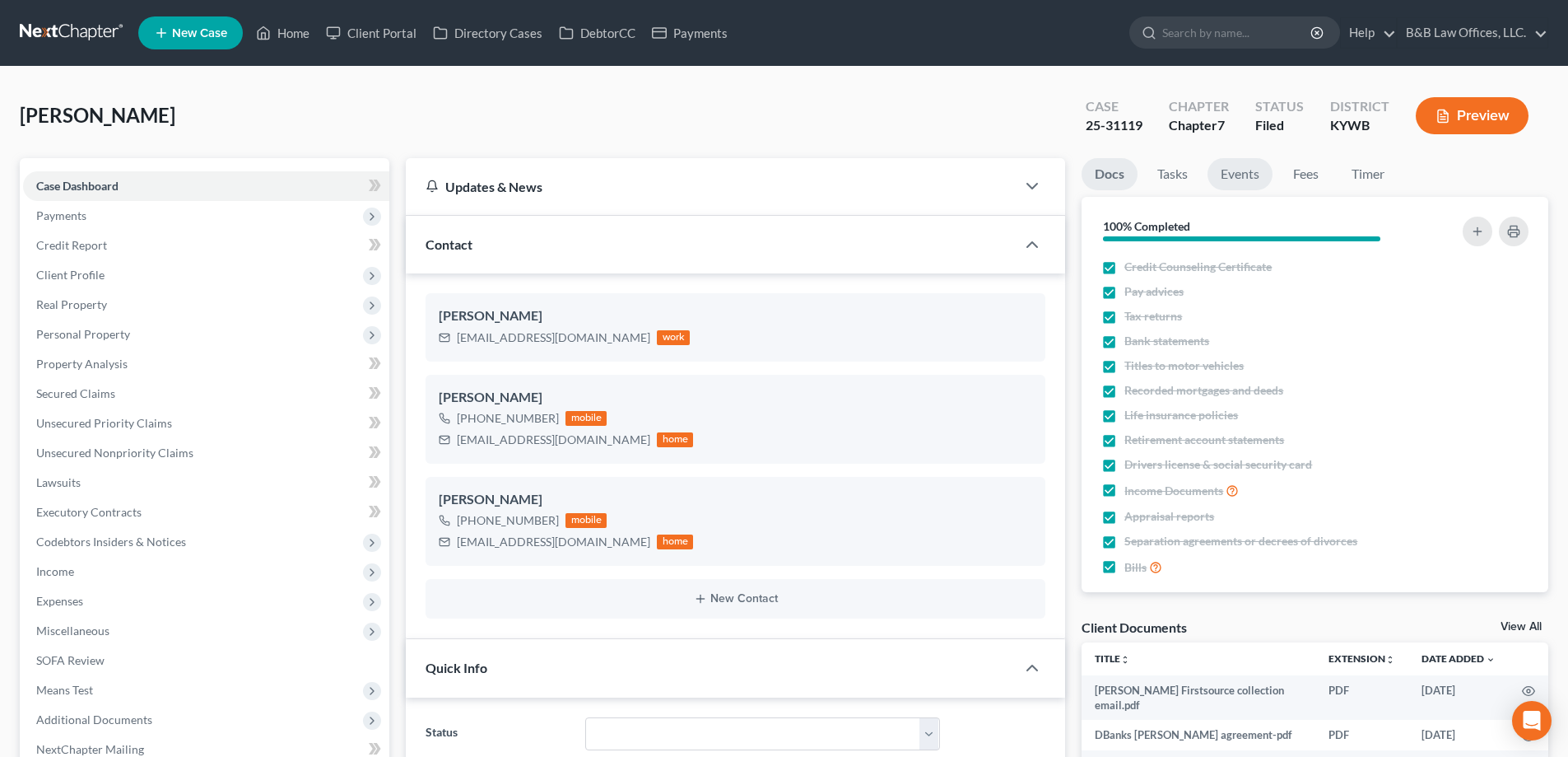
click at [1241, 178] on link "Events" at bounding box center [1240, 174] width 65 height 32
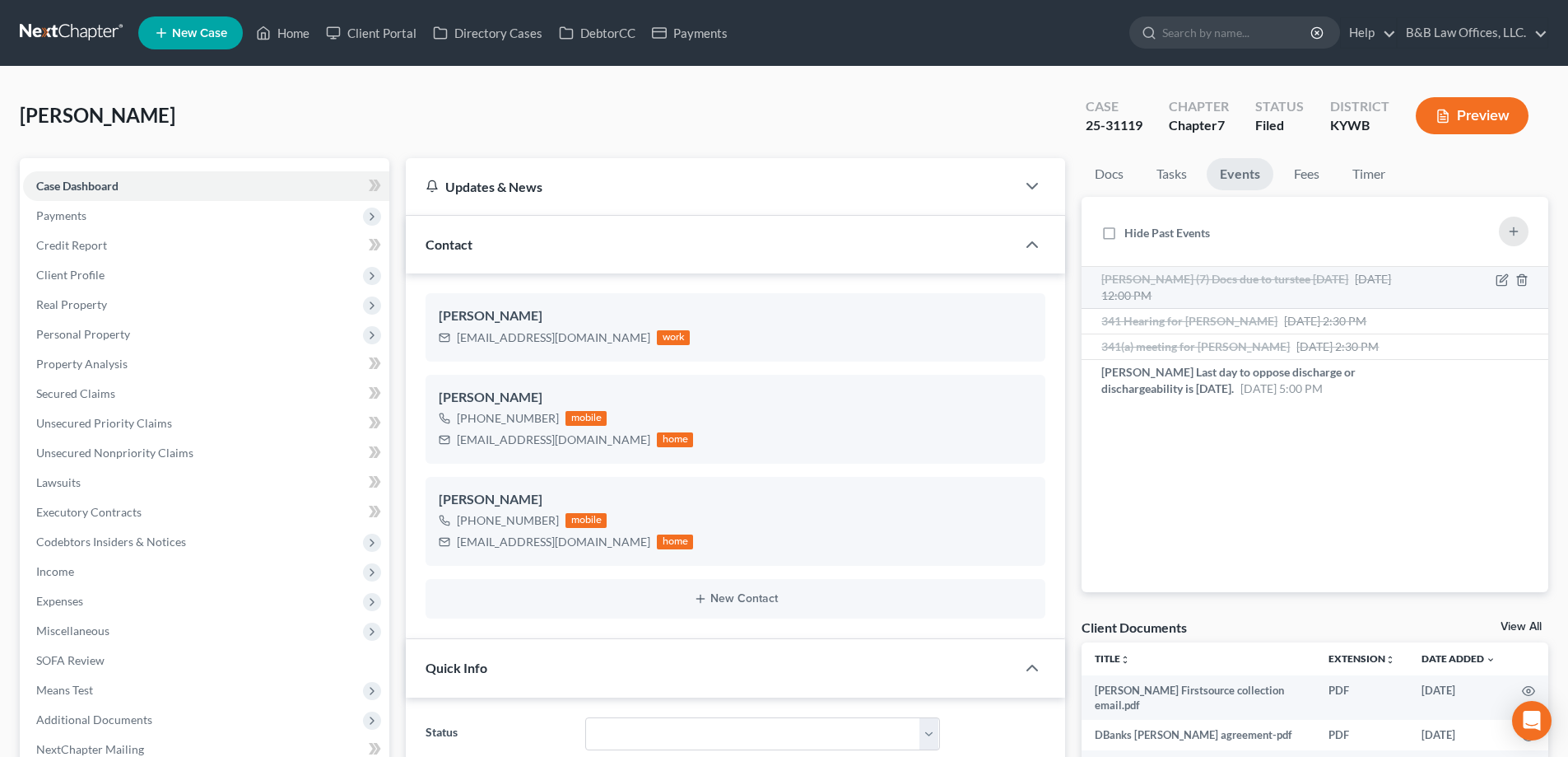
scroll to position [8395, 0]
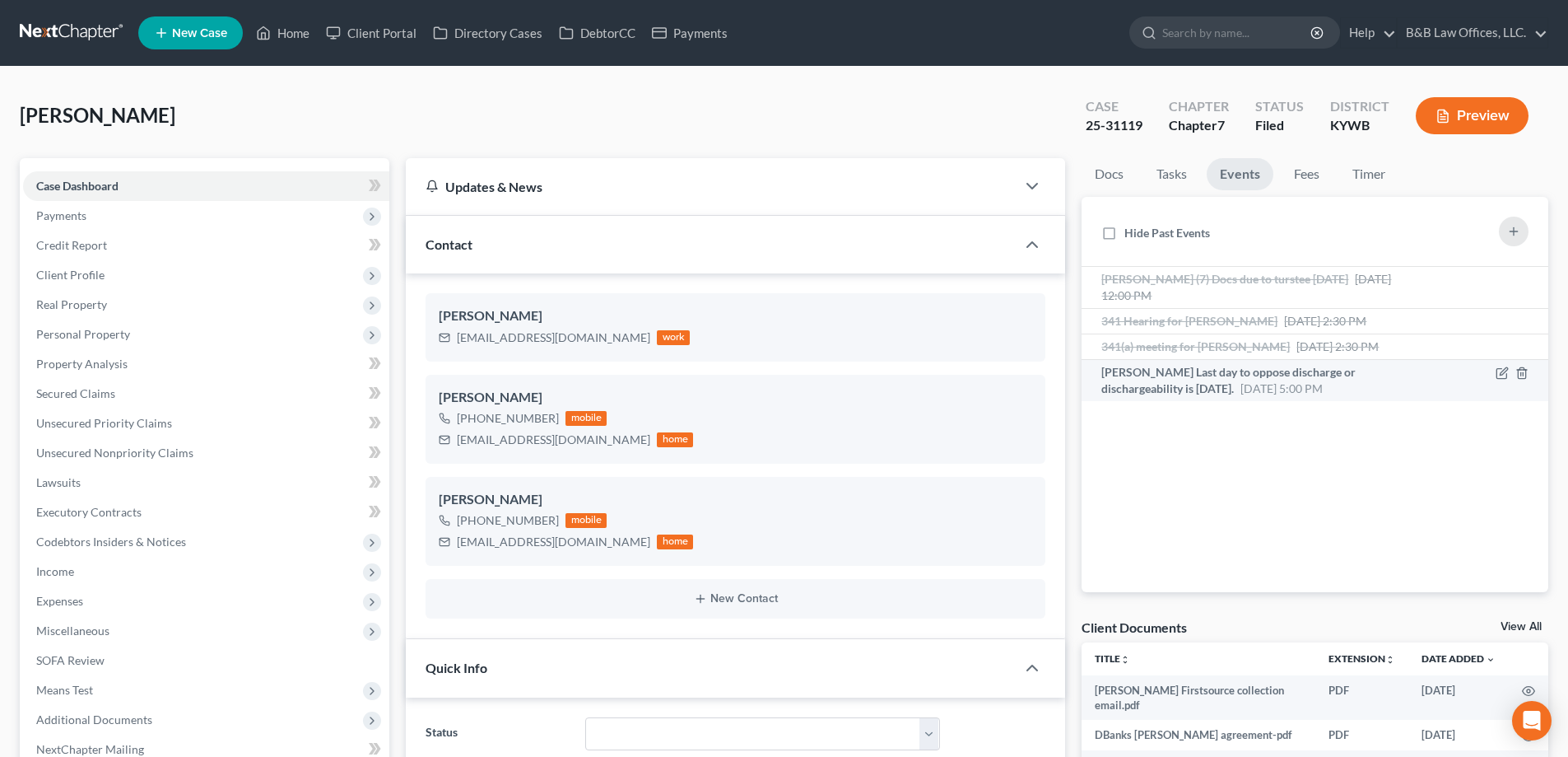
click at [1241, 395] on span "Aug 18, 2025 5:00 PM" at bounding box center [1282, 388] width 82 height 14
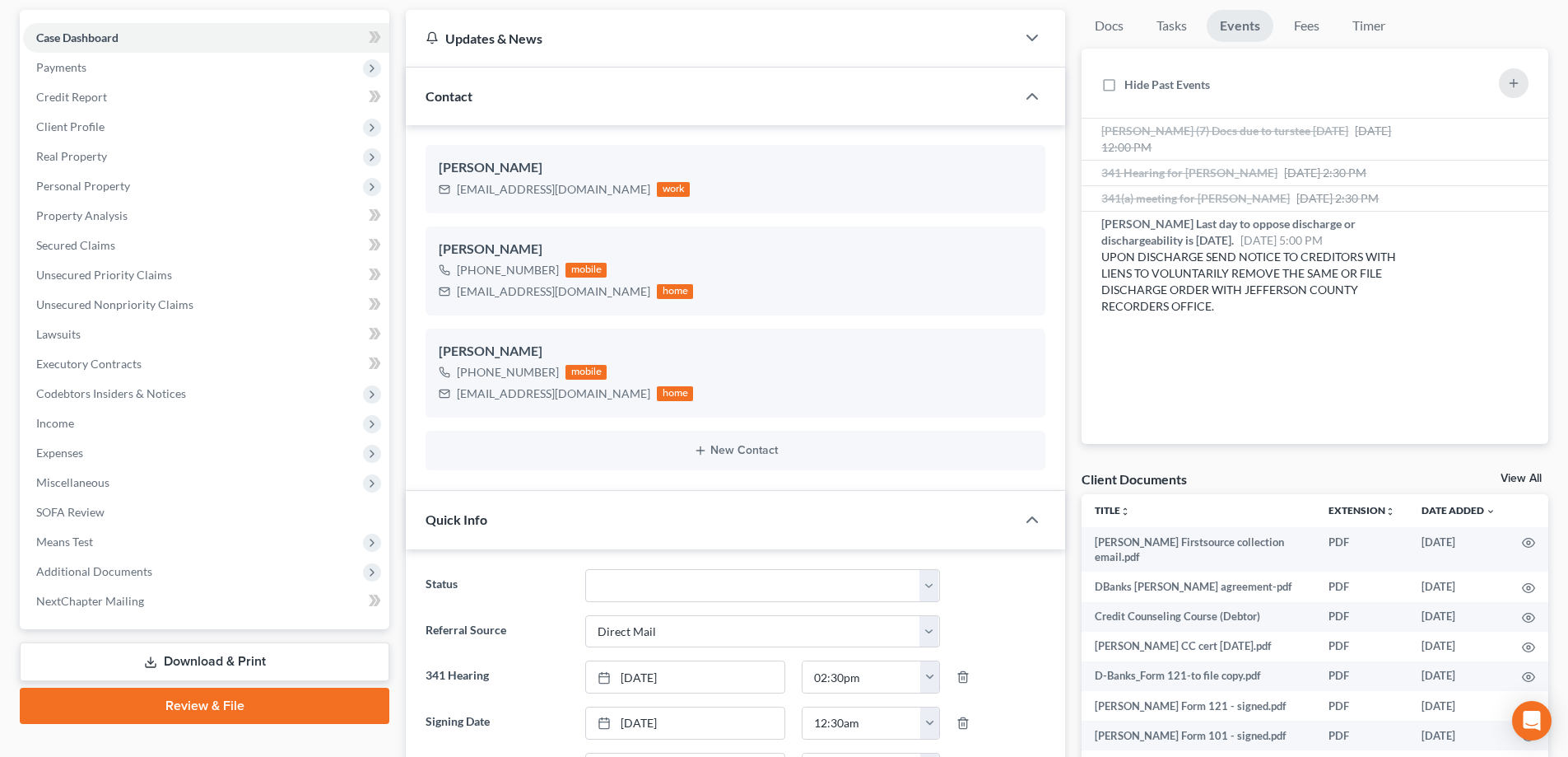
scroll to position [83, 0]
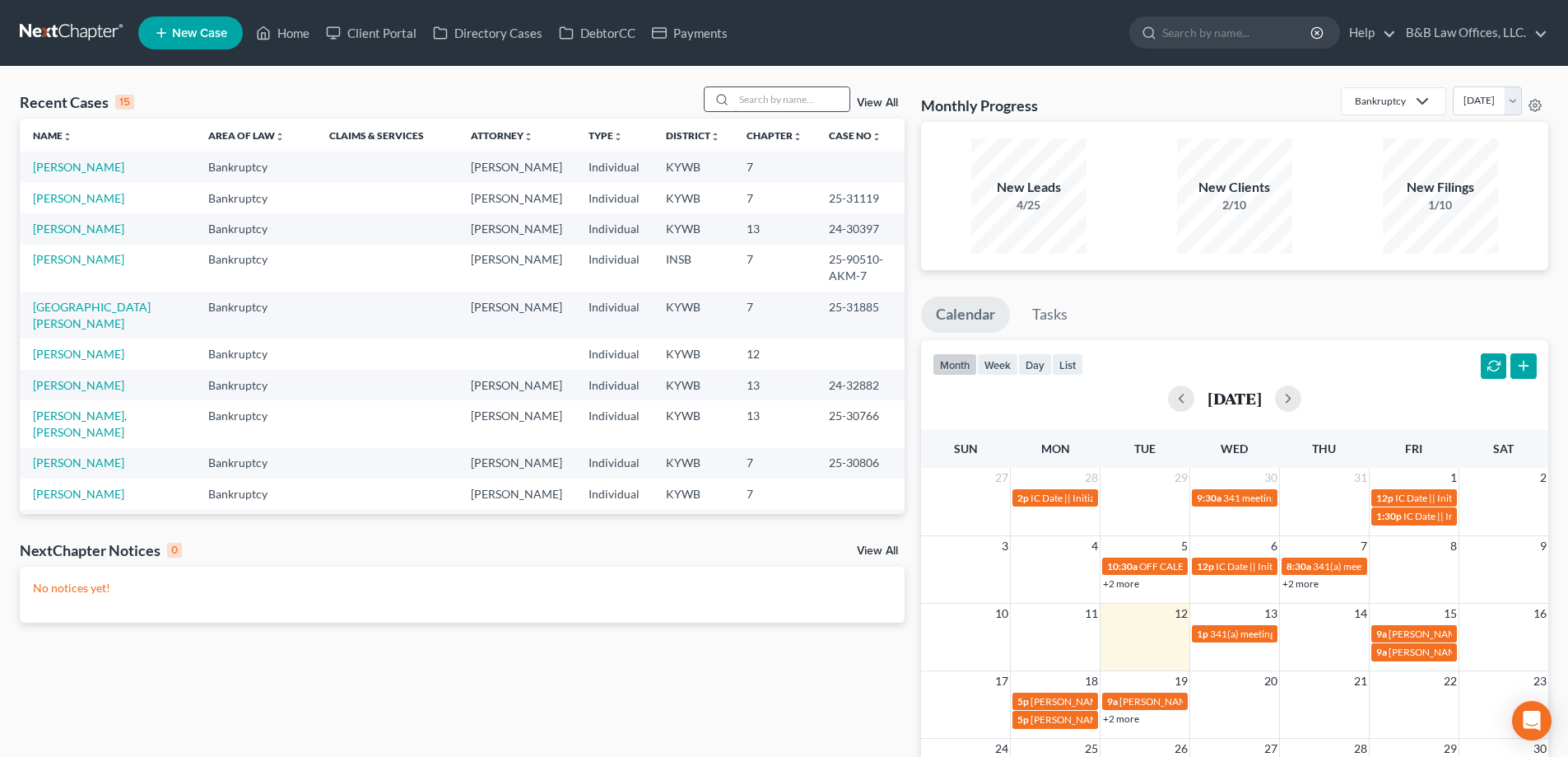
click at [755, 95] on input "search" at bounding box center [792, 99] width 115 height 24
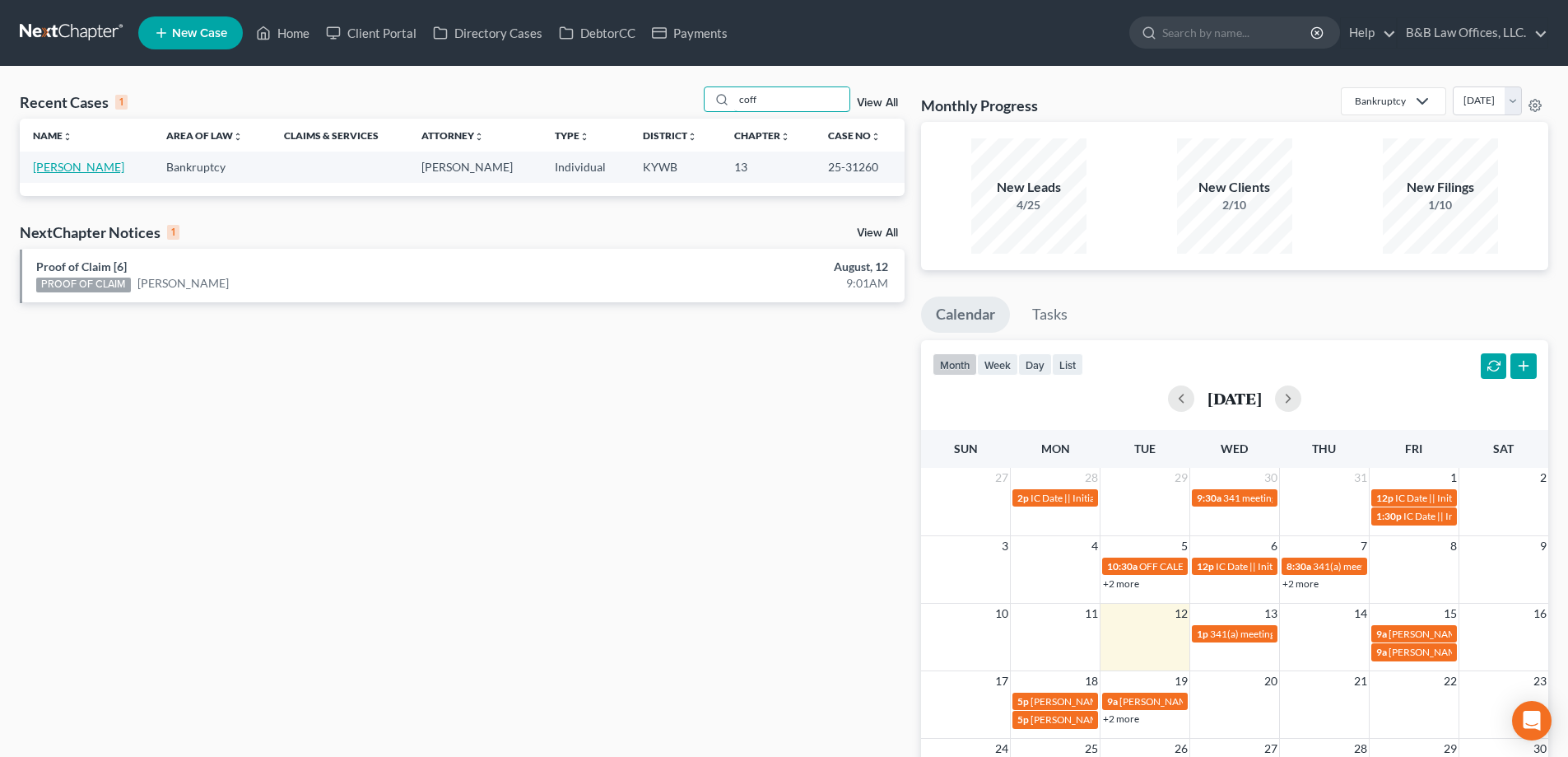
type input "coff"
click at [62, 164] on link "[PERSON_NAME]" at bounding box center [78, 167] width 92 height 14
select select "4"
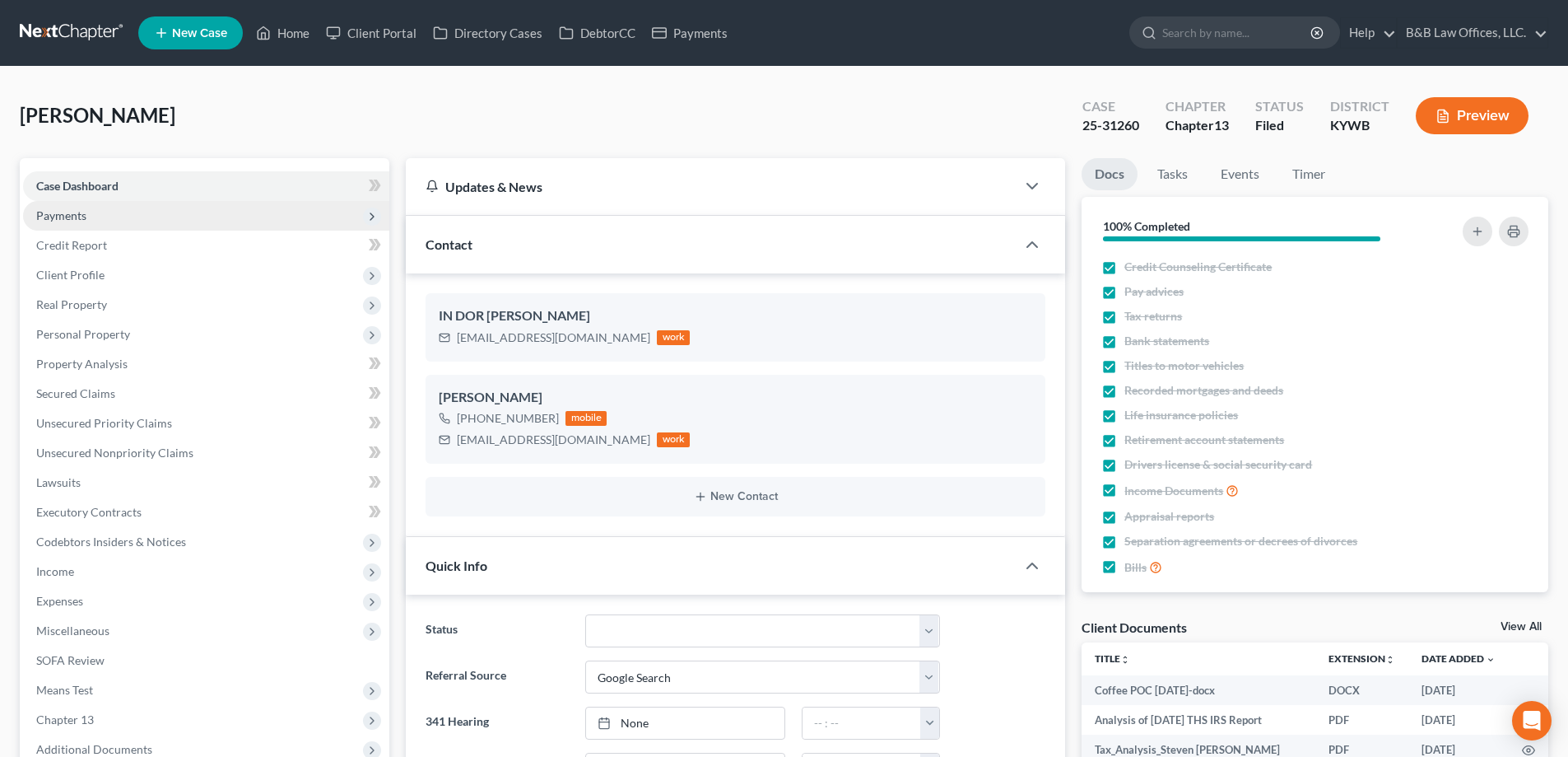
drag, startPoint x: 106, startPoint y: 217, endPoint x: 125, endPoint y: 248, distance: 36.4
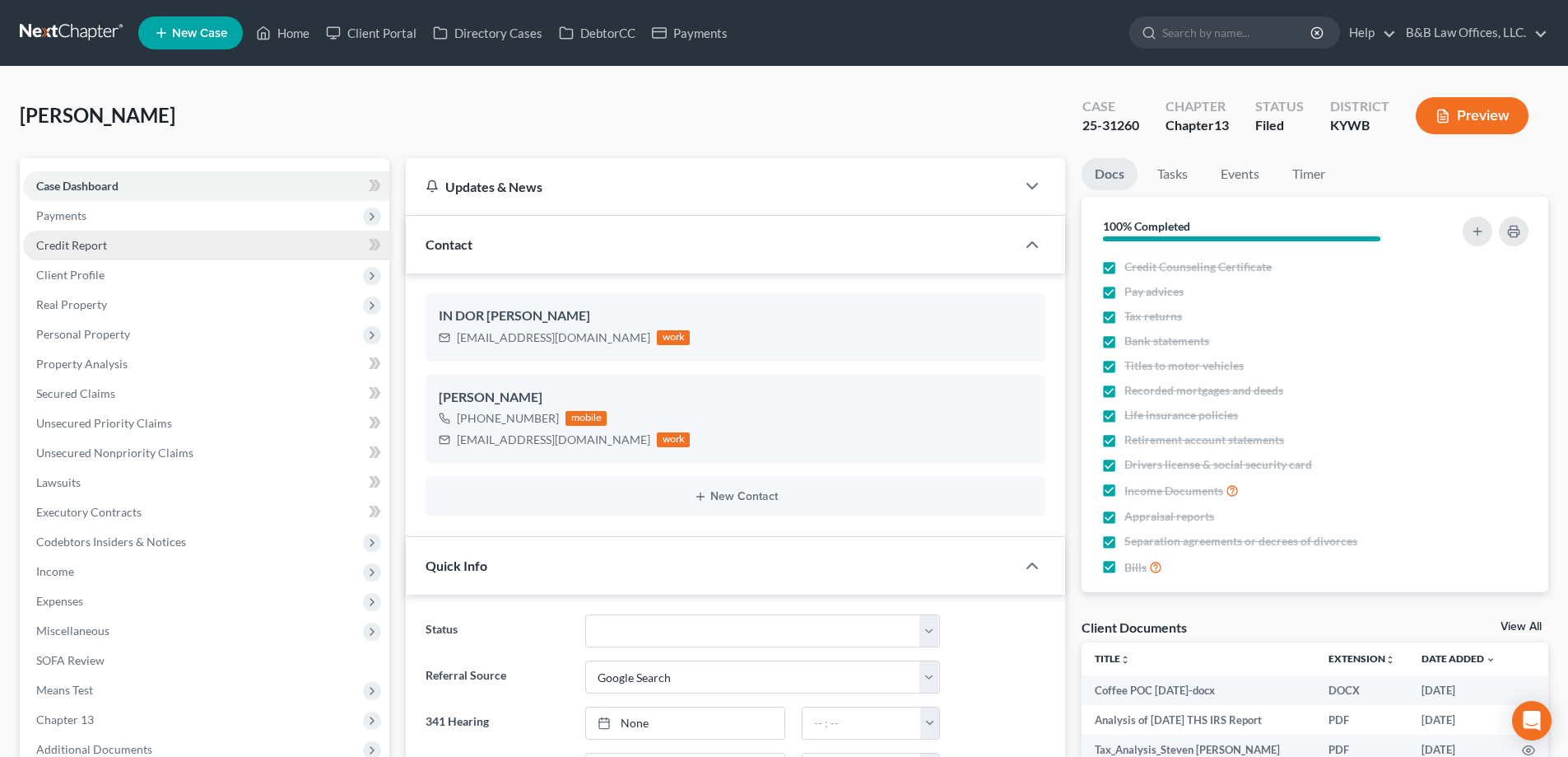
click at [108, 217] on span "Payments" at bounding box center [205, 216] width 366 height 29
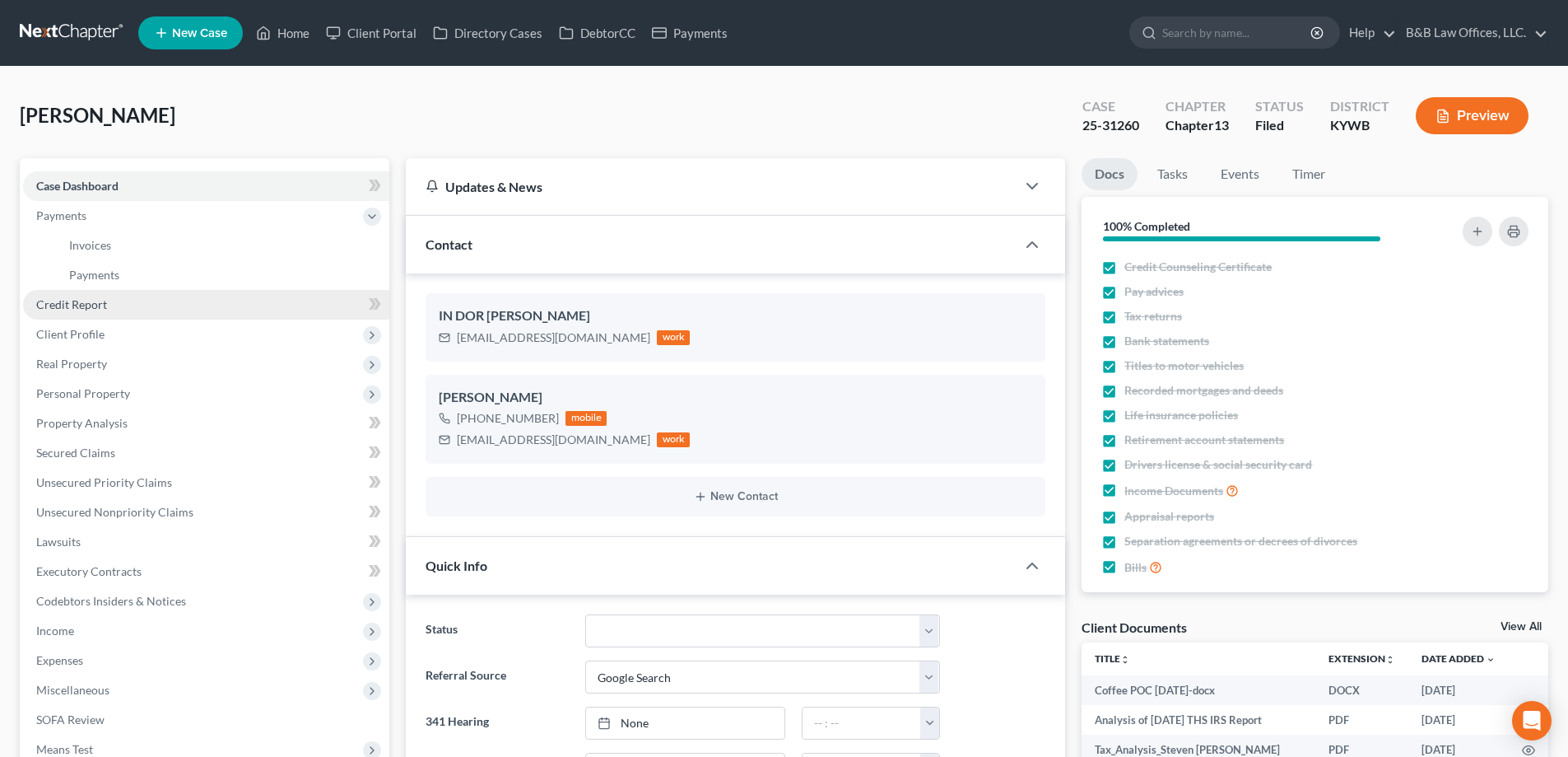
scroll to position [31908, 0]
click at [125, 246] on link "Invoices" at bounding box center [223, 245] width 333 height 29
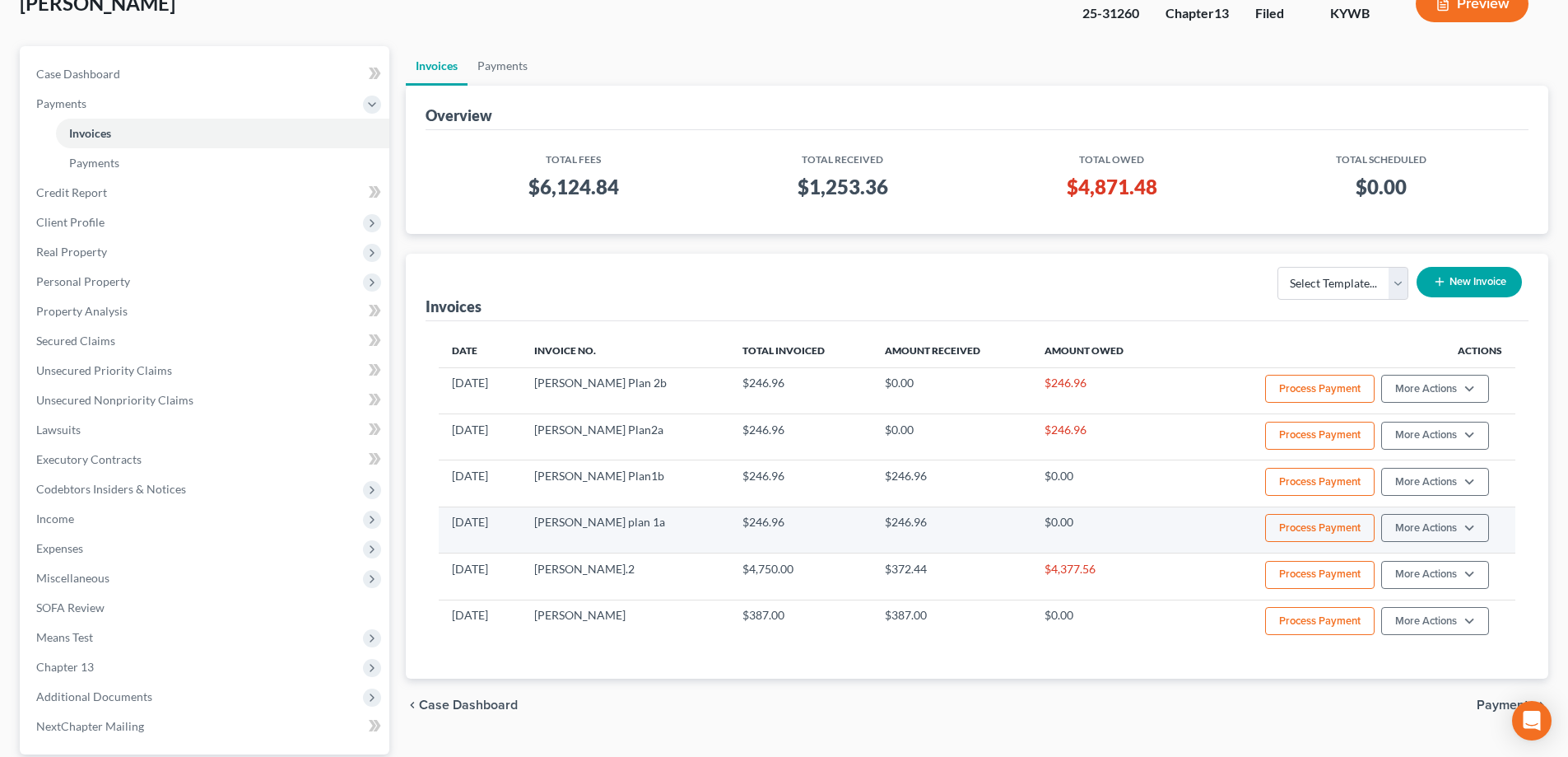
scroll to position [165, 0]
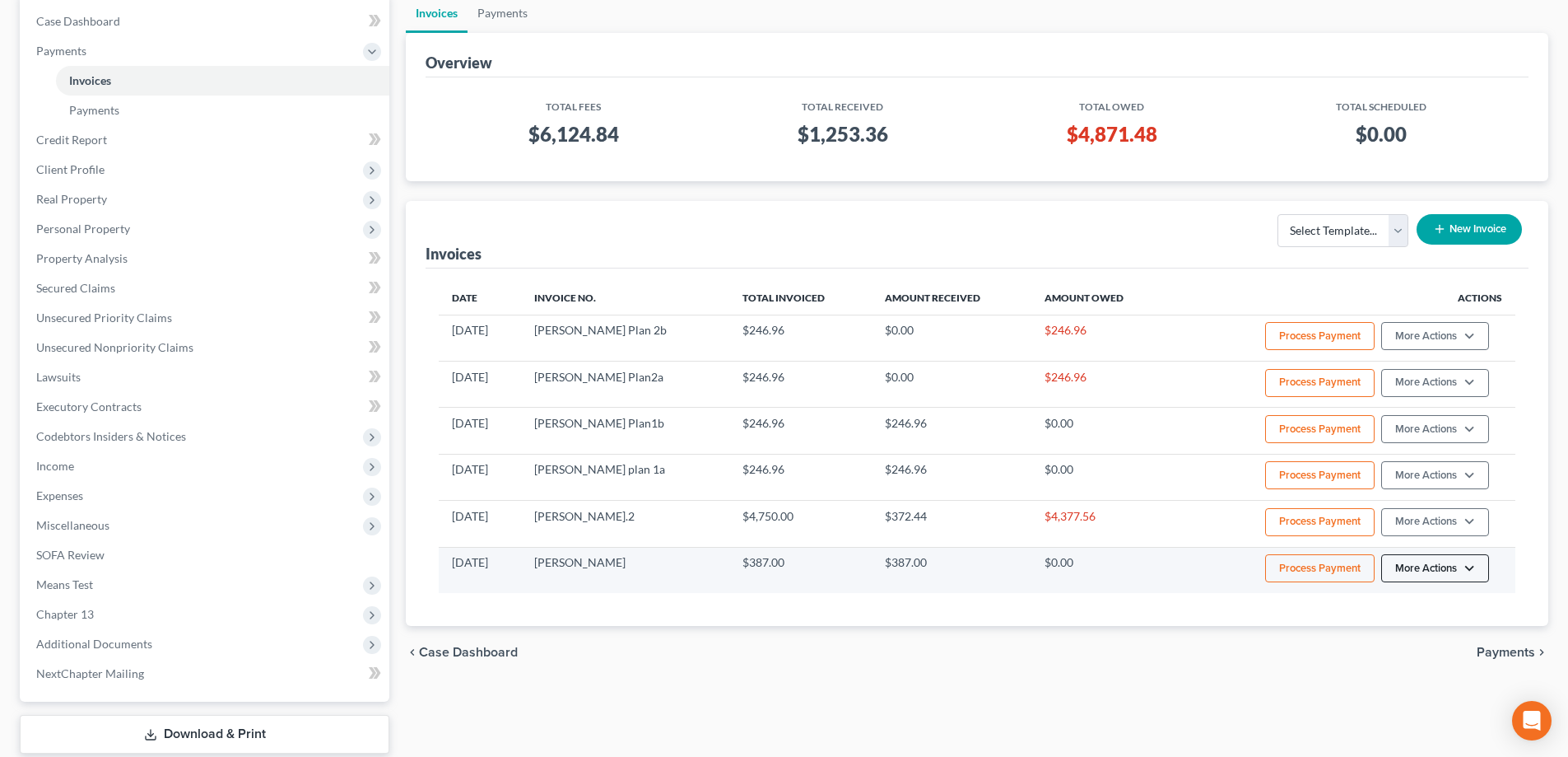
click at [1426, 350] on button "More Actions" at bounding box center [1435, 335] width 108 height 28
click at [1409, 603] on link "View/Edit" at bounding box center [1458, 603] width 193 height 28
select select "0"
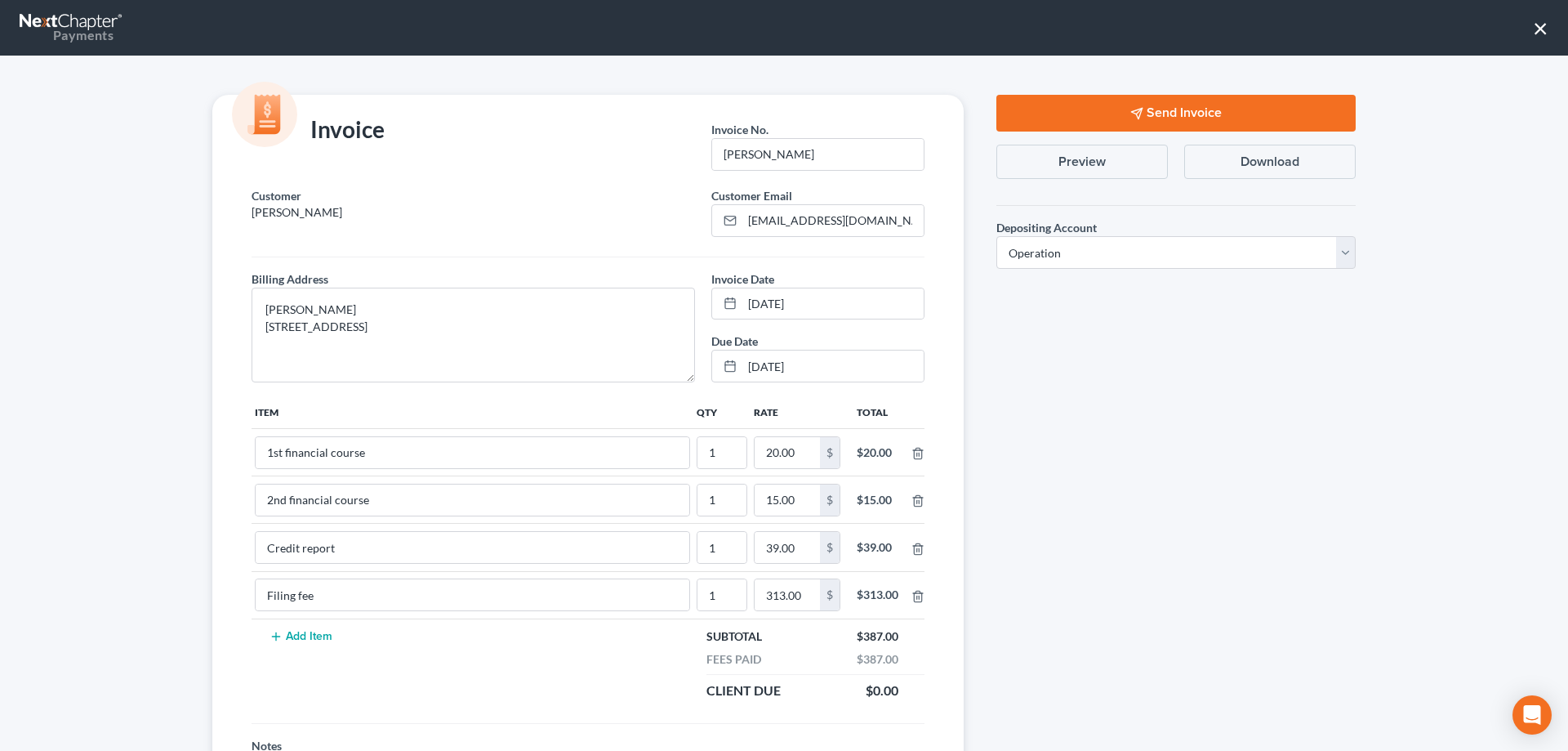
click at [1543, 23] on button "×" at bounding box center [1540, 28] width 16 height 26
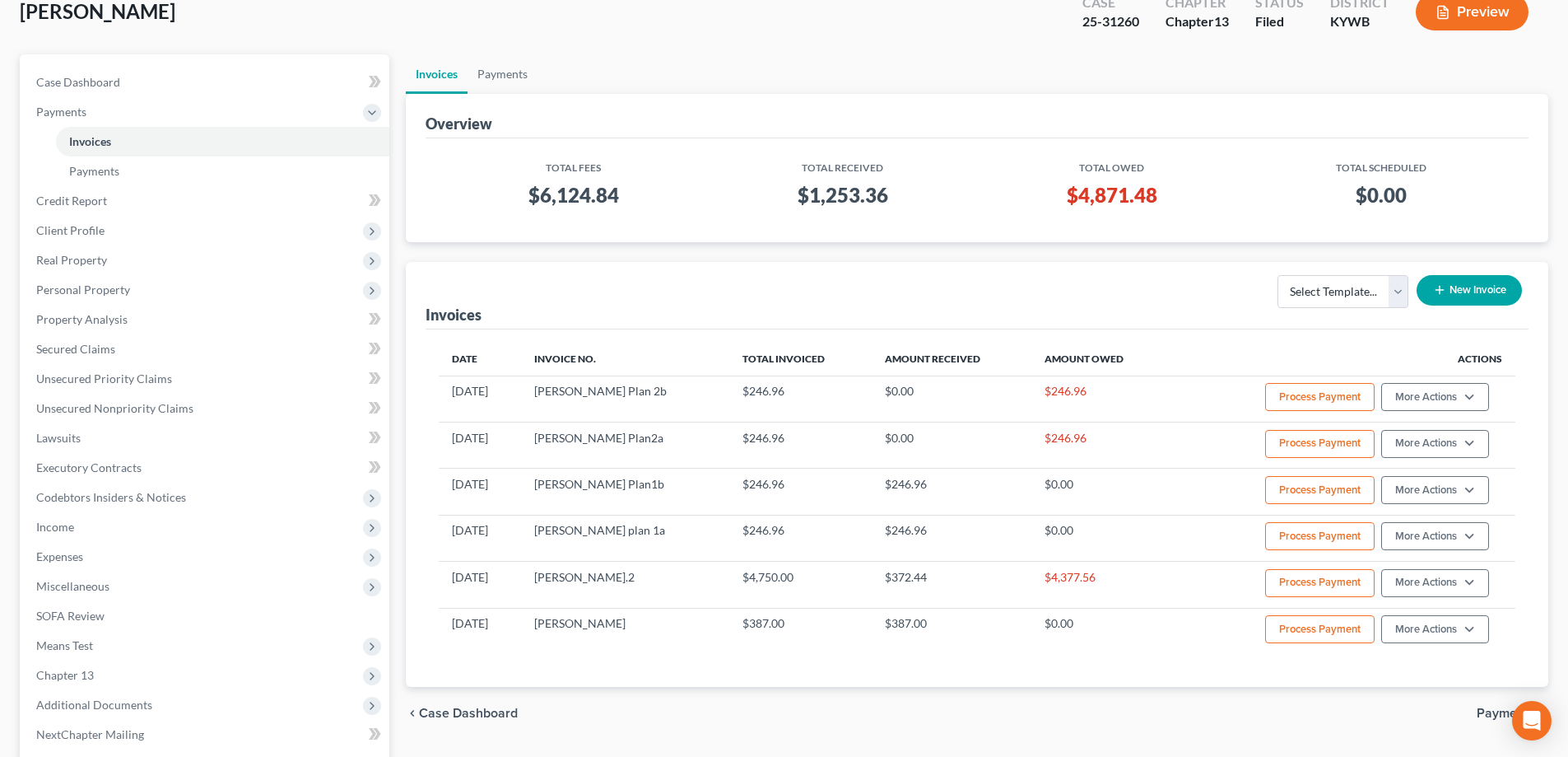
scroll to position [0, 0]
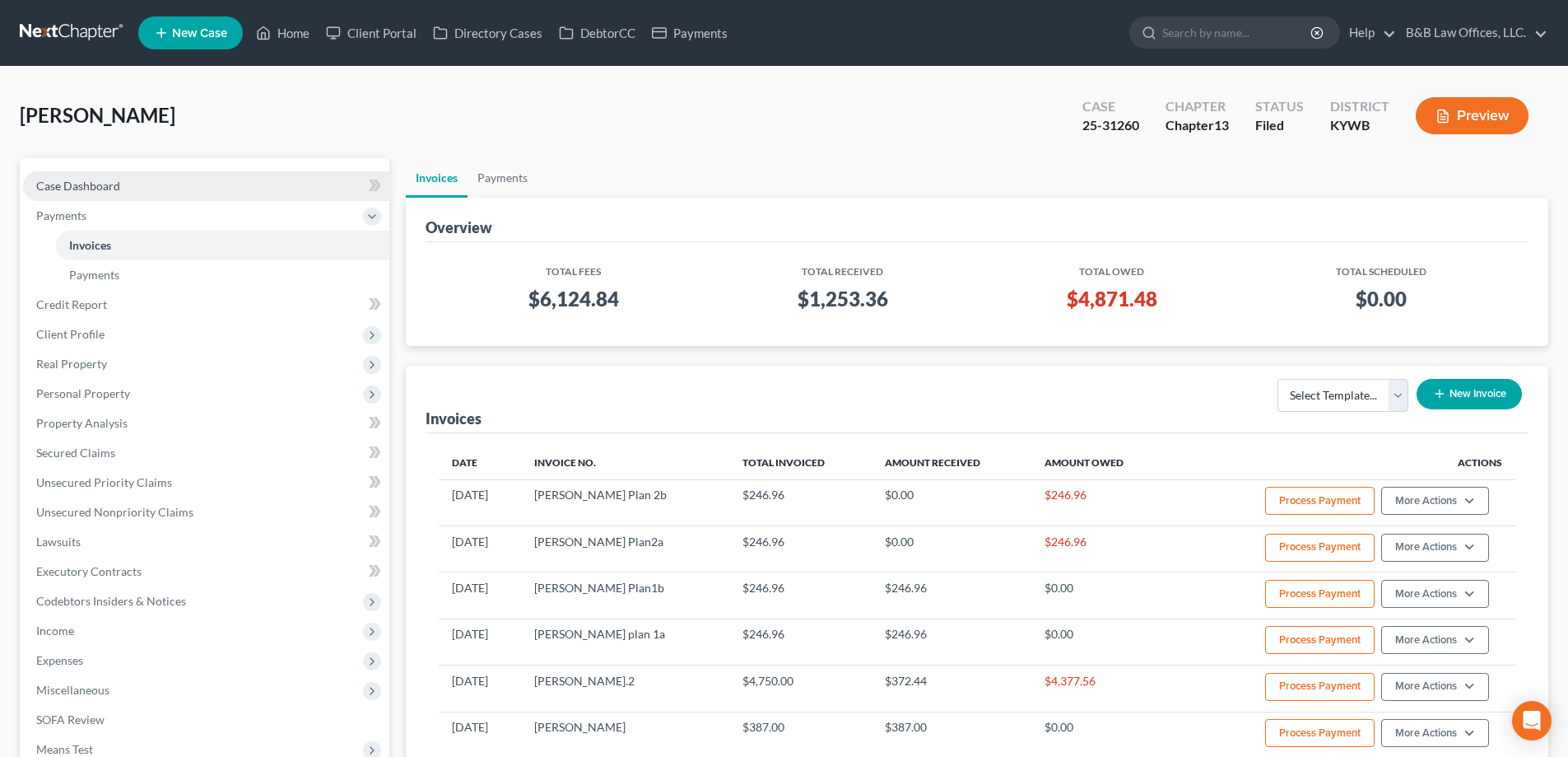
click at [139, 183] on link "Case Dashboard" at bounding box center [205, 185] width 366 height 29
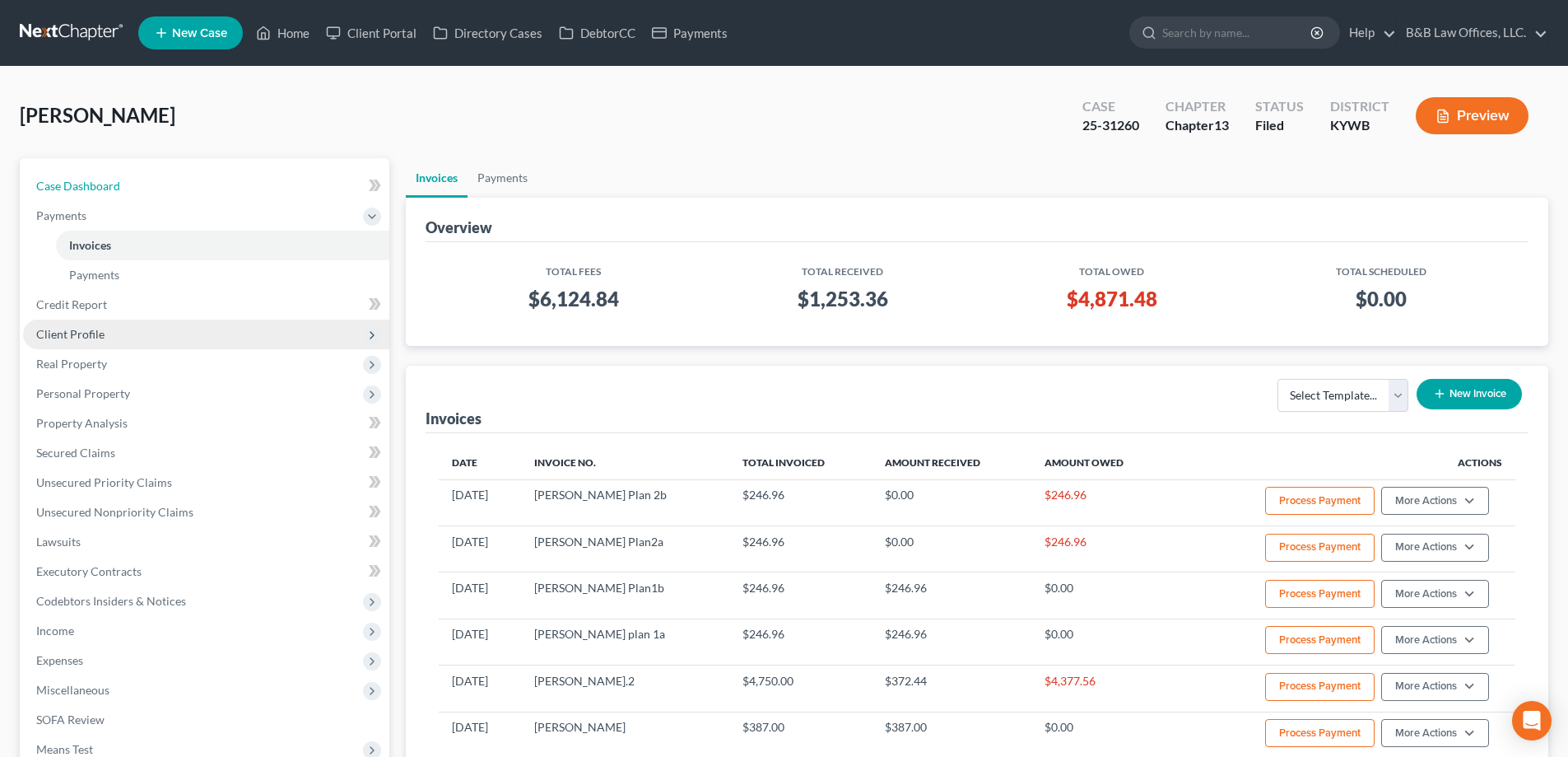
select select "4"
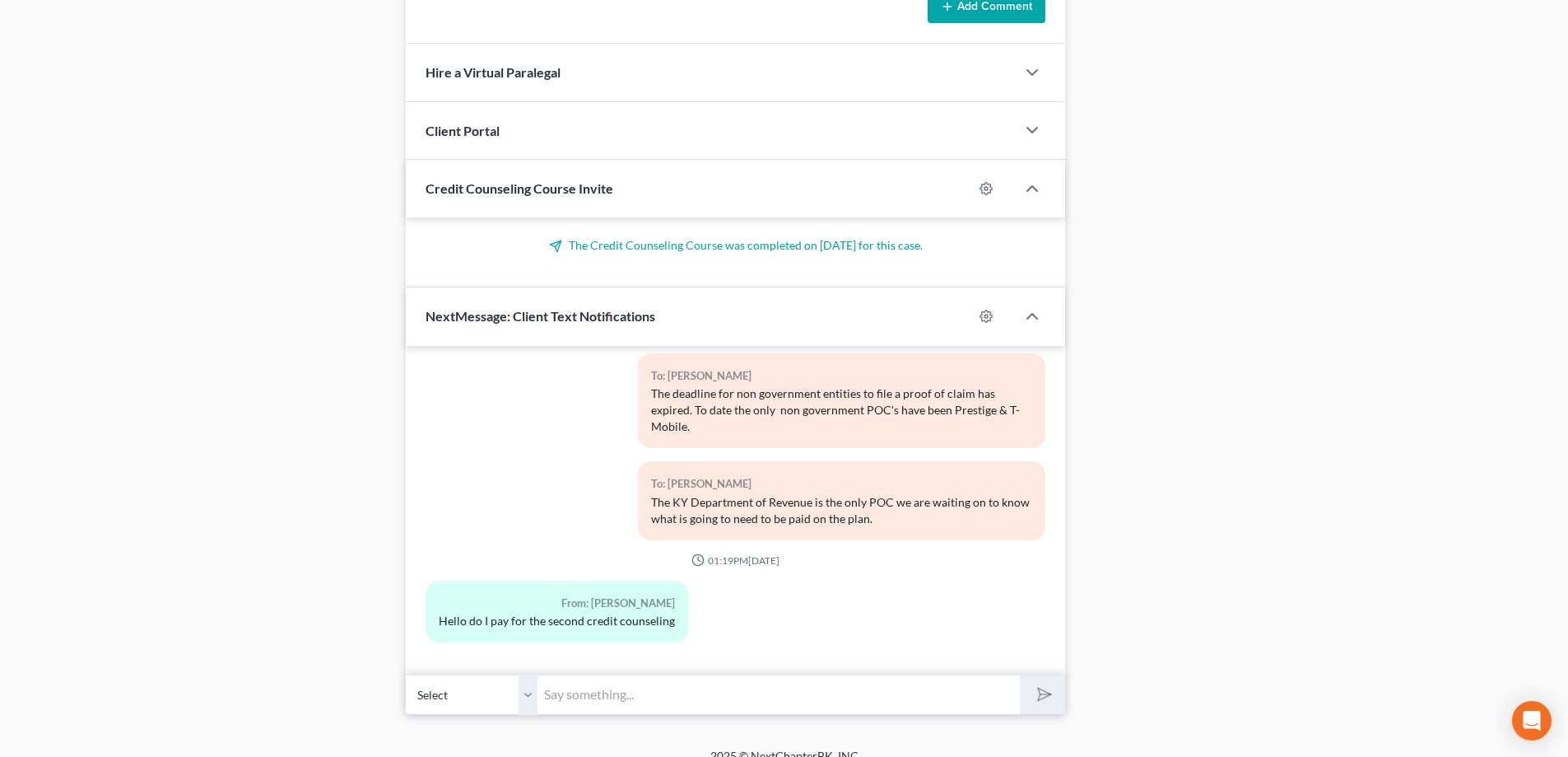
scroll to position [1341, 0]
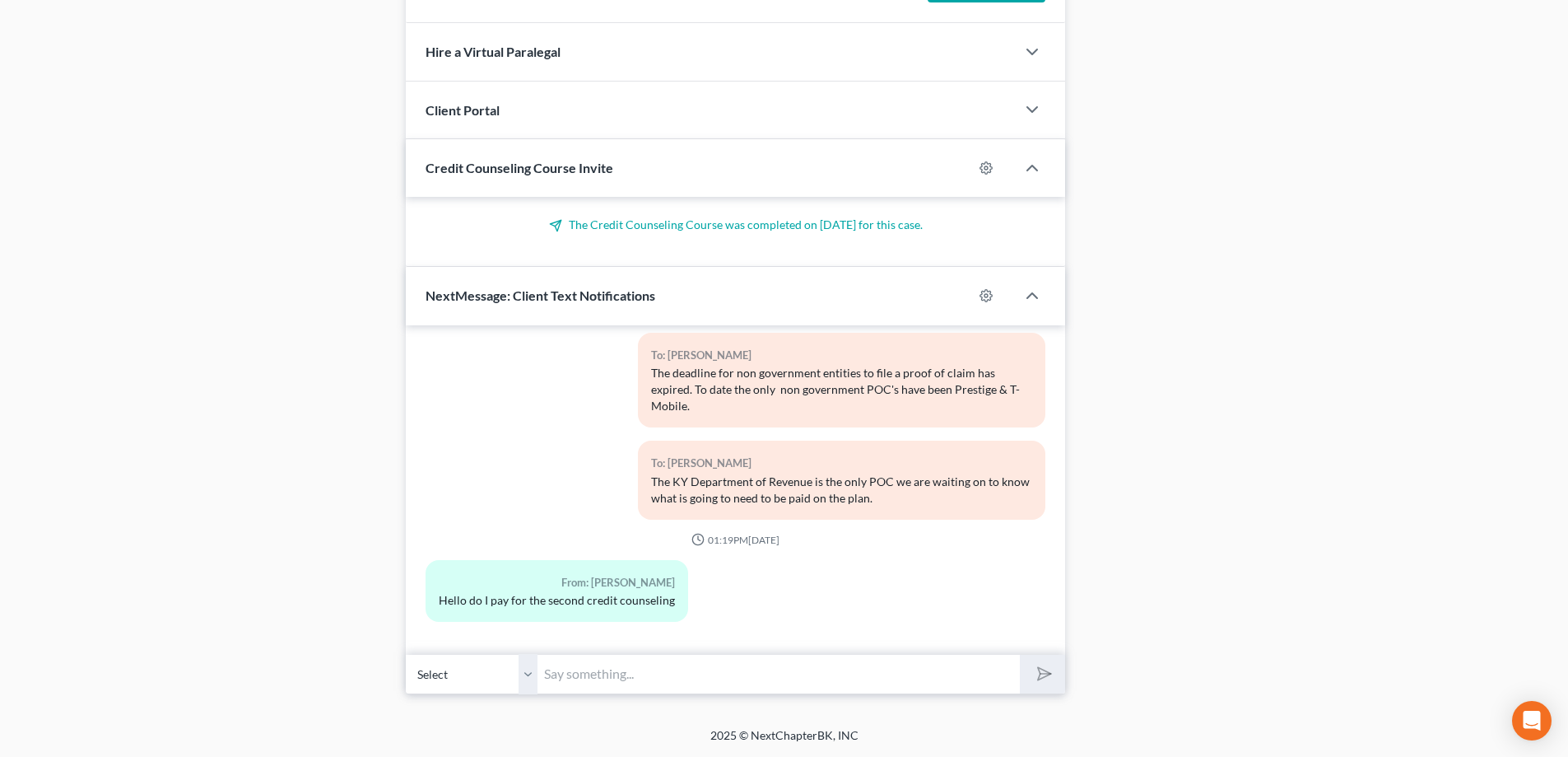
click at [585, 683] on input "text" at bounding box center [779, 674] width 482 height 40
type input "You already paid."
click at [1020, 655] on button "submit" at bounding box center [1043, 674] width 45 height 39
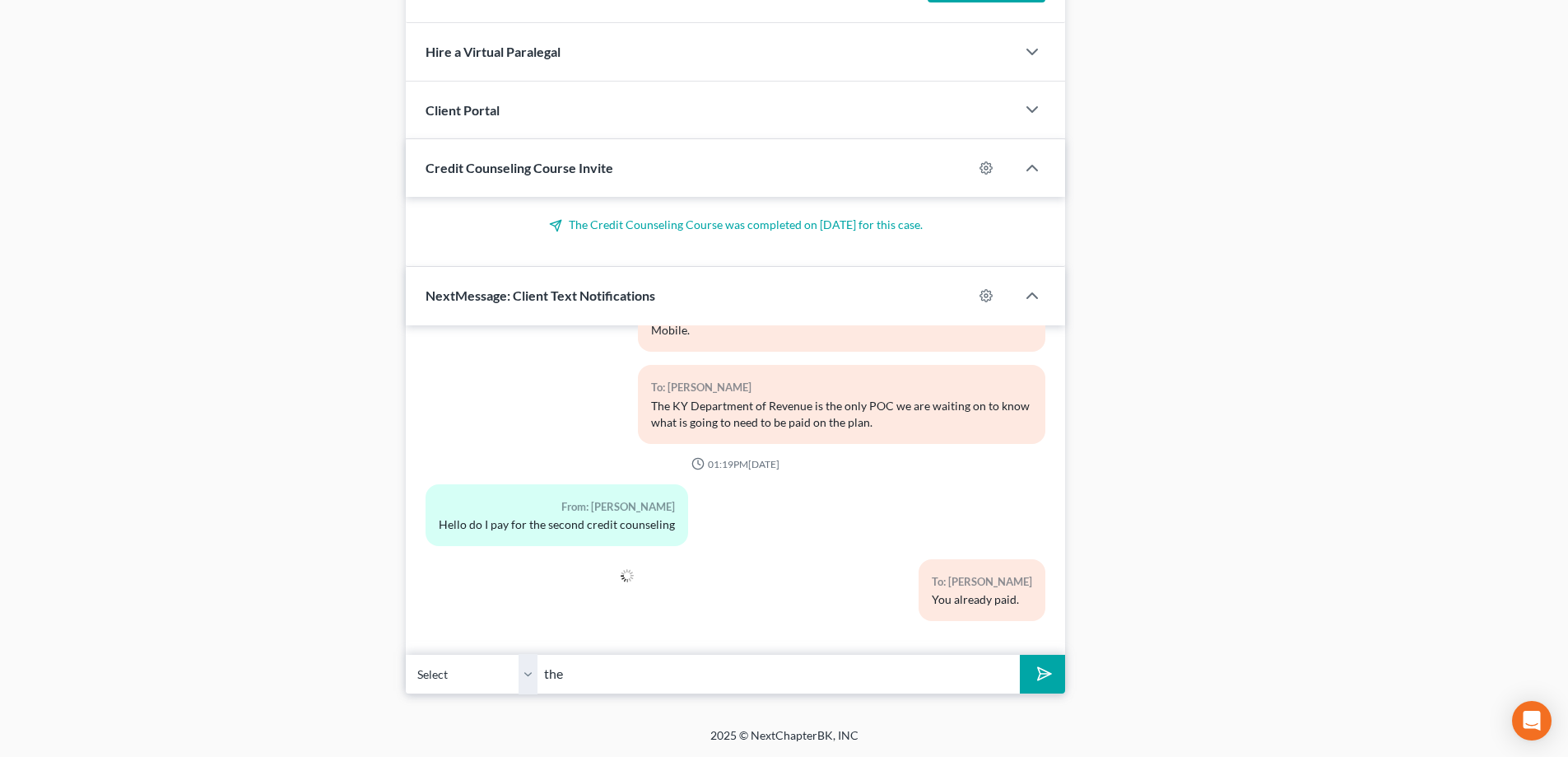
scroll to position [31983, 0]
type input "The attorney billing code for the 2nd course is: bblaw622edu"
click at [1042, 673] on icon "submit" at bounding box center [1041, 673] width 23 height 23
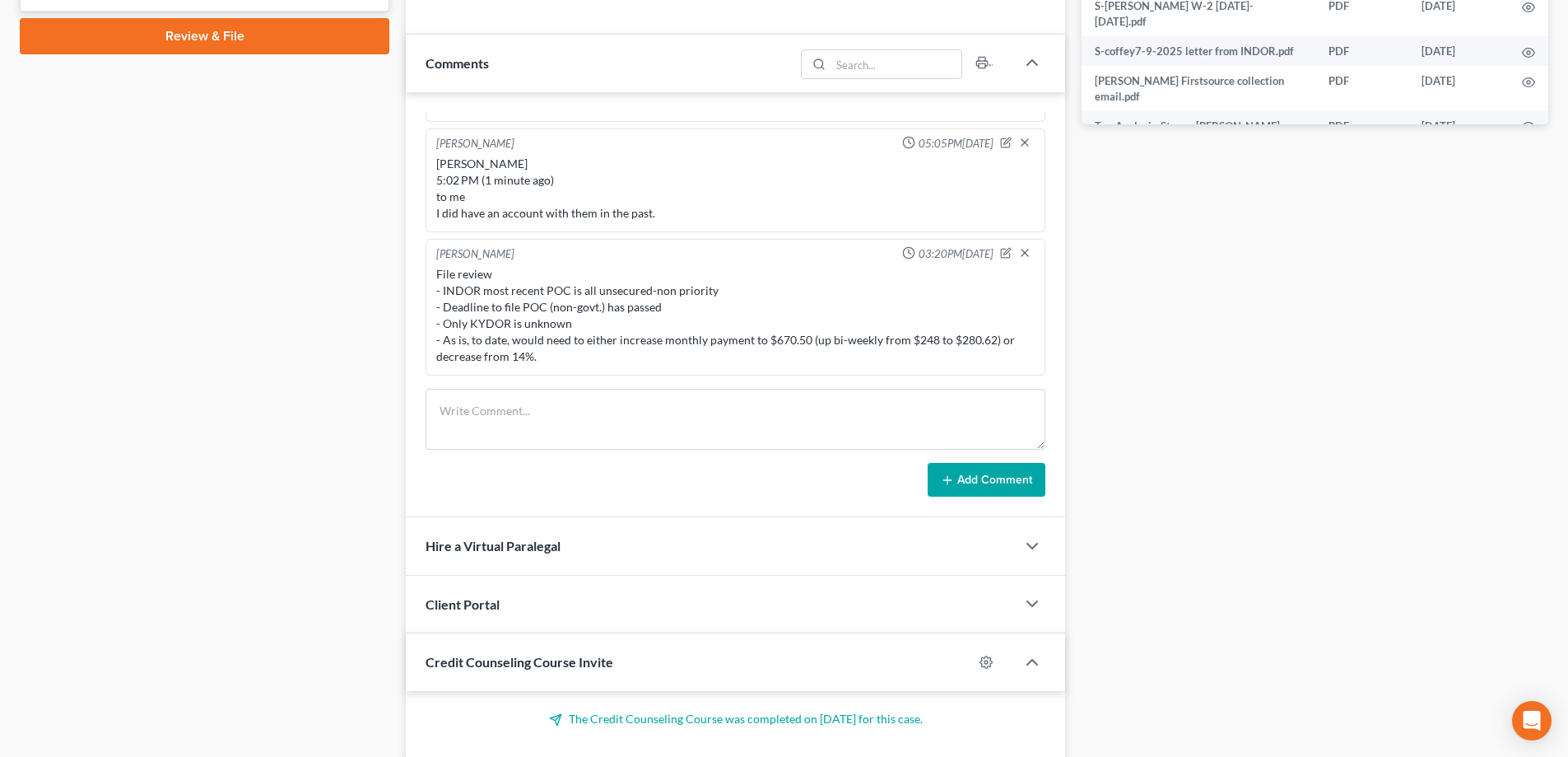
scroll to position [32133, 0]
